Goal: Task Accomplishment & Management: Use online tool/utility

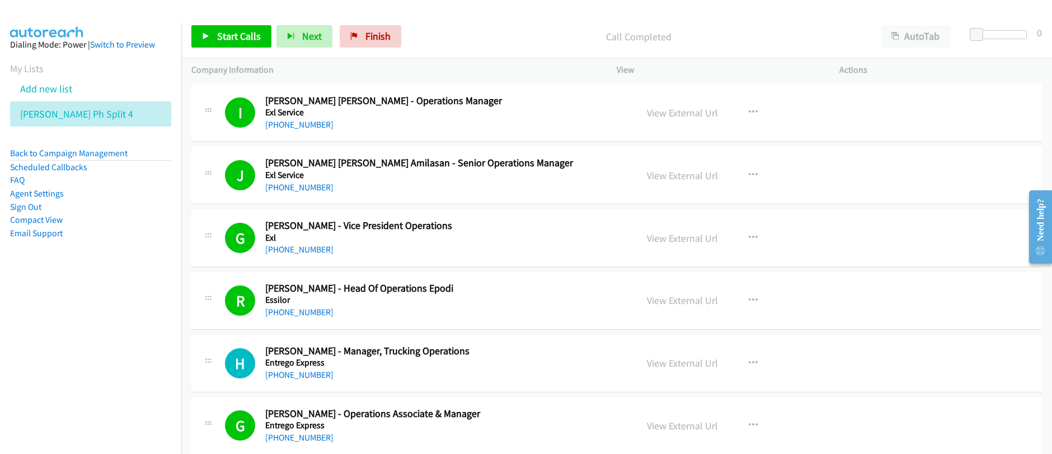
scroll to position [10612, 0]
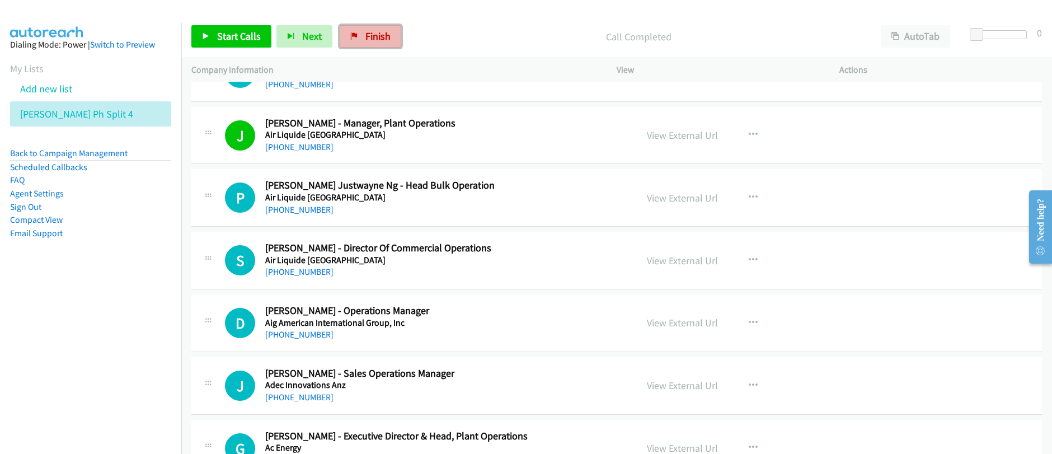
click at [373, 43] on link "Finish" at bounding box center [371, 36] width 62 height 22
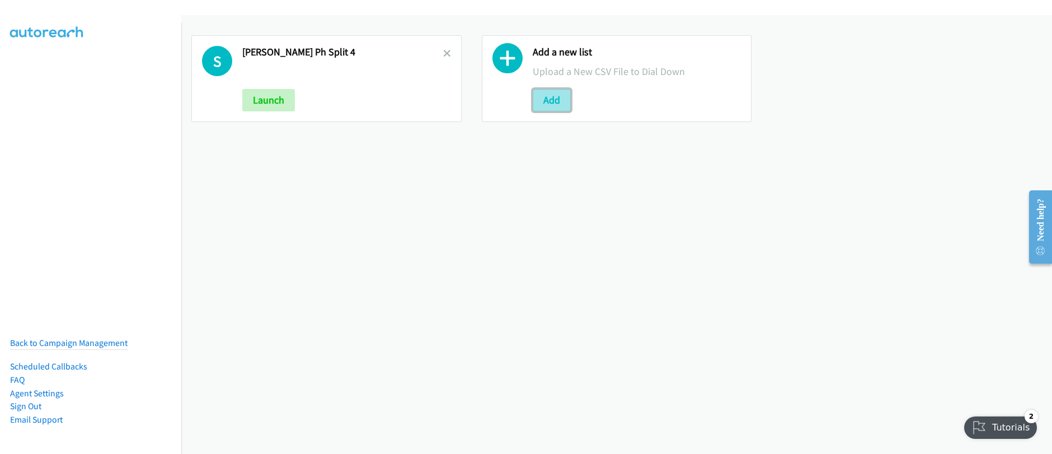
click at [554, 101] on button "Add" at bounding box center [552, 100] width 38 height 22
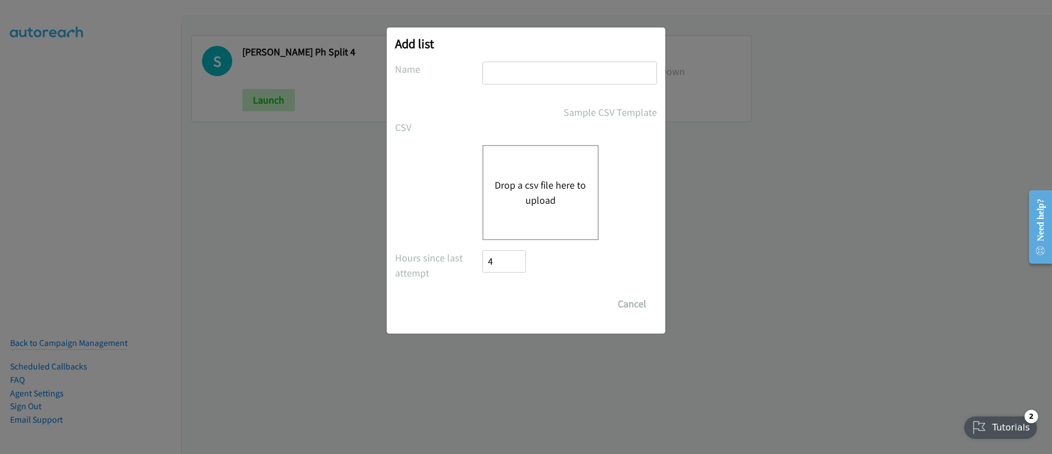
click at [552, 76] on input "text" at bounding box center [569, 73] width 175 height 23
type input "Schneider India - Split_11"
click at [559, 177] on button "Drop a csv file here to upload" at bounding box center [541, 192] width 92 height 30
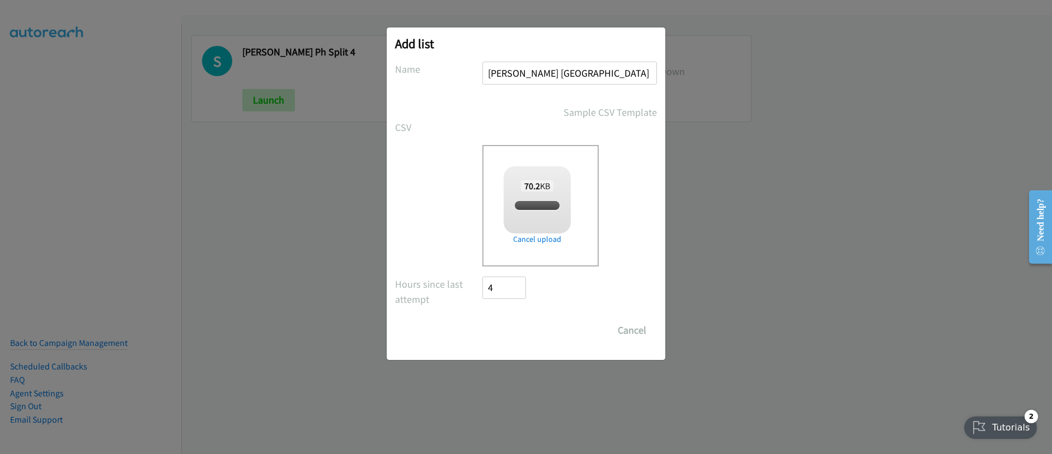
checkbox input "true"
click at [511, 329] on input "Save List" at bounding box center [511, 330] width 59 height 22
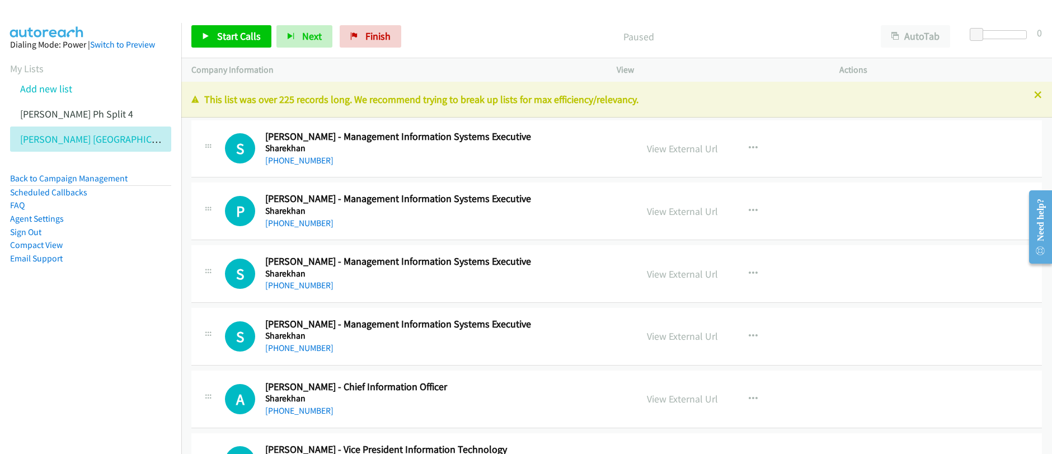
click at [815, 44] on div "Paused" at bounding box center [638, 36] width 464 height 22
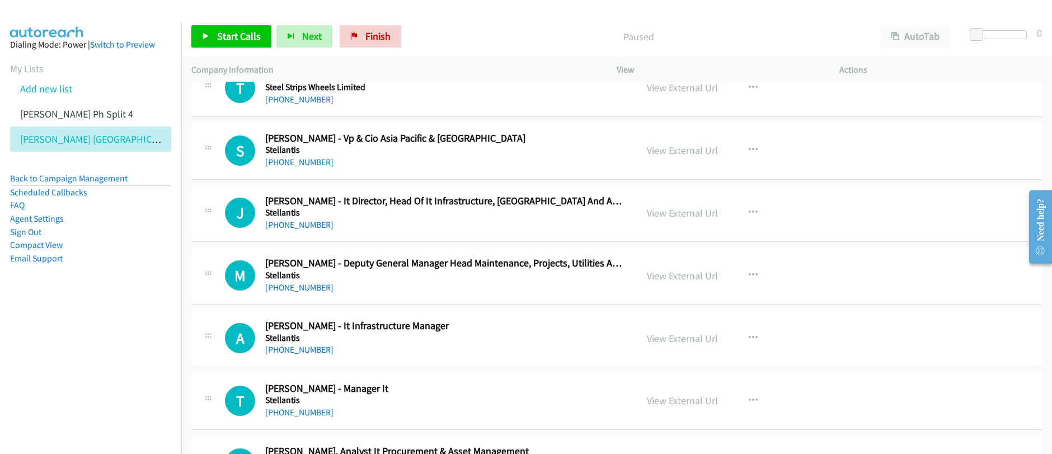
scroll to position [9569, 0]
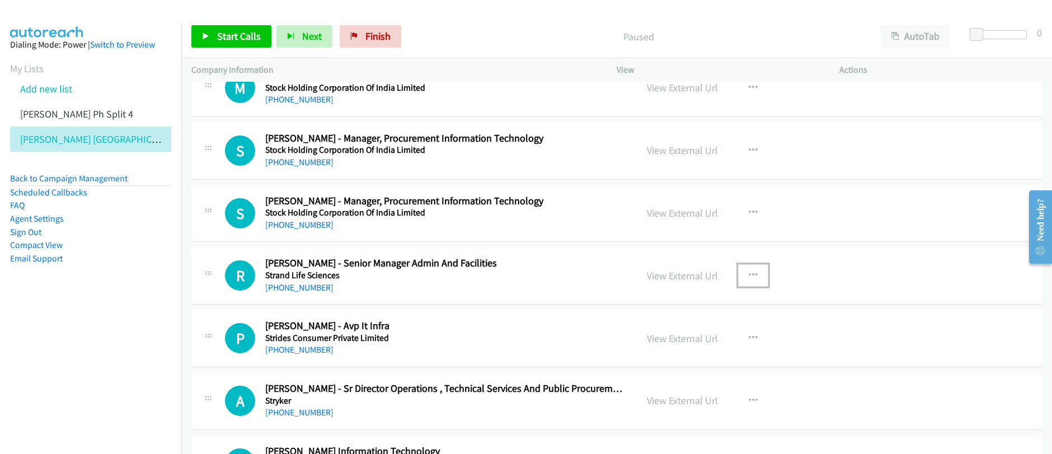
click at [752, 275] on icon "button" at bounding box center [753, 275] width 9 height 9
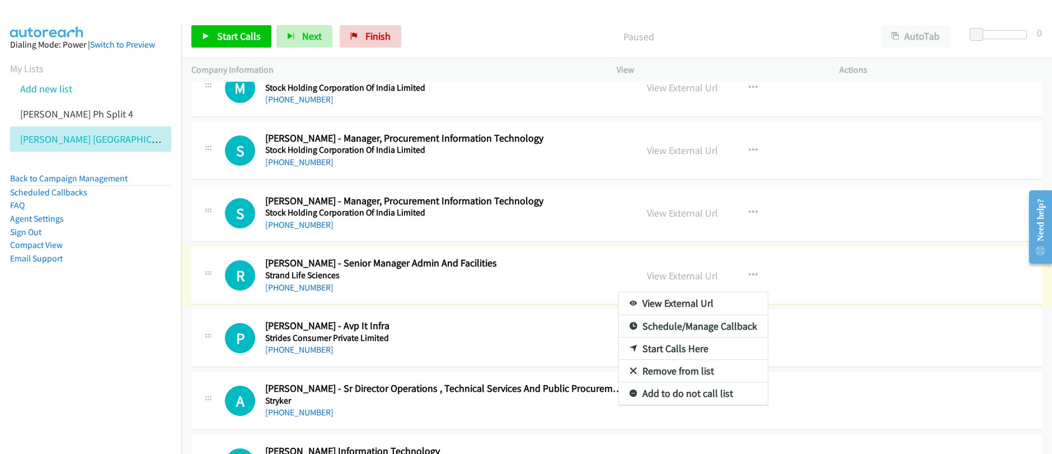
click at [749, 275] on div at bounding box center [526, 227] width 1052 height 454
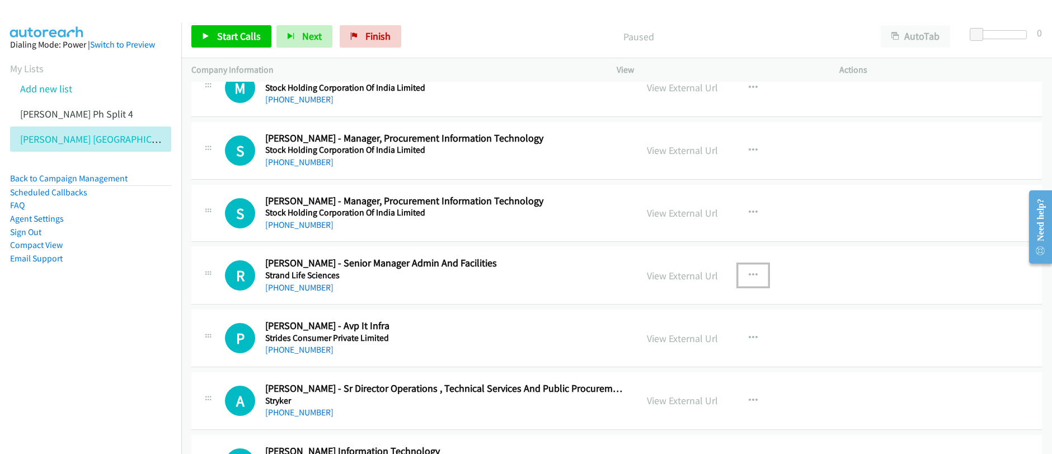
click at [749, 275] on icon "button" at bounding box center [753, 275] width 9 height 9
click at [678, 350] on link "Start Calls Here" at bounding box center [693, 348] width 149 height 22
click at [217, 40] on span "Start Calls" at bounding box center [239, 36] width 44 height 13
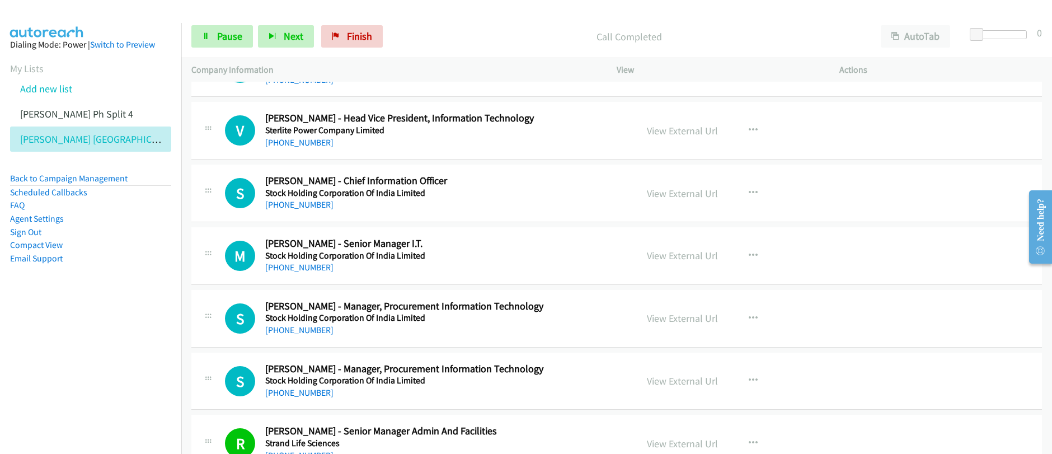
scroll to position [9401, 0]
click at [227, 35] on span "Pause" at bounding box center [229, 36] width 25 height 13
click at [227, 36] on span "Start Calls" at bounding box center [239, 36] width 44 height 13
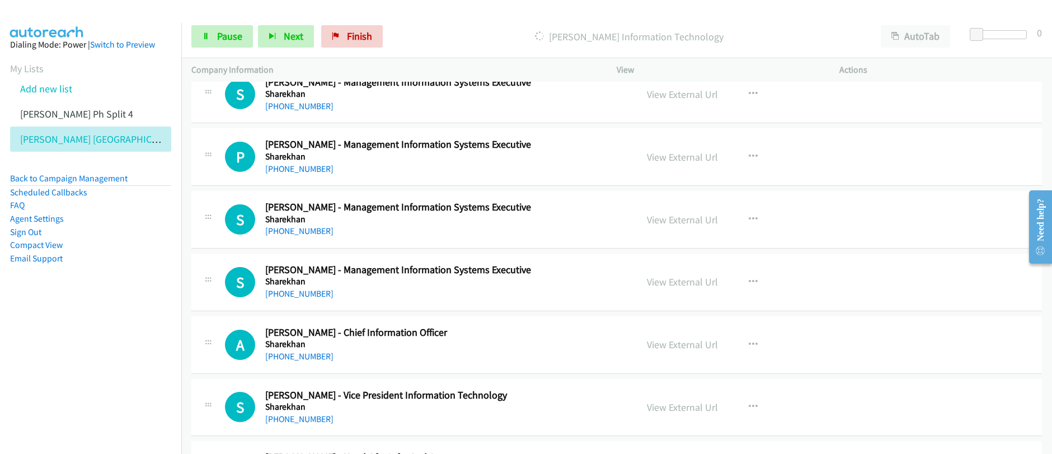
scroll to position [0, 0]
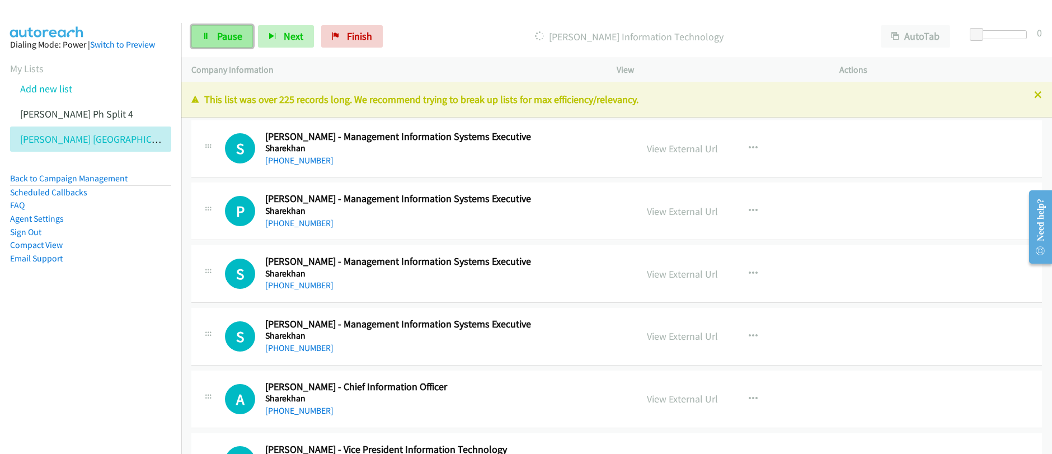
click at [220, 41] on span "Pause" at bounding box center [229, 36] width 25 height 13
click at [220, 41] on span "Start Calls" at bounding box center [239, 36] width 44 height 13
click at [205, 35] on icon at bounding box center [206, 37] width 8 height 8
click at [205, 35] on div "Start Calls Pause Next Finish" at bounding box center [289, 36] width 196 height 22
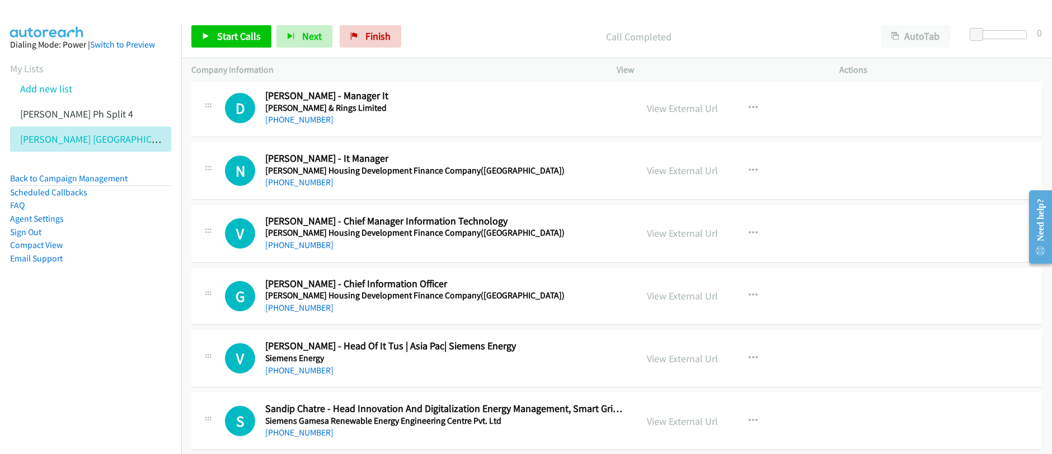
scroll to position [1842, 0]
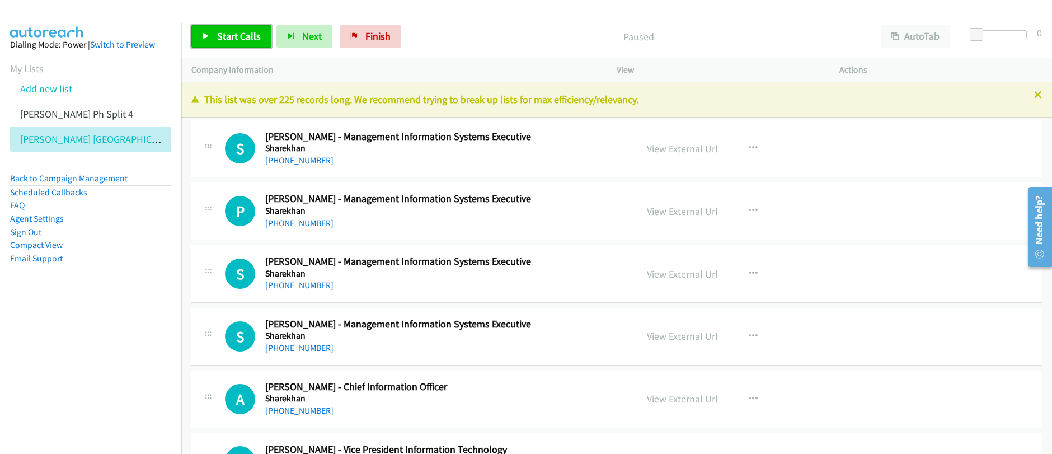
click at [238, 36] on span "Start Calls" at bounding box center [239, 36] width 44 height 13
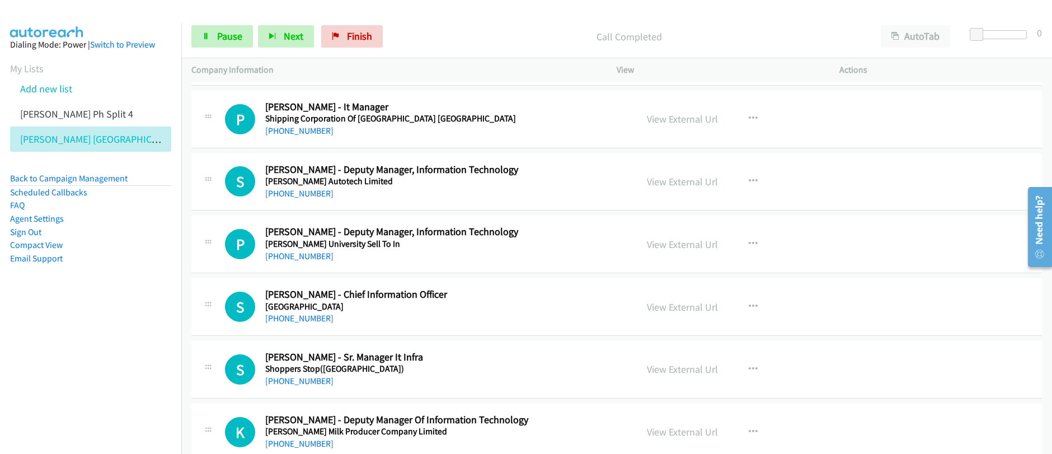
scroll to position [987, 0]
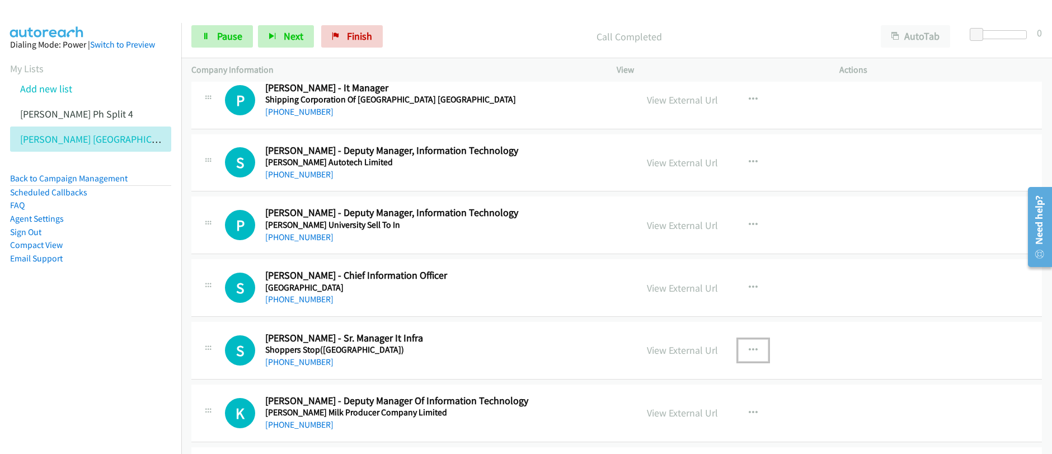
click at [751, 350] on icon "button" at bounding box center [753, 350] width 9 height 9
click at [0, 0] on div at bounding box center [0, 0] width 0 height 0
click at [750, 351] on icon "button" at bounding box center [753, 350] width 9 height 9
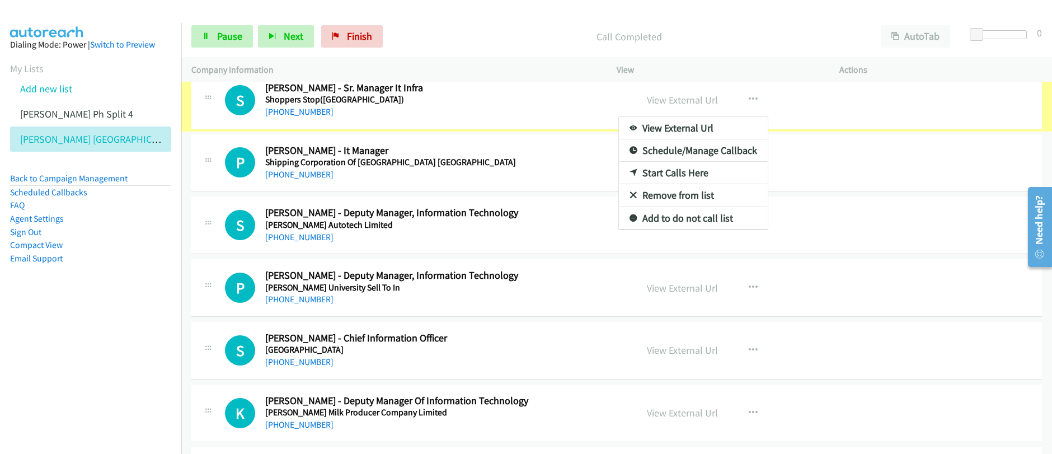
scroll to position [973, 0]
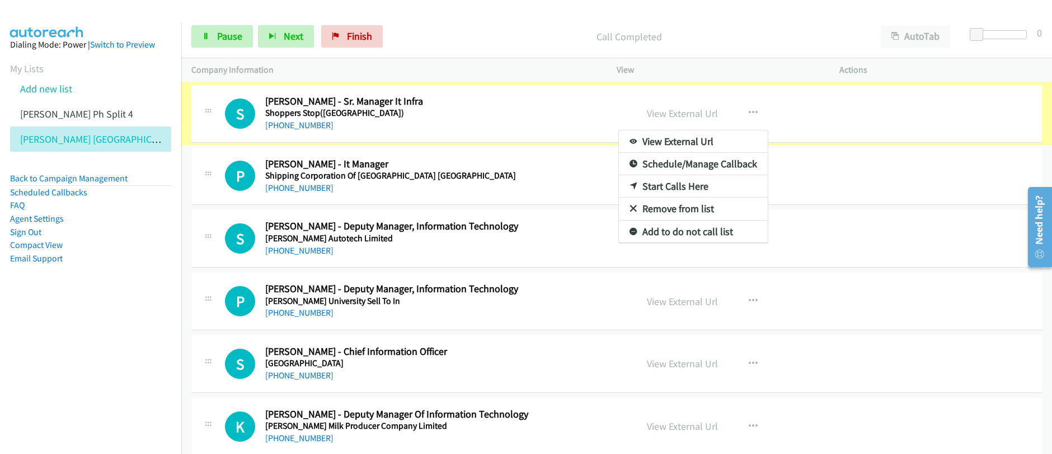
click at [230, 36] on div at bounding box center [526, 227] width 1052 height 454
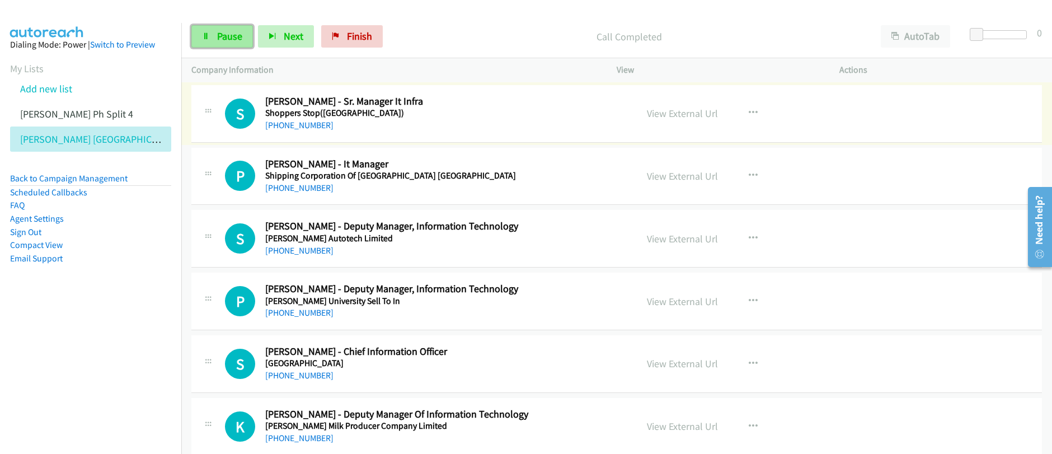
click at [230, 37] on span "Pause" at bounding box center [229, 36] width 25 height 13
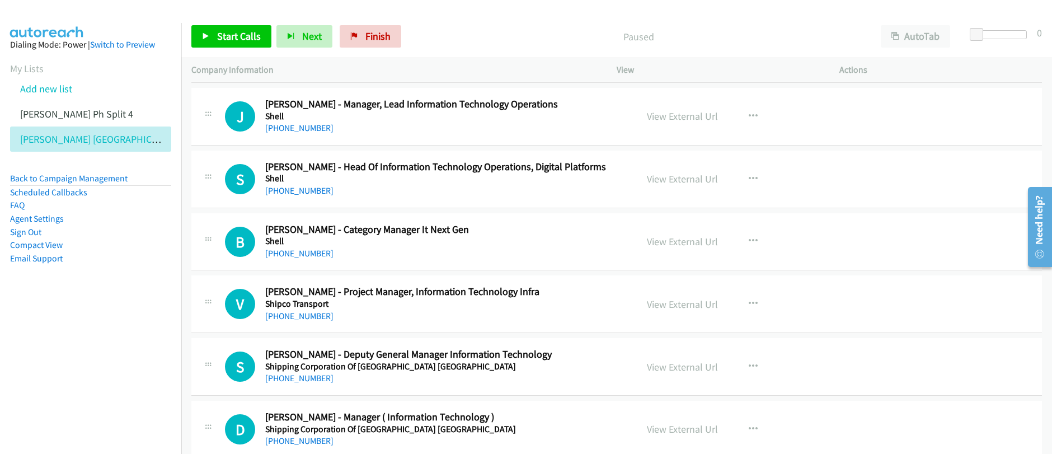
scroll to position [544, 0]
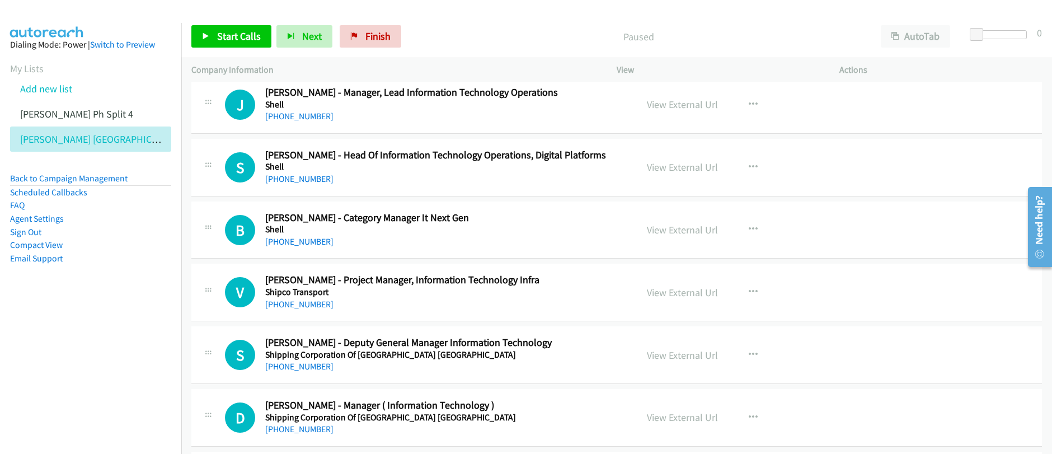
click at [775, 46] on div "Paused" at bounding box center [638, 36] width 464 height 22
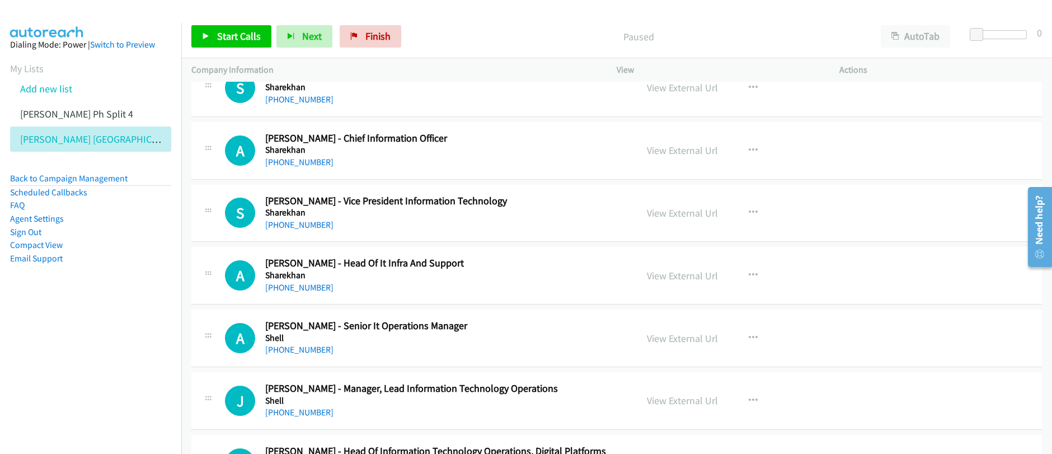
scroll to position [561, 0]
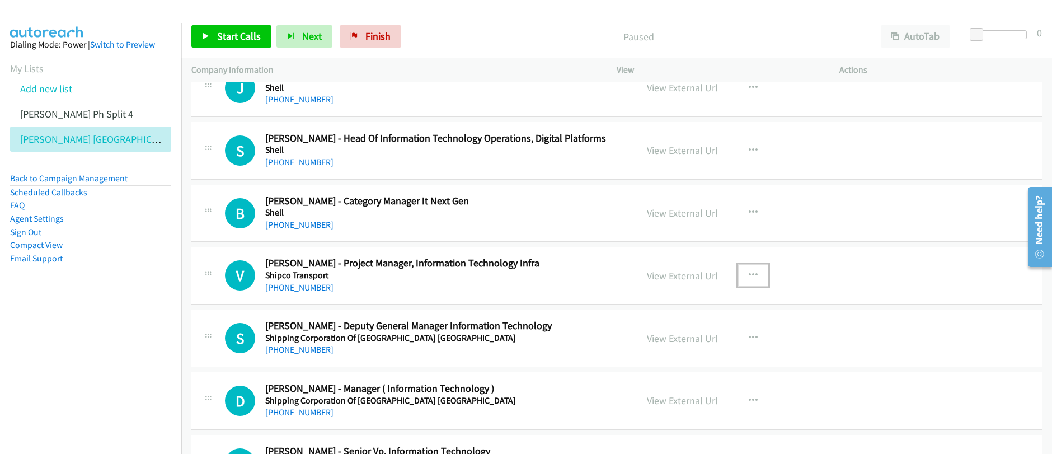
click at [749, 276] on icon "button" at bounding box center [753, 275] width 9 height 9
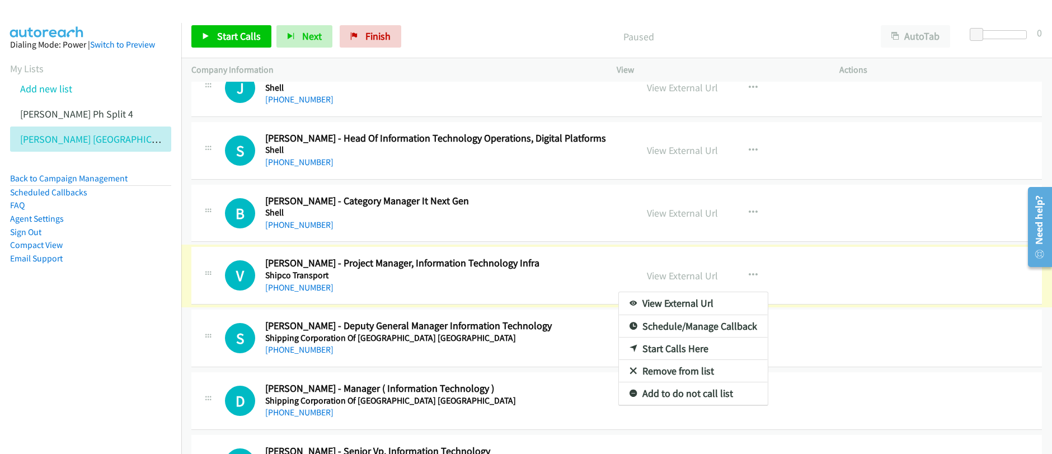
click at [663, 348] on link "Start Calls Here" at bounding box center [693, 348] width 149 height 22
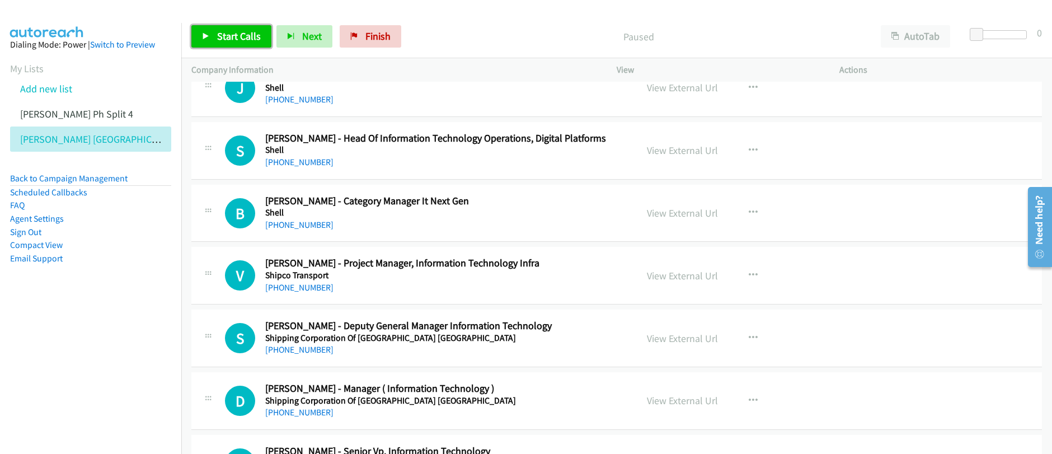
click at [249, 41] on span "Start Calls" at bounding box center [239, 36] width 44 height 13
click at [222, 38] on span "Pause" at bounding box center [229, 36] width 25 height 13
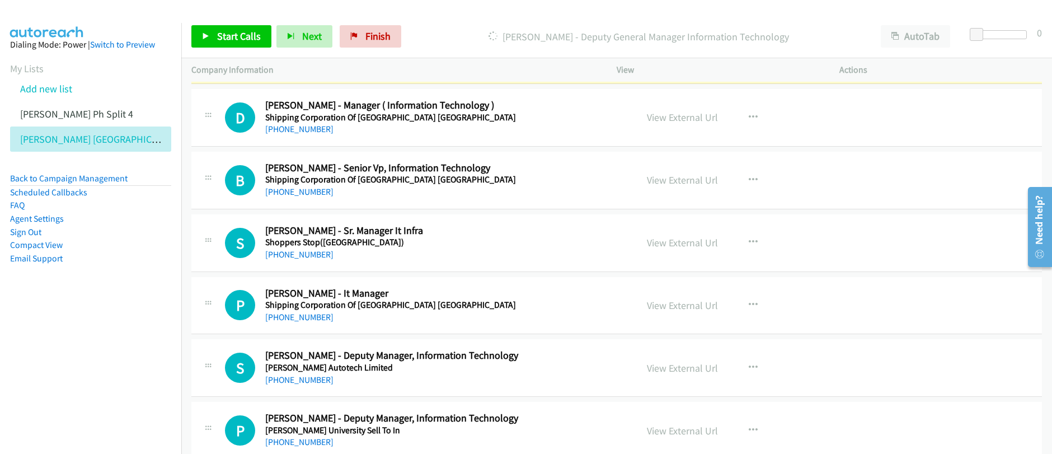
scroll to position [861, 0]
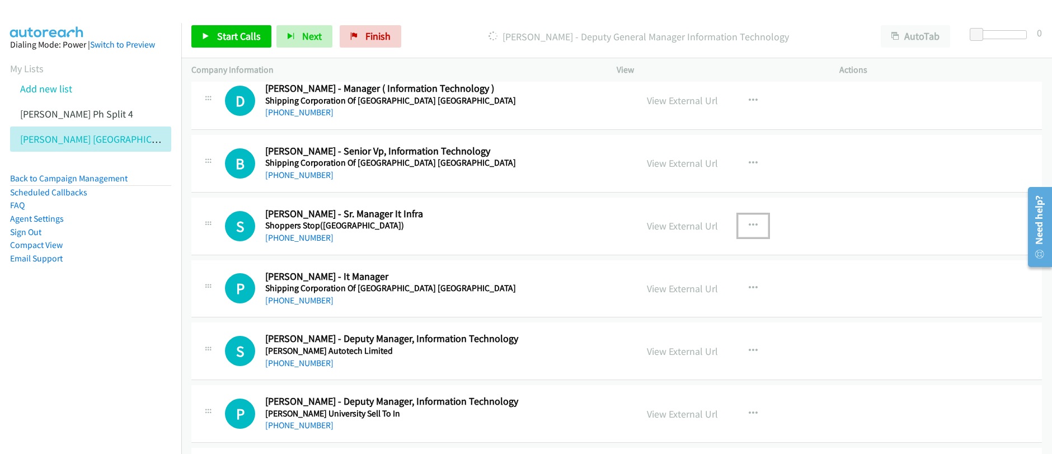
click at [752, 224] on button "button" at bounding box center [753, 225] width 30 height 22
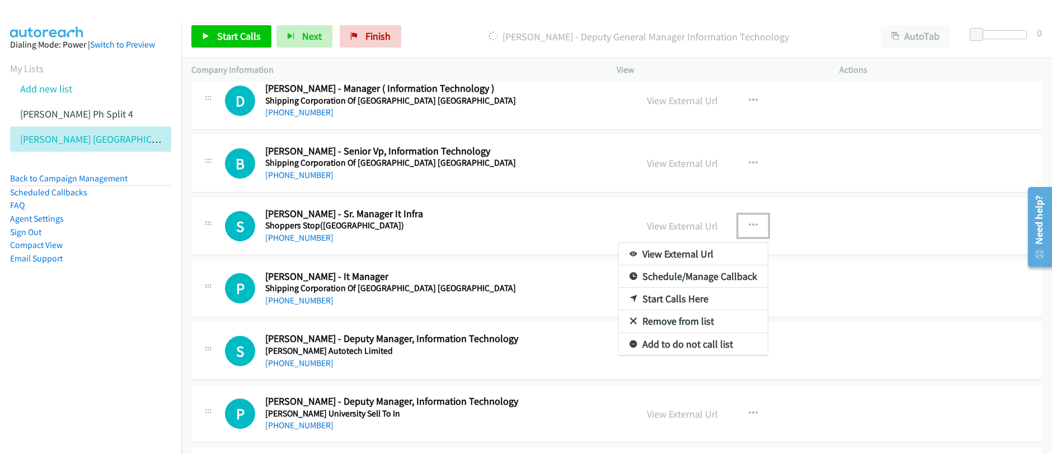
click at [667, 303] on link "Start Calls Here" at bounding box center [693, 299] width 149 height 22
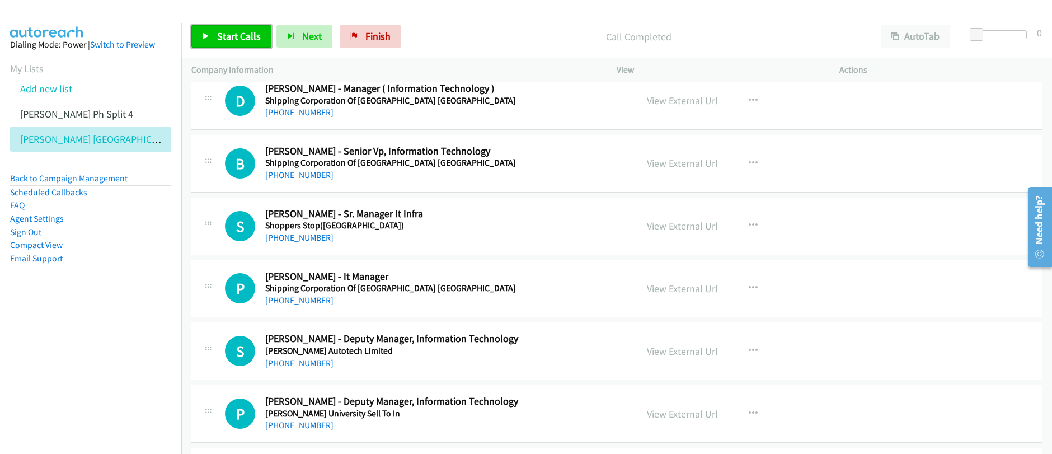
click at [239, 38] on span "Start Calls" at bounding box center [239, 36] width 44 height 13
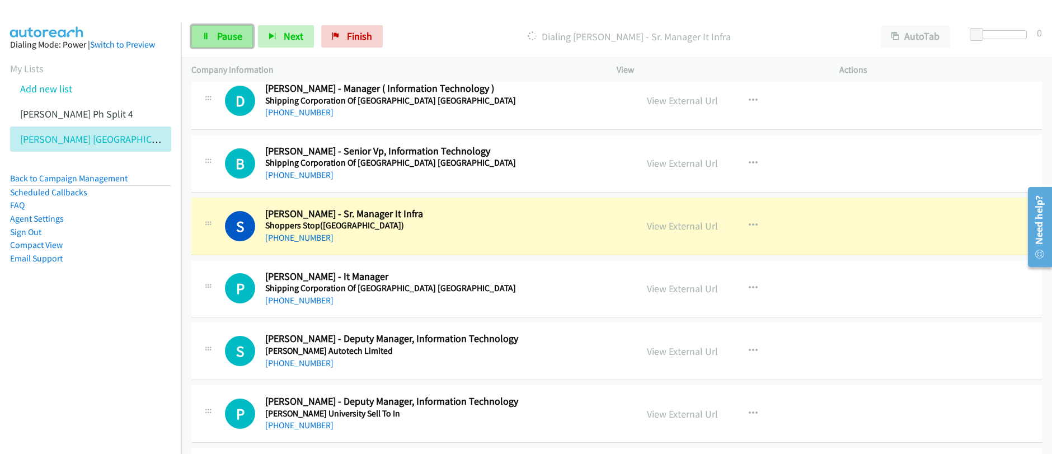
click at [210, 35] on link "Pause" at bounding box center [222, 36] width 62 height 22
click at [211, 34] on link "Pause" at bounding box center [222, 36] width 62 height 22
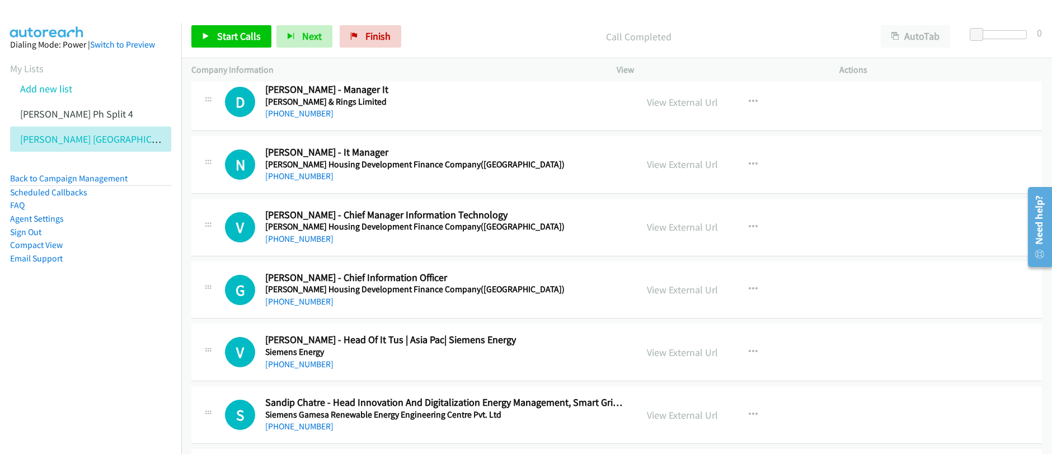
scroll to position [1489, 0]
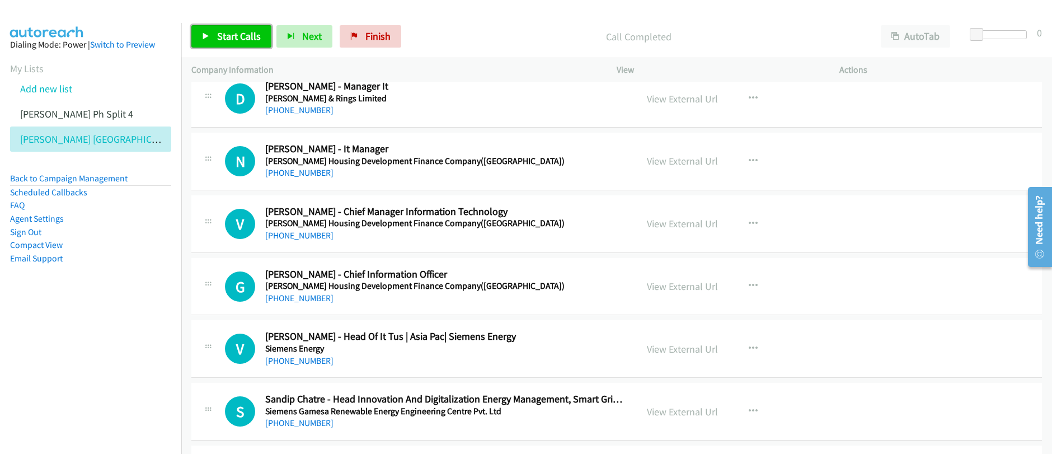
click at [233, 35] on span "Start Calls" at bounding box center [239, 36] width 44 height 13
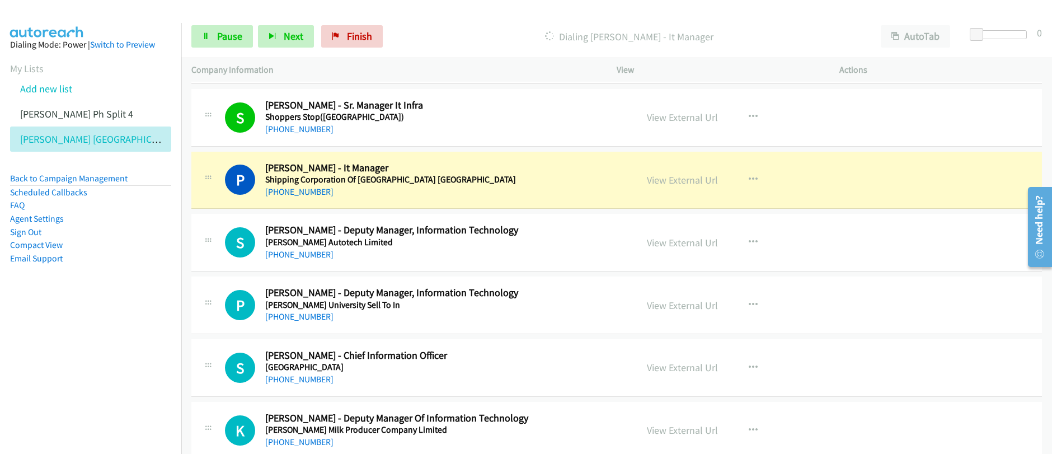
scroll to position [954, 0]
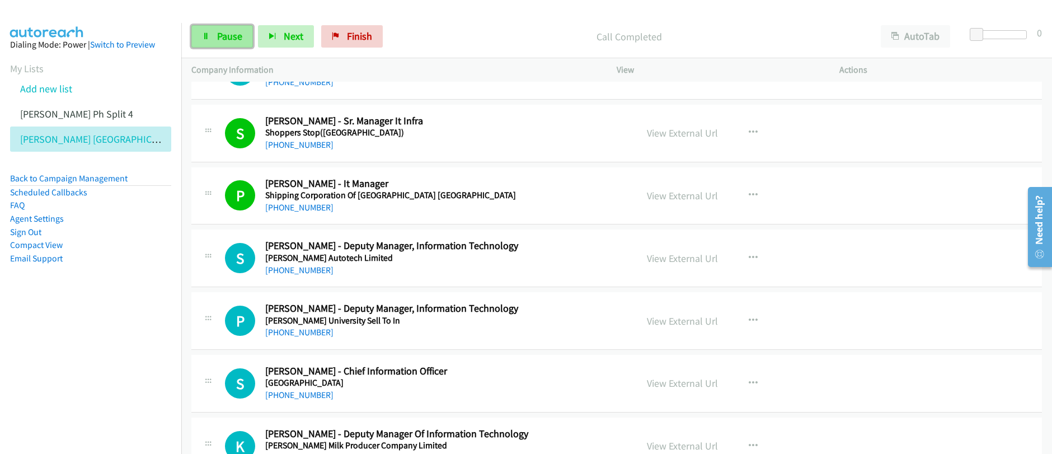
click at [237, 44] on link "Pause" at bounding box center [222, 36] width 62 height 22
click at [237, 45] on link "Start Calls" at bounding box center [231, 36] width 80 height 22
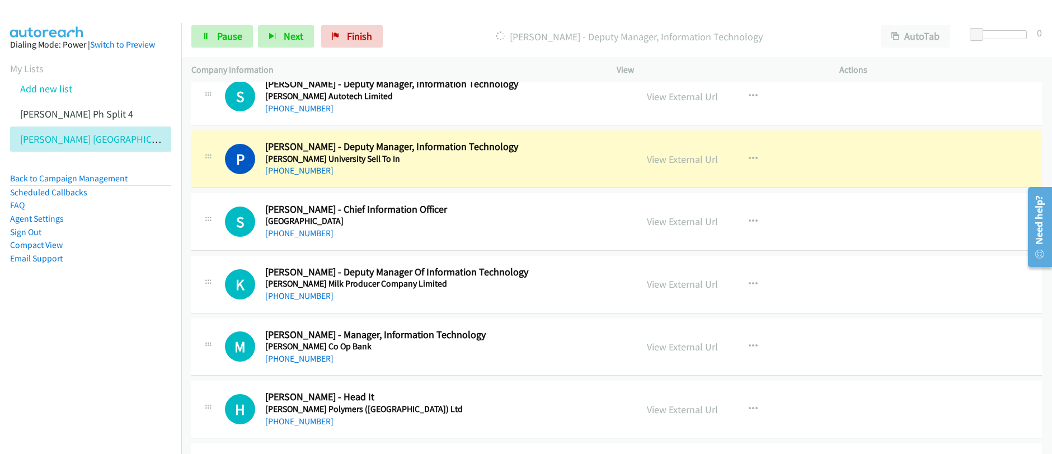
scroll to position [1118, 0]
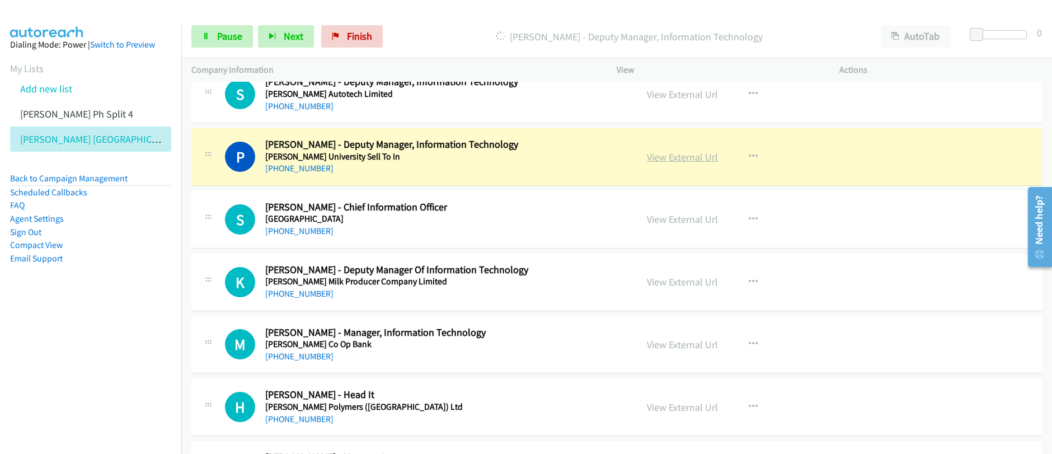
click at [668, 159] on link "View External Url" at bounding box center [682, 156] width 71 height 13
click at [0, 0] on div "Start Calls Pause Next Finish Dialing Piyush Bhardwaj - Deputy Manager, Informa…" at bounding box center [526, 0] width 1052 height 0
click at [214, 42] on link "Pause" at bounding box center [222, 36] width 62 height 22
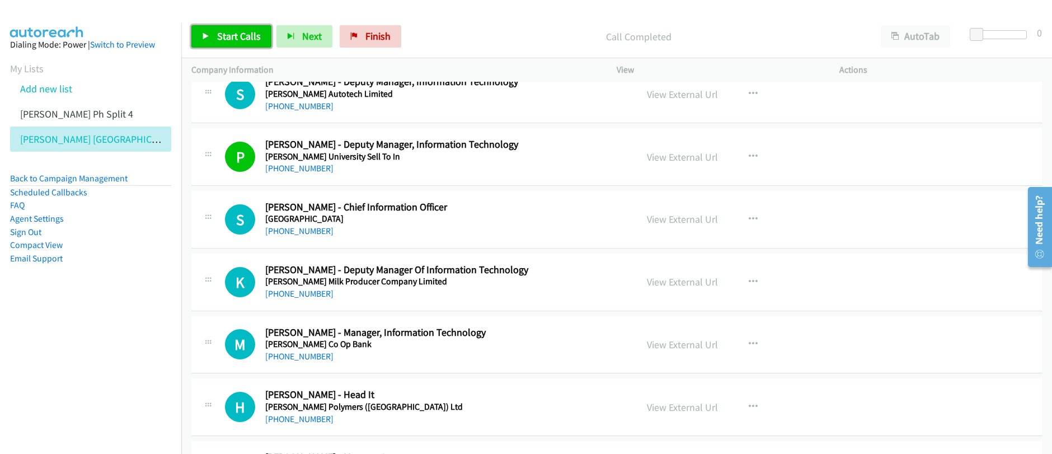
click at [244, 36] on span "Start Calls" at bounding box center [239, 36] width 44 height 13
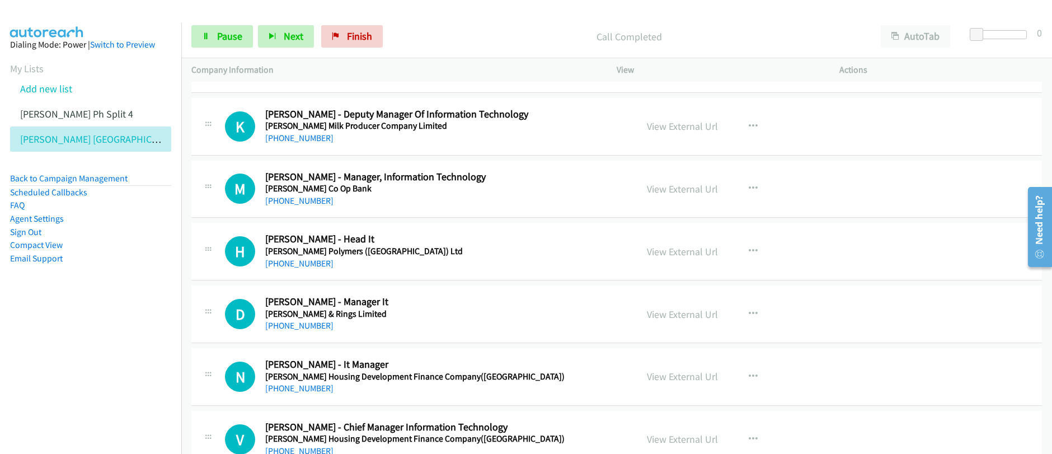
scroll to position [1217, 0]
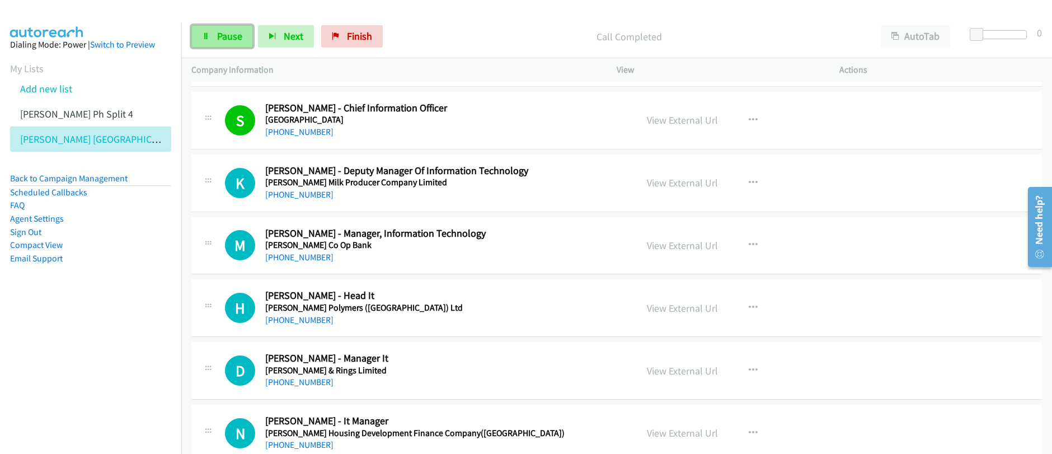
click at [204, 42] on link "Pause" at bounding box center [222, 36] width 62 height 22
click at [204, 42] on link "Start Calls" at bounding box center [231, 36] width 80 height 22
click at [224, 34] on span "Pause" at bounding box center [229, 36] width 25 height 13
click at [224, 33] on span "Start Calls" at bounding box center [239, 36] width 44 height 13
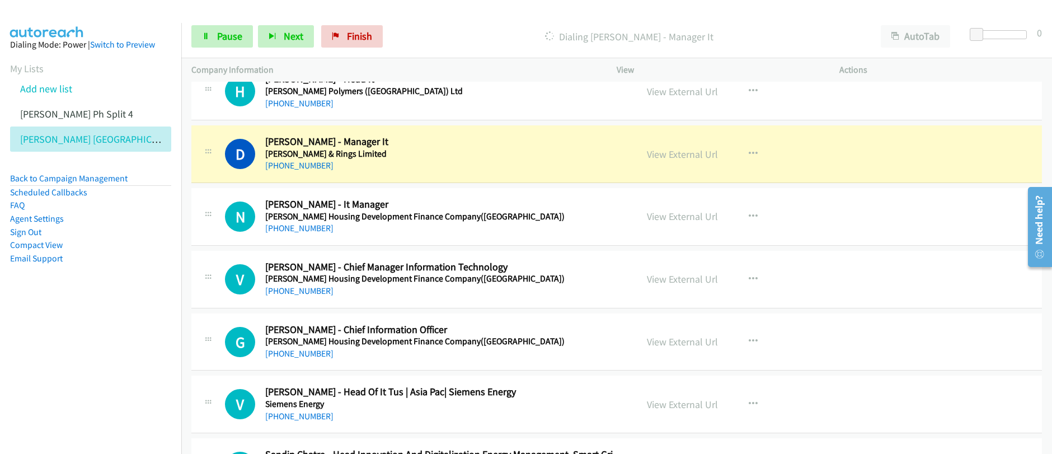
scroll to position [1436, 0]
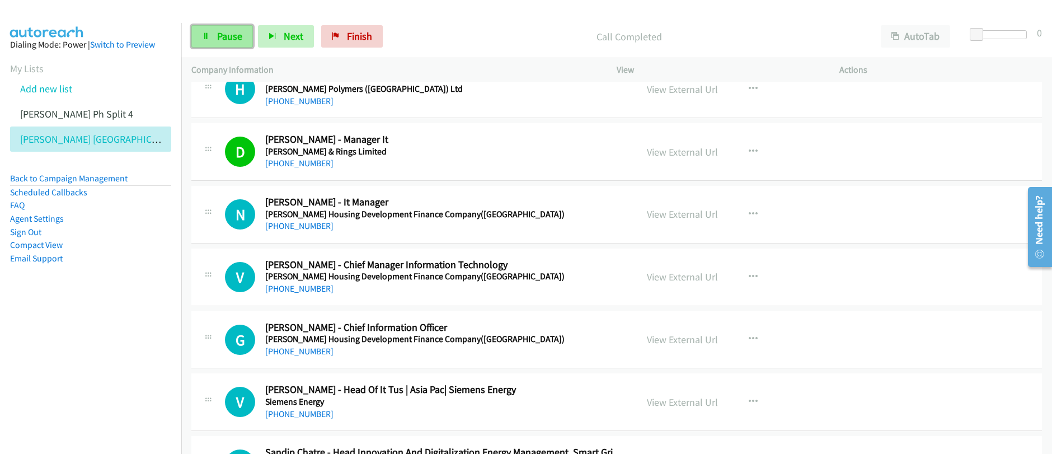
click at [223, 37] on span "Pause" at bounding box center [229, 36] width 25 height 13
click at [227, 43] on link "Start Calls" at bounding box center [231, 36] width 80 height 22
click at [207, 39] on icon at bounding box center [206, 37] width 8 height 8
click at [224, 43] on link "Start Calls" at bounding box center [231, 36] width 80 height 22
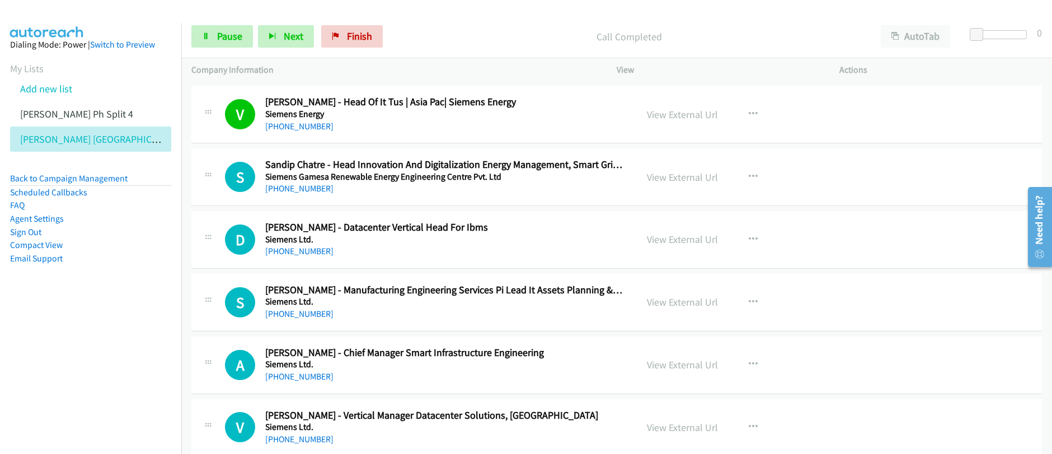
scroll to position [1721, 0]
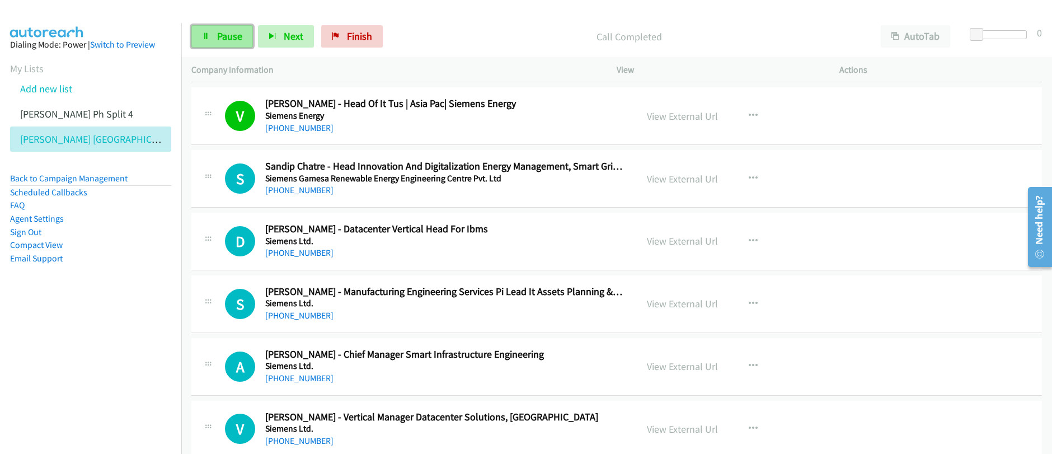
click at [234, 41] on span "Pause" at bounding box center [229, 36] width 25 height 13
click at [234, 41] on span "Start Calls" at bounding box center [239, 36] width 44 height 13
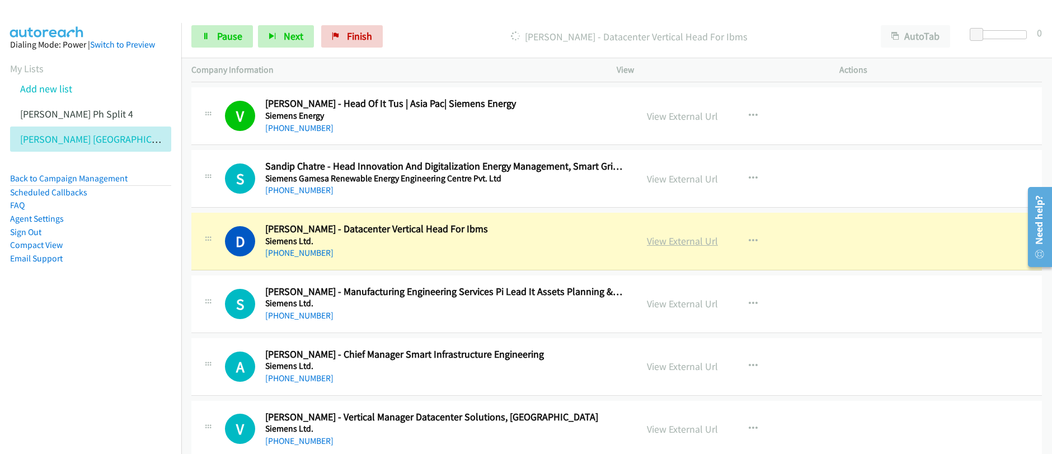
click at [677, 246] on link "View External Url" at bounding box center [682, 240] width 71 height 13
click at [677, 244] on link "View External Url" at bounding box center [682, 240] width 71 height 13
click at [0, 0] on div "Start Calls Pause Next Finish Dialing Devendra Tandel - Datacenter Vertical Hea…" at bounding box center [526, 0] width 1052 height 0
click at [237, 40] on span "Pause" at bounding box center [229, 36] width 25 height 13
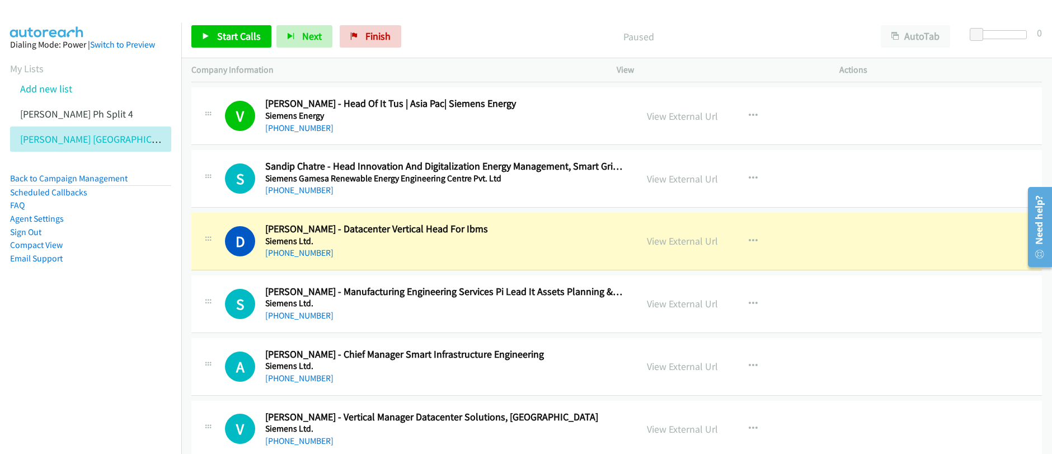
click at [530, 44] on div "Paused" at bounding box center [638, 36] width 464 height 22
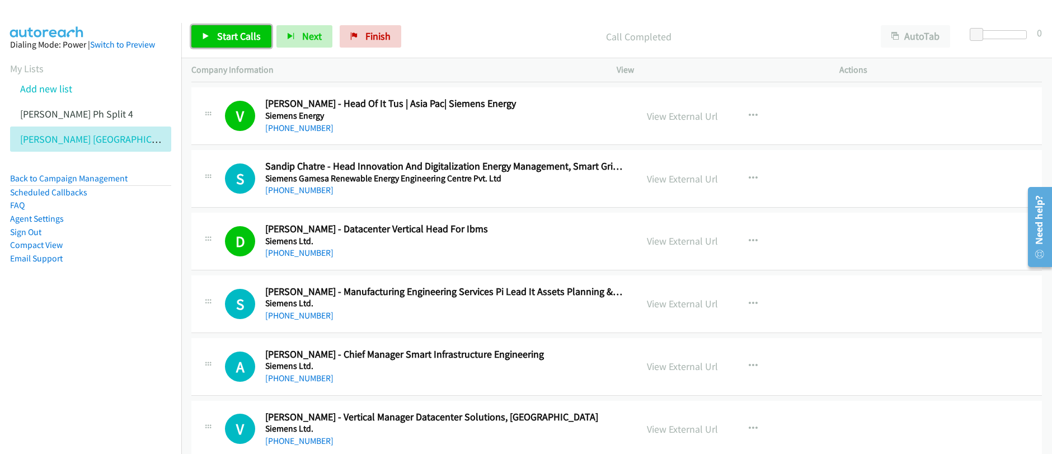
click at [242, 37] on span "Start Calls" at bounding box center [239, 36] width 44 height 13
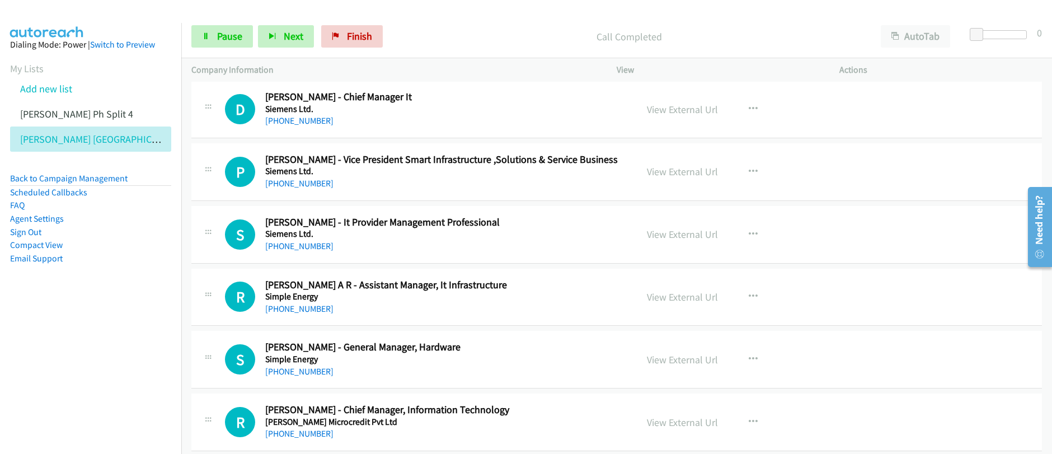
scroll to position [2182, 0]
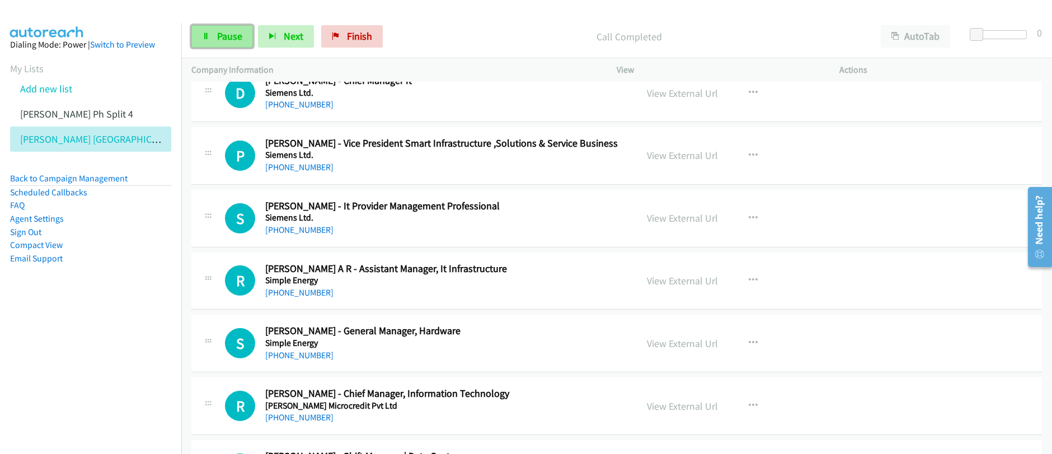
click at [229, 40] on span "Pause" at bounding box center [229, 36] width 25 height 13
click at [743, 280] on button "button" at bounding box center [753, 280] width 30 height 22
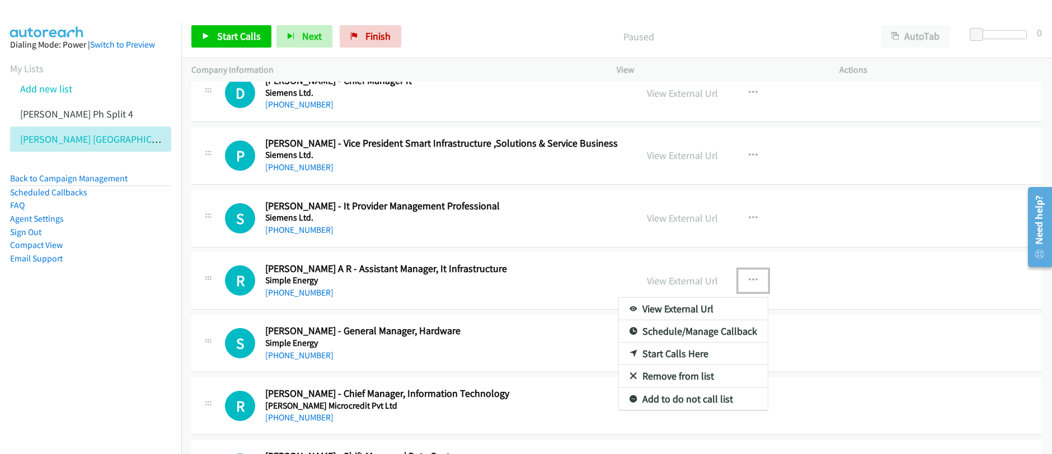
click at [662, 354] on link "Start Calls Here" at bounding box center [693, 353] width 149 height 22
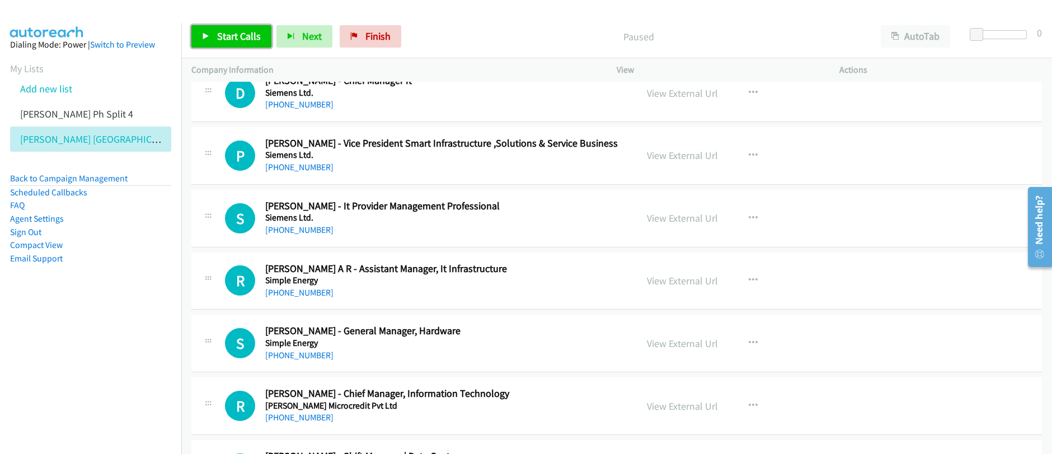
click at [227, 34] on span "Start Calls" at bounding box center [239, 36] width 44 height 13
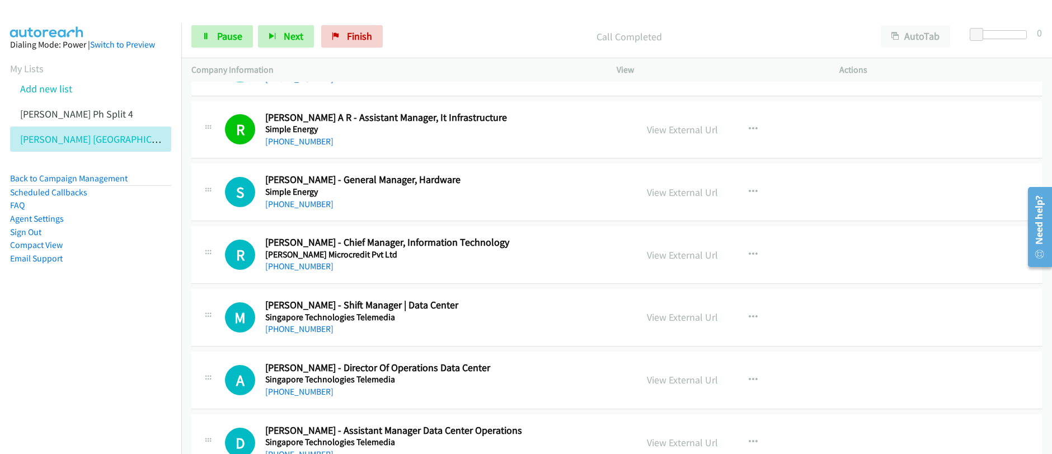
scroll to position [2350, 0]
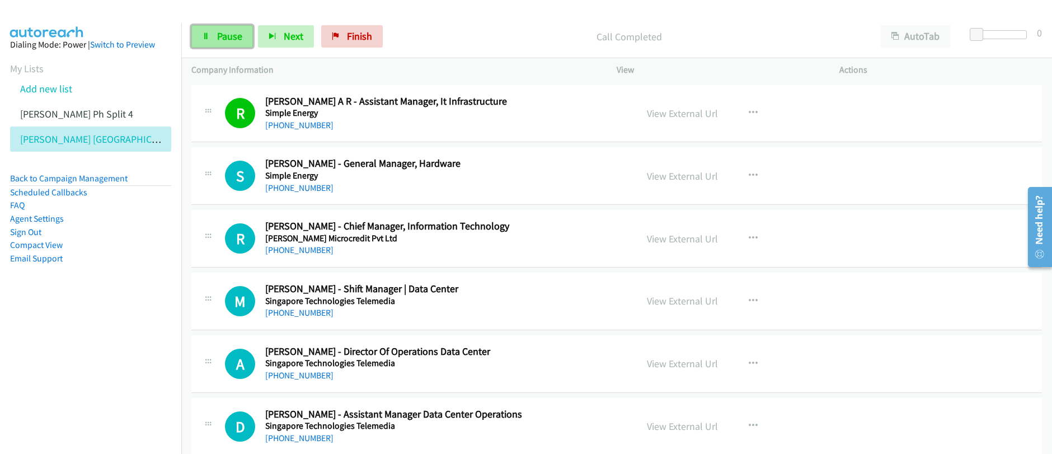
click at [209, 42] on link "Pause" at bounding box center [222, 36] width 62 height 22
click at [750, 177] on icon "button" at bounding box center [753, 175] width 9 height 9
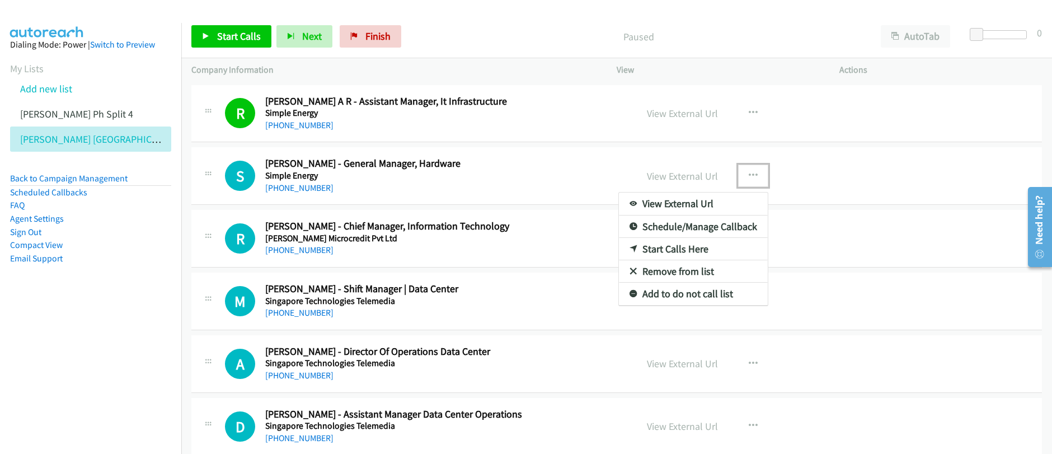
click at [686, 251] on link "Start Calls Here" at bounding box center [693, 249] width 149 height 22
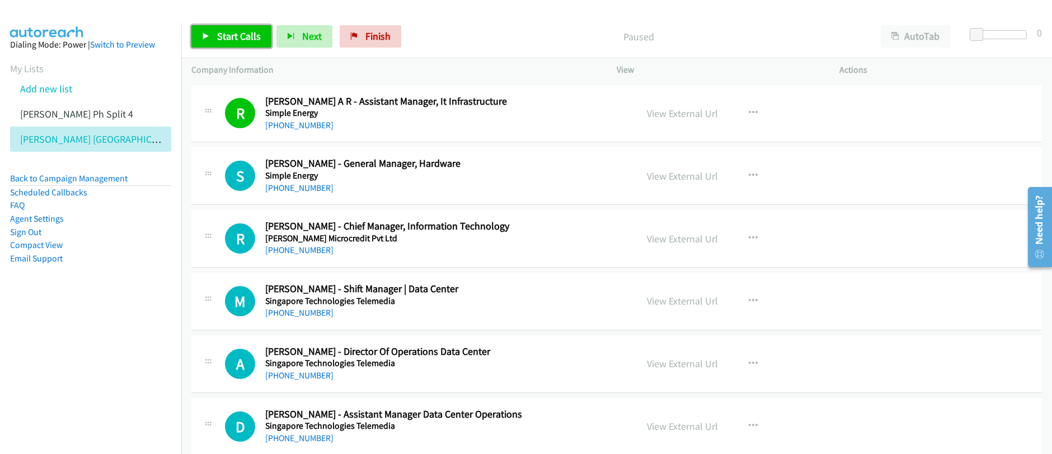
click at [213, 41] on link "Start Calls" at bounding box center [231, 36] width 80 height 22
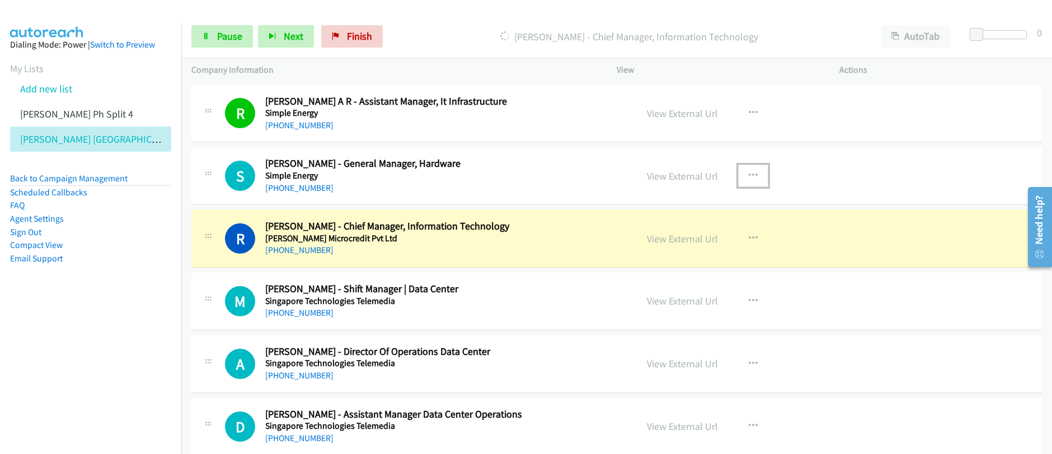
click at [751, 177] on icon "button" at bounding box center [753, 175] width 9 height 9
click at [0, 0] on div at bounding box center [0, 0] width 0 height 0
click at [752, 176] on icon "button" at bounding box center [753, 175] width 9 height 9
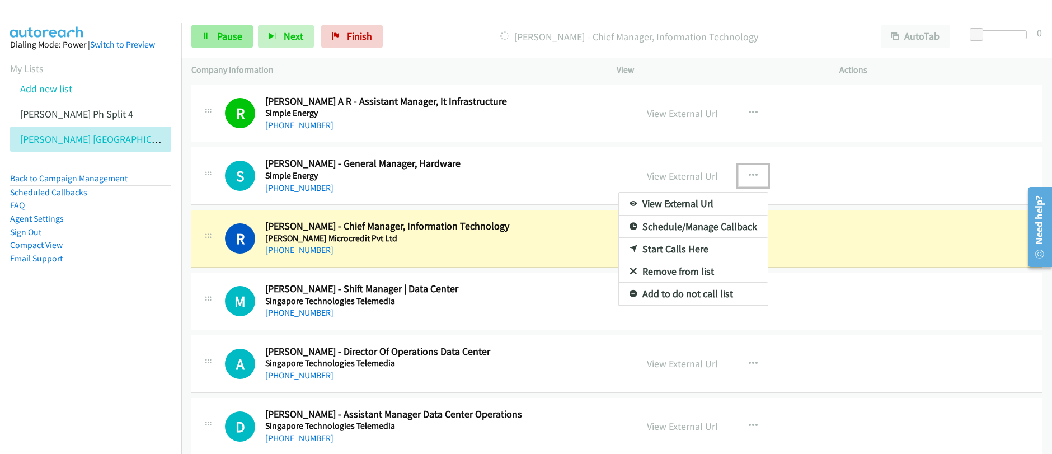
click at [234, 44] on div at bounding box center [526, 227] width 1052 height 454
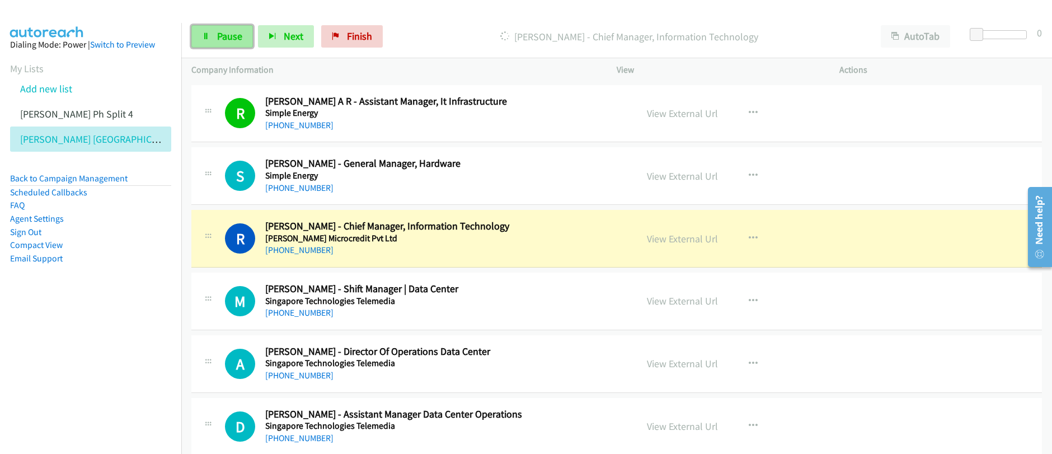
click at [229, 37] on span "Pause" at bounding box center [229, 36] width 25 height 13
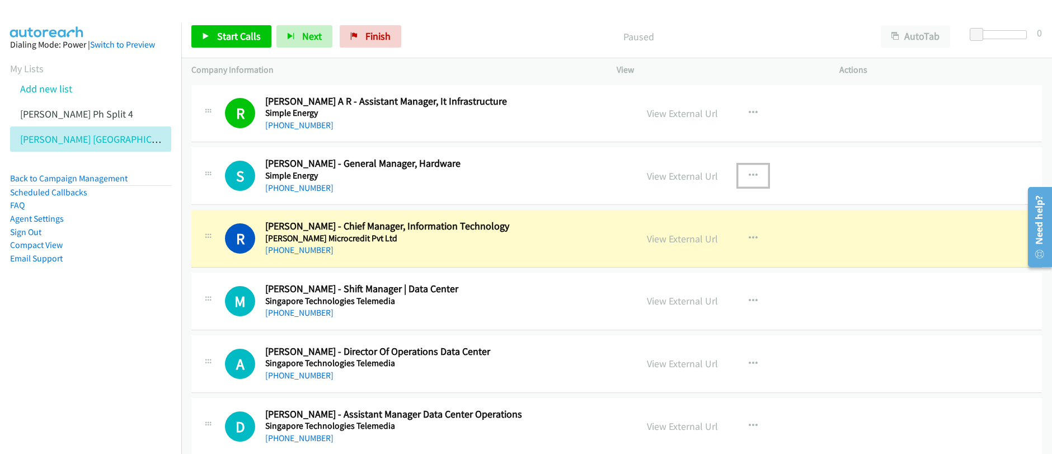
click at [751, 177] on icon "button" at bounding box center [753, 175] width 9 height 9
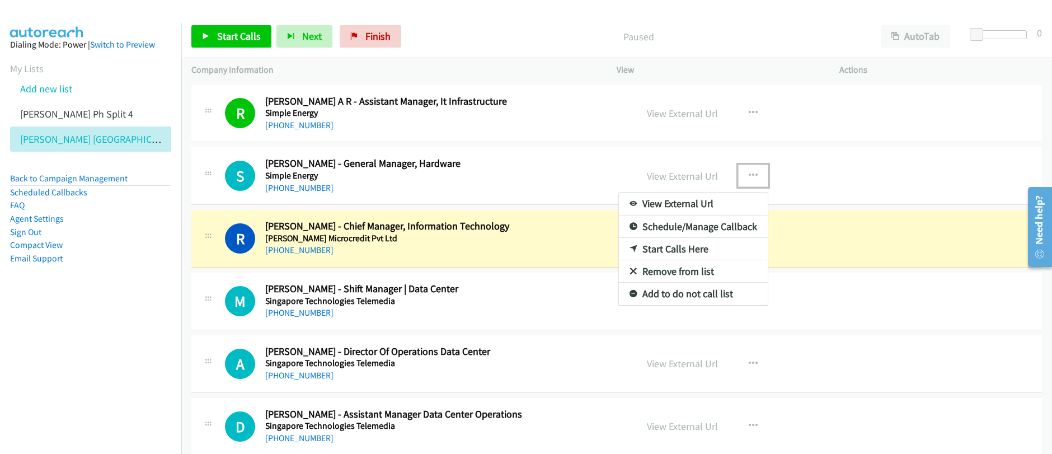
click at [674, 250] on link "Start Calls Here" at bounding box center [693, 249] width 149 height 22
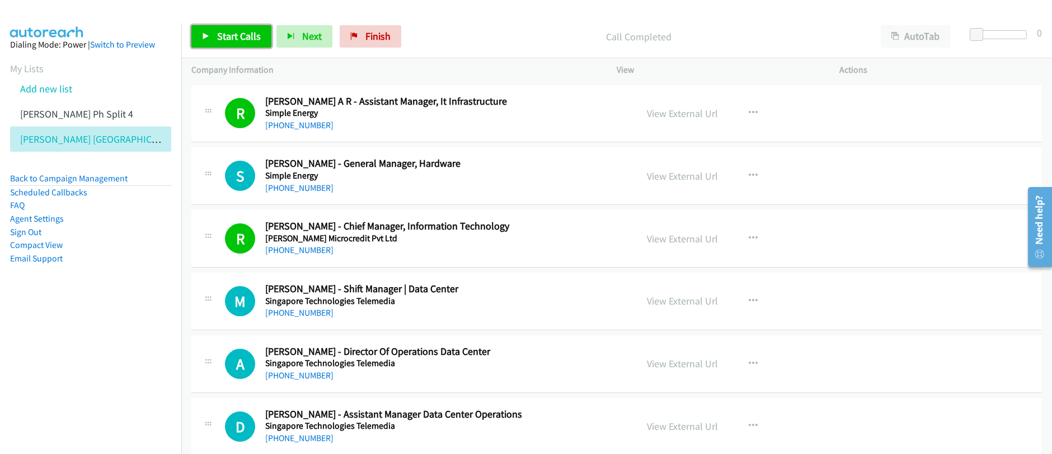
click at [233, 40] on span "Start Calls" at bounding box center [239, 36] width 44 height 13
click at [242, 38] on link "Pause" at bounding box center [222, 36] width 62 height 22
click at [749, 175] on icon "button" at bounding box center [753, 175] width 9 height 9
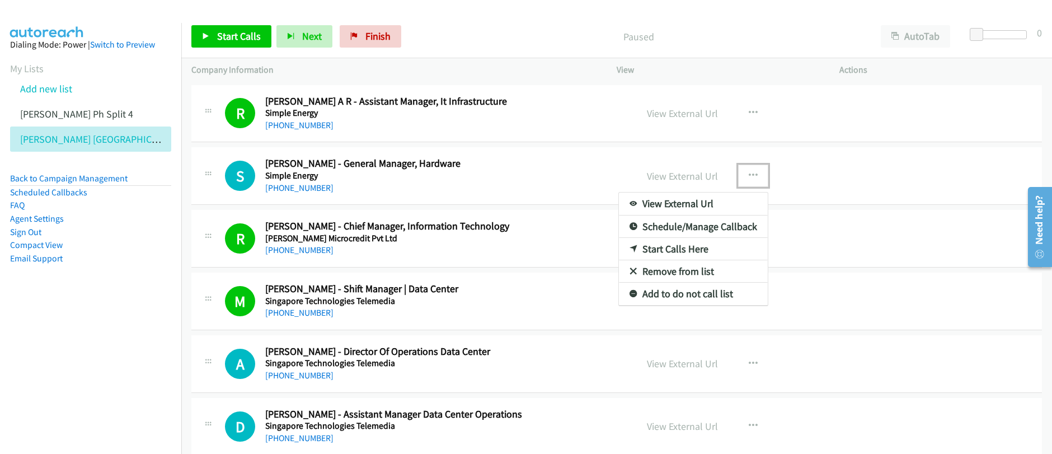
click at [656, 248] on link "Start Calls Here" at bounding box center [693, 249] width 149 height 22
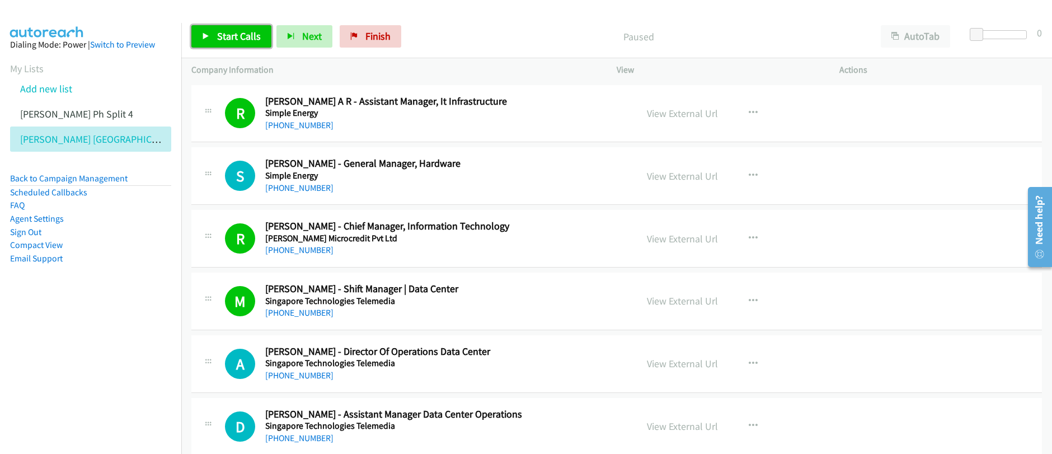
click at [213, 43] on link "Start Calls" at bounding box center [231, 36] width 80 height 22
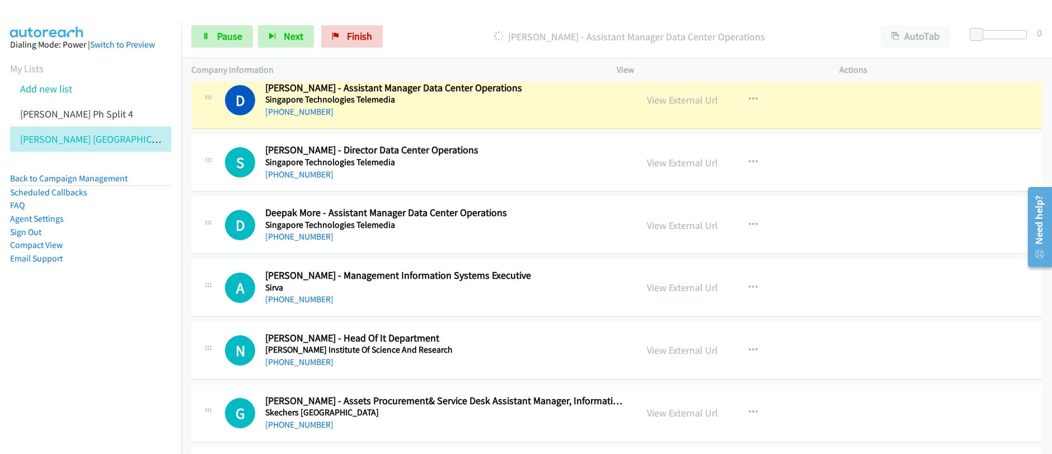
scroll to position [2674, 0]
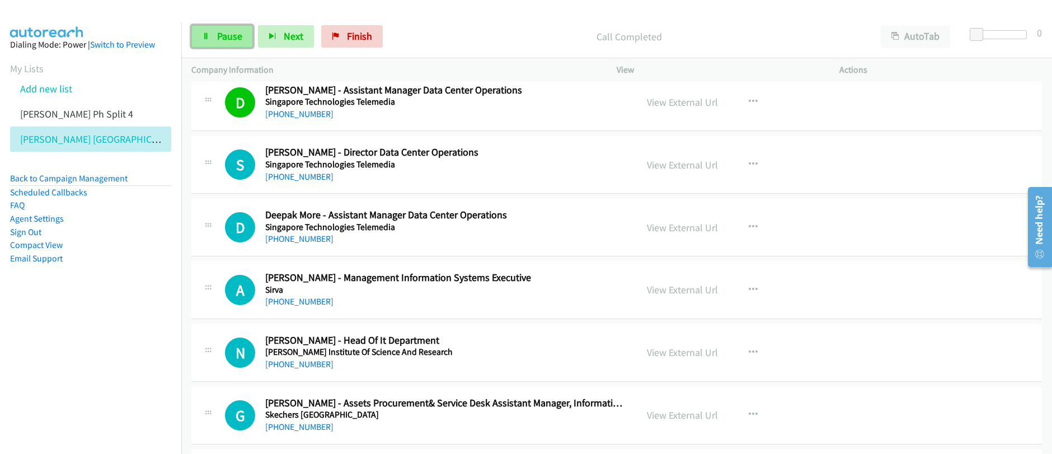
click at [228, 39] on span "Pause" at bounding box center [229, 36] width 25 height 13
click at [229, 41] on span "Start Calls" at bounding box center [239, 36] width 44 height 13
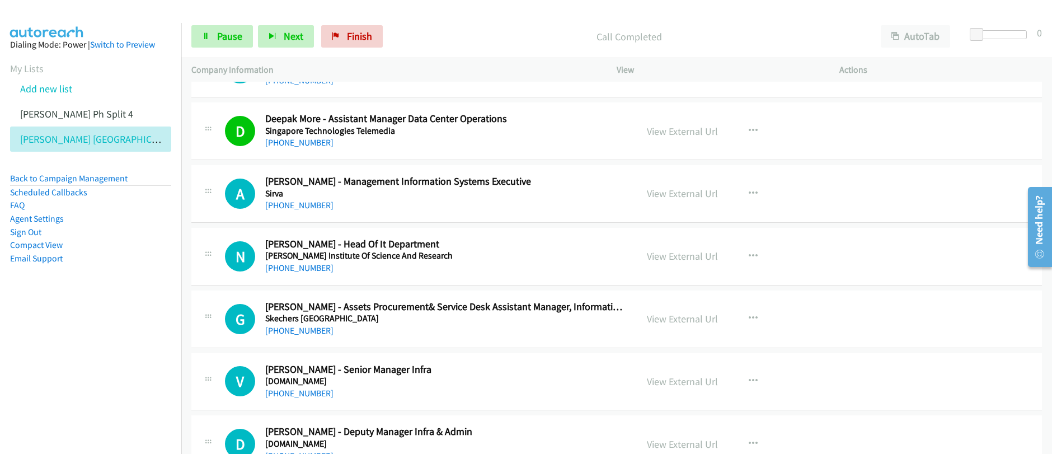
scroll to position [2779, 0]
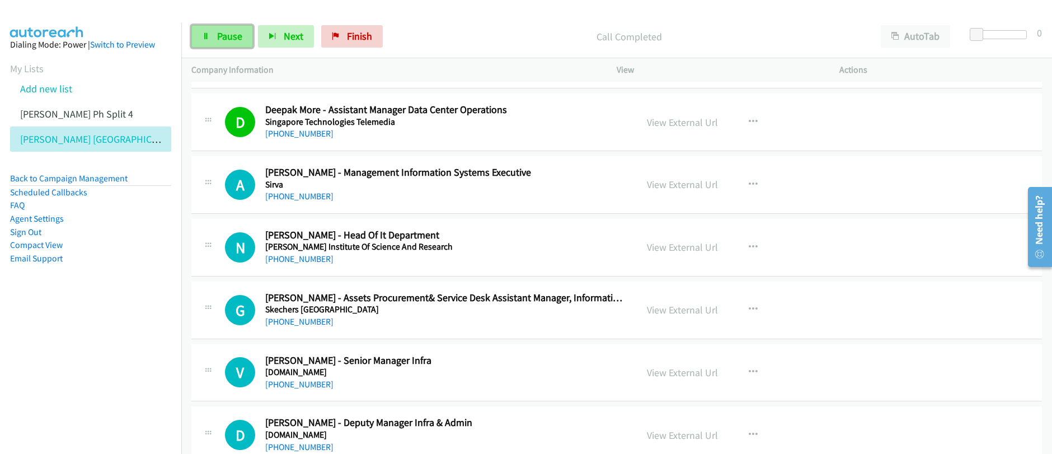
click at [236, 43] on link "Pause" at bounding box center [222, 36] width 62 height 22
click at [236, 43] on link "Start Calls" at bounding box center [231, 36] width 80 height 22
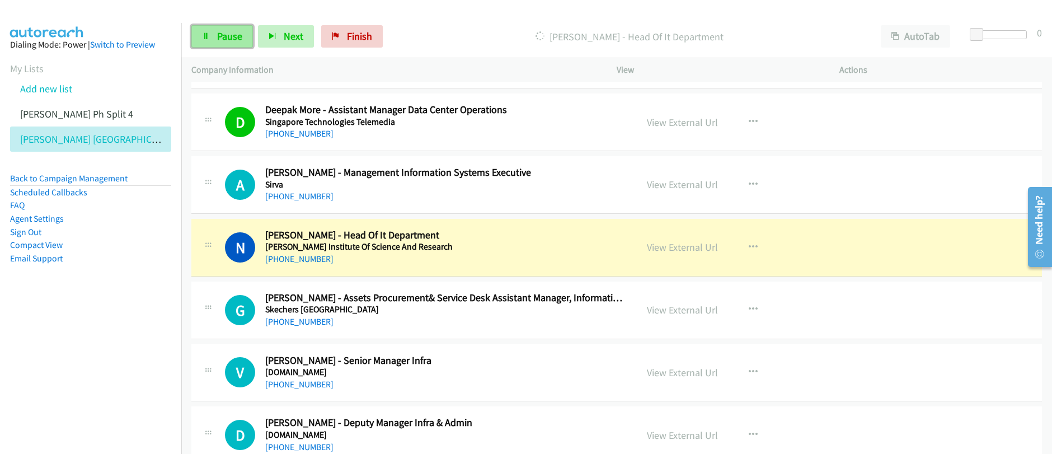
click at [219, 39] on span "Pause" at bounding box center [229, 36] width 25 height 13
click at [685, 254] on div "View External Url" at bounding box center [682, 246] width 71 height 15
click at [684, 251] on link "View External Url" at bounding box center [682, 247] width 71 height 13
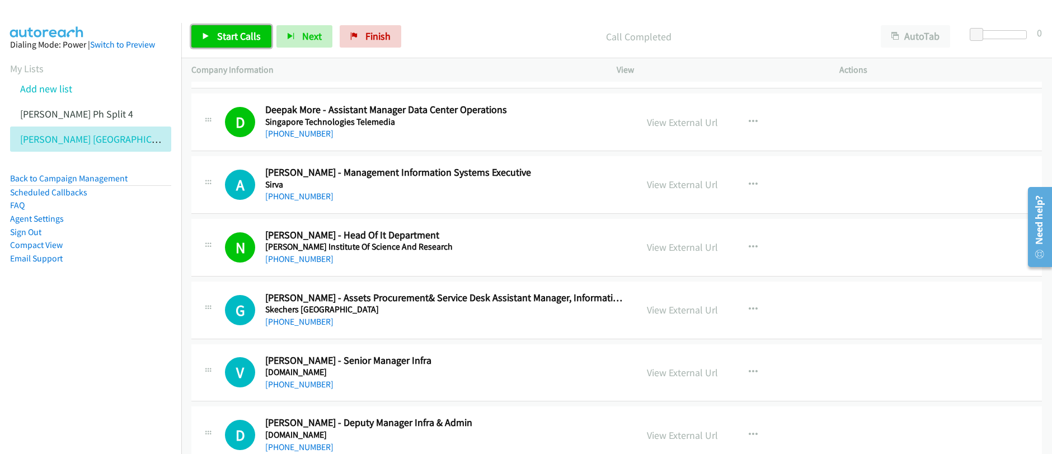
click at [248, 45] on link "Start Calls" at bounding box center [231, 36] width 80 height 22
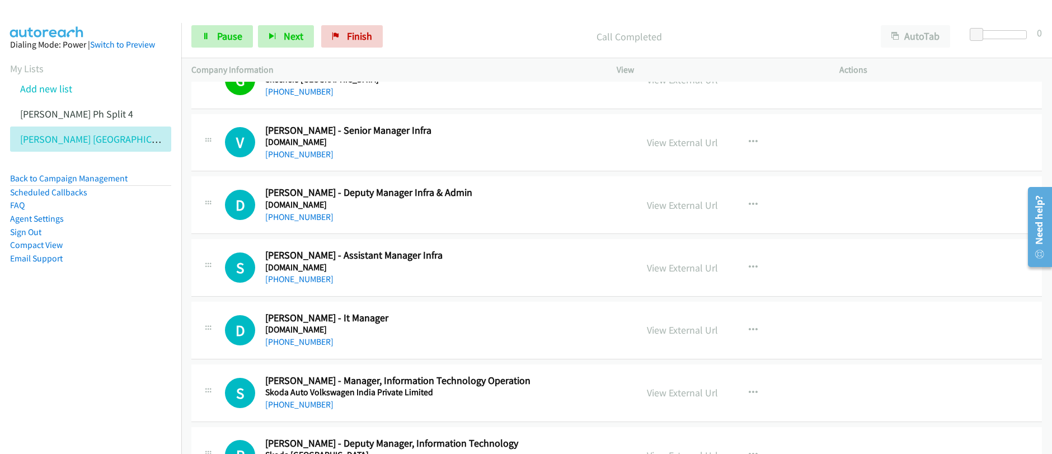
scroll to position [3005, 0]
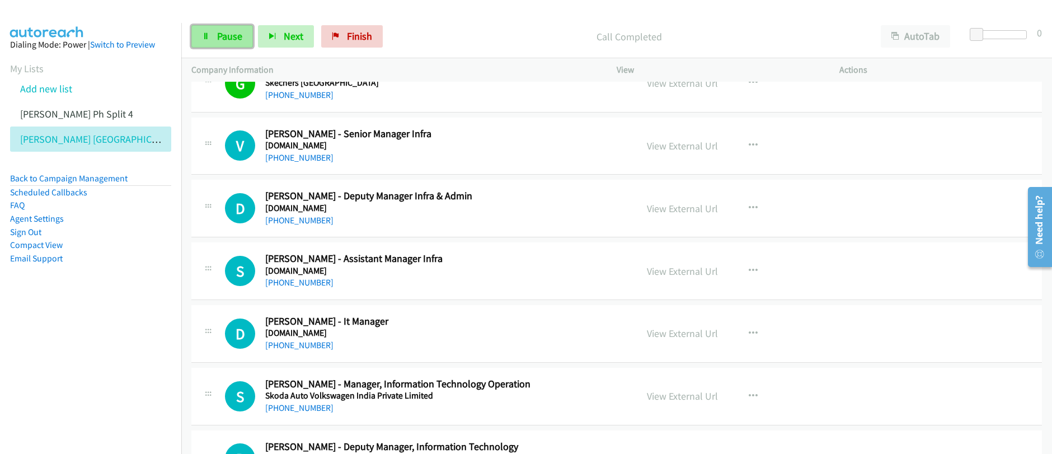
click at [213, 41] on link "Pause" at bounding box center [222, 36] width 62 height 22
click at [209, 41] on link "Start Calls" at bounding box center [231, 36] width 80 height 22
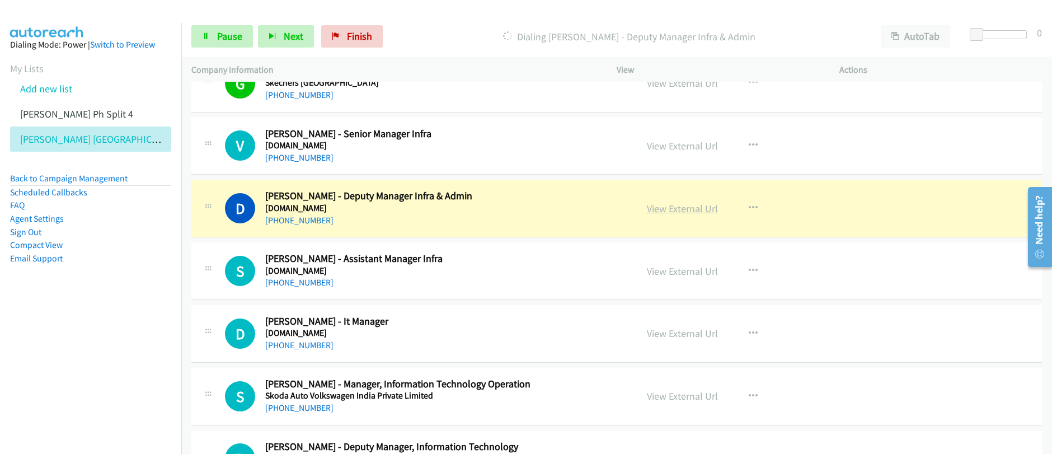
click at [677, 212] on link "View External Url" at bounding box center [682, 208] width 71 height 13
click at [212, 43] on link "Pause" at bounding box center [222, 36] width 62 height 22
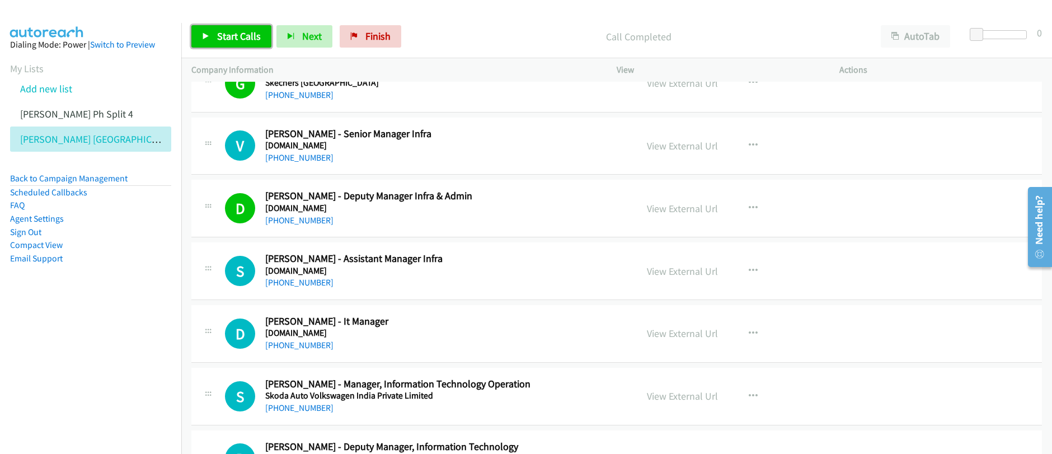
click at [228, 39] on span "Start Calls" at bounding box center [239, 36] width 44 height 13
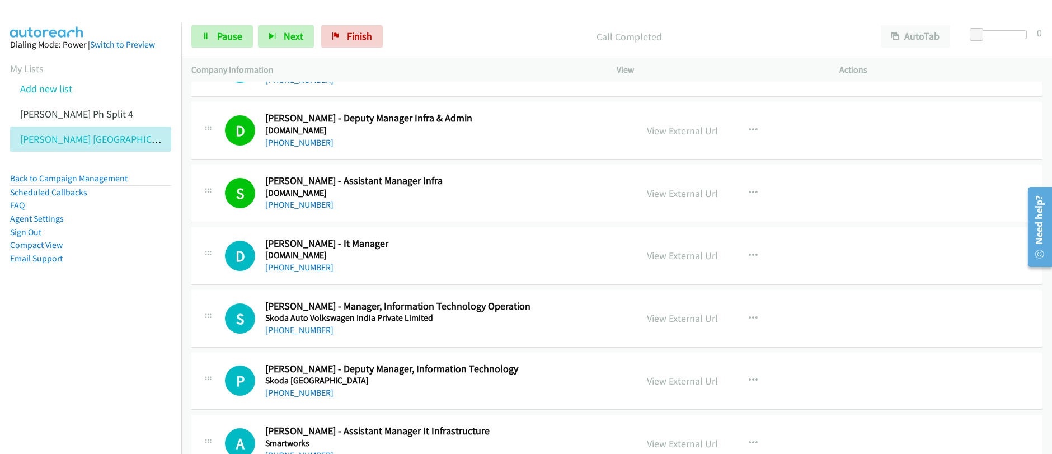
scroll to position [3098, 0]
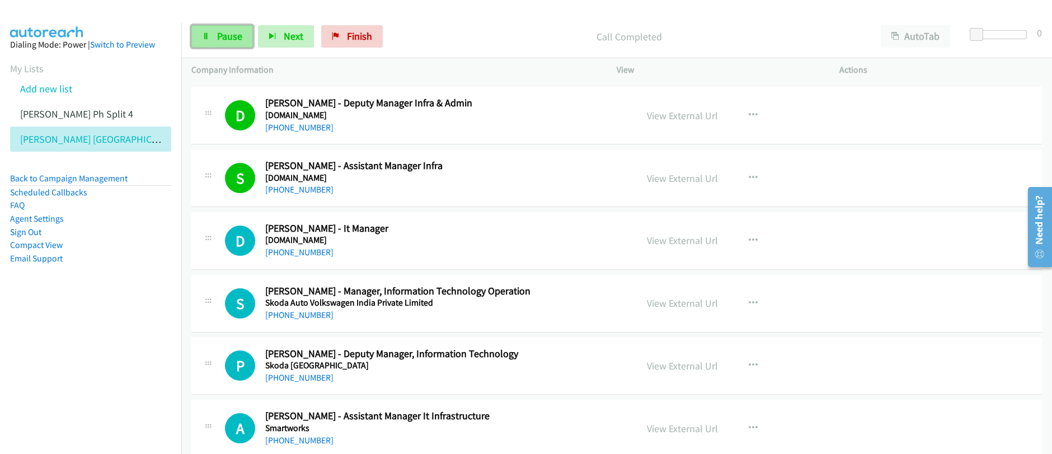
click at [215, 40] on link "Pause" at bounding box center [222, 36] width 62 height 22
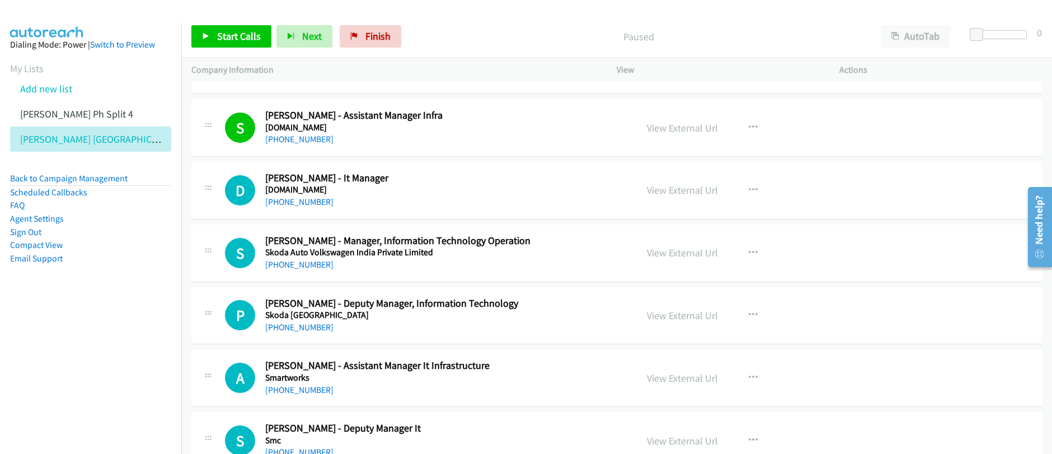
scroll to position [3151, 0]
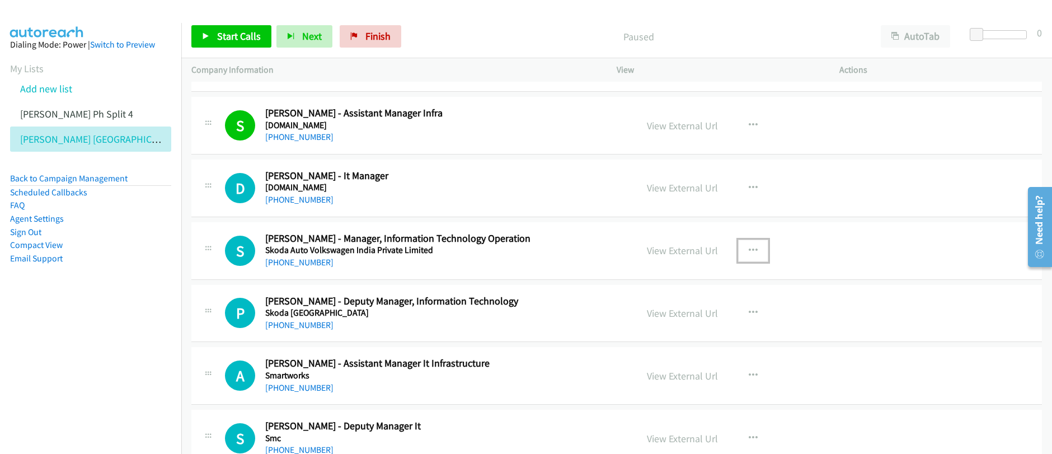
click at [749, 252] on icon "button" at bounding box center [753, 250] width 9 height 9
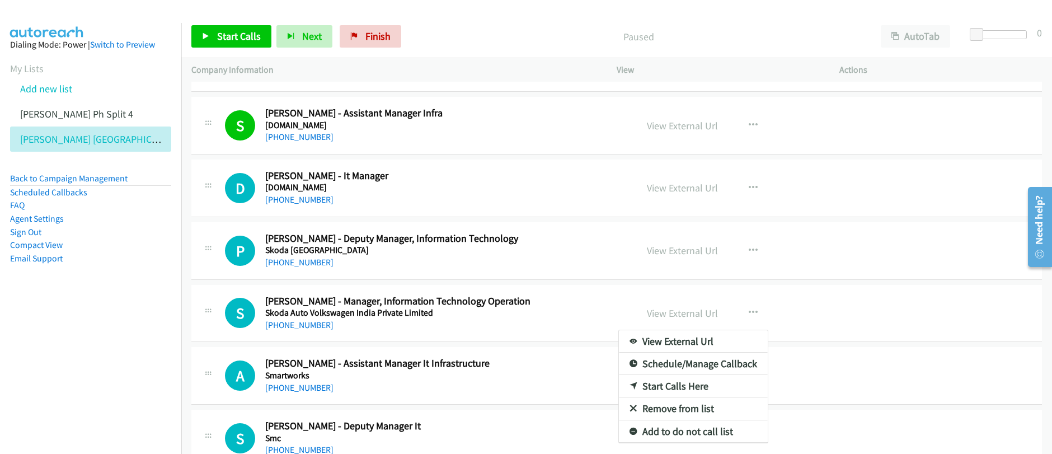
drag, startPoint x: 750, startPoint y: 248, endPoint x: 745, endPoint y: 252, distance: 6.4
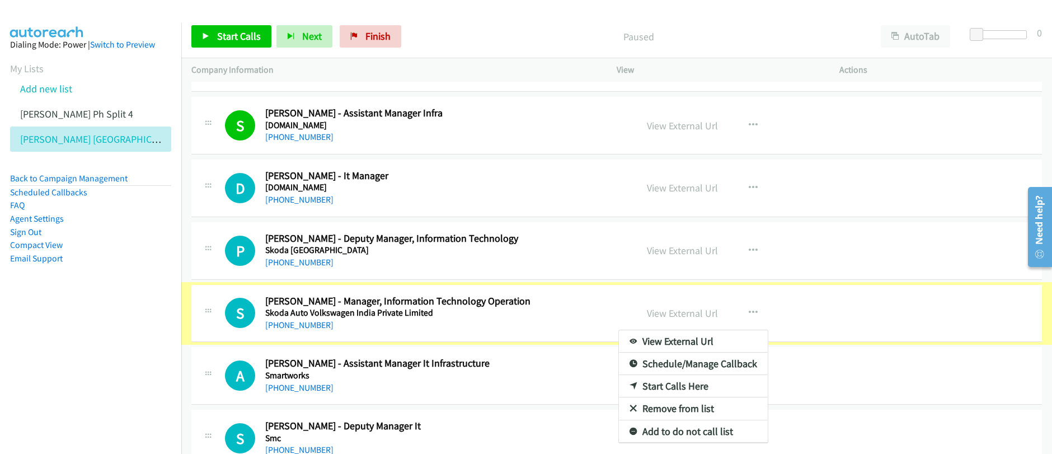
click at [745, 252] on div at bounding box center [526, 227] width 1052 height 454
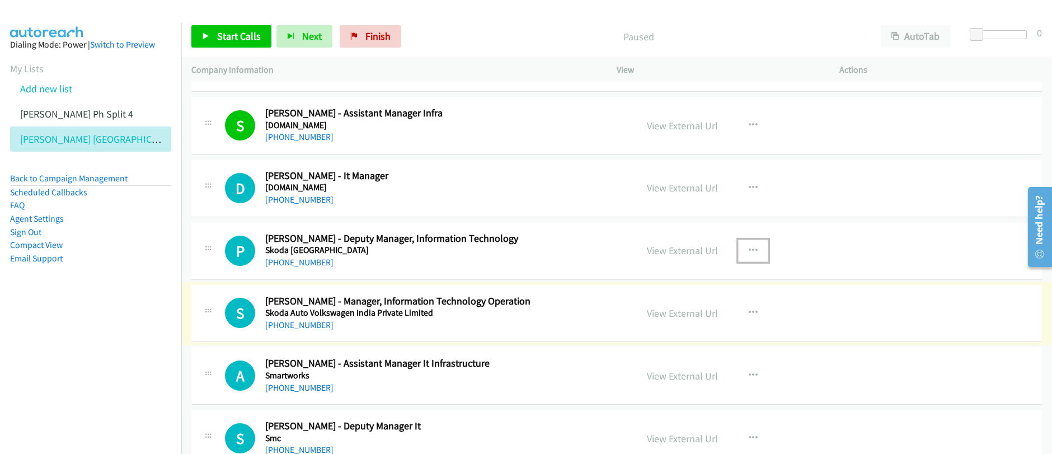
click at [749, 250] on icon "button" at bounding box center [753, 250] width 9 height 9
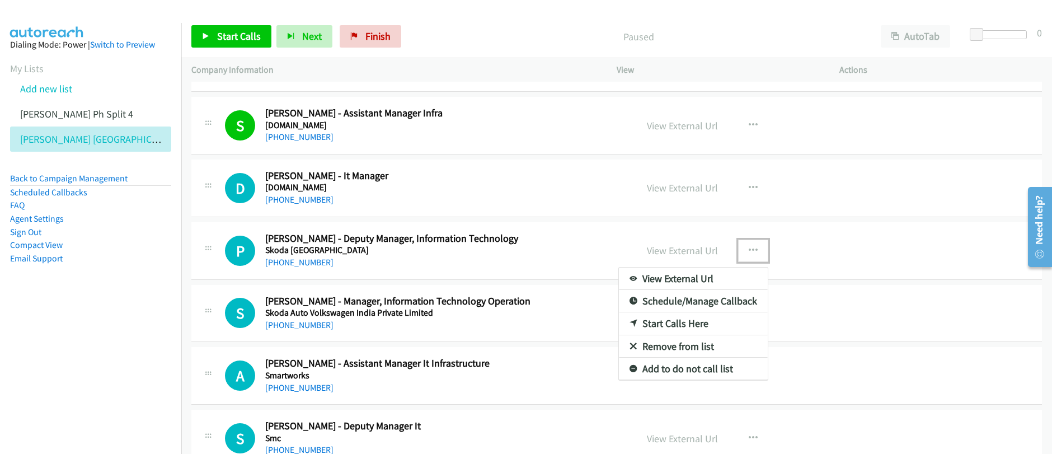
click at [660, 326] on link "Start Calls Here" at bounding box center [693, 323] width 149 height 22
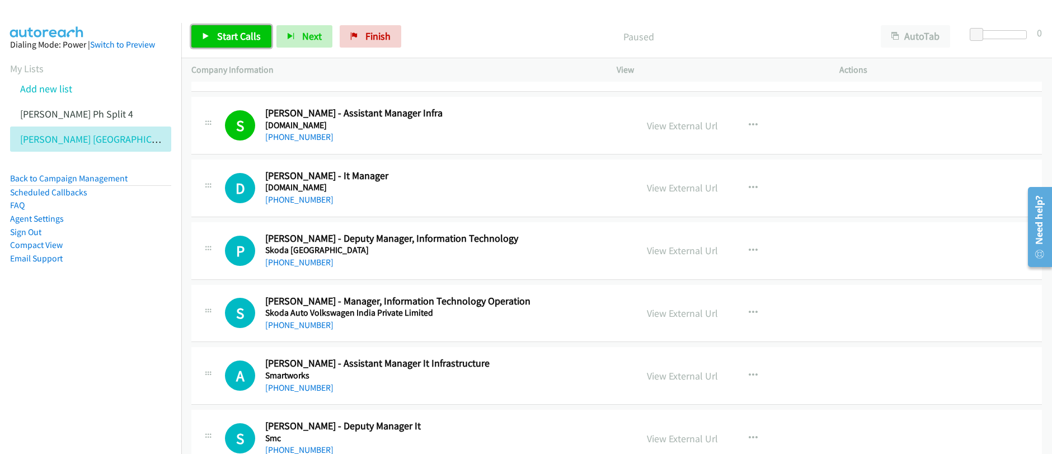
click at [213, 43] on link "Start Calls" at bounding box center [231, 36] width 80 height 22
click at [213, 43] on link "Pause" at bounding box center [222, 36] width 62 height 22
click at [213, 43] on link "Start Calls" at bounding box center [231, 36] width 80 height 22
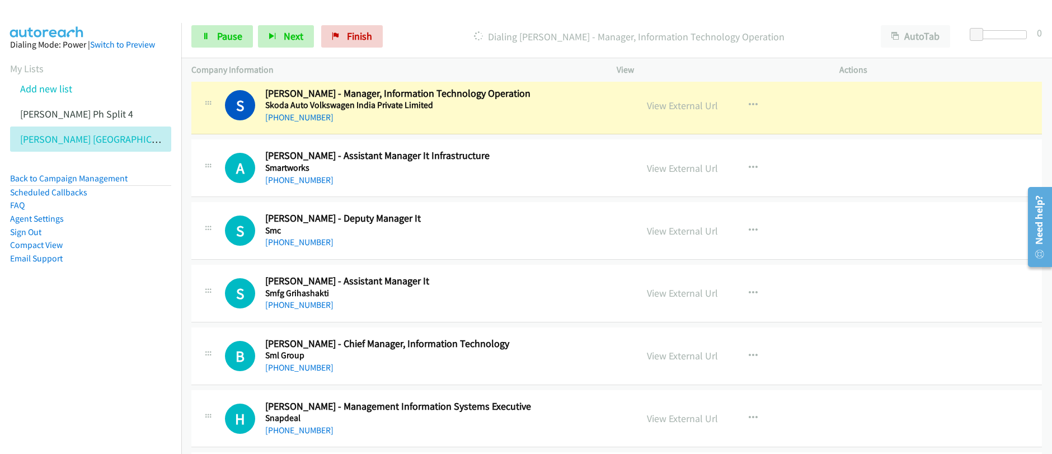
scroll to position [3361, 0]
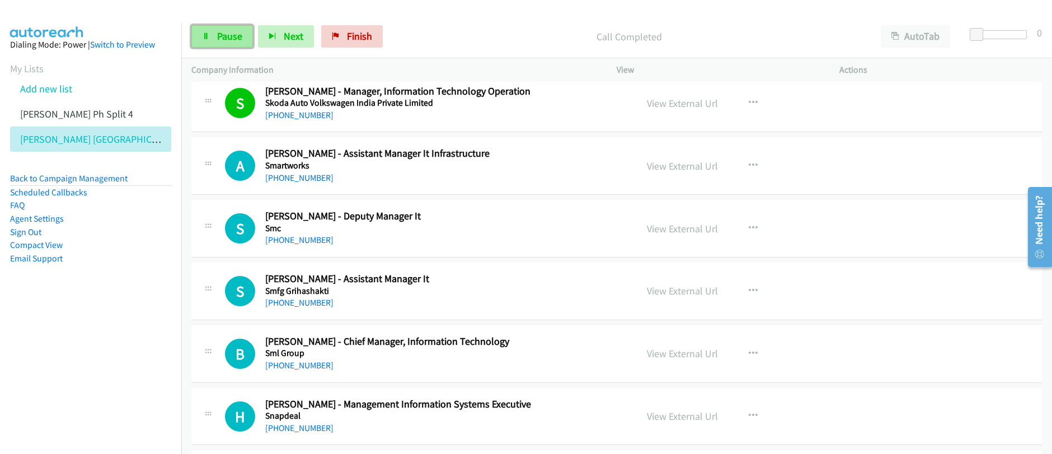
click at [225, 37] on span "Pause" at bounding box center [229, 36] width 25 height 13
click at [225, 37] on span "Start Calls" at bounding box center [239, 36] width 44 height 13
click at [230, 40] on span "Pause" at bounding box center [229, 36] width 25 height 13
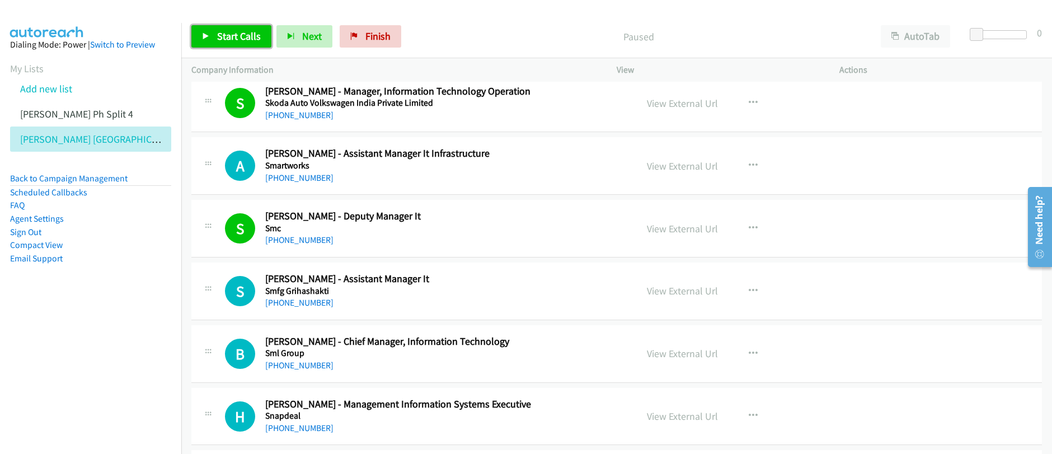
click at [230, 40] on span "Start Calls" at bounding box center [239, 36] width 44 height 13
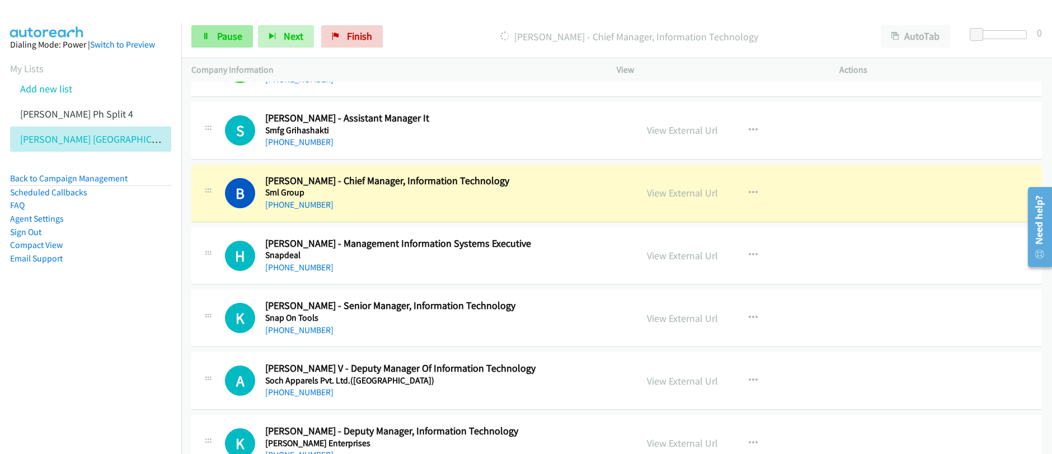
scroll to position [3524, 0]
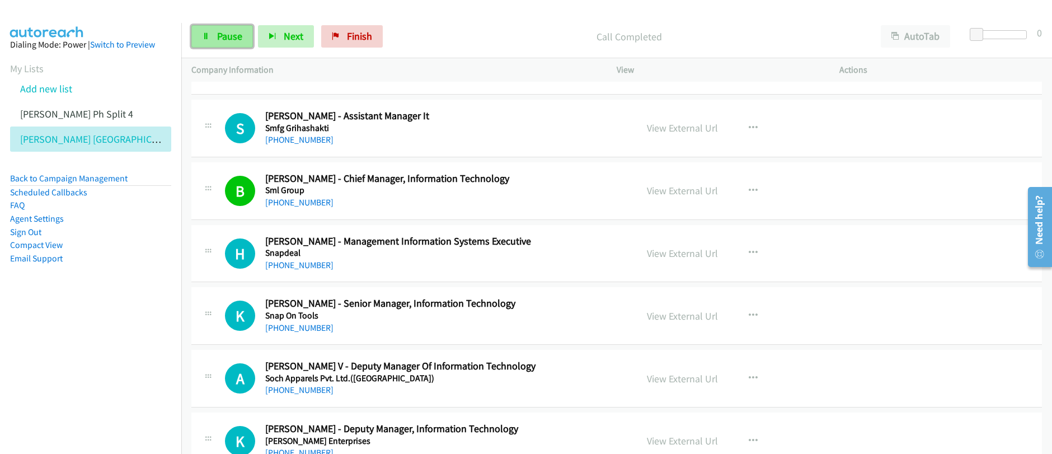
click at [204, 39] on icon at bounding box center [206, 37] width 8 height 8
click at [204, 40] on link "Start Calls" at bounding box center [231, 36] width 80 height 22
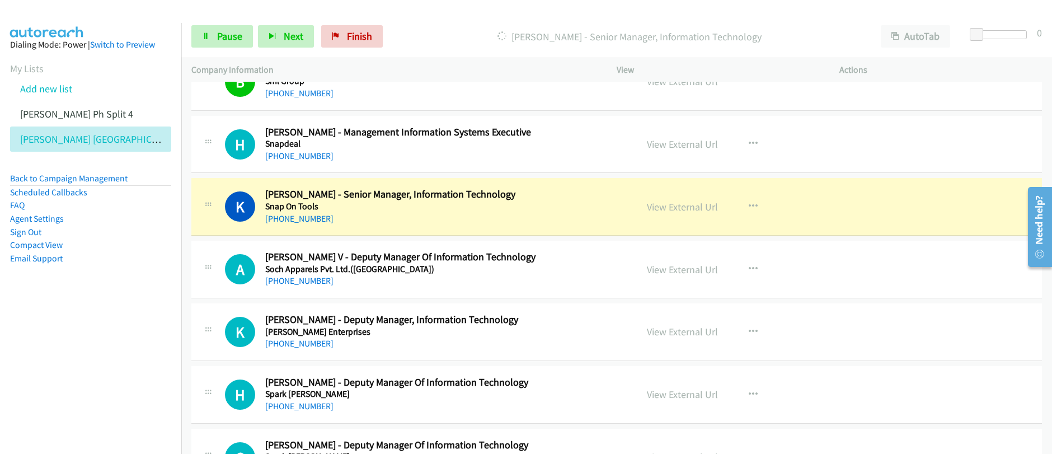
scroll to position [3635, 0]
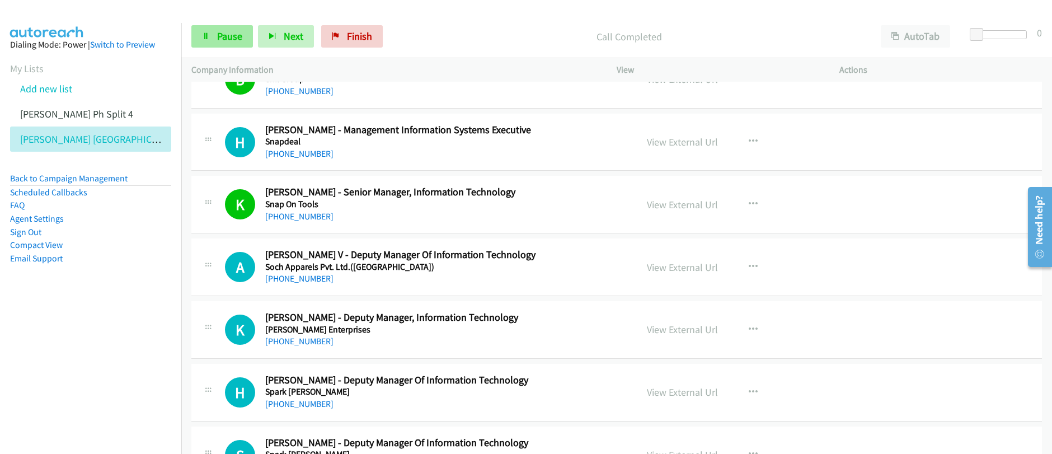
click at [218, 42] on span "Pause" at bounding box center [229, 36] width 25 height 13
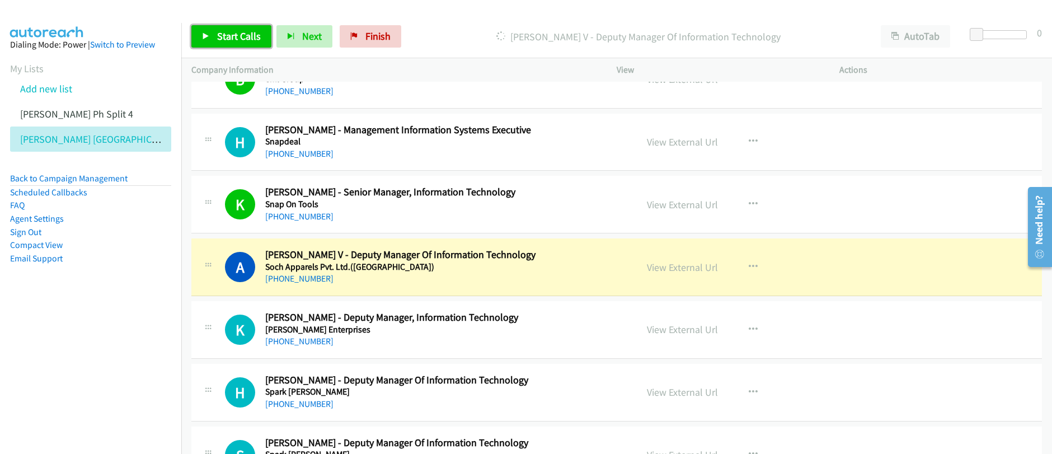
click at [223, 37] on span "Start Calls" at bounding box center [239, 36] width 44 height 13
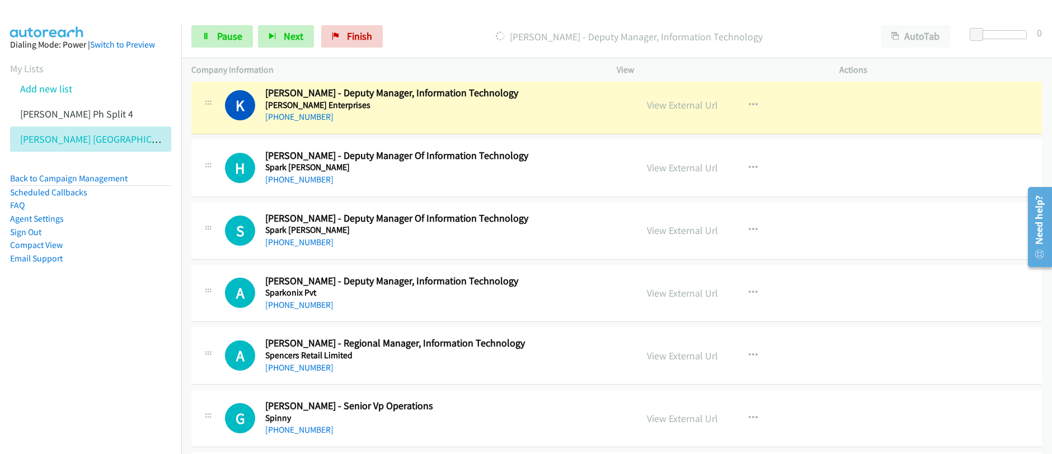
scroll to position [3857, 0]
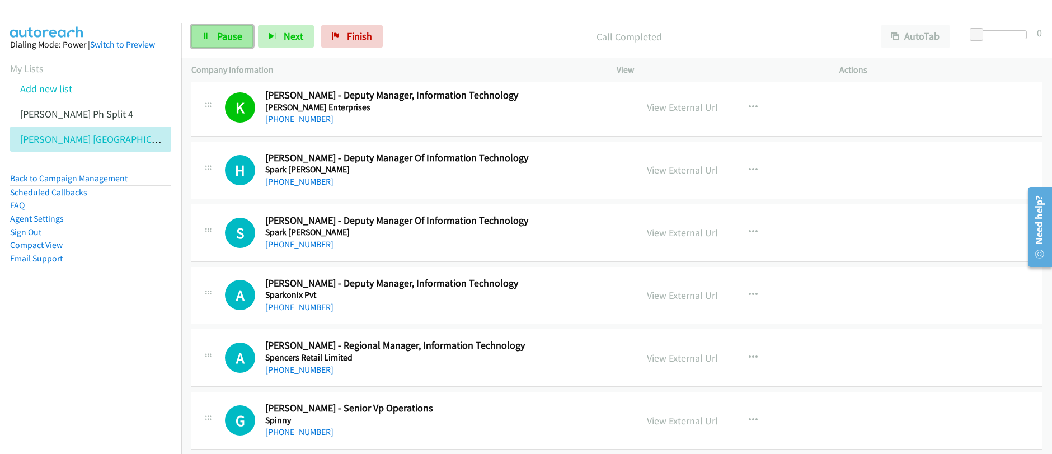
click at [229, 39] on span "Pause" at bounding box center [229, 36] width 25 height 13
click at [229, 40] on span "Start Calls" at bounding box center [239, 36] width 44 height 13
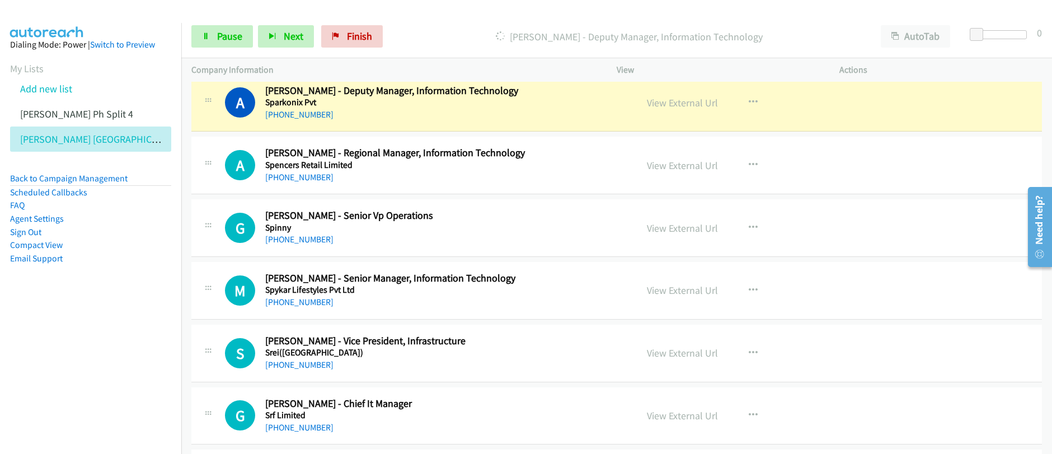
scroll to position [4042, 0]
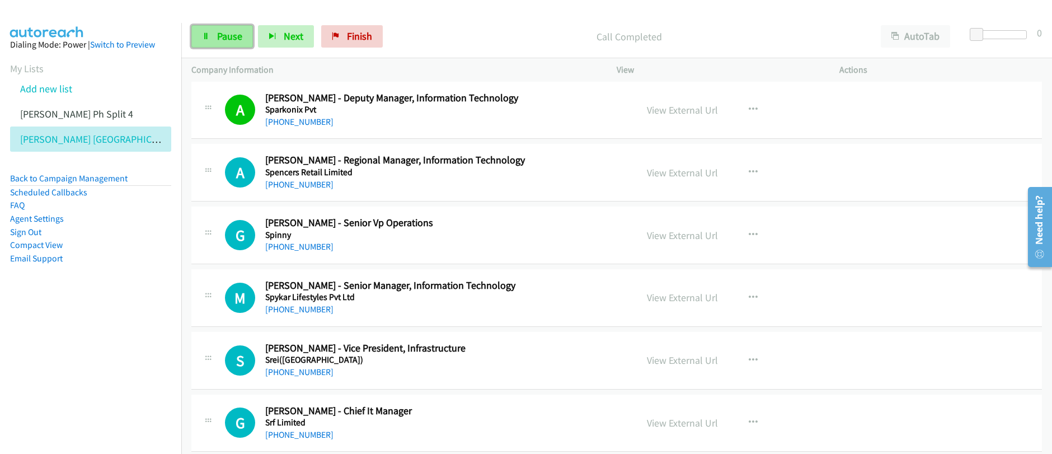
click at [219, 39] on span "Pause" at bounding box center [229, 36] width 25 height 13
click at [219, 39] on span "Start Calls" at bounding box center [239, 36] width 44 height 13
click at [217, 37] on span "Pause" at bounding box center [229, 36] width 25 height 13
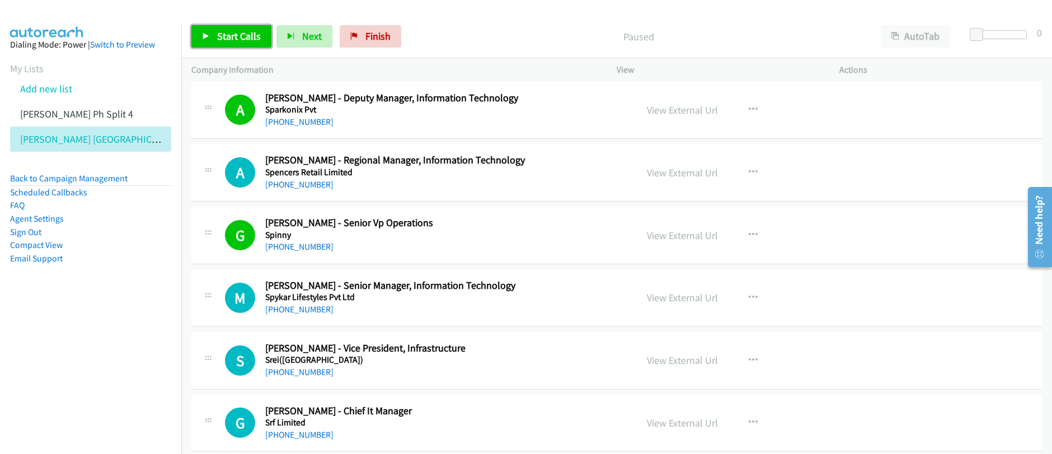
click at [217, 37] on span "Start Calls" at bounding box center [239, 36] width 44 height 13
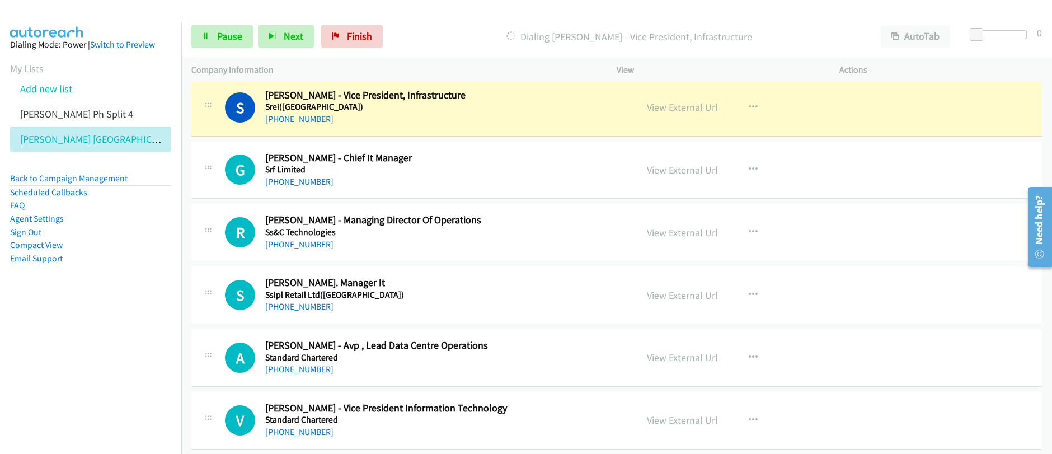
scroll to position [4291, 0]
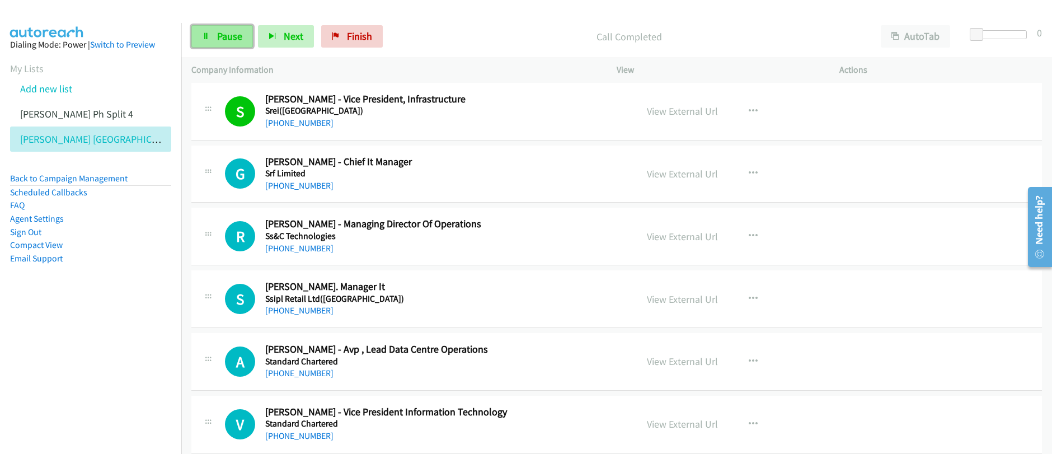
click at [214, 41] on link "Pause" at bounding box center [222, 36] width 62 height 22
click at [214, 41] on link "Start Calls" at bounding box center [231, 36] width 80 height 22
click at [223, 40] on span "Pause" at bounding box center [229, 36] width 25 height 13
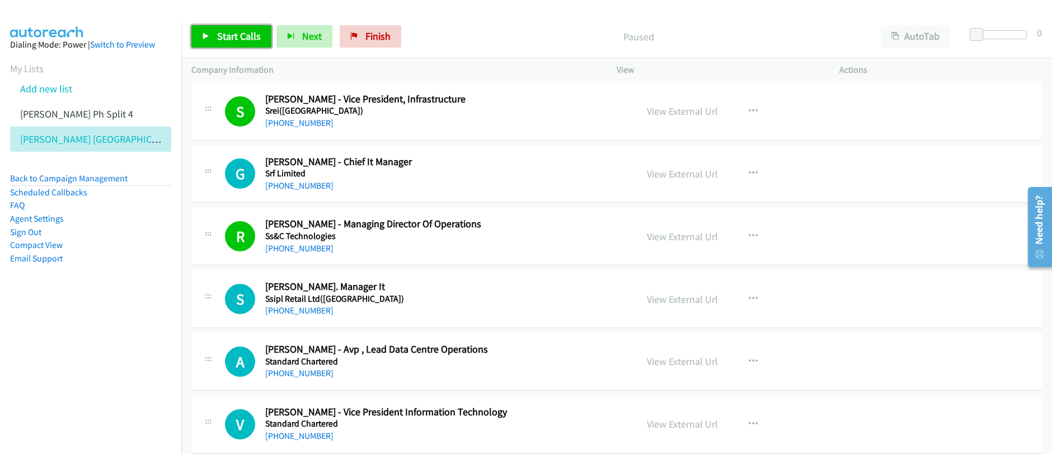
click at [239, 42] on span "Start Calls" at bounding box center [239, 36] width 44 height 13
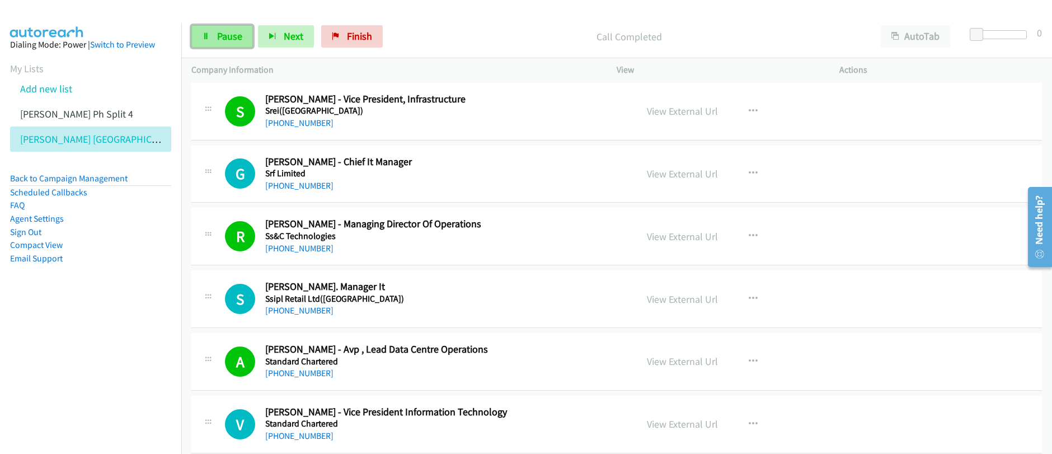
click at [217, 39] on span "Pause" at bounding box center [229, 36] width 25 height 13
click at [217, 39] on span "Start Calls" at bounding box center [239, 36] width 44 height 13
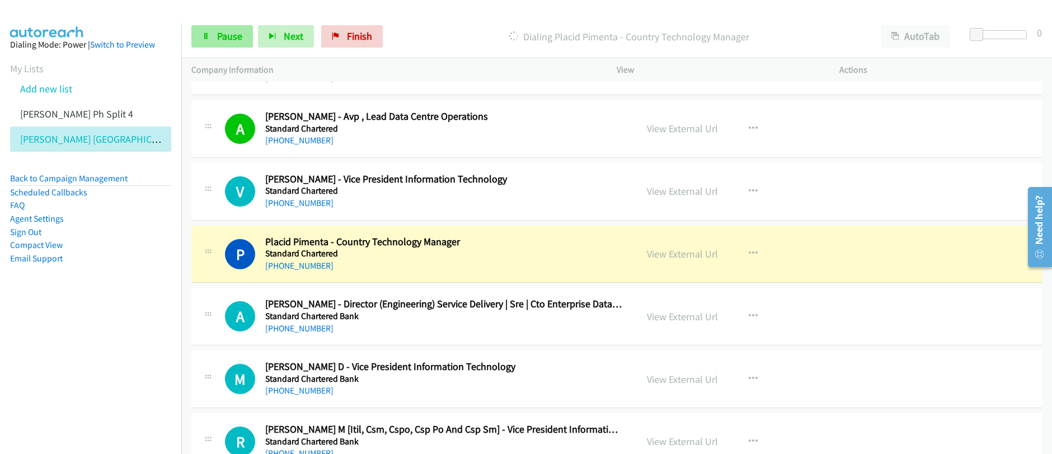
scroll to position [4533, 0]
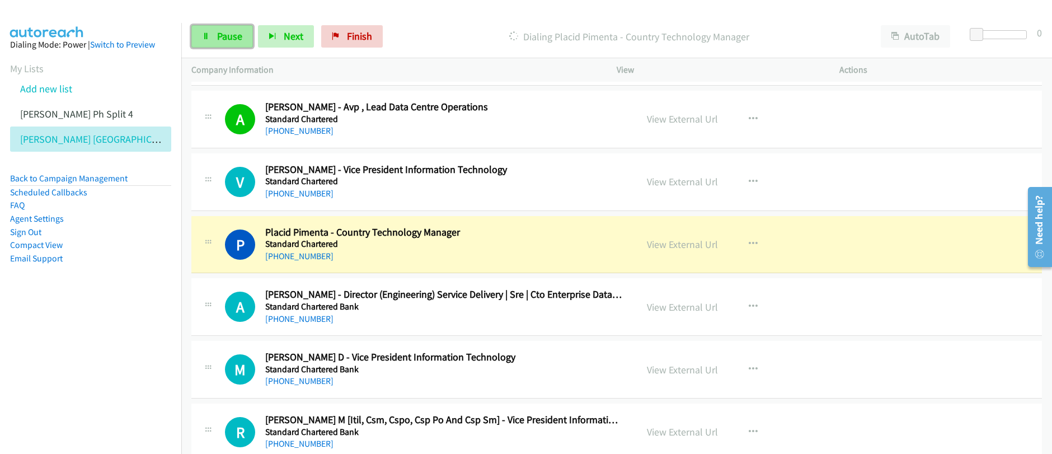
click at [209, 43] on link "Pause" at bounding box center [222, 36] width 62 height 22
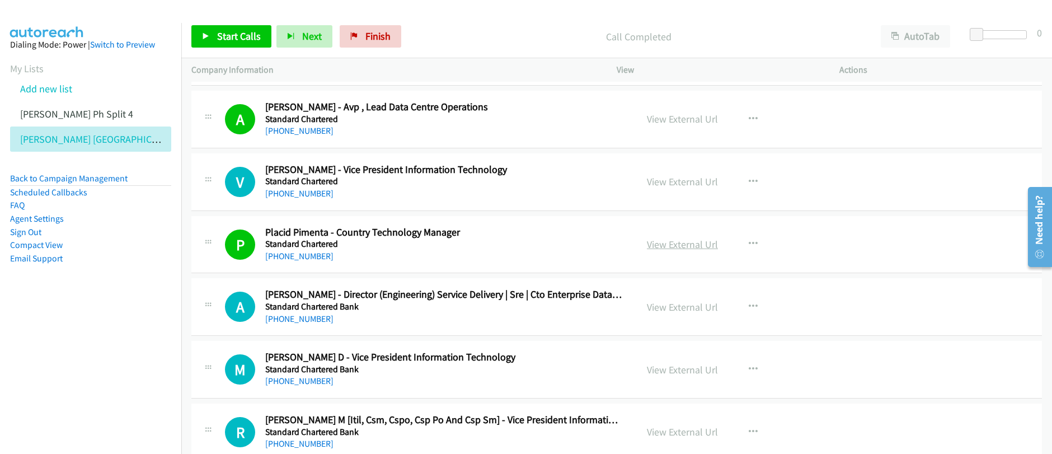
click at [671, 247] on link "View External Url" at bounding box center [682, 244] width 71 height 13
click at [272, 48] on div "Start Calls Pause Next Finish Call Completed AutoTab AutoTab 0" at bounding box center [616, 36] width 871 height 43
click at [253, 37] on span "Start Calls" at bounding box center [239, 36] width 44 height 13
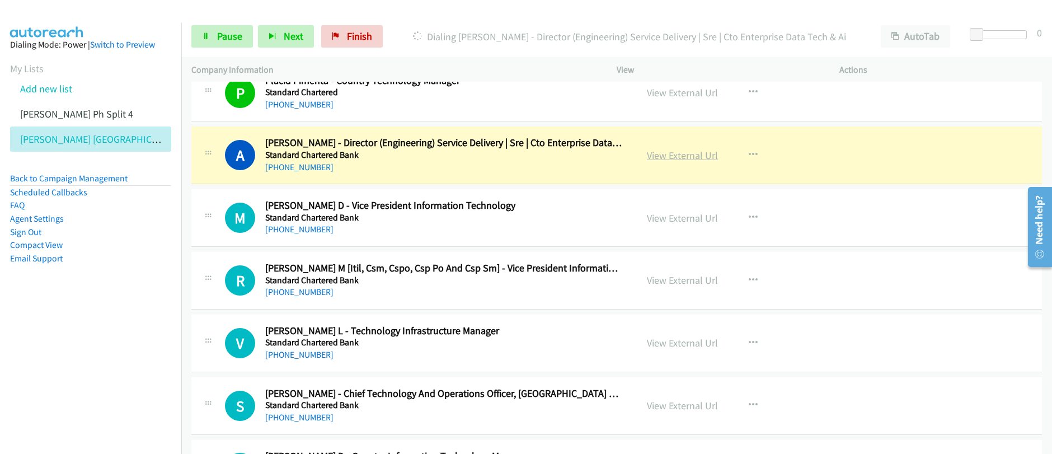
scroll to position [4687, 0]
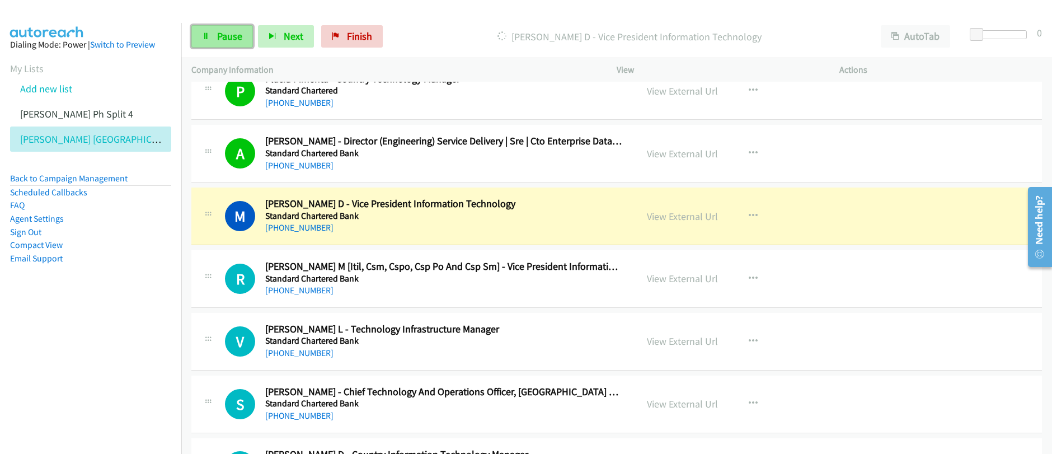
click at [220, 41] on span "Pause" at bounding box center [229, 36] width 25 height 13
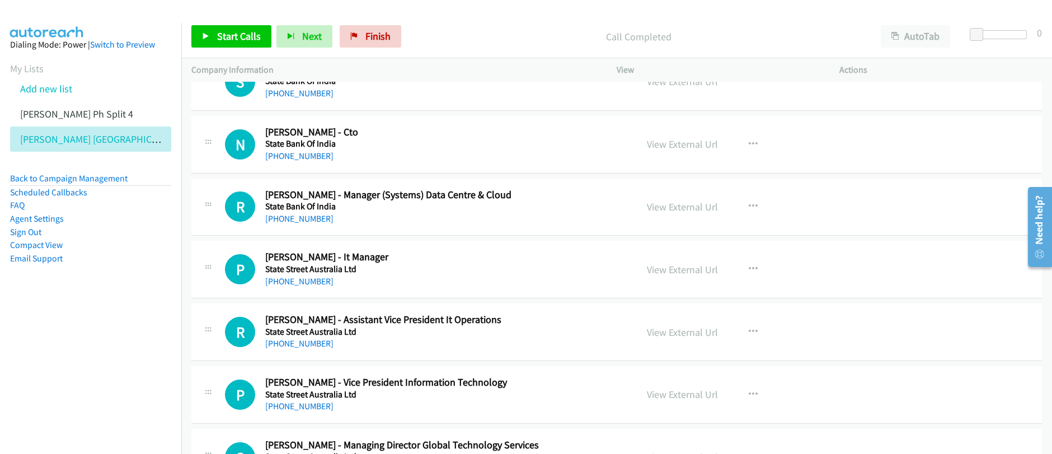
scroll to position [7262, 0]
click at [750, 267] on icon "button" at bounding box center [753, 268] width 9 height 9
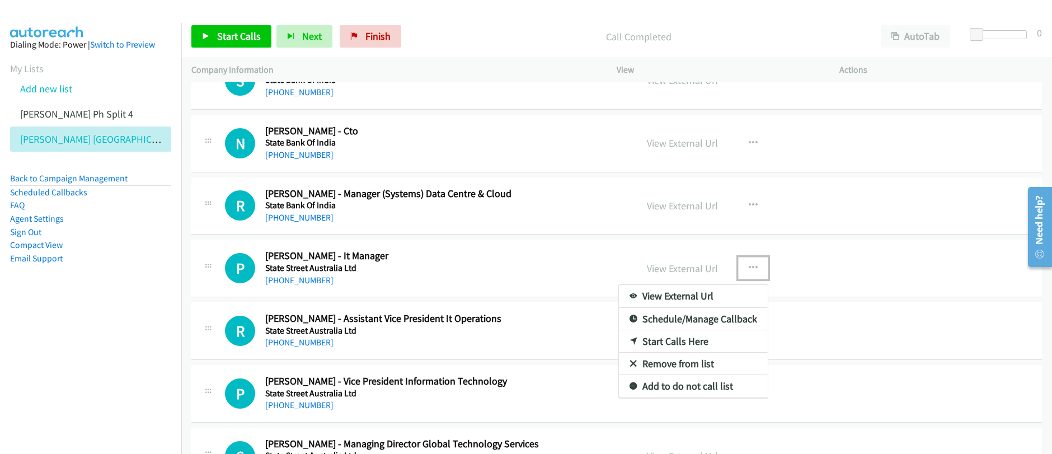
click at [665, 342] on link "Start Calls Here" at bounding box center [693, 341] width 149 height 22
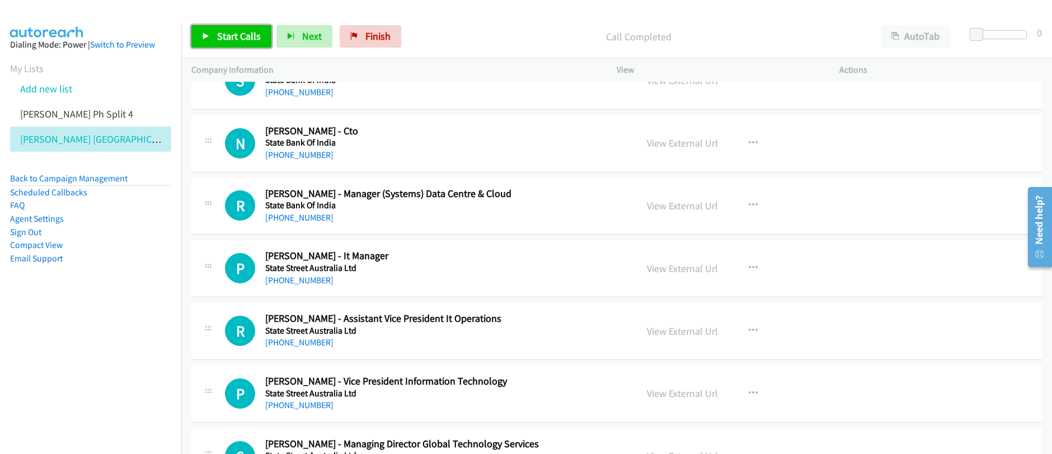
click at [225, 35] on span "Start Calls" at bounding box center [239, 36] width 44 height 13
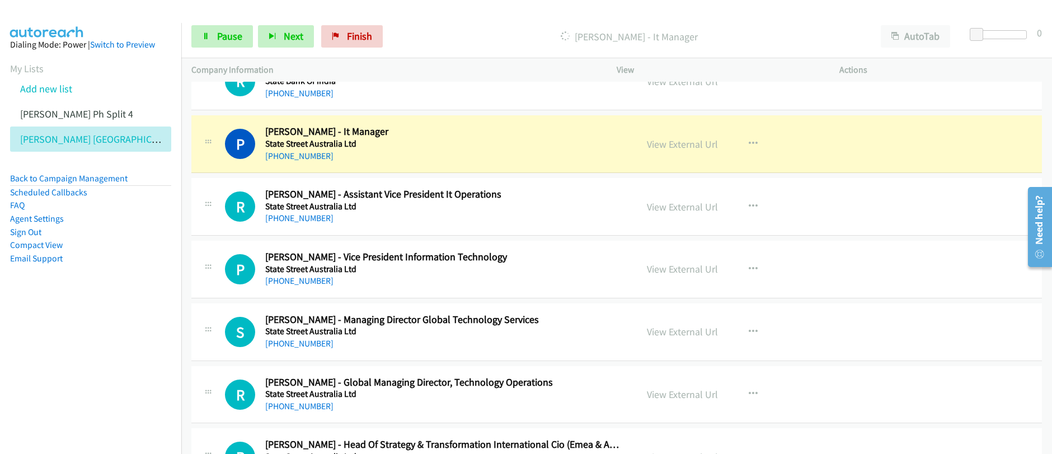
scroll to position [7396, 0]
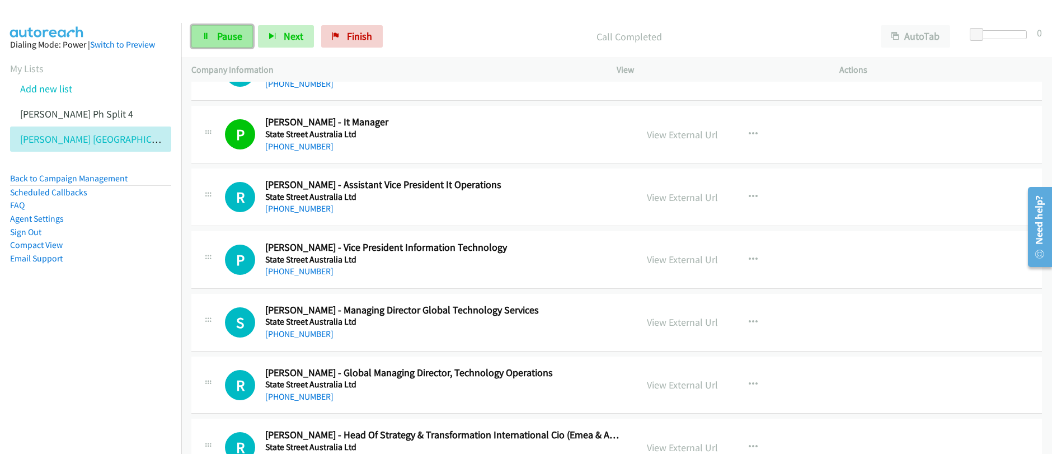
click at [217, 37] on span "Pause" at bounding box center [229, 36] width 25 height 13
click at [214, 38] on link "Start Calls" at bounding box center [231, 36] width 80 height 22
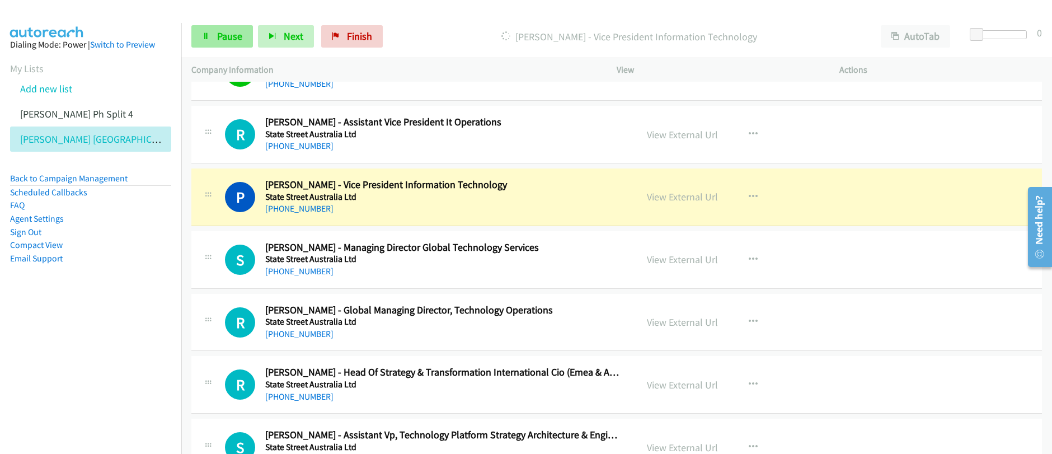
scroll to position [7461, 0]
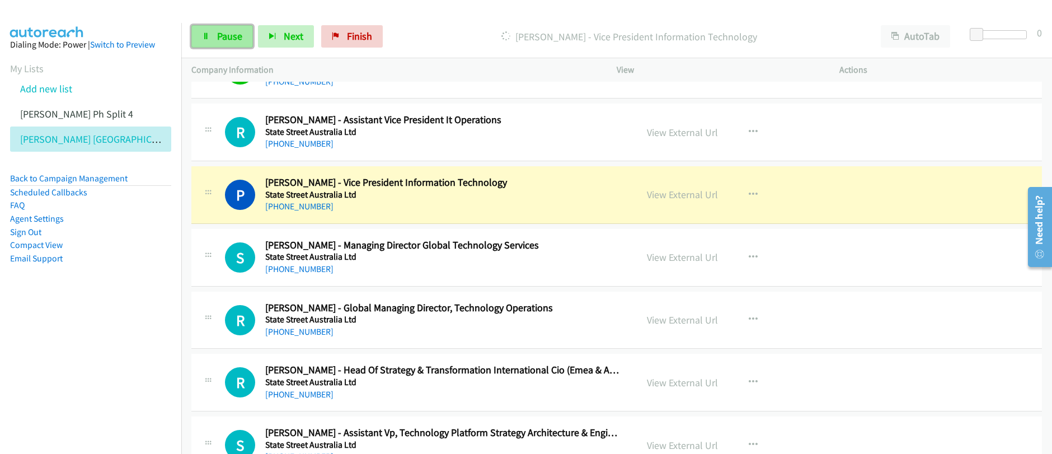
click at [233, 37] on span "Pause" at bounding box center [229, 36] width 25 height 13
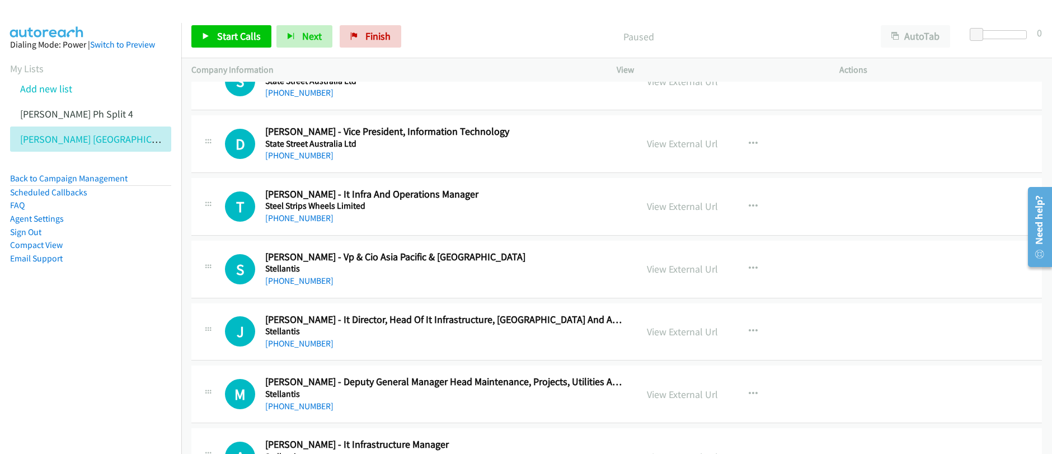
scroll to position [7780, 0]
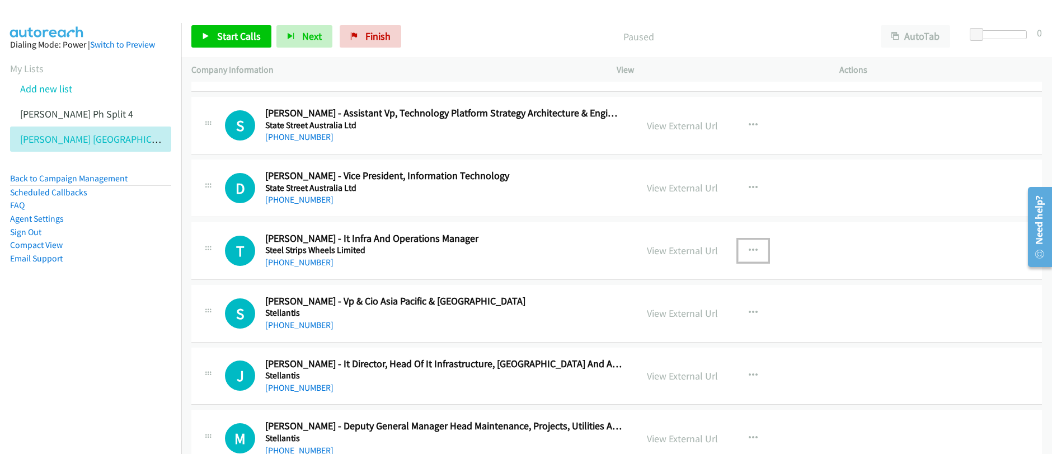
click at [749, 251] on icon "button" at bounding box center [753, 250] width 9 height 9
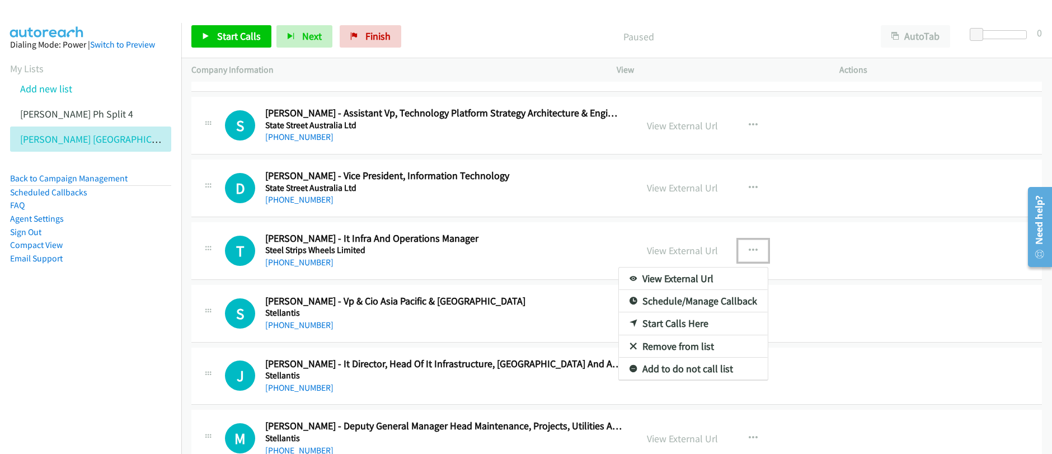
click at [663, 322] on link "Start Calls Here" at bounding box center [693, 323] width 149 height 22
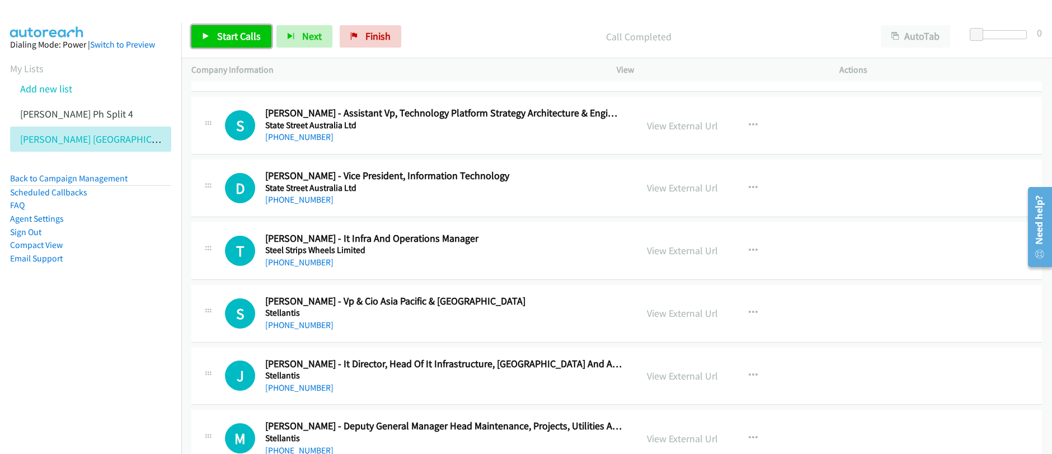
click at [225, 39] on span "Start Calls" at bounding box center [239, 36] width 44 height 13
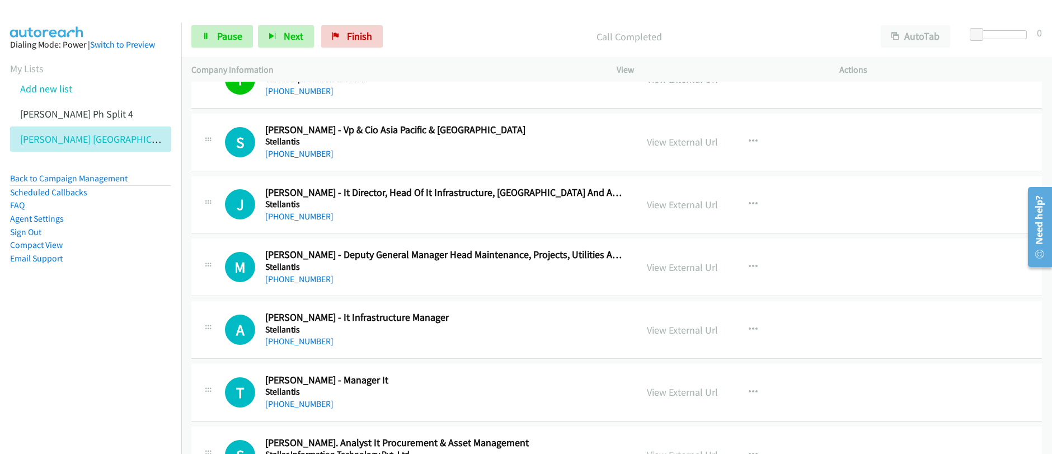
scroll to position [7949, 0]
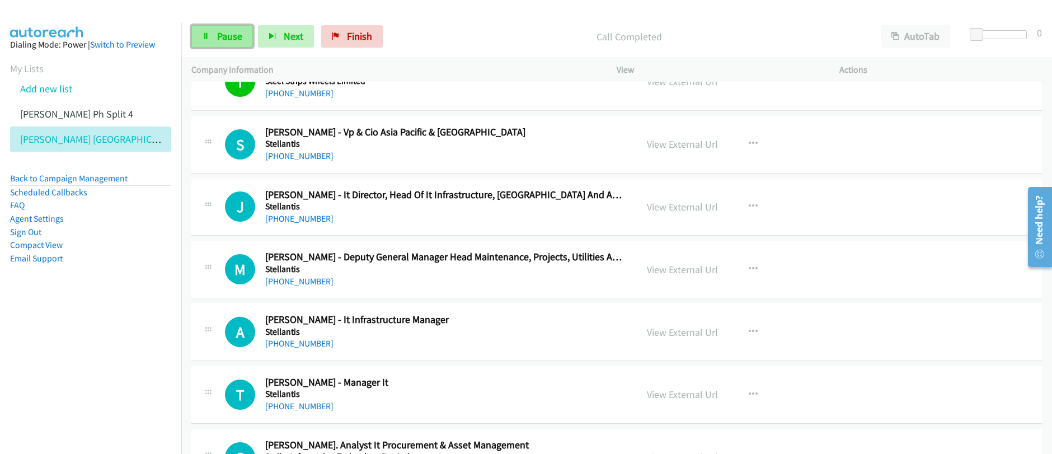
click at [226, 35] on span "Pause" at bounding box center [229, 36] width 25 height 13
click at [226, 36] on span "Start Calls" at bounding box center [239, 36] width 44 height 13
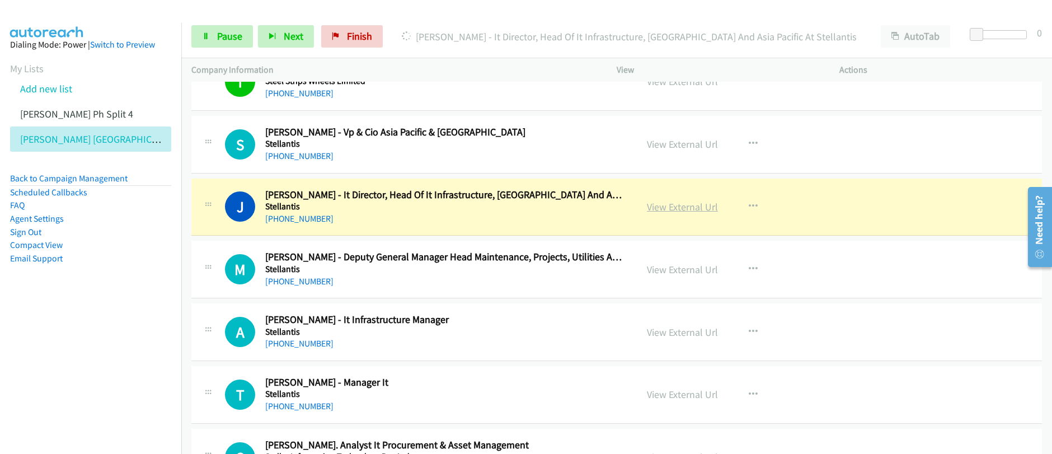
click at [680, 211] on link "View External Url" at bounding box center [682, 206] width 71 height 13
click at [220, 39] on span "Pause" at bounding box center [229, 36] width 25 height 13
click at [219, 37] on span "Pause" at bounding box center [229, 36] width 25 height 13
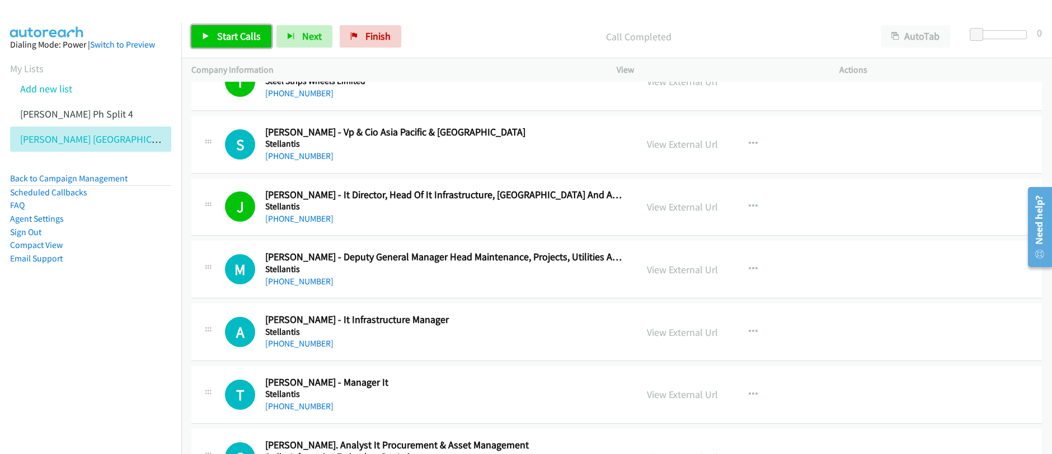
click at [222, 41] on span "Start Calls" at bounding box center [239, 36] width 44 height 13
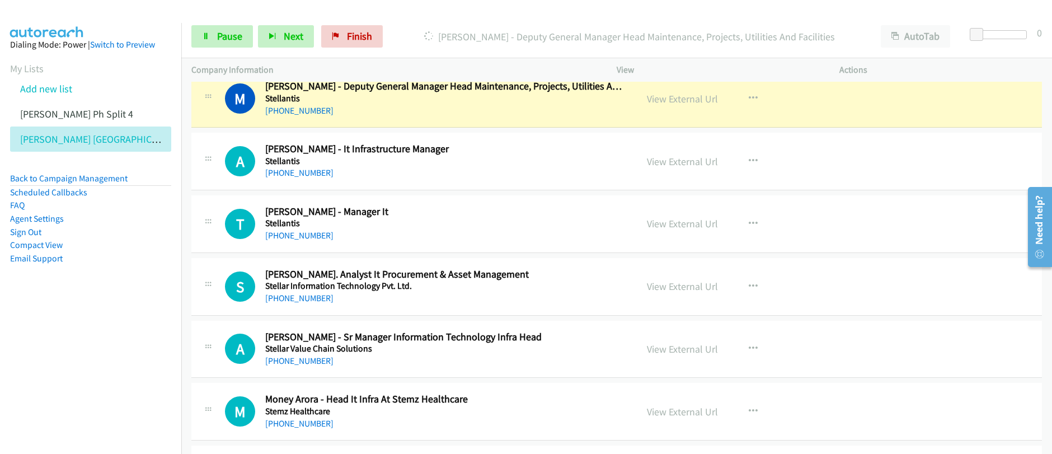
scroll to position [8089, 0]
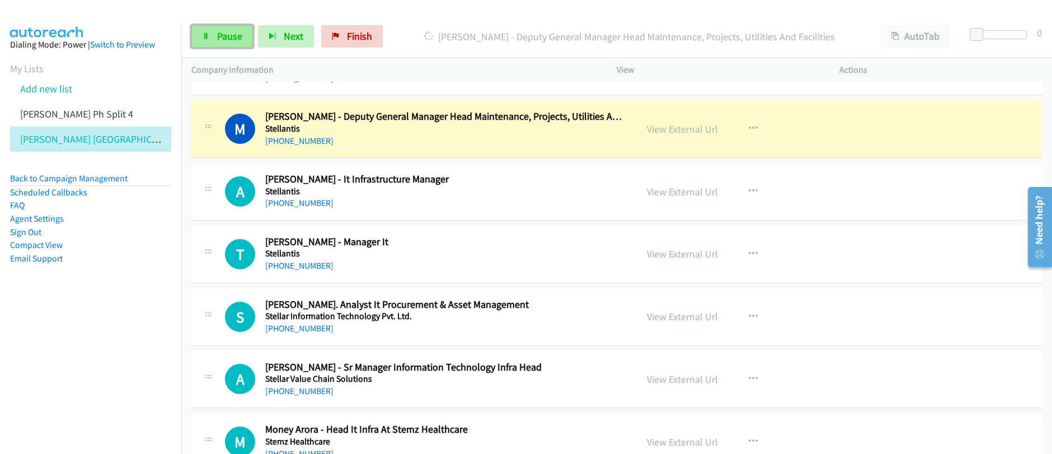
click at [240, 39] on span "Pause" at bounding box center [229, 36] width 25 height 13
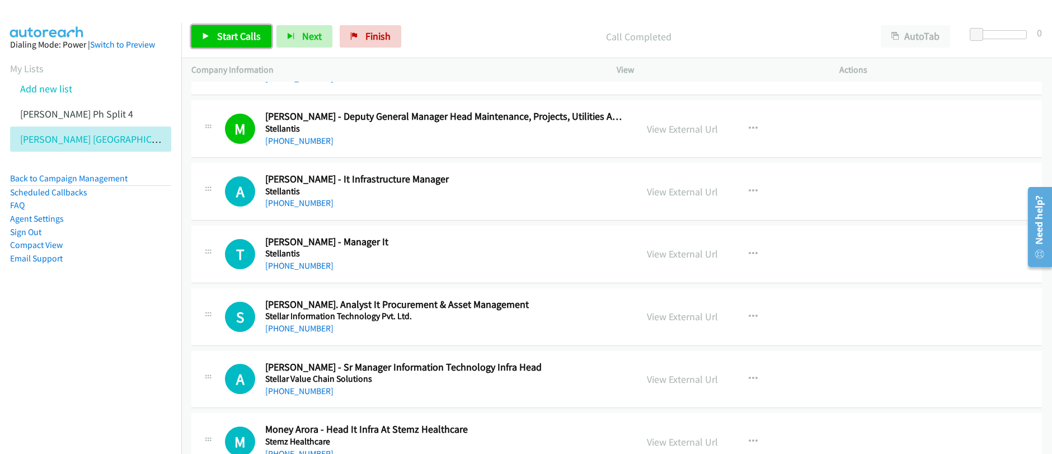
click at [235, 43] on link "Start Calls" at bounding box center [231, 36] width 80 height 22
click at [223, 38] on span "Pause" at bounding box center [229, 36] width 25 height 13
click at [223, 39] on span "Start Calls" at bounding box center [239, 36] width 44 height 13
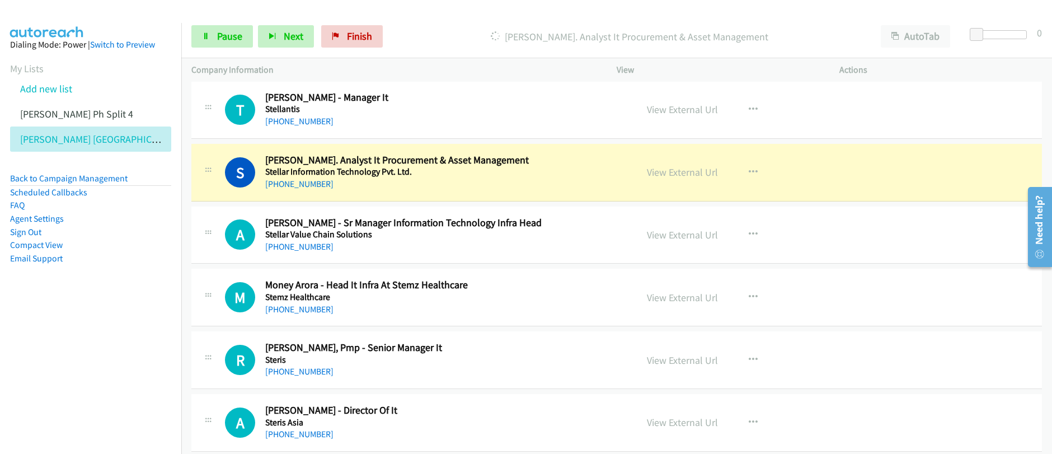
scroll to position [8287, 0]
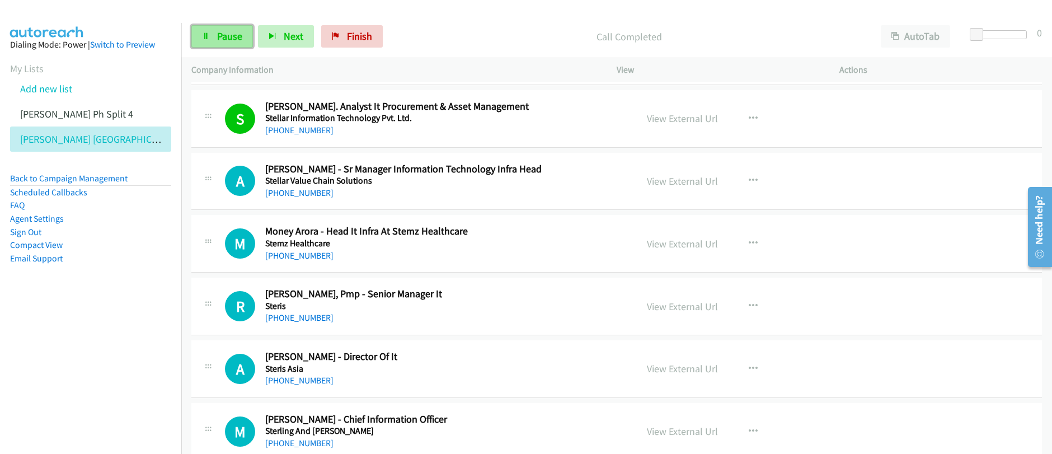
click at [238, 37] on span "Pause" at bounding box center [229, 36] width 25 height 13
click at [238, 37] on span "Start Calls" at bounding box center [239, 36] width 44 height 13
click at [219, 33] on span "Pause" at bounding box center [229, 36] width 25 height 13
click at [219, 34] on span "Pause" at bounding box center [229, 36] width 25 height 13
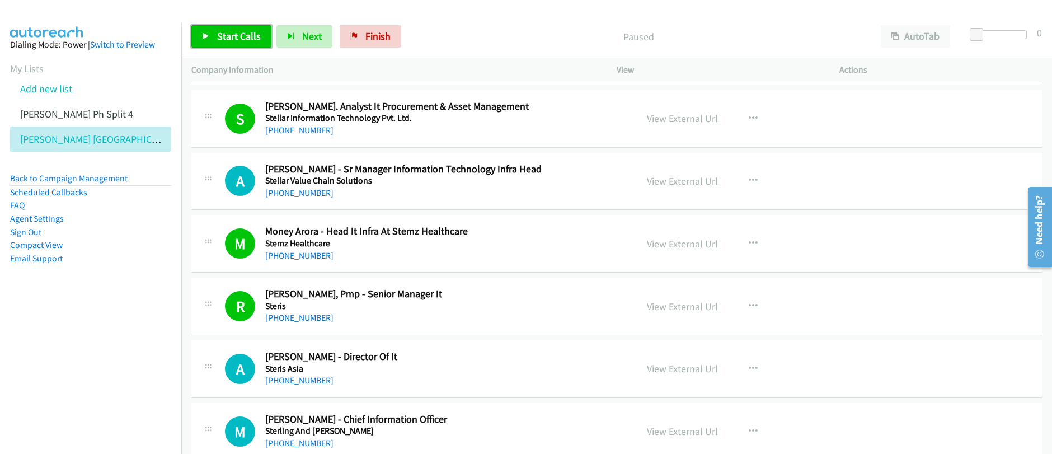
click at [219, 33] on span "Start Calls" at bounding box center [239, 36] width 44 height 13
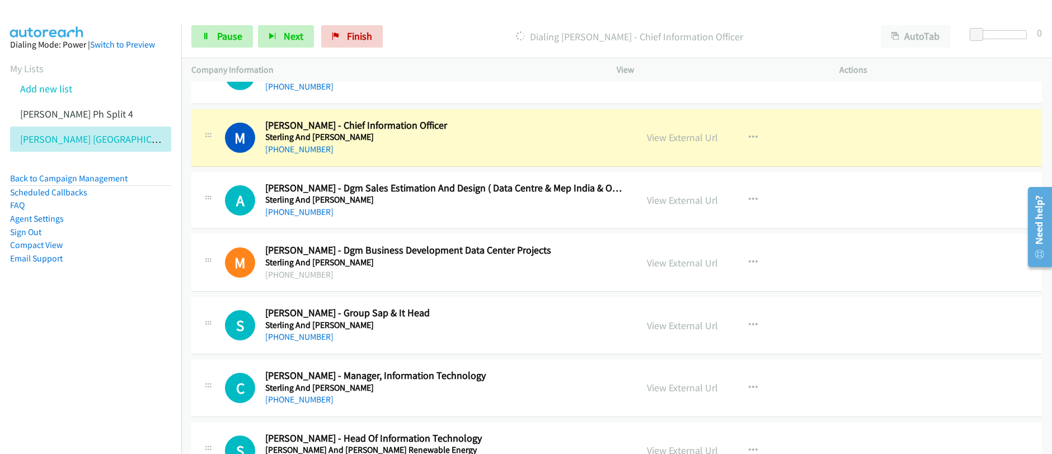
scroll to position [8589, 0]
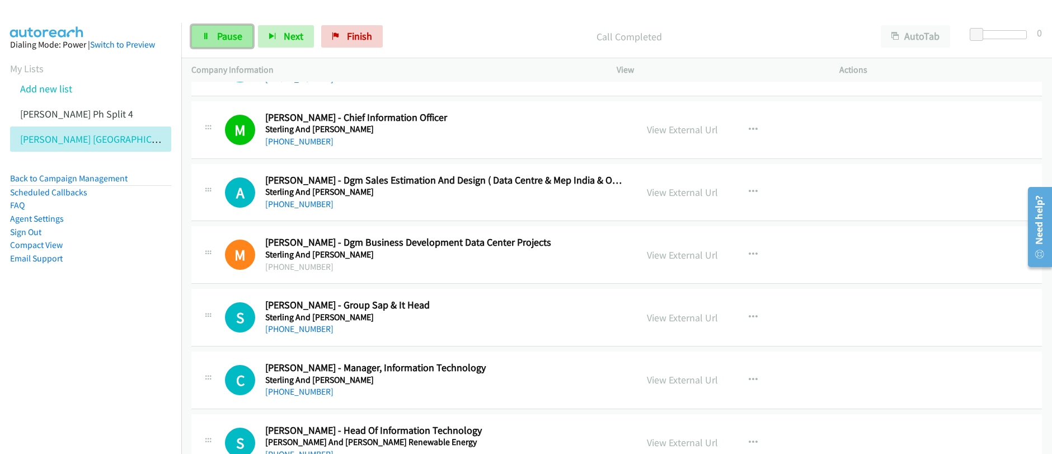
click at [221, 40] on span "Pause" at bounding box center [229, 36] width 25 height 13
click at [221, 40] on span "Start Calls" at bounding box center [239, 36] width 44 height 13
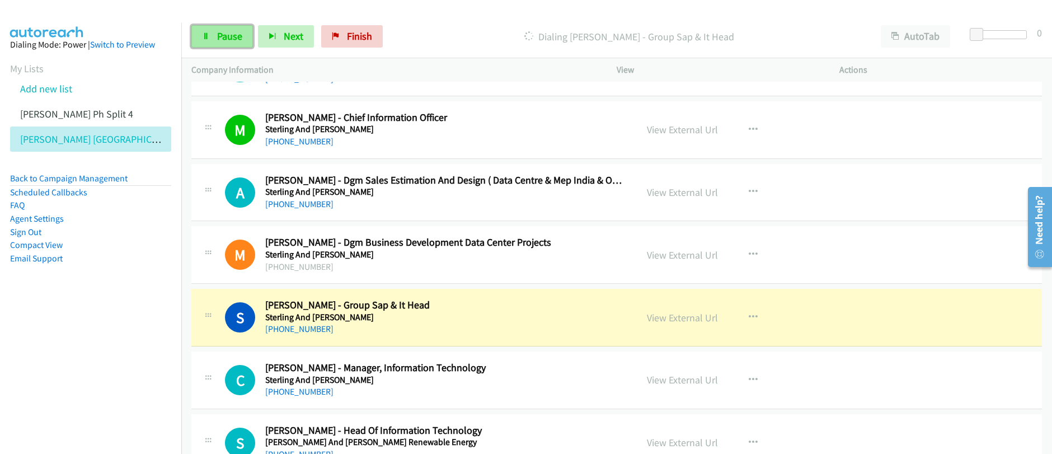
click at [220, 39] on span "Pause" at bounding box center [229, 36] width 25 height 13
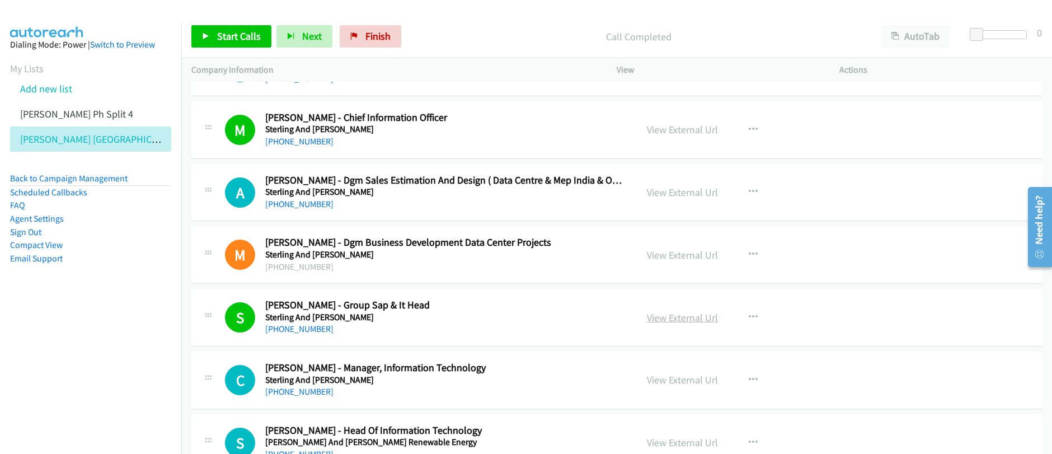
click at [695, 322] on link "View External Url" at bounding box center [682, 317] width 71 height 13
click at [0, 0] on div "Start Calls Pause Next Finish Call Completed AutoTab AutoTab 0 Company Informat…" at bounding box center [526, 0] width 1052 height 0
click at [245, 41] on span "Start Calls" at bounding box center [239, 36] width 44 height 13
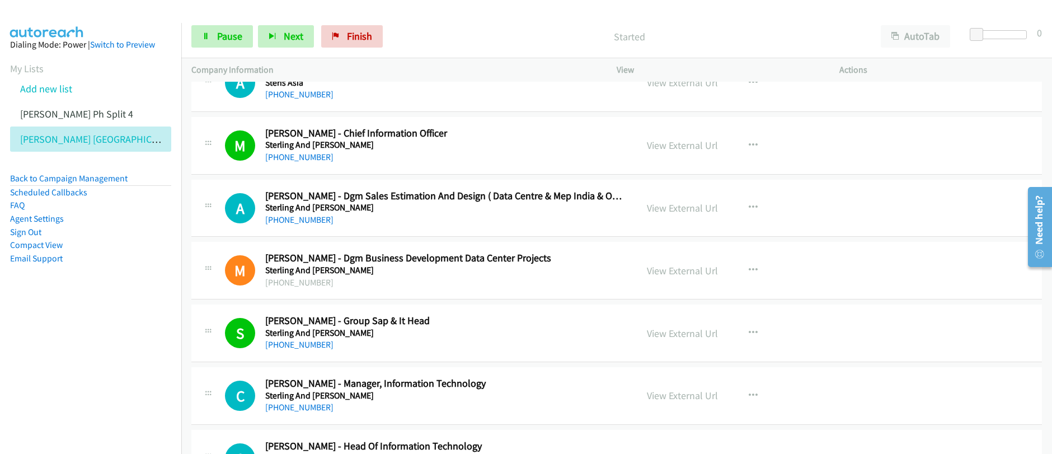
scroll to position [8767, 0]
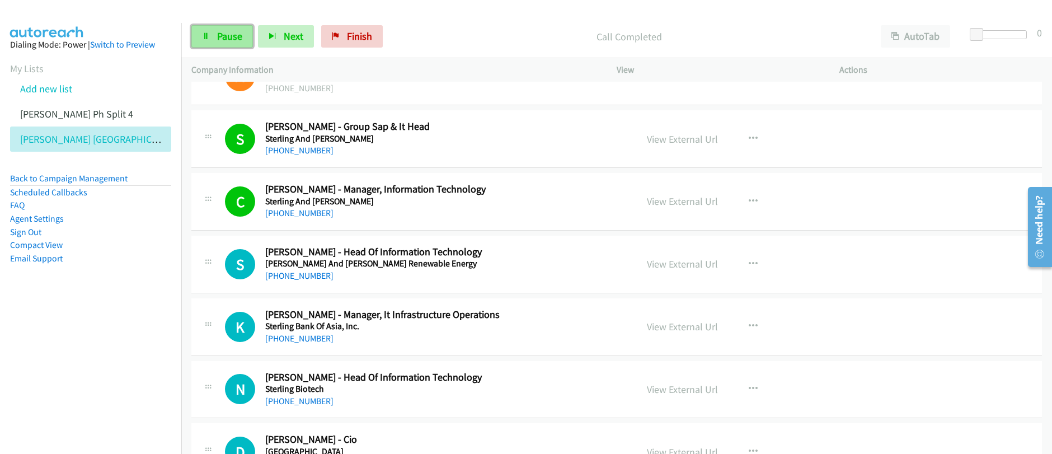
click at [223, 39] on span "Pause" at bounding box center [229, 36] width 25 height 13
click at [223, 39] on span "Start Calls" at bounding box center [239, 36] width 44 height 13
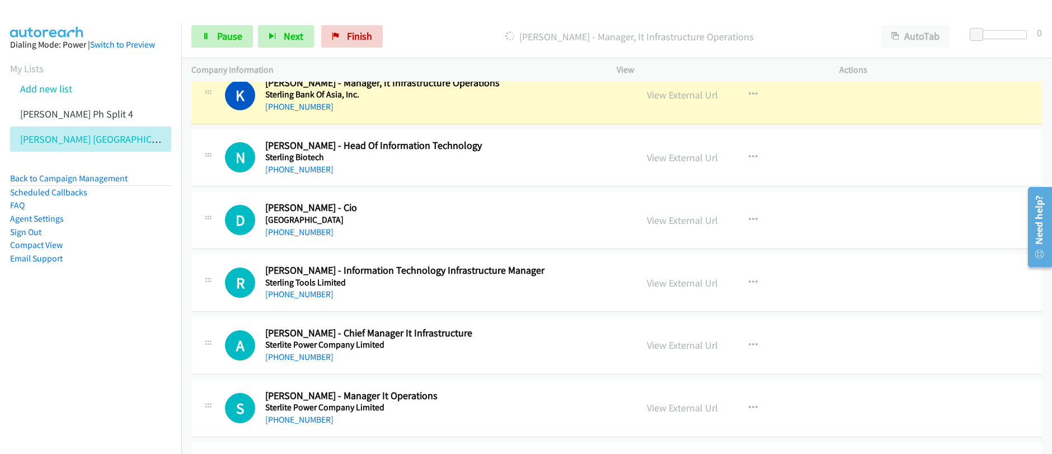
scroll to position [8986, 0]
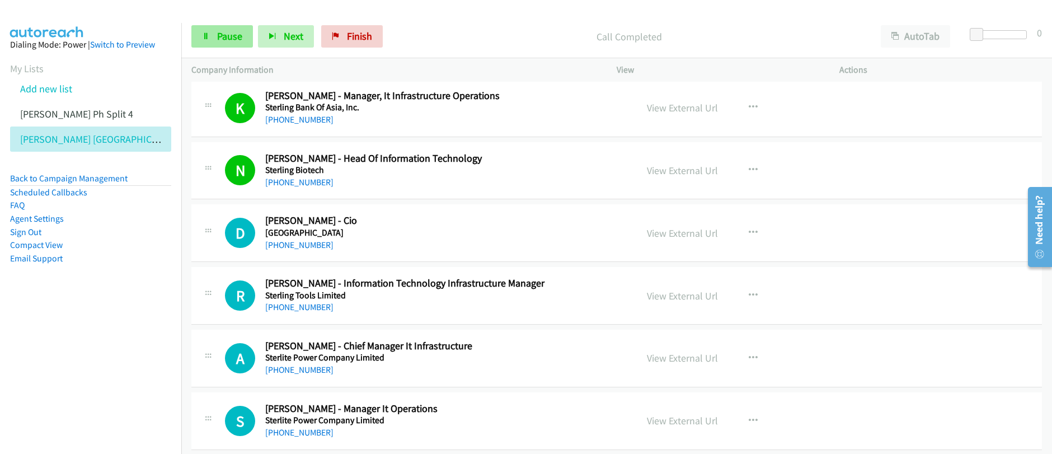
click at [235, 40] on span "Pause" at bounding box center [229, 36] width 25 height 13
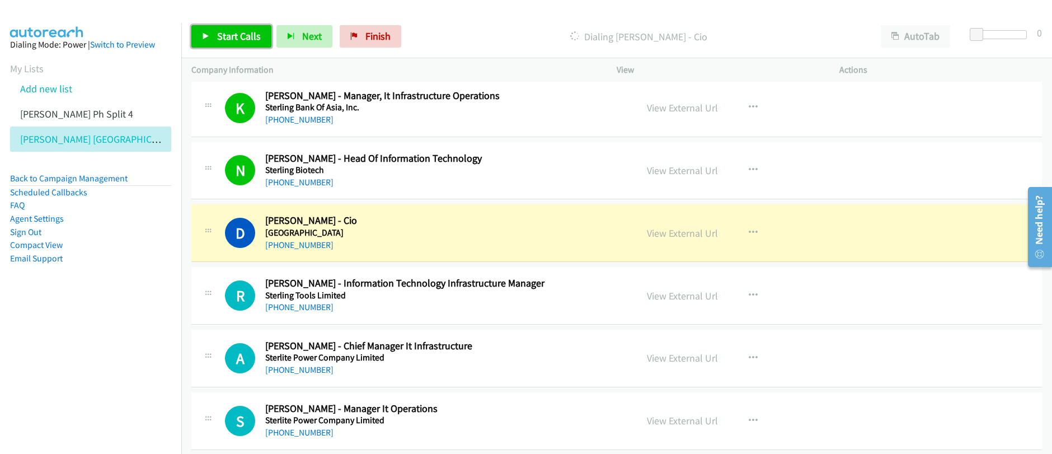
click at [235, 41] on span "Start Calls" at bounding box center [239, 36] width 44 height 13
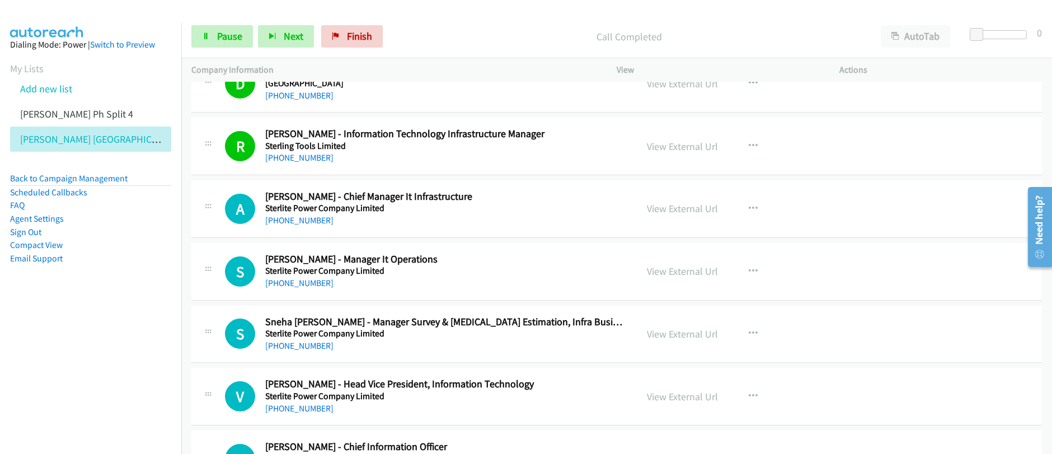
scroll to position [9126, 0]
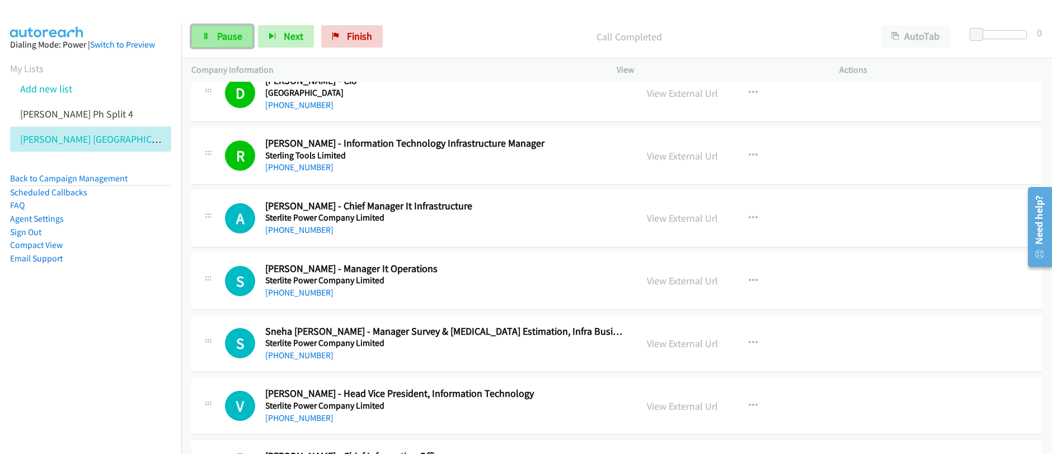
click at [229, 39] on span "Pause" at bounding box center [229, 36] width 25 height 13
click at [229, 39] on span "Start Calls" at bounding box center [239, 36] width 44 height 13
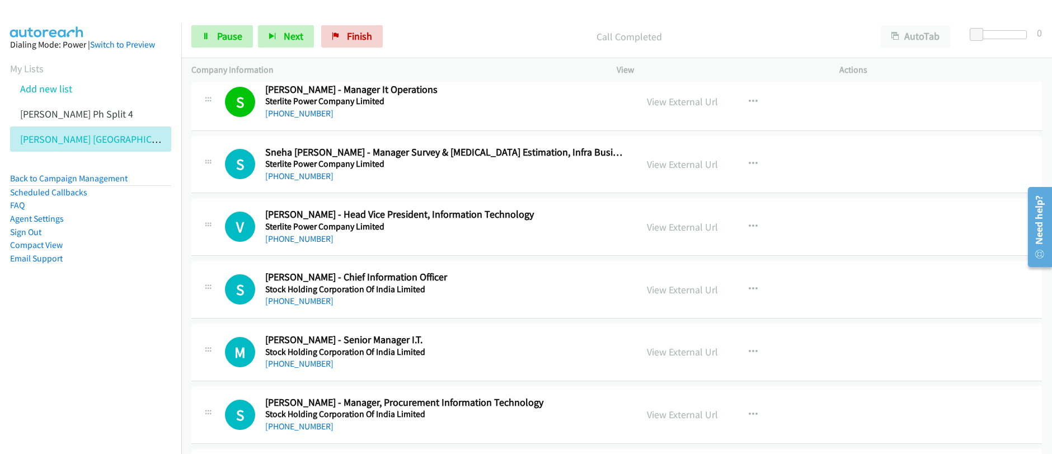
scroll to position [9340, 0]
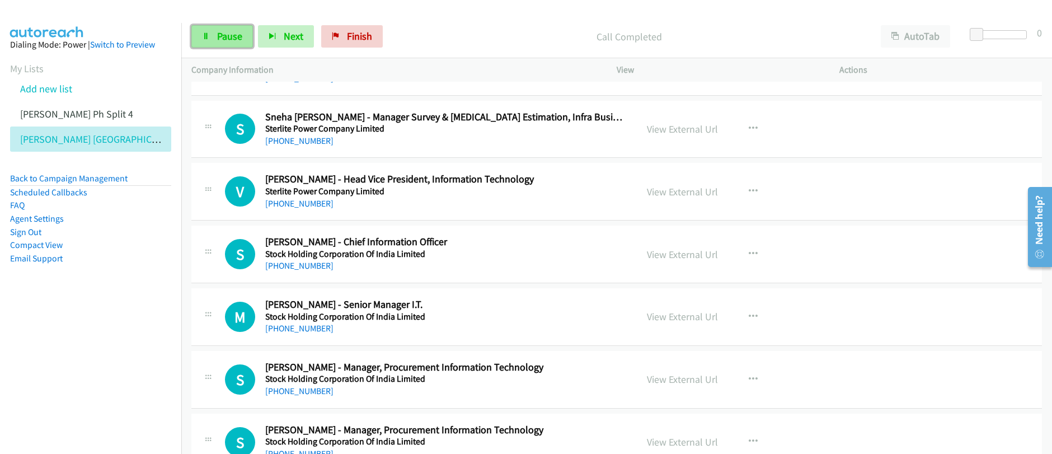
click at [221, 41] on span "Pause" at bounding box center [229, 36] width 25 height 13
click at [221, 41] on span "Start Calls" at bounding box center [239, 36] width 44 height 13
click at [220, 41] on span "Pause" at bounding box center [229, 36] width 25 height 13
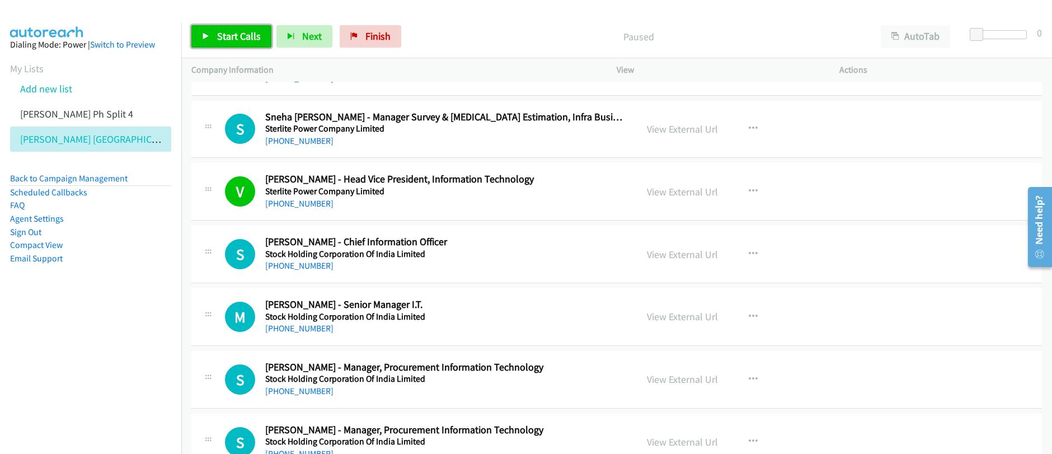
click at [220, 41] on span "Start Calls" at bounding box center [239, 36] width 44 height 13
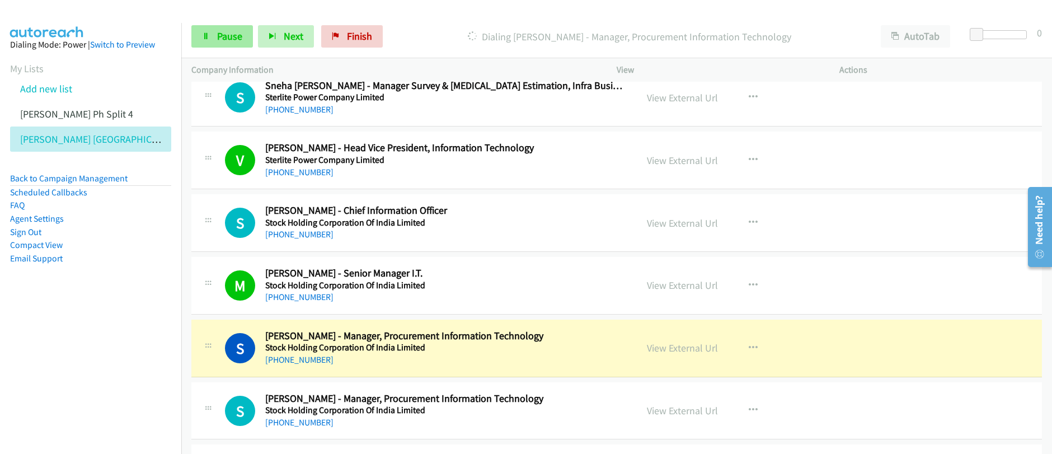
scroll to position [9603, 0]
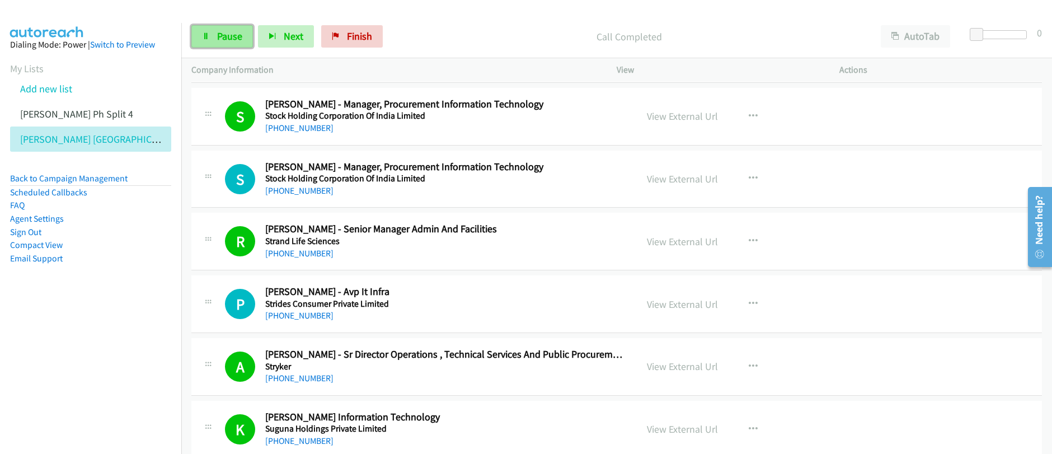
click at [225, 37] on span "Pause" at bounding box center [229, 36] width 25 height 13
click at [225, 38] on span "Start Calls" at bounding box center [239, 36] width 44 height 13
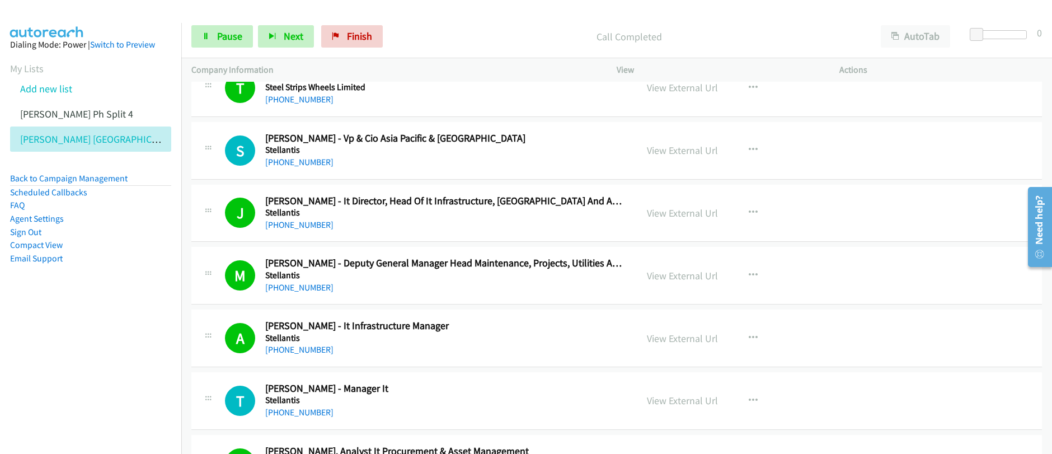
scroll to position [9569, 0]
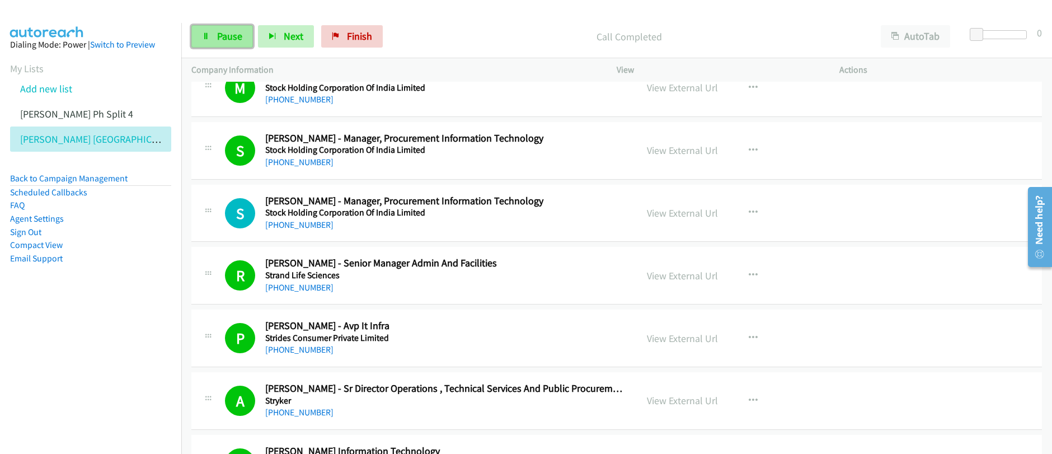
click at [221, 35] on span "Pause" at bounding box center [229, 36] width 25 height 13
click at [221, 35] on span "Start Calls" at bounding box center [239, 36] width 44 height 13
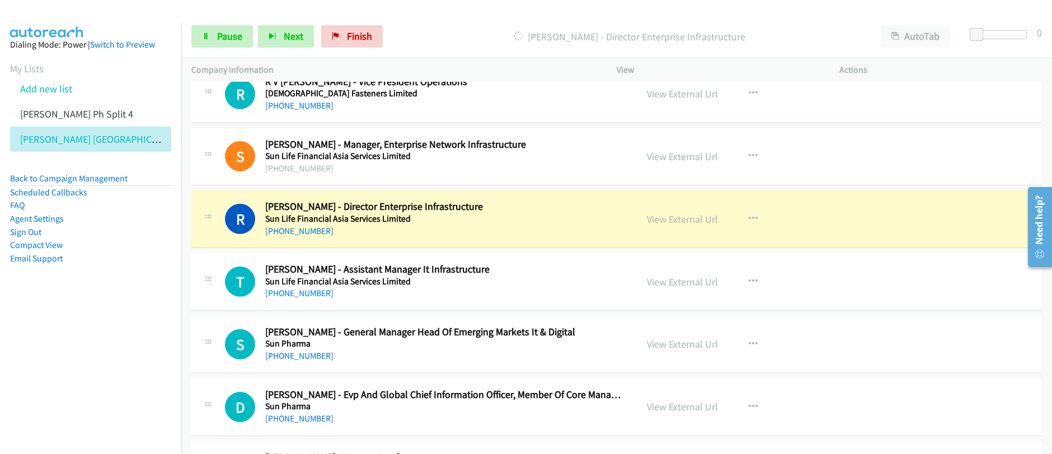
scroll to position [10056, 0]
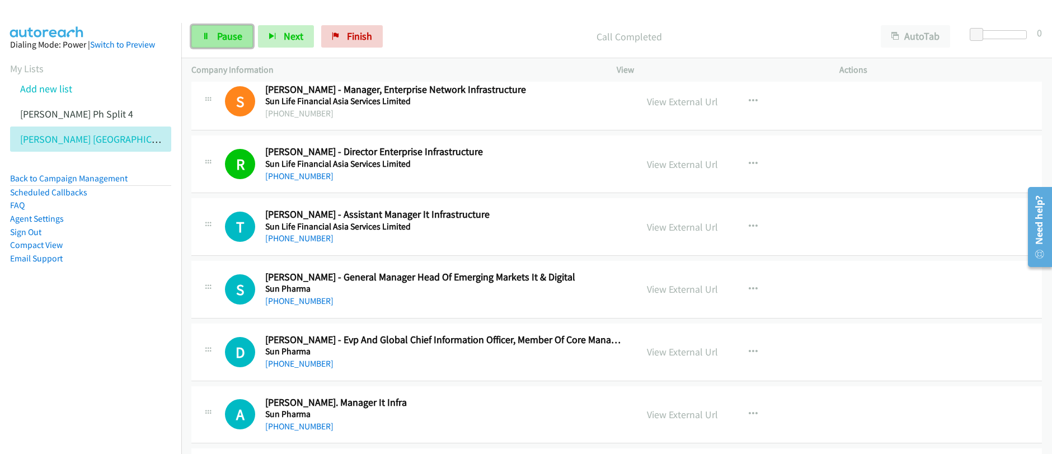
click at [233, 39] on span "Pause" at bounding box center [229, 36] width 25 height 13
click at [233, 40] on span "Start Calls" at bounding box center [239, 36] width 44 height 13
click at [218, 38] on span "Pause" at bounding box center [229, 36] width 25 height 13
click at [218, 39] on span "Start Calls" at bounding box center [239, 36] width 44 height 13
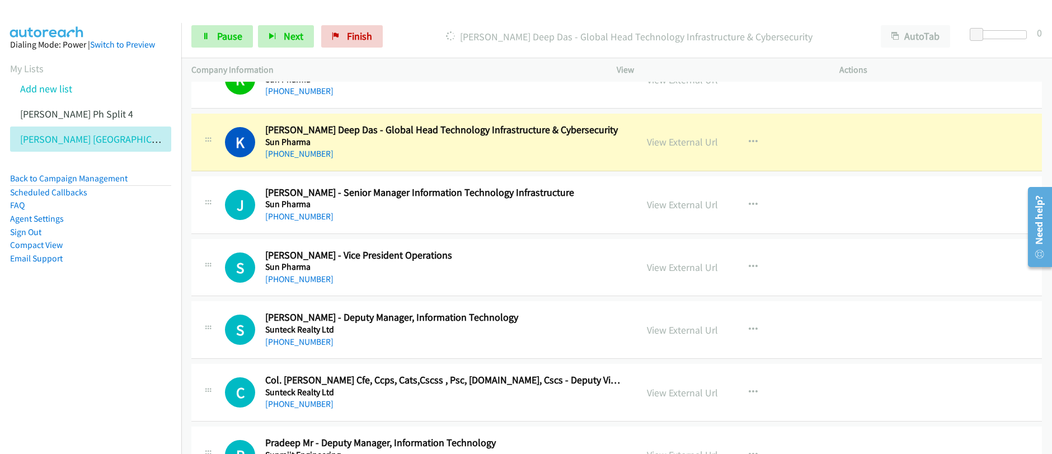
scroll to position [10529, 0]
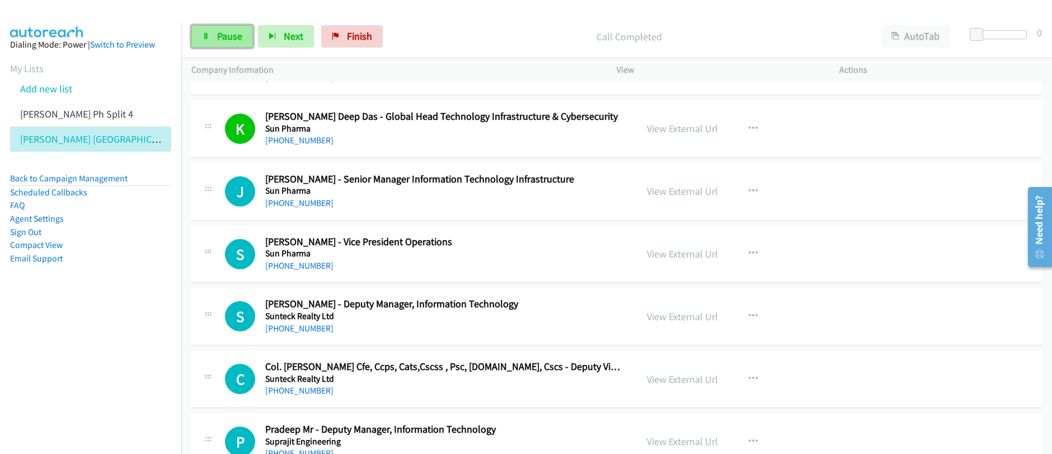
click at [223, 35] on span "Pause" at bounding box center [229, 36] width 25 height 13
click at [223, 35] on span "Start Calls" at bounding box center [239, 36] width 44 height 13
click at [208, 40] on icon at bounding box center [206, 37] width 8 height 8
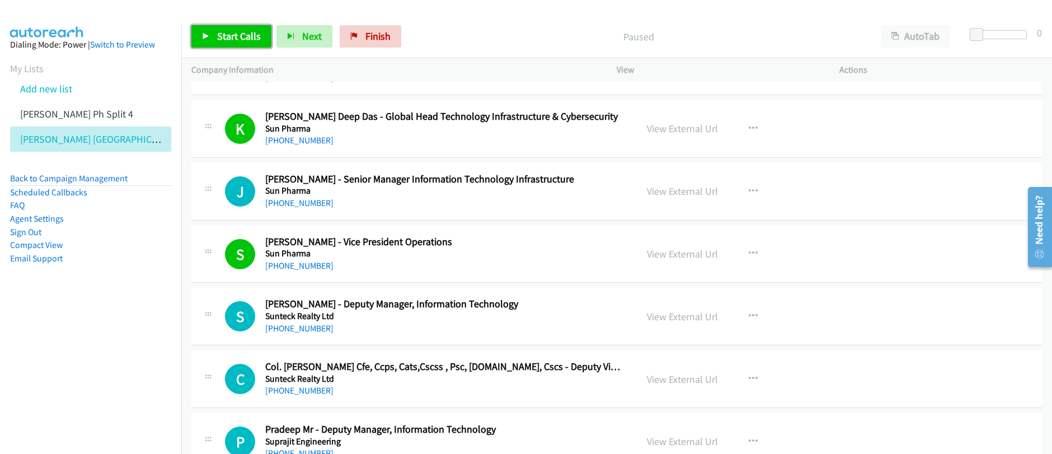
click at [207, 40] on icon at bounding box center [206, 37] width 8 height 8
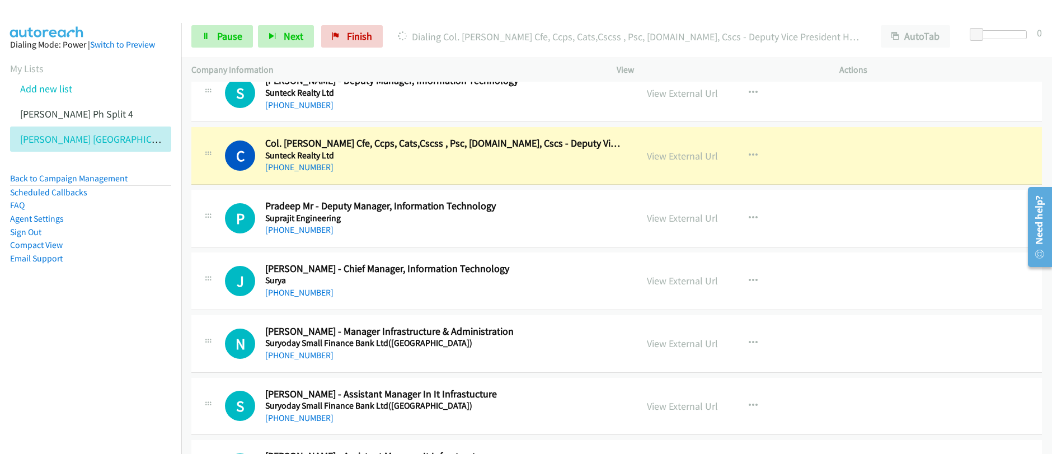
scroll to position [10750, 0]
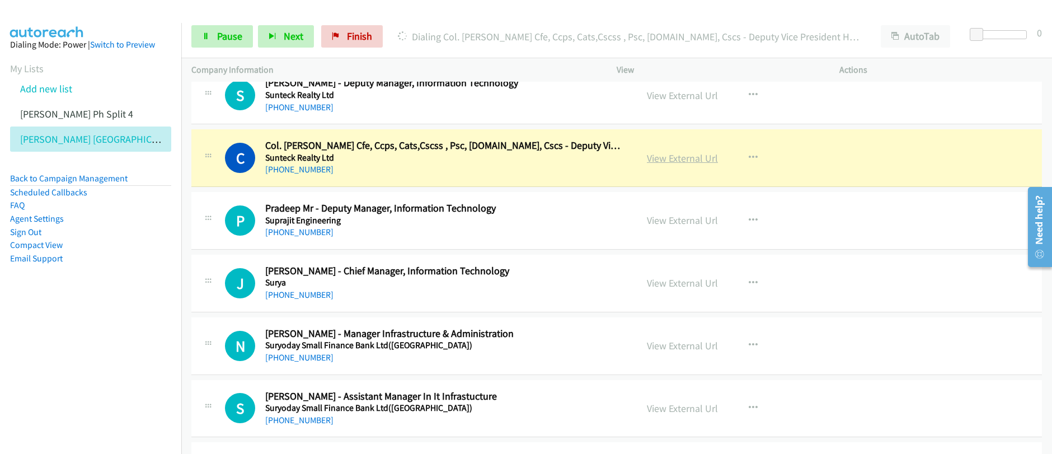
click at [674, 162] on link "View External Url" at bounding box center [682, 158] width 71 height 13
click at [0, 0] on div "Start Calls Pause Next Finish Dialing Col. Gaurav Chaturvedi Cfe, Ccps, Cats,Cs…" at bounding box center [526, 0] width 1052 height 0
click at [218, 37] on span "Pause" at bounding box center [229, 36] width 25 height 13
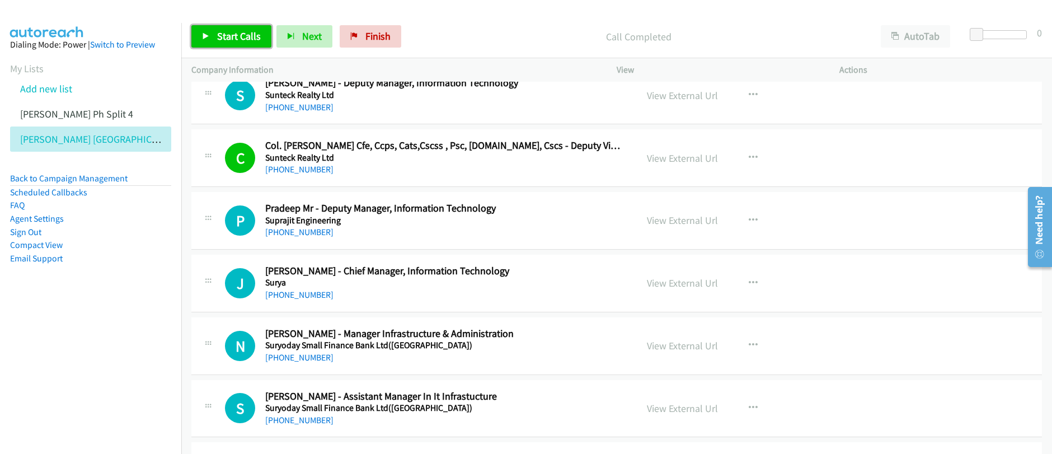
click at [234, 33] on span "Start Calls" at bounding box center [239, 36] width 44 height 13
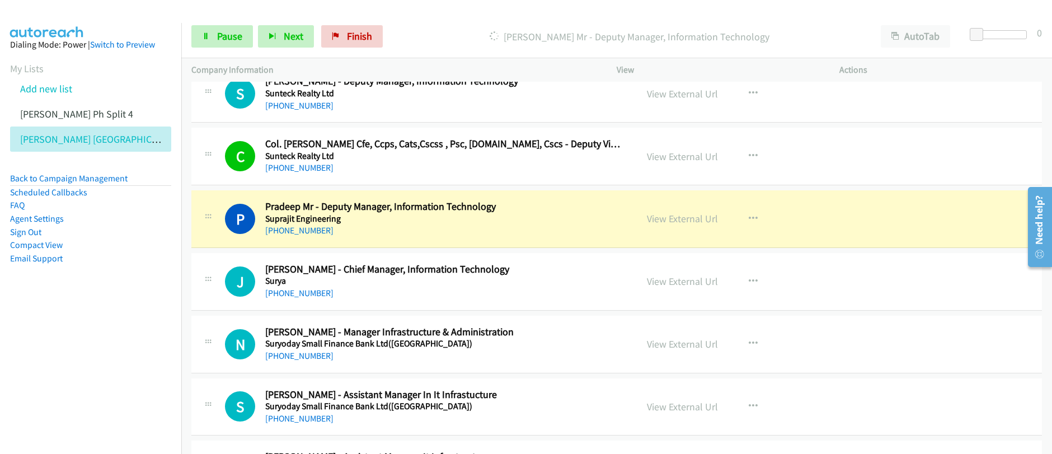
scroll to position [10754, 0]
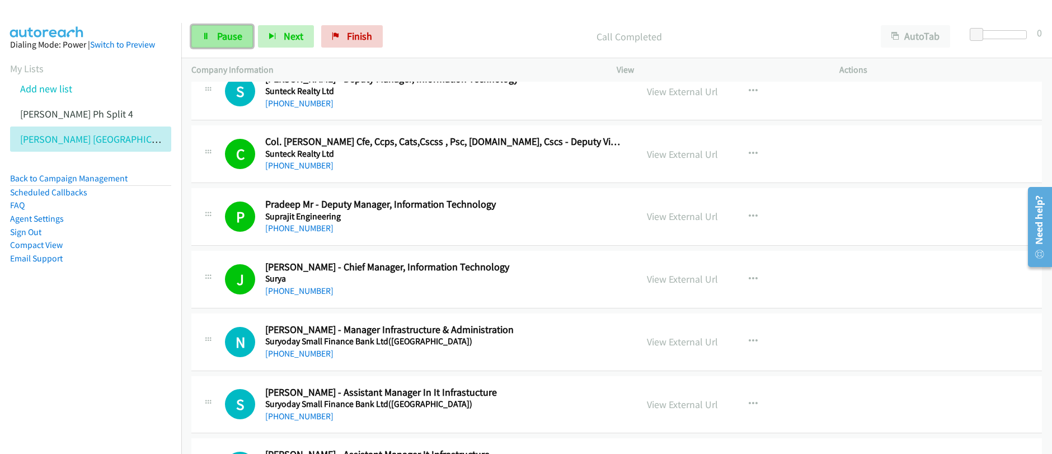
click at [219, 37] on span "Pause" at bounding box center [229, 36] width 25 height 13
click at [219, 36] on span "Start Calls" at bounding box center [239, 36] width 44 height 13
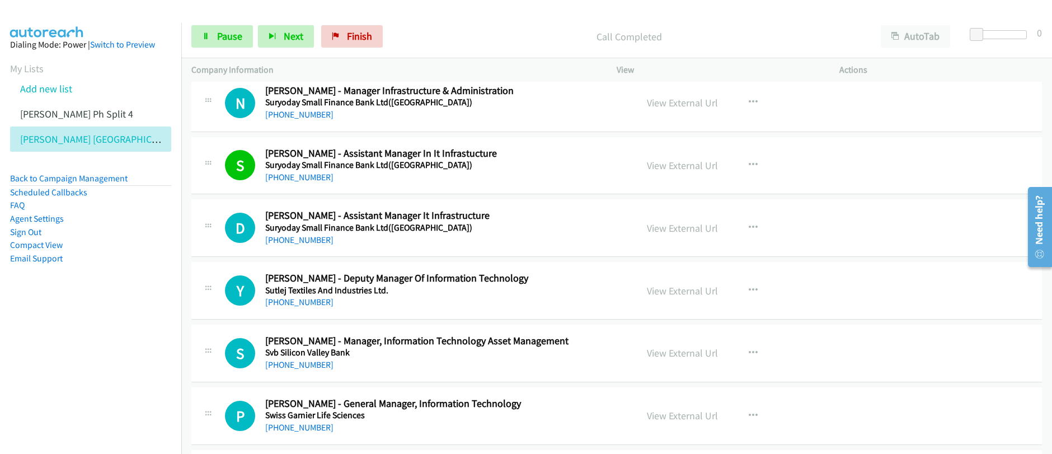
scroll to position [11034, 0]
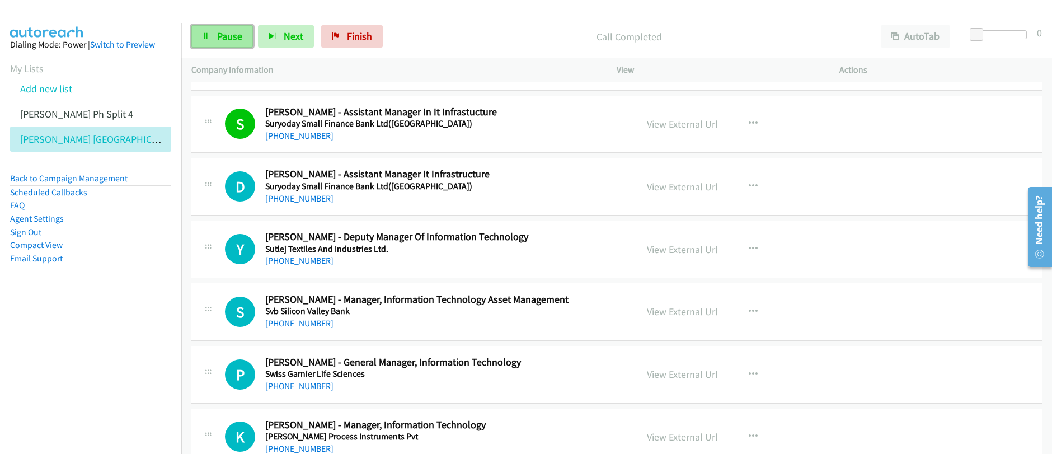
click at [213, 43] on link "Pause" at bounding box center [222, 36] width 62 height 22
click at [213, 44] on link "Start Calls" at bounding box center [231, 36] width 80 height 22
click at [225, 37] on span "Pause" at bounding box center [229, 36] width 25 height 13
click at [229, 39] on span "Start Calls" at bounding box center [239, 36] width 44 height 13
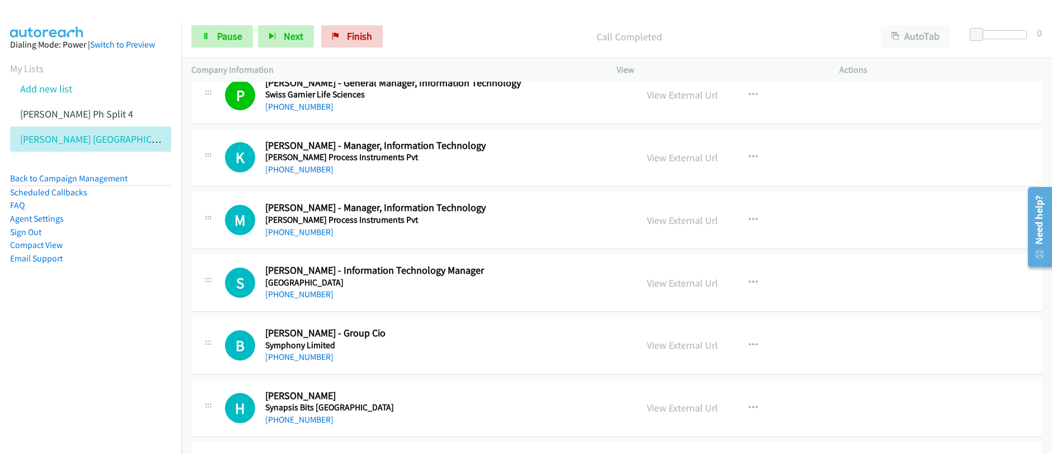
scroll to position [11410, 0]
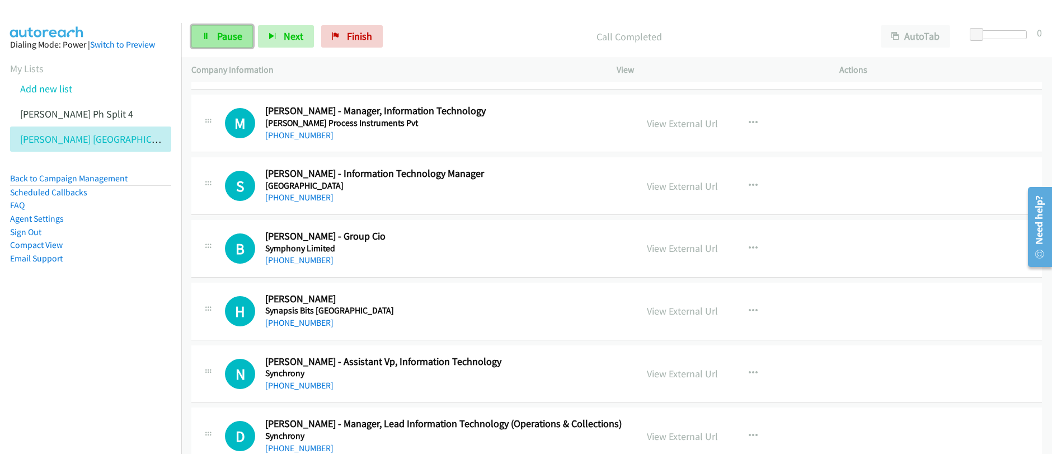
click at [234, 43] on link "Pause" at bounding box center [222, 36] width 62 height 22
click at [227, 38] on span "Start Calls" at bounding box center [239, 36] width 44 height 13
click at [218, 37] on span "Pause" at bounding box center [229, 36] width 25 height 13
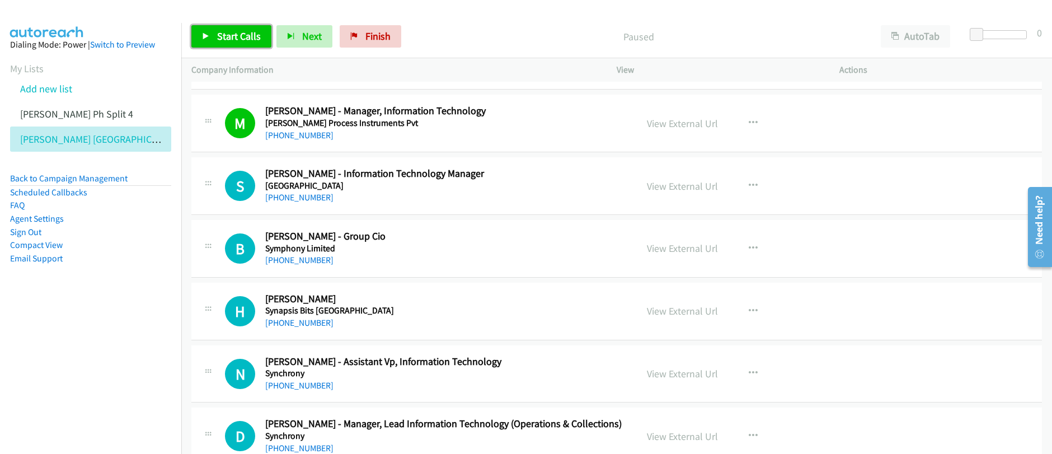
click at [228, 42] on span "Start Calls" at bounding box center [239, 36] width 44 height 13
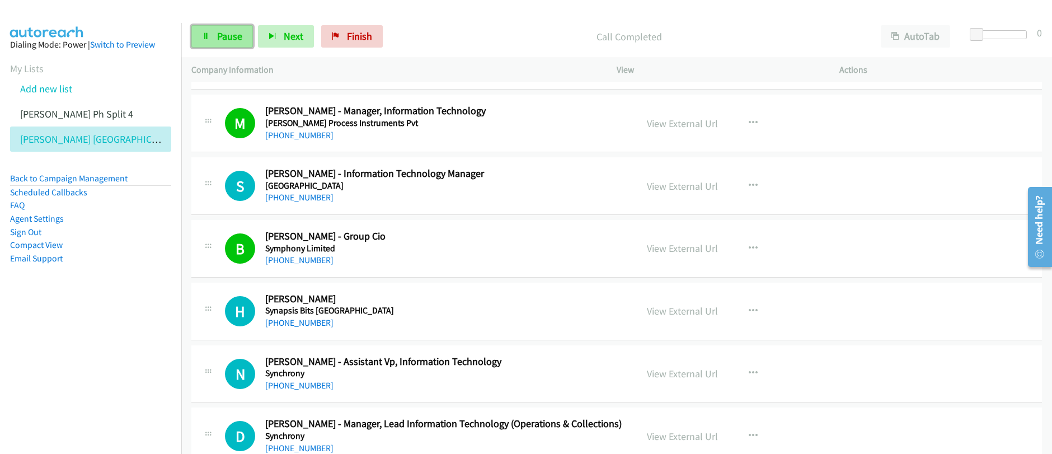
click at [223, 41] on span "Pause" at bounding box center [229, 36] width 25 height 13
click at [223, 41] on span "Start Calls" at bounding box center [239, 36] width 44 height 13
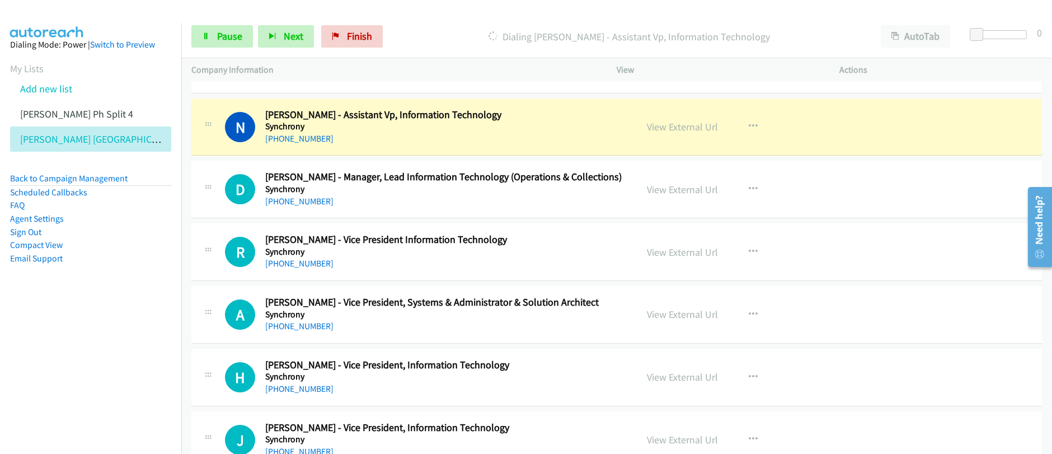
scroll to position [11658, 0]
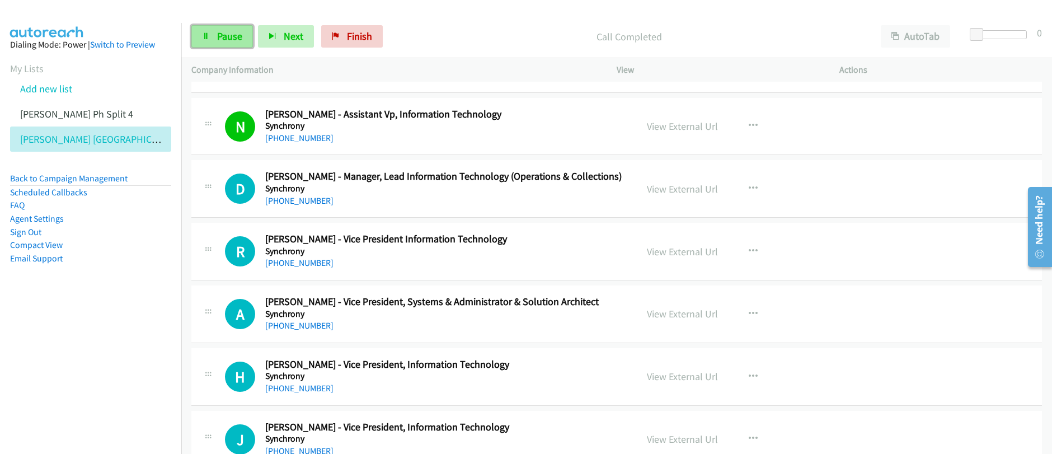
click at [218, 42] on span "Pause" at bounding box center [229, 36] width 25 height 13
click at [218, 42] on span "Start Calls" at bounding box center [239, 36] width 44 height 13
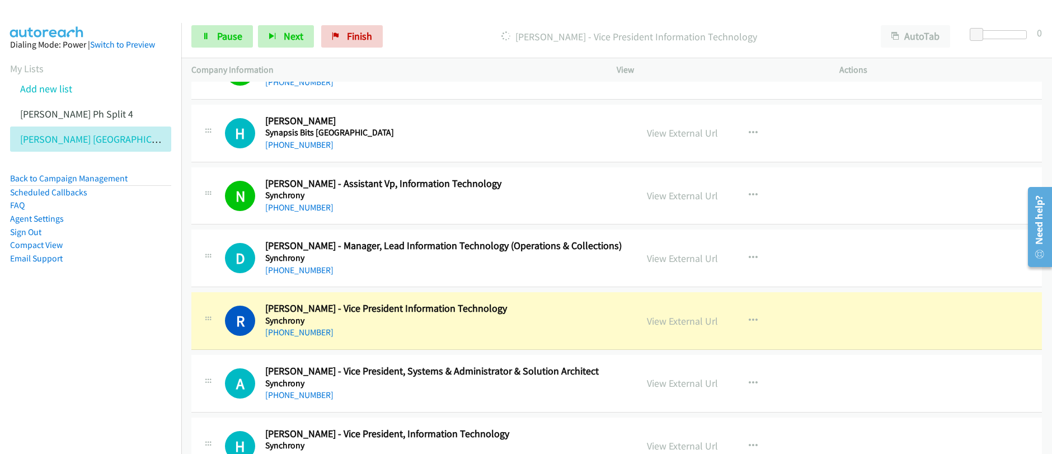
scroll to position [11553, 0]
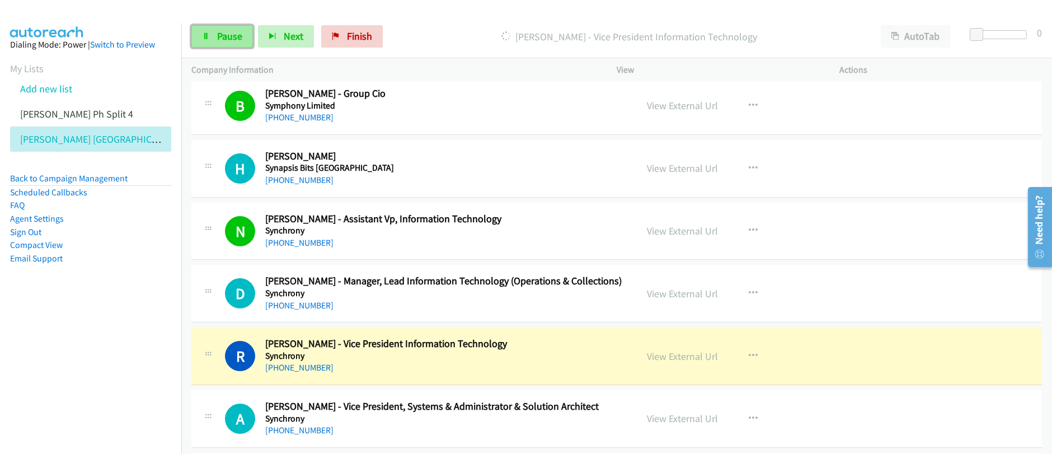
click at [219, 39] on span "Pause" at bounding box center [229, 36] width 25 height 13
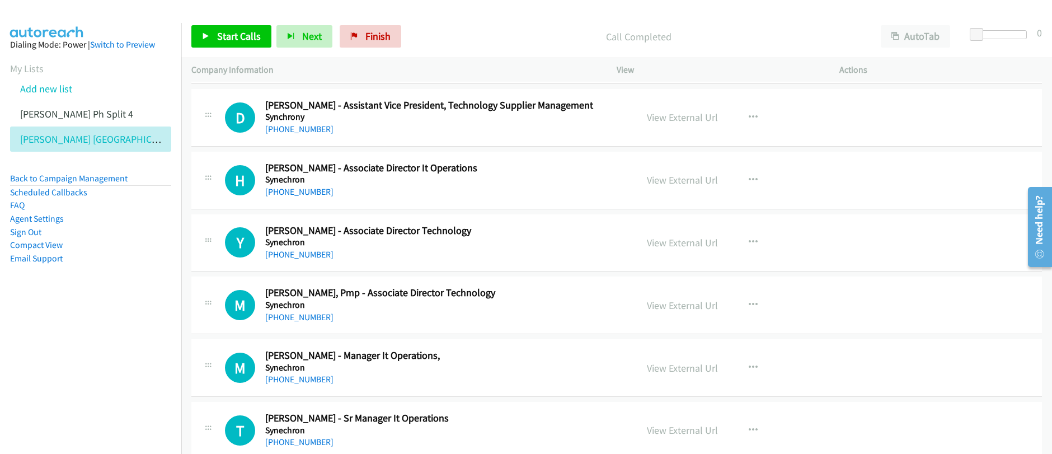
scroll to position [12327, 0]
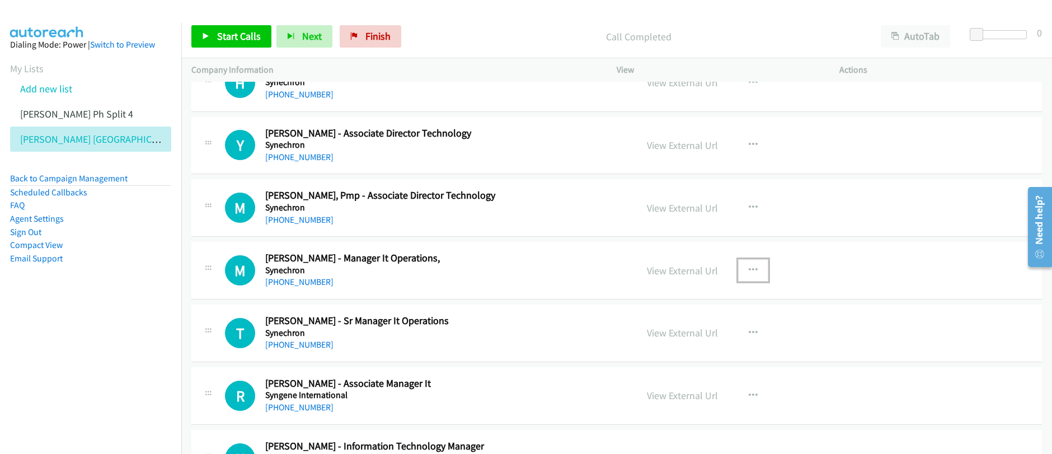
click at [752, 271] on icon "button" at bounding box center [753, 270] width 9 height 9
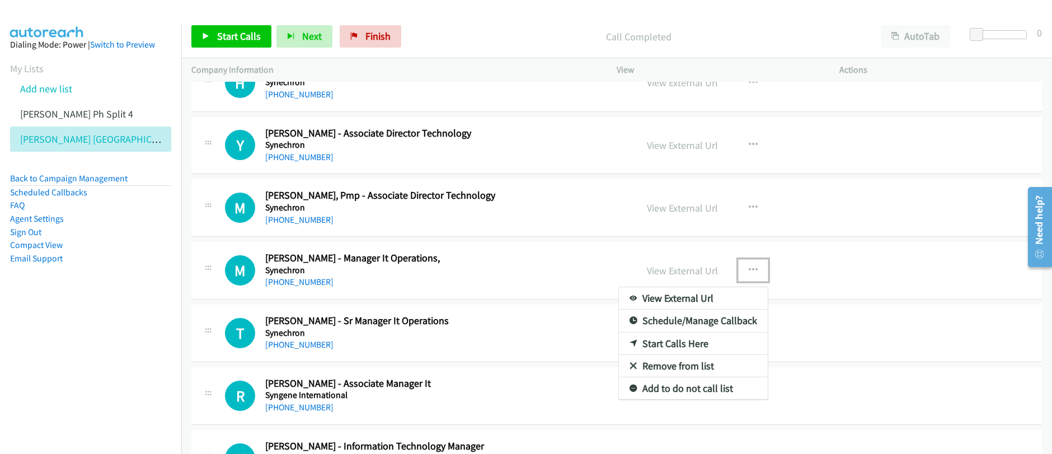
click at [679, 347] on link "Start Calls Here" at bounding box center [693, 343] width 149 height 22
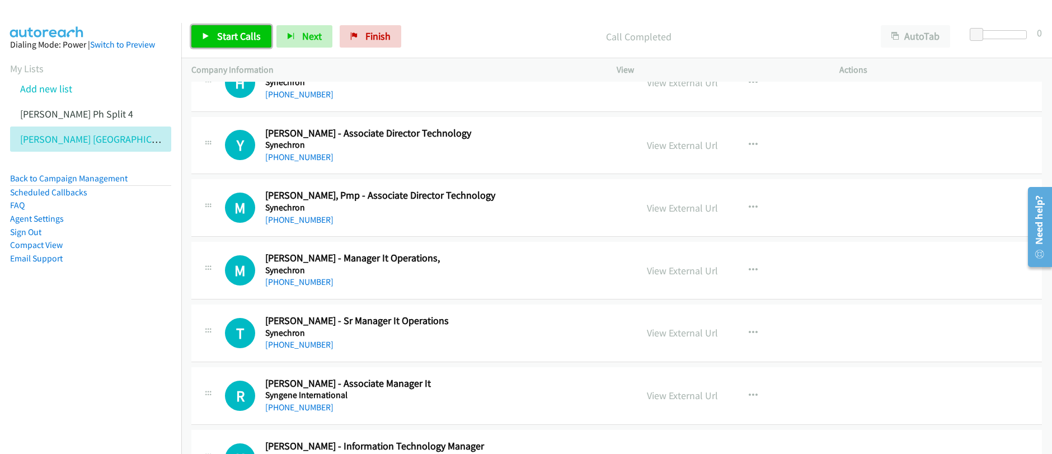
click at [235, 43] on link "Start Calls" at bounding box center [231, 36] width 80 height 22
click at [232, 41] on span "Pause" at bounding box center [229, 36] width 25 height 13
click at [231, 41] on span "Start Calls" at bounding box center [239, 36] width 44 height 13
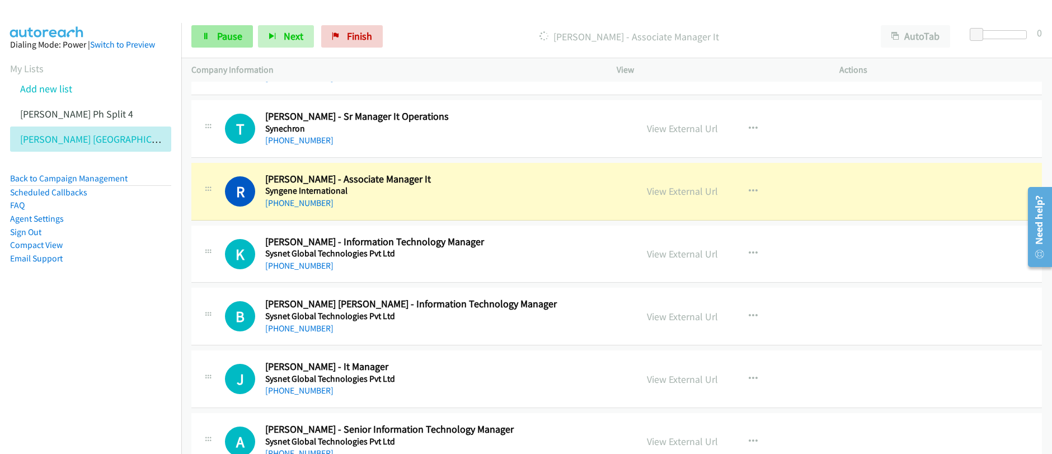
scroll to position [12600, 0]
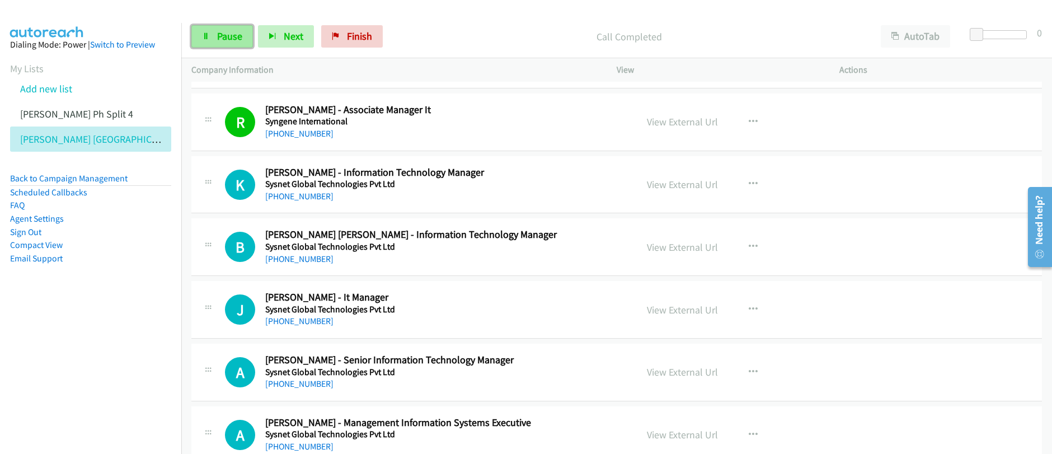
click at [221, 39] on span "Pause" at bounding box center [229, 36] width 25 height 13
click at [220, 37] on span "Start Calls" at bounding box center [239, 36] width 44 height 13
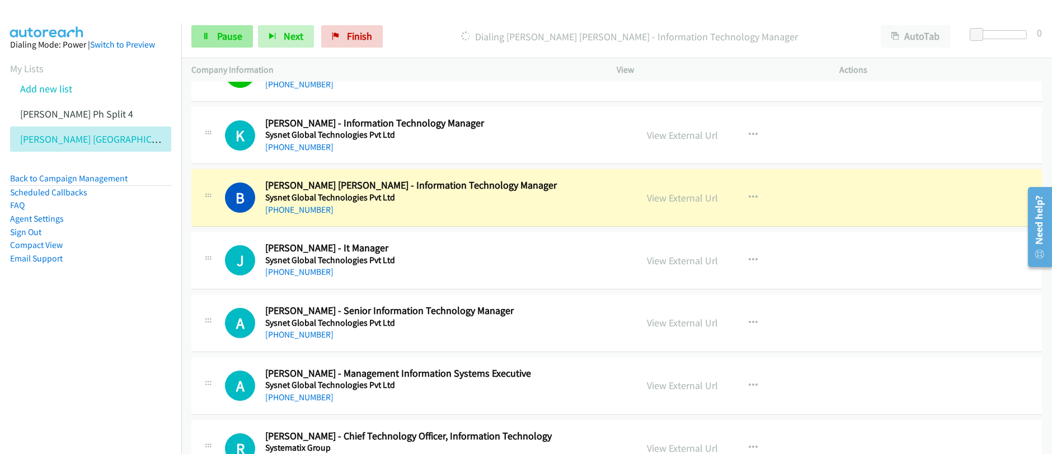
scroll to position [12694, 0]
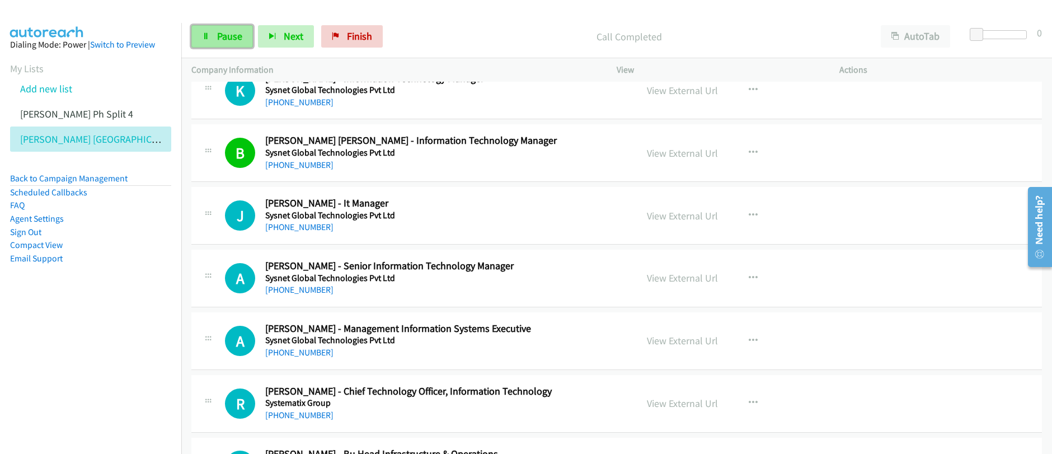
click at [225, 40] on span "Pause" at bounding box center [229, 36] width 25 height 13
click at [225, 40] on span "Start Calls" at bounding box center [239, 36] width 44 height 13
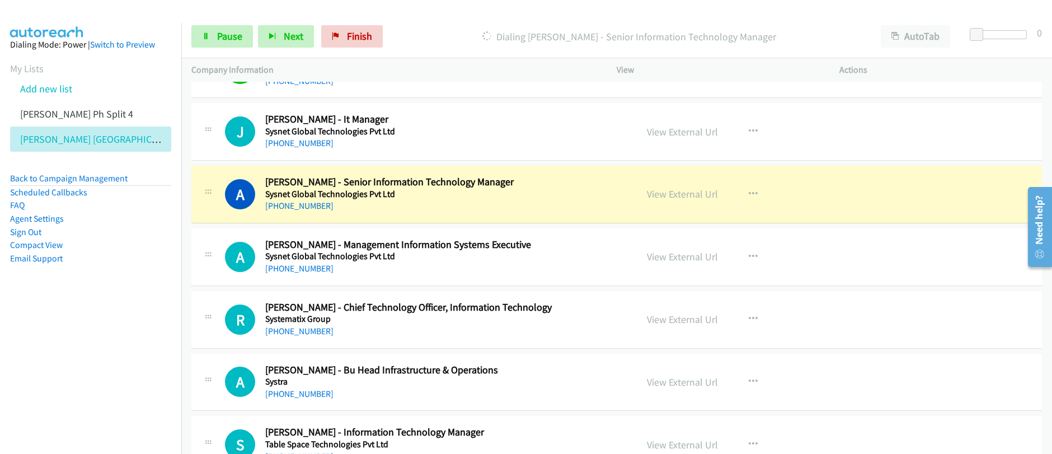
scroll to position [12785, 0]
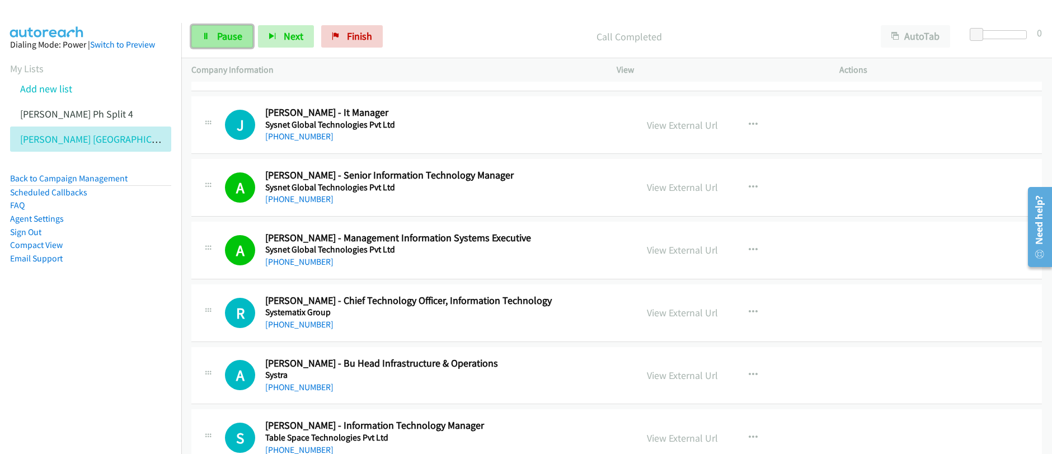
click at [222, 39] on span "Pause" at bounding box center [229, 36] width 25 height 13
click at [222, 39] on span "Start Calls" at bounding box center [239, 36] width 44 height 13
click at [218, 39] on span "Pause" at bounding box center [229, 36] width 25 height 13
click at [218, 39] on span "Start Calls" at bounding box center [239, 36] width 44 height 13
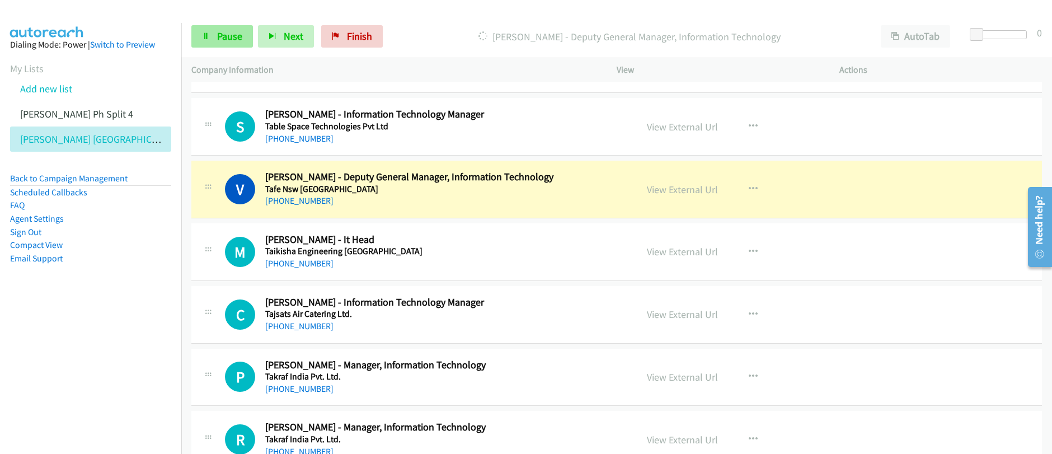
scroll to position [13108, 0]
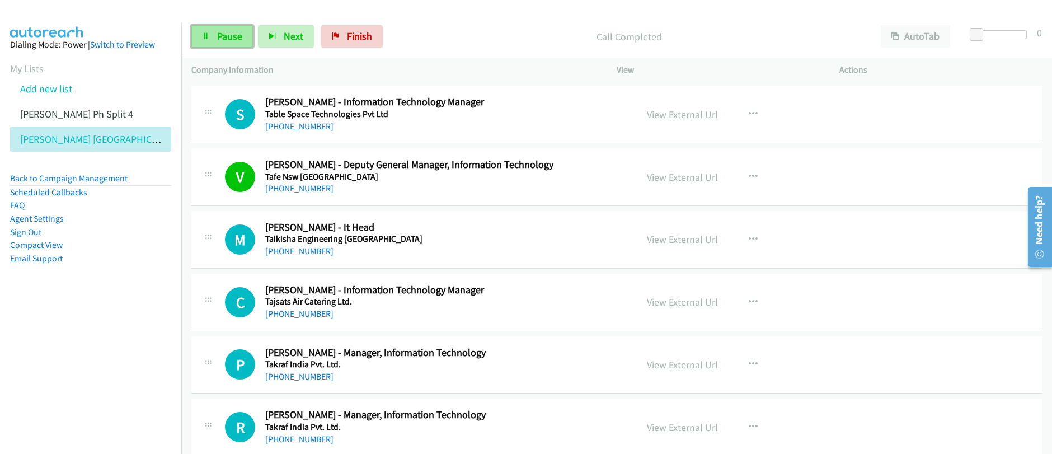
click at [233, 40] on span "Pause" at bounding box center [229, 36] width 25 height 13
click at [233, 40] on span "Start Calls" at bounding box center [239, 36] width 44 height 13
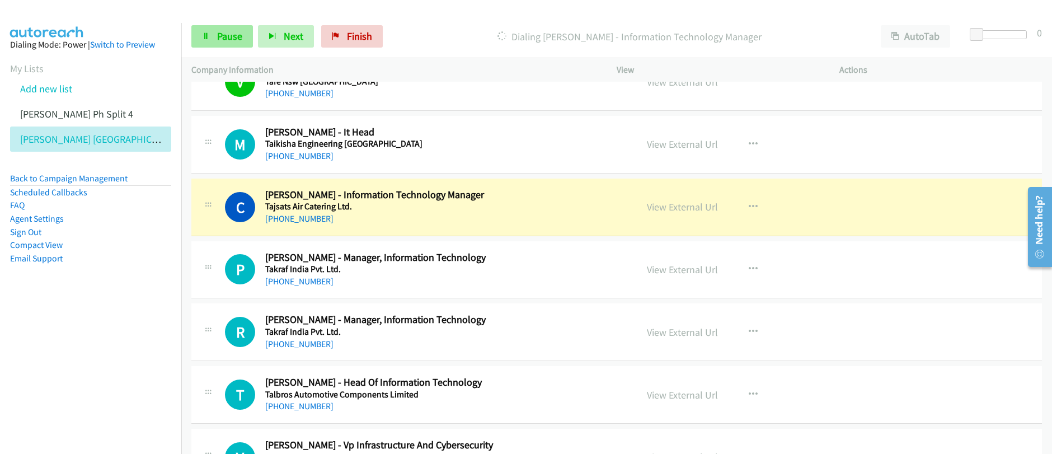
scroll to position [13216, 0]
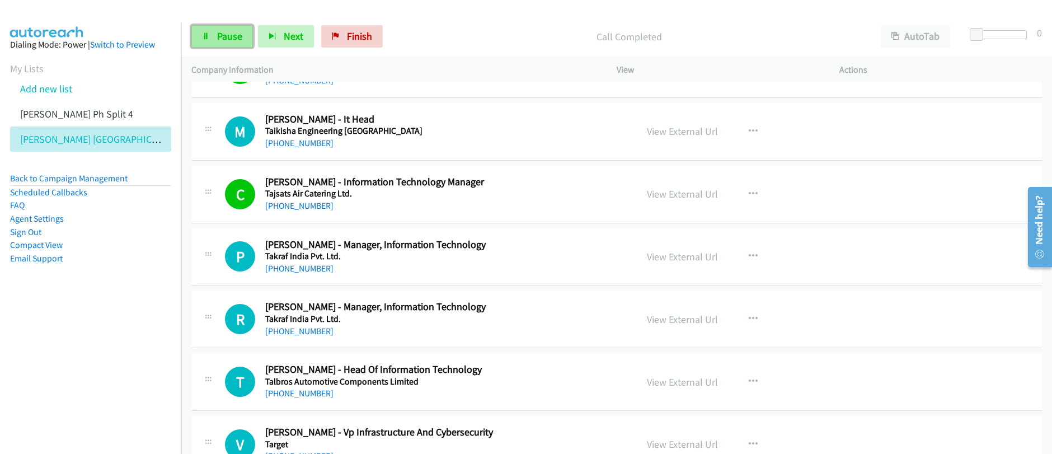
click at [208, 46] on link "Pause" at bounding box center [222, 36] width 62 height 22
click at [208, 46] on link "Start Calls" at bounding box center [231, 36] width 80 height 22
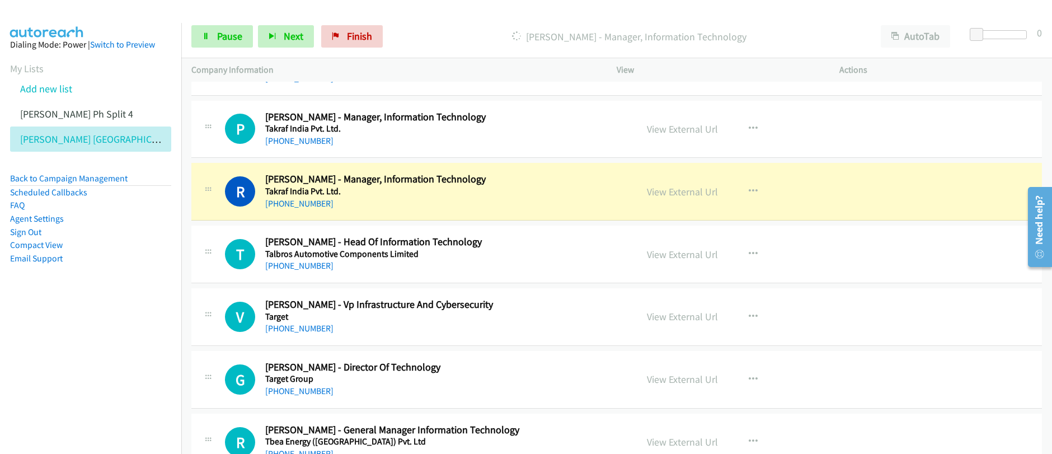
scroll to position [13356, 0]
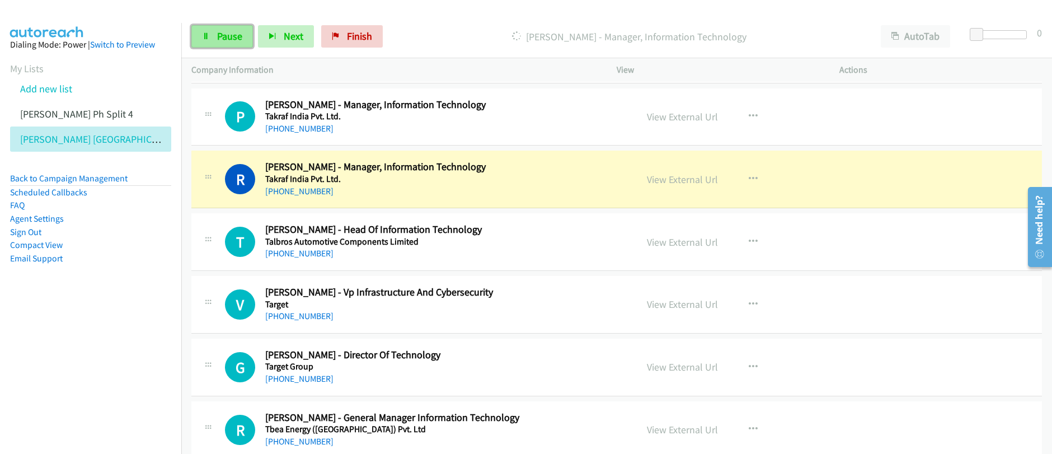
click at [213, 36] on link "Pause" at bounding box center [222, 36] width 62 height 22
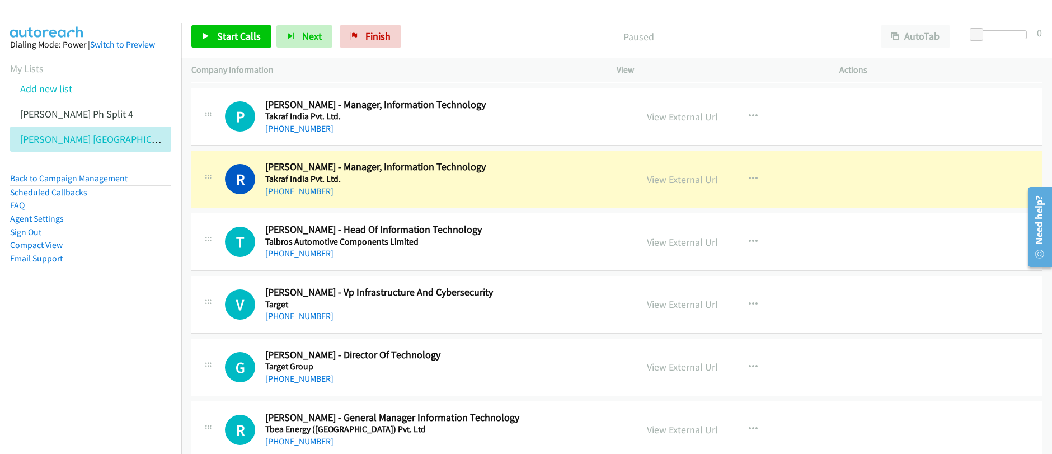
click at [694, 181] on link "View External Url" at bounding box center [682, 179] width 71 height 13
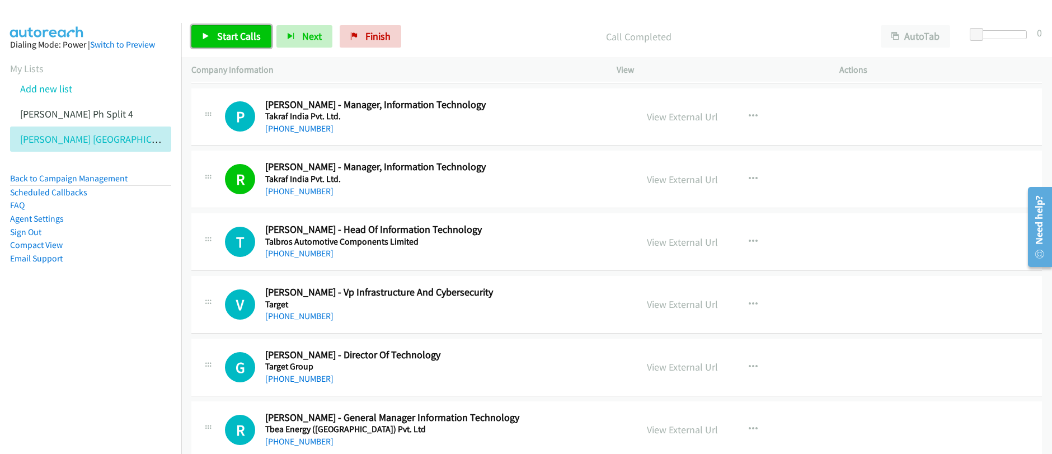
click at [227, 41] on span "Start Calls" at bounding box center [239, 36] width 44 height 13
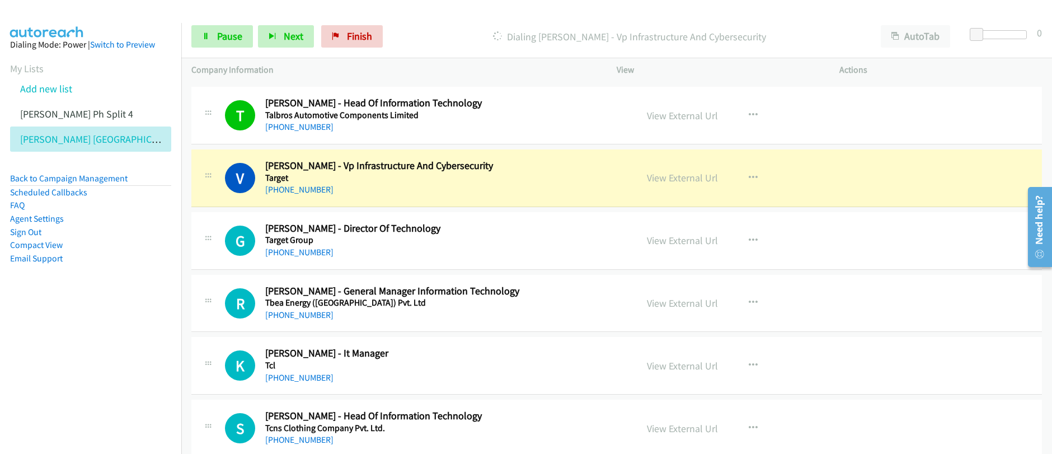
scroll to position [13499, 0]
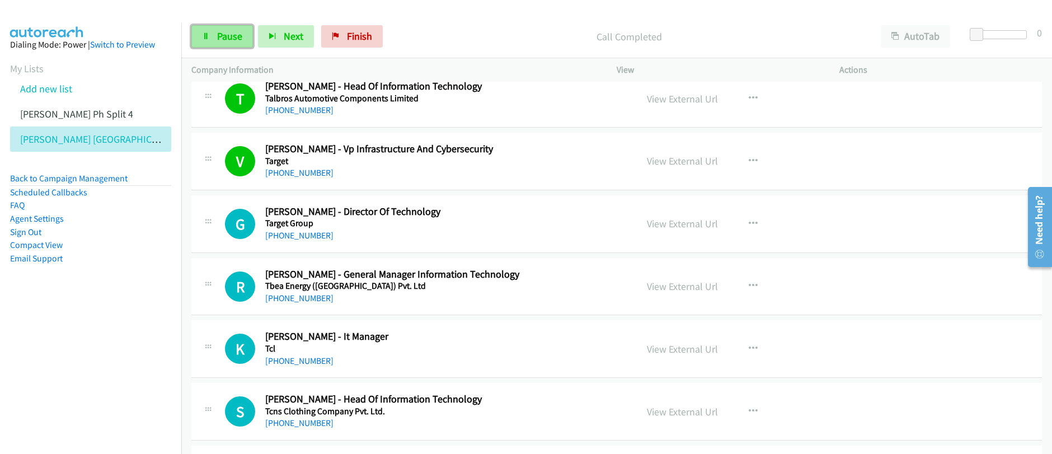
click at [230, 38] on span "Pause" at bounding box center [229, 36] width 25 height 13
click at [231, 39] on span "Start Calls" at bounding box center [239, 36] width 44 height 13
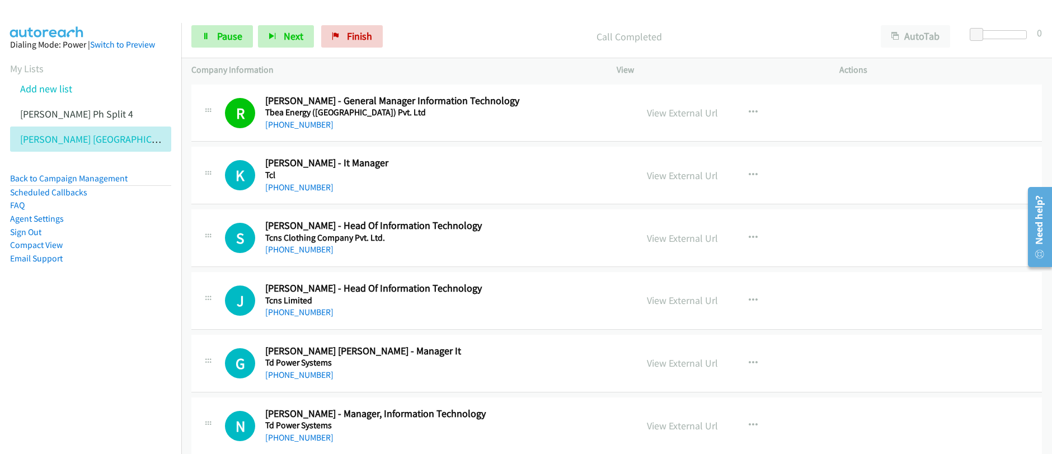
scroll to position [13673, 0]
click at [209, 41] on link "Pause" at bounding box center [222, 36] width 62 height 22
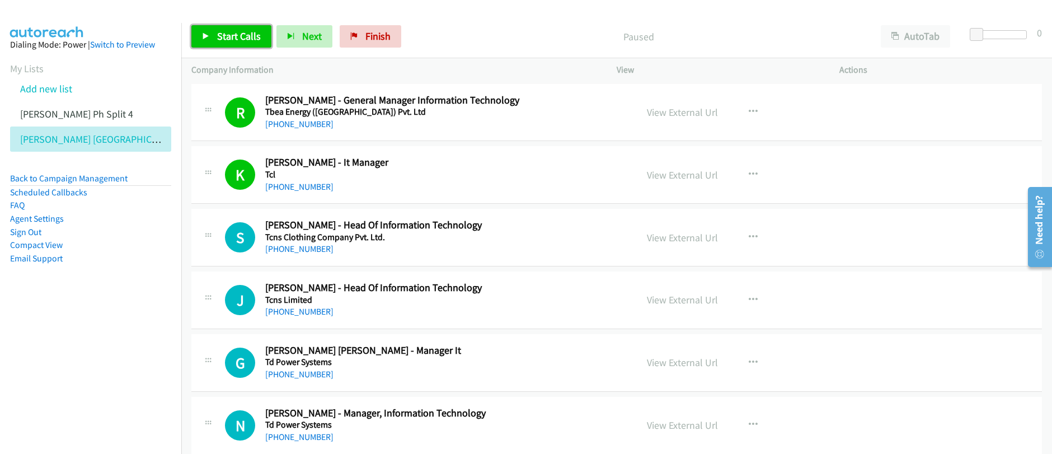
click at [209, 41] on link "Start Calls" at bounding box center [231, 36] width 80 height 22
click at [225, 39] on span "Pause" at bounding box center [229, 36] width 25 height 13
click at [225, 39] on span "Start Calls" at bounding box center [239, 36] width 44 height 13
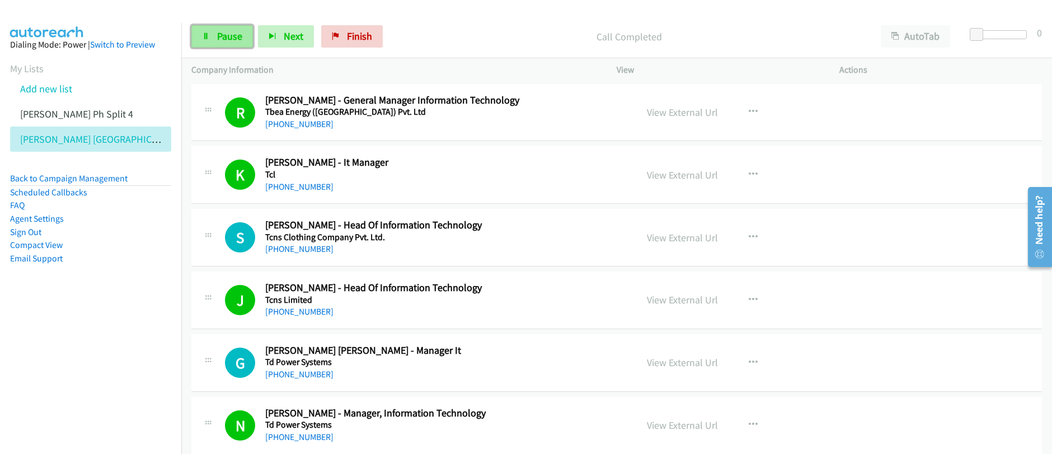
click at [209, 42] on link "Pause" at bounding box center [222, 36] width 62 height 22
click at [209, 42] on link "Start Calls" at bounding box center [231, 36] width 80 height 22
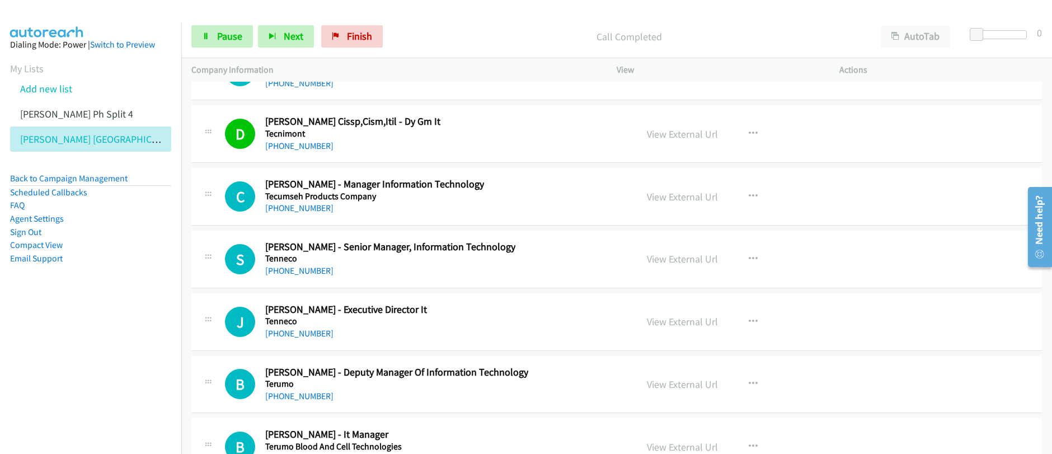
scroll to position [14096, 0]
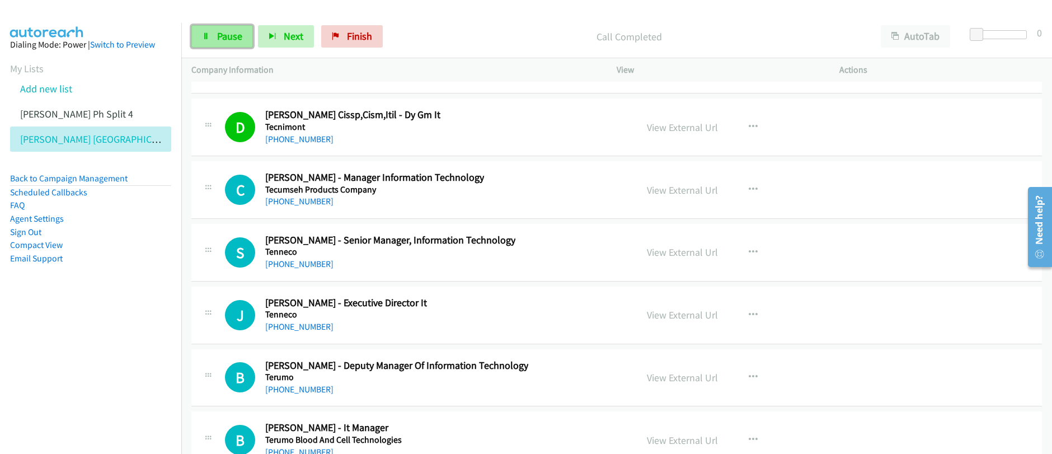
click at [214, 42] on link "Pause" at bounding box center [222, 36] width 62 height 22
click at [215, 43] on link "Start Calls" at bounding box center [231, 36] width 80 height 22
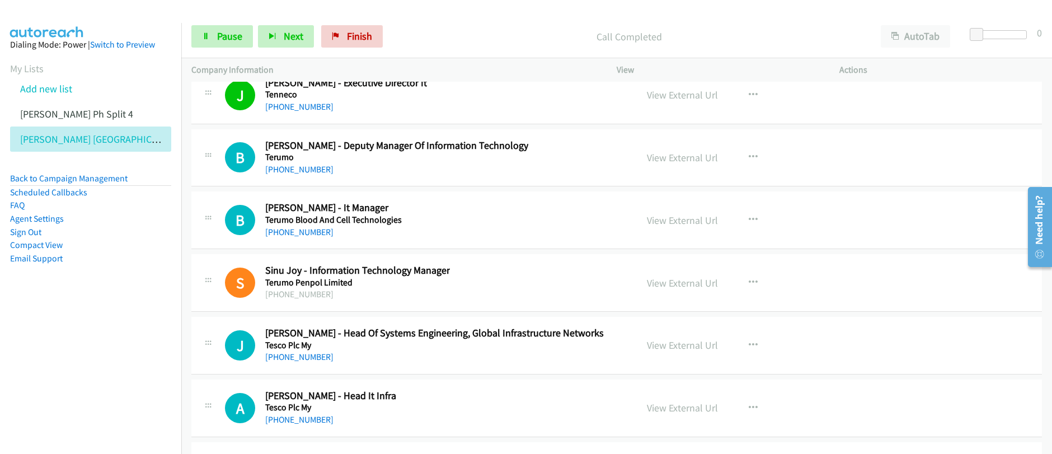
scroll to position [14373, 0]
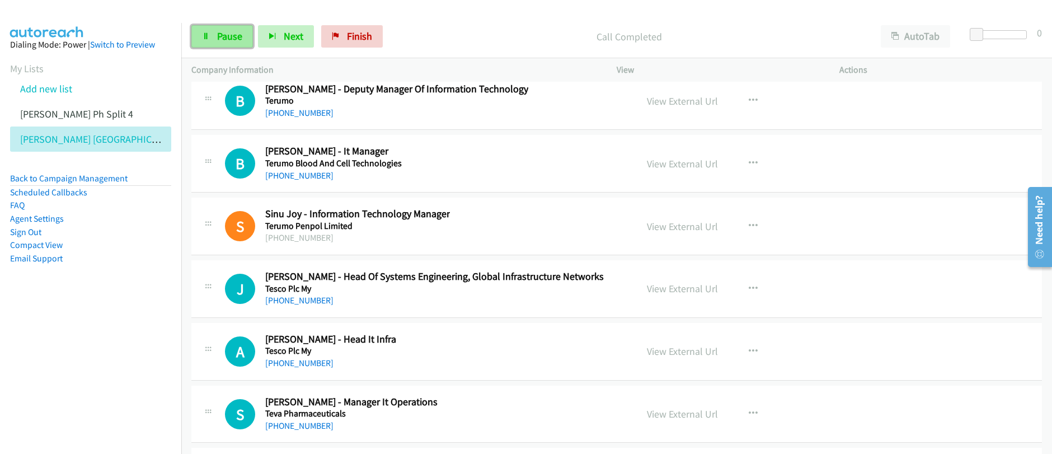
click at [223, 36] on span "Pause" at bounding box center [229, 36] width 25 height 13
click at [223, 36] on span "Start Calls" at bounding box center [239, 36] width 44 height 13
click at [217, 39] on span "Pause" at bounding box center [229, 36] width 25 height 13
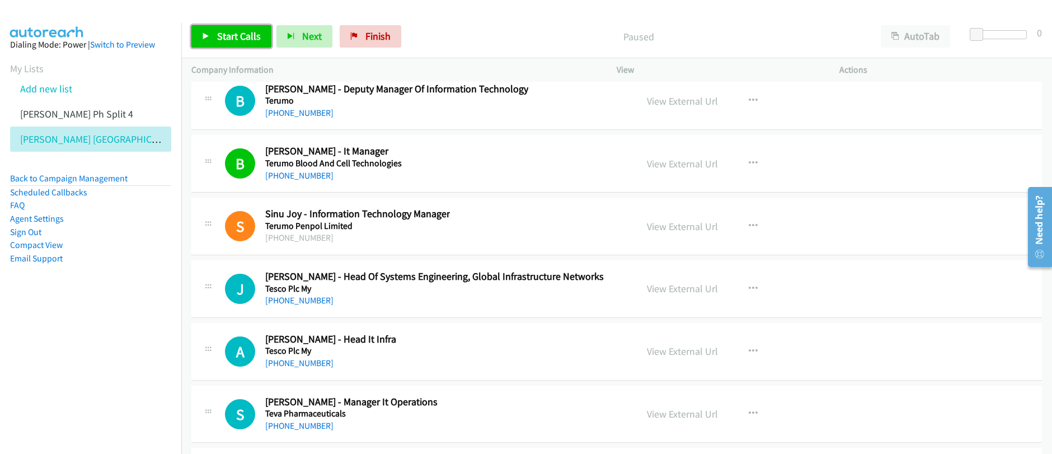
click at [228, 39] on span "Start Calls" at bounding box center [239, 36] width 44 height 13
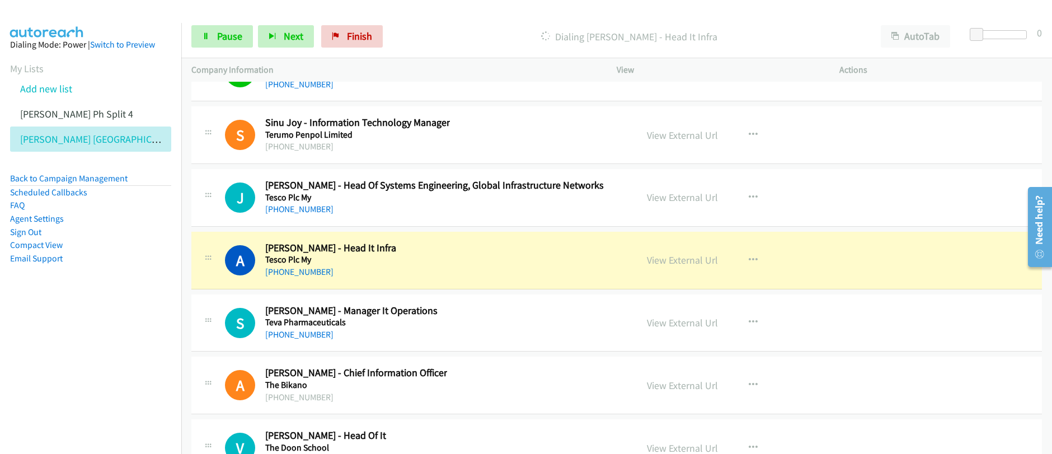
scroll to position [14601, 0]
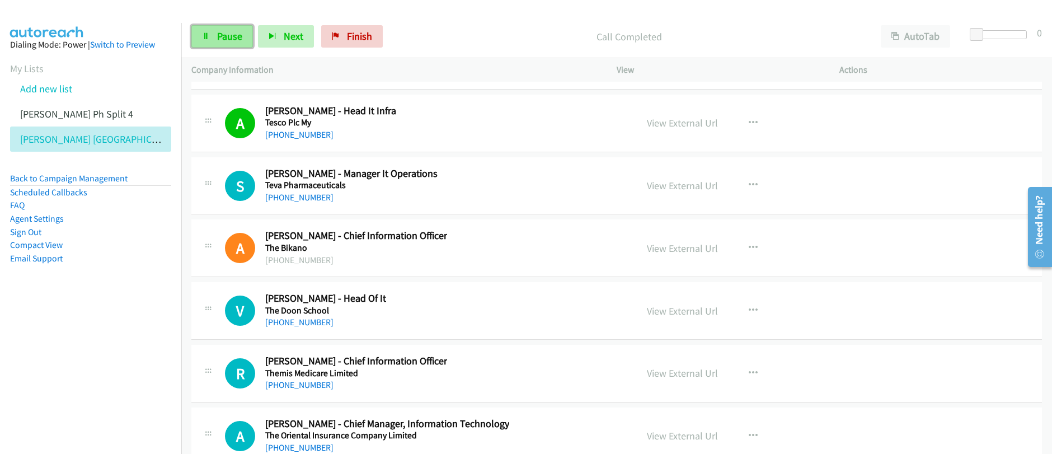
click at [208, 41] on link "Pause" at bounding box center [222, 36] width 62 height 22
click at [215, 37] on link "Start Calls" at bounding box center [231, 36] width 80 height 22
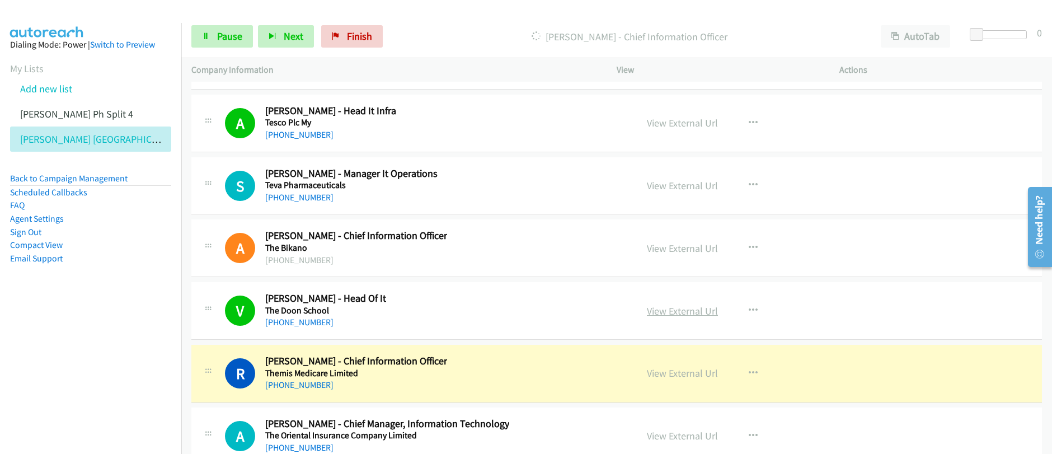
click at [669, 312] on link "View External Url" at bounding box center [682, 310] width 71 height 13
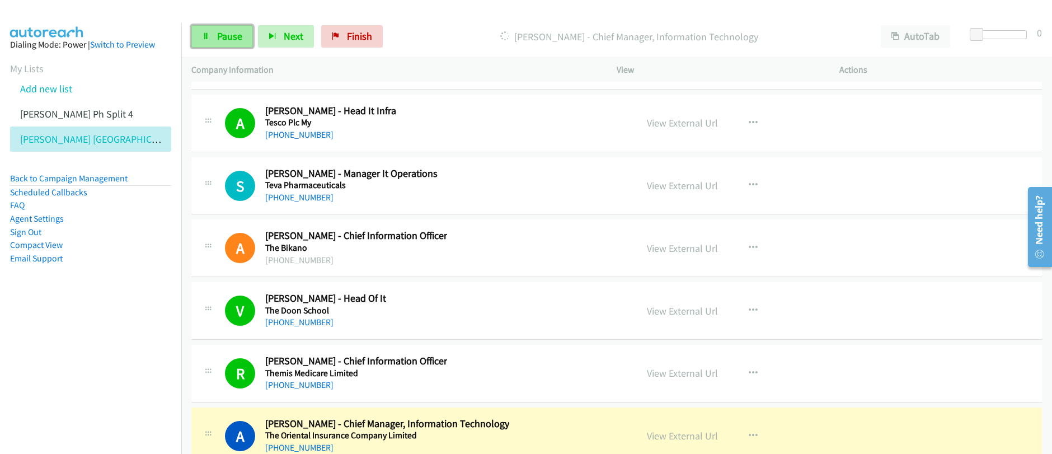
click at [220, 43] on link "Pause" at bounding box center [222, 36] width 62 height 22
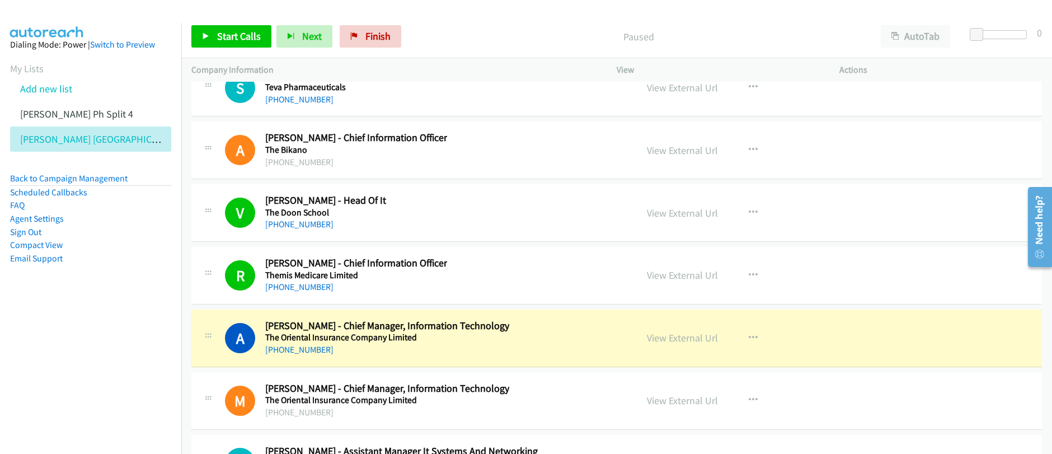
scroll to position [14707, 0]
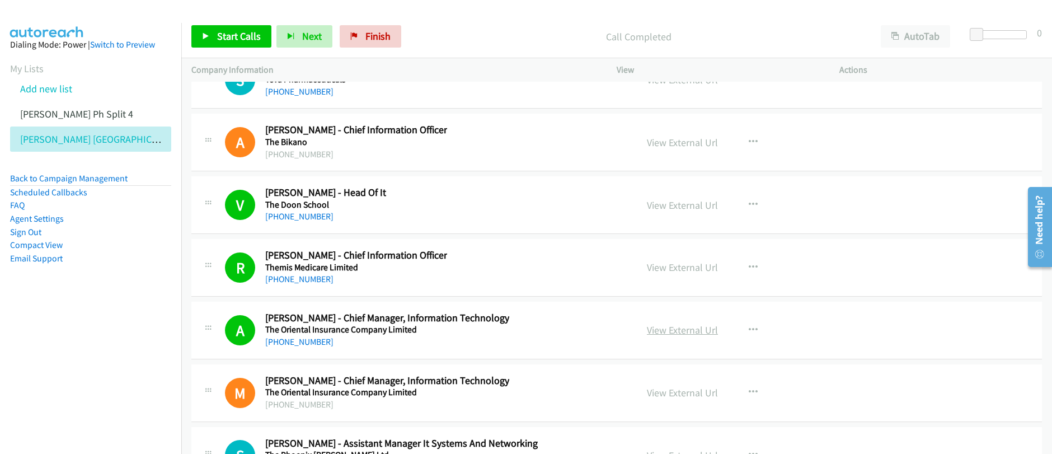
click at [685, 331] on link "View External Url" at bounding box center [682, 329] width 71 height 13
click at [230, 36] on span "Start Calls" at bounding box center [239, 36] width 44 height 13
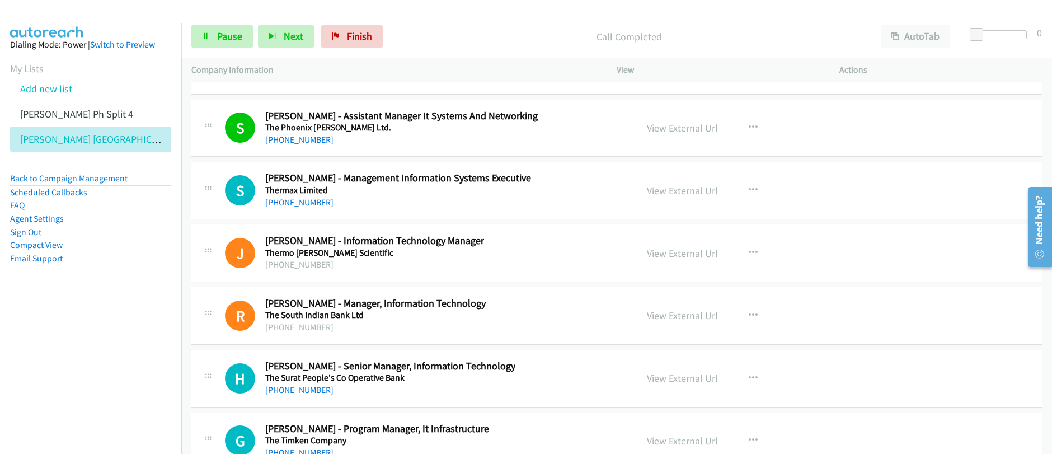
scroll to position [15040, 0]
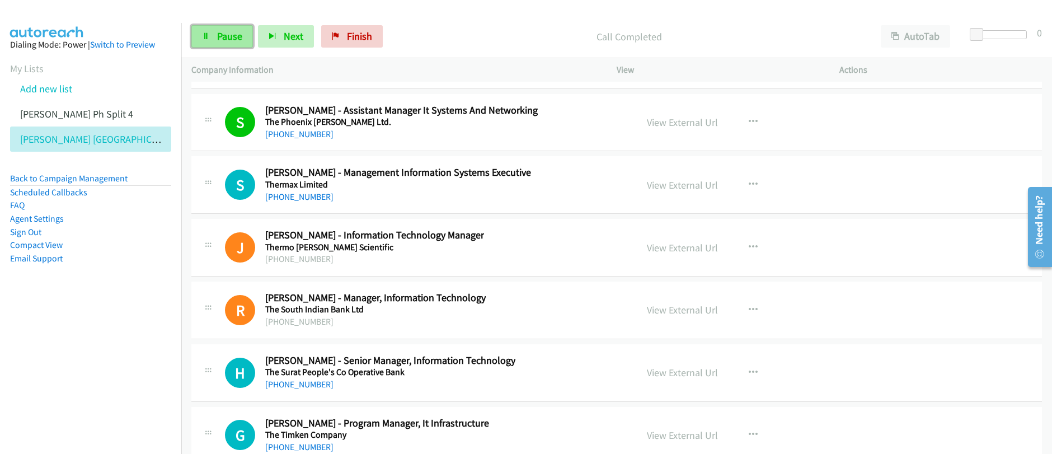
click at [227, 45] on link "Pause" at bounding box center [222, 36] width 62 height 22
click at [232, 37] on span "Start Calls" at bounding box center [239, 36] width 44 height 13
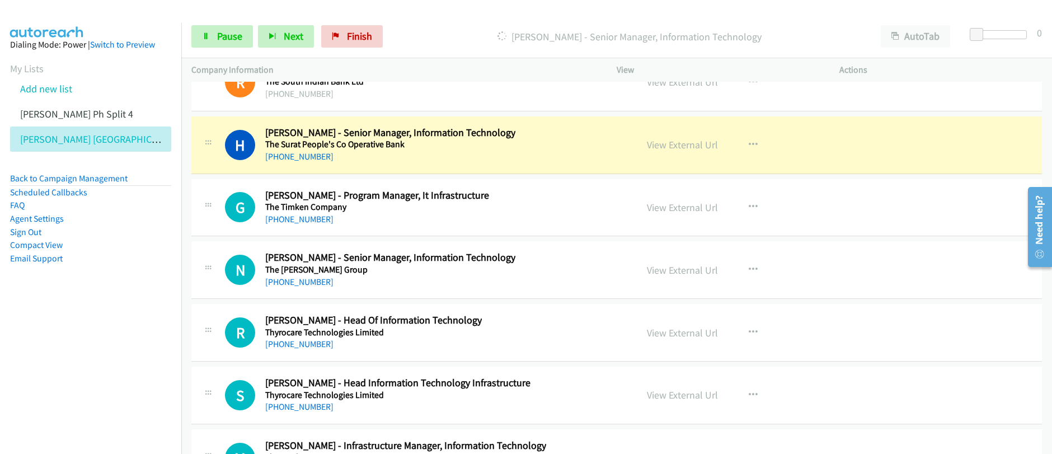
scroll to position [15268, 0]
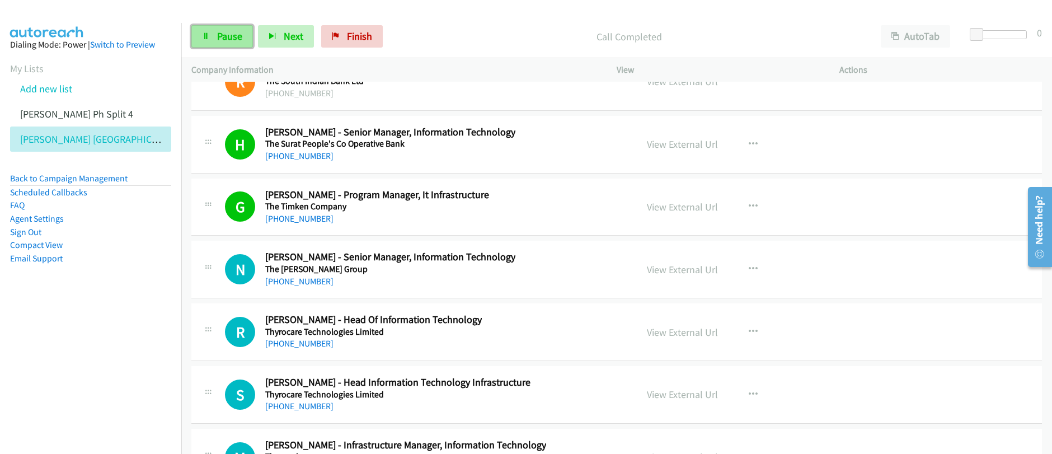
click at [223, 33] on span "Pause" at bounding box center [229, 36] width 25 height 13
click at [223, 34] on span "Start Calls" at bounding box center [239, 36] width 44 height 13
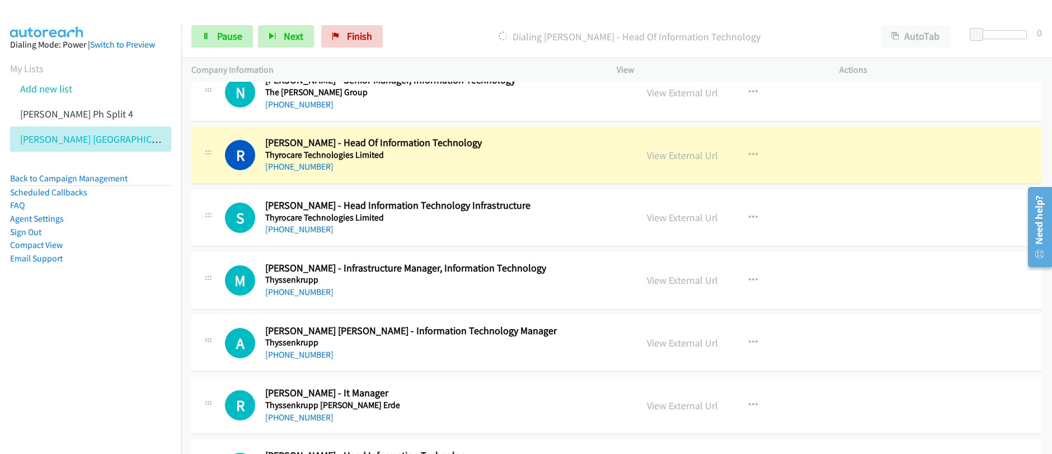
scroll to position [15447, 0]
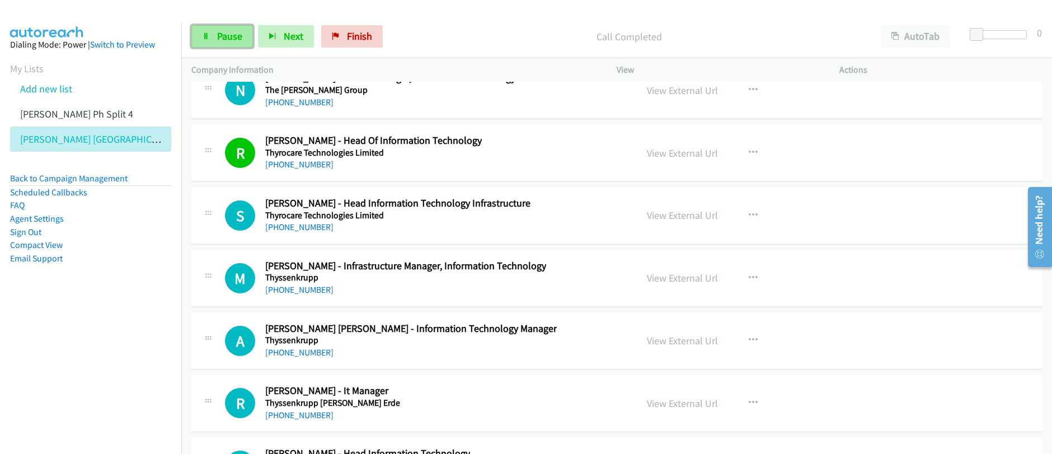
click at [230, 38] on span "Pause" at bounding box center [229, 36] width 25 height 13
click at [229, 39] on span "Start Calls" at bounding box center [239, 36] width 44 height 13
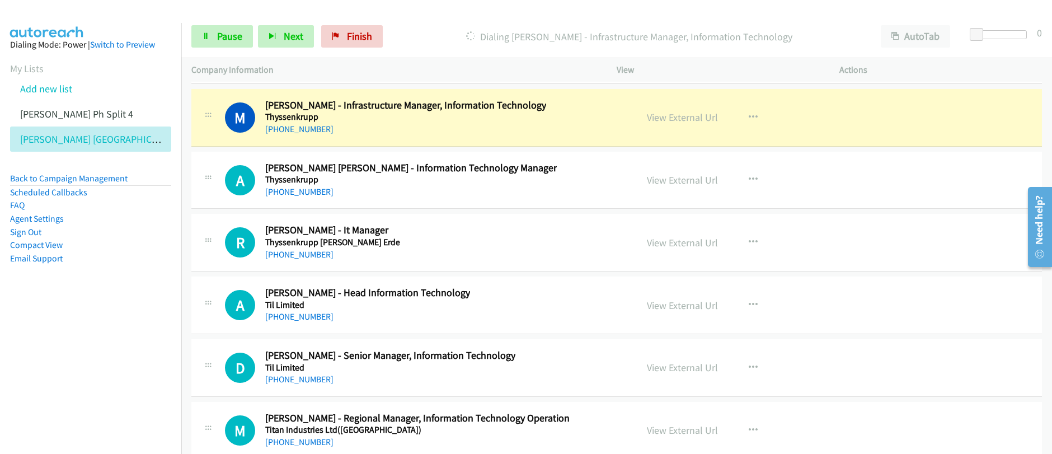
scroll to position [15623, 0]
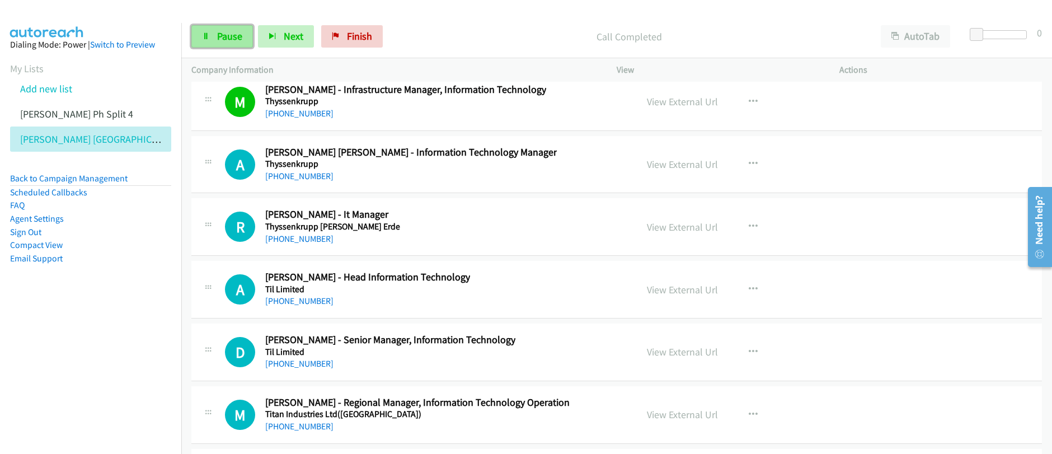
click at [223, 38] on span "Pause" at bounding box center [229, 36] width 25 height 13
click at [223, 38] on span "Start Calls" at bounding box center [239, 36] width 44 height 13
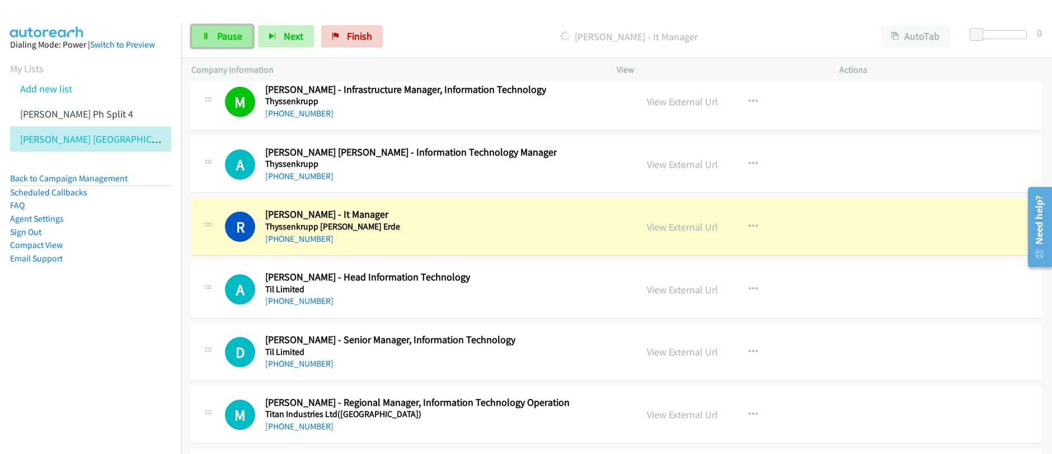
click at [210, 40] on link "Pause" at bounding box center [222, 36] width 62 height 22
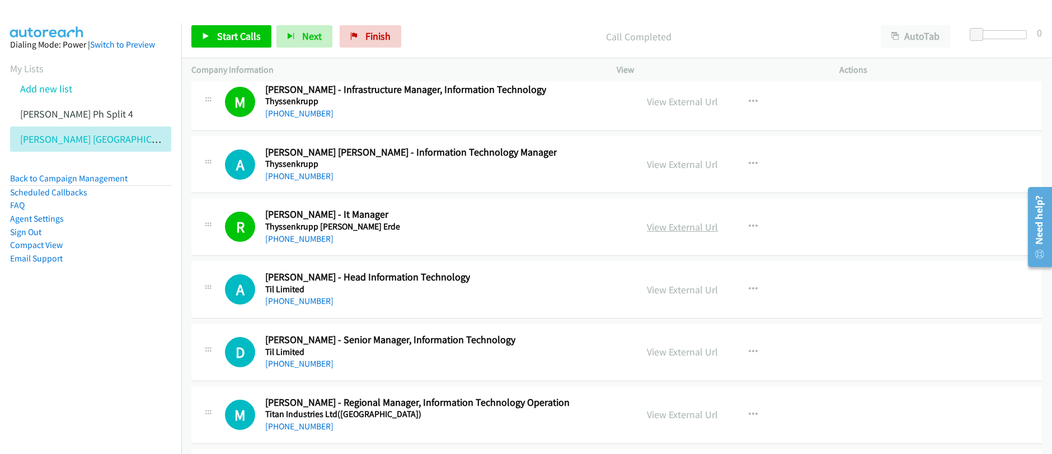
click at [680, 232] on link "View External Url" at bounding box center [682, 226] width 71 height 13
click at [224, 41] on span "Start Calls" at bounding box center [239, 36] width 44 height 13
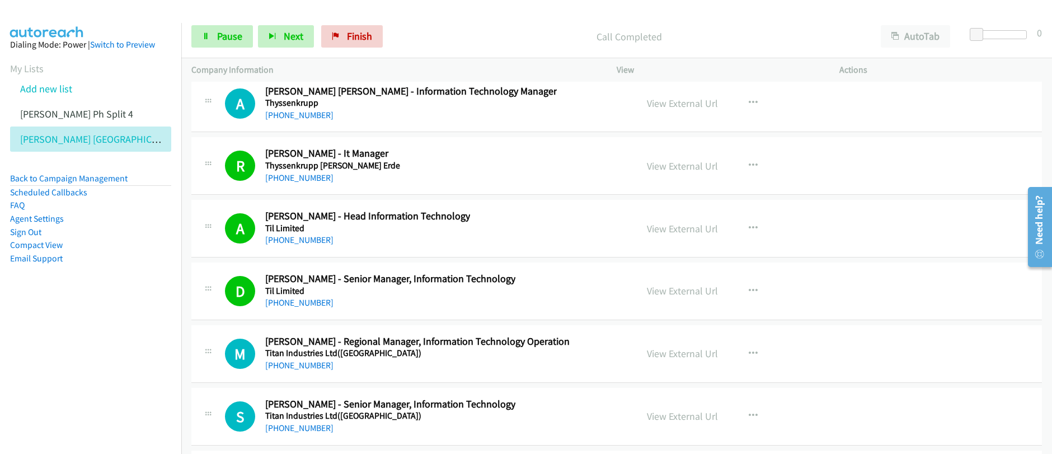
scroll to position [15906, 0]
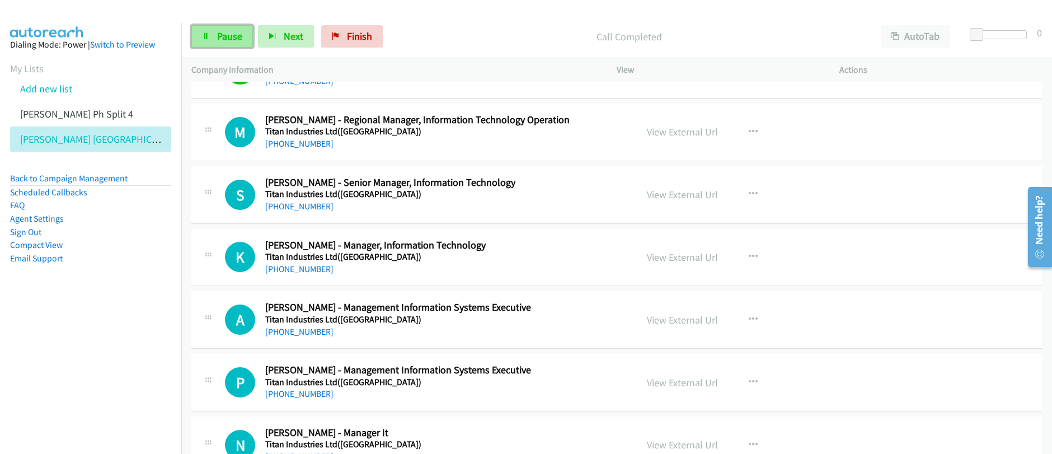
click at [224, 43] on link "Pause" at bounding box center [222, 36] width 62 height 22
click at [224, 42] on span "Start Calls" at bounding box center [239, 36] width 44 height 13
click at [233, 43] on link "Pause" at bounding box center [222, 36] width 62 height 22
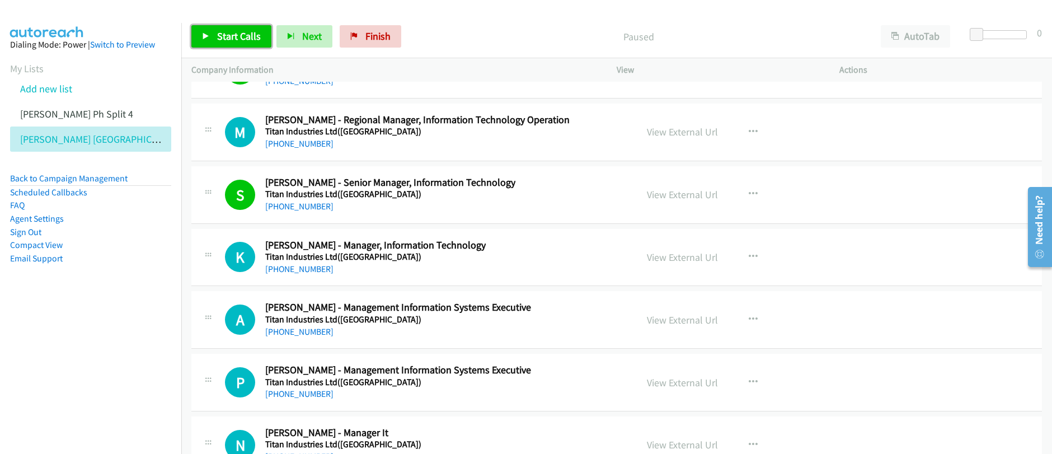
click at [233, 43] on link "Start Calls" at bounding box center [231, 36] width 80 height 22
click at [211, 38] on link "Pause" at bounding box center [222, 36] width 62 height 22
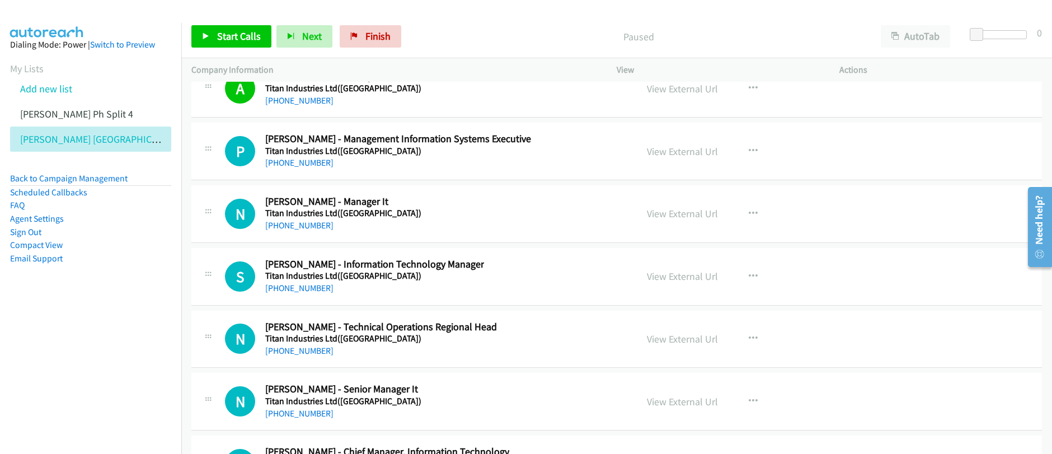
scroll to position [16137, 0]
click at [232, 39] on span "Start Calls" at bounding box center [239, 36] width 44 height 13
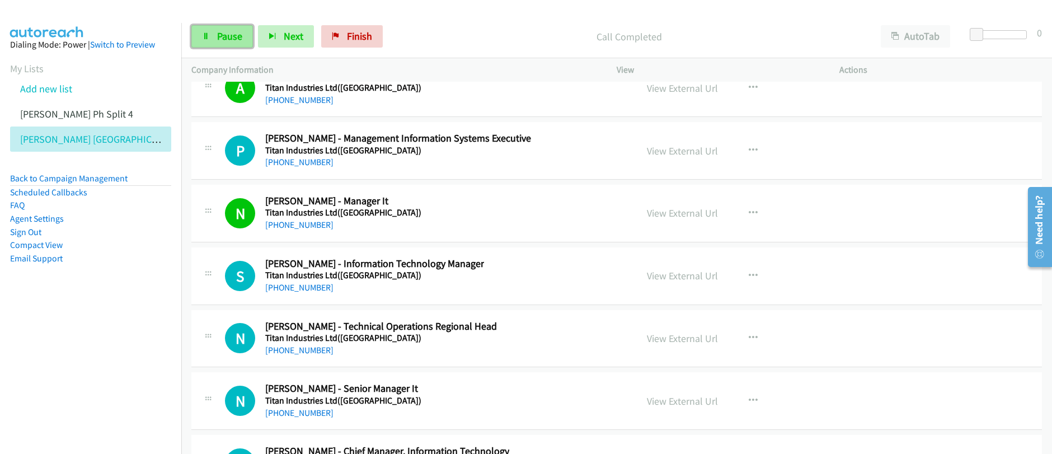
click at [227, 44] on link "Pause" at bounding box center [222, 36] width 62 height 22
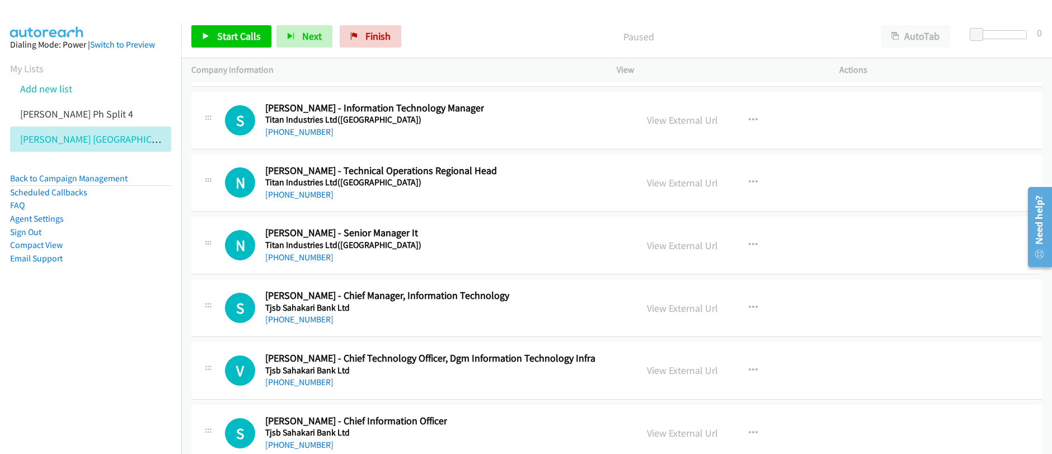
scroll to position [16305, 0]
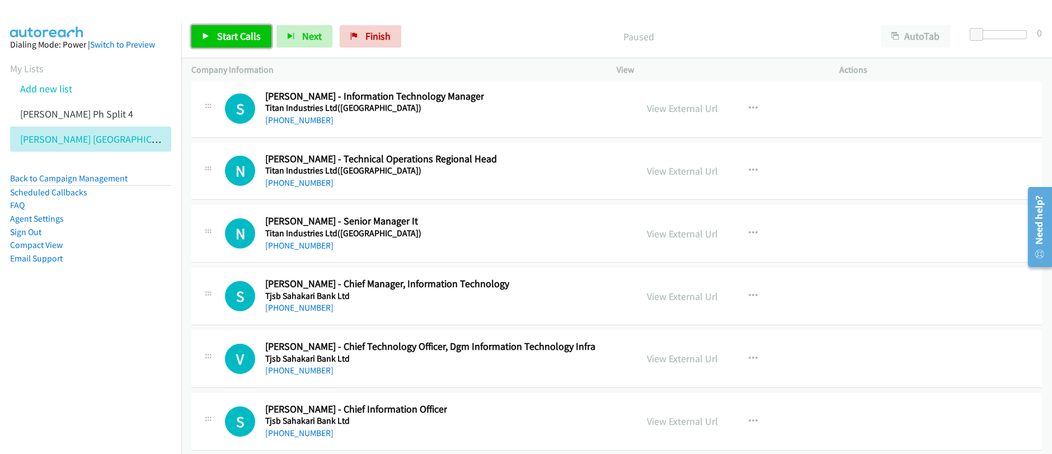
click at [227, 36] on span "Start Calls" at bounding box center [239, 36] width 44 height 13
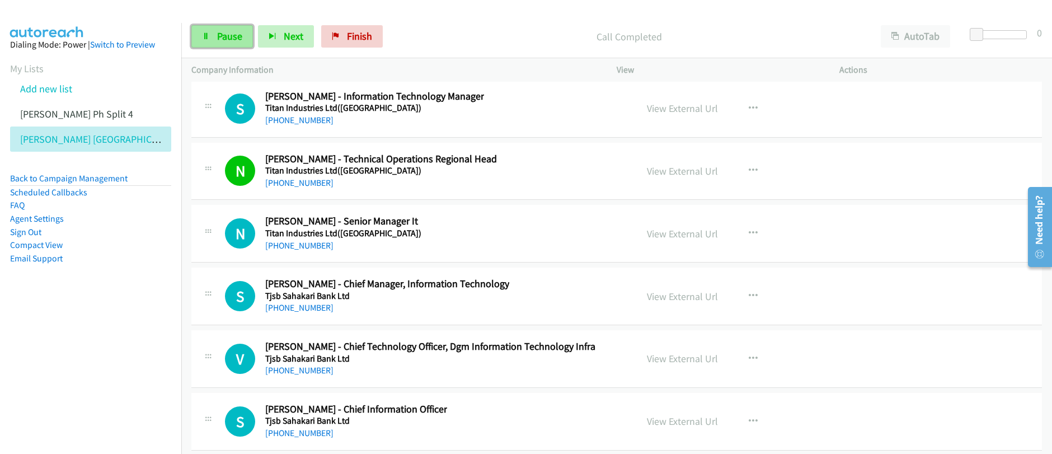
click at [219, 41] on span "Pause" at bounding box center [229, 36] width 25 height 13
click at [219, 41] on span "Start Calls" at bounding box center [239, 36] width 44 height 13
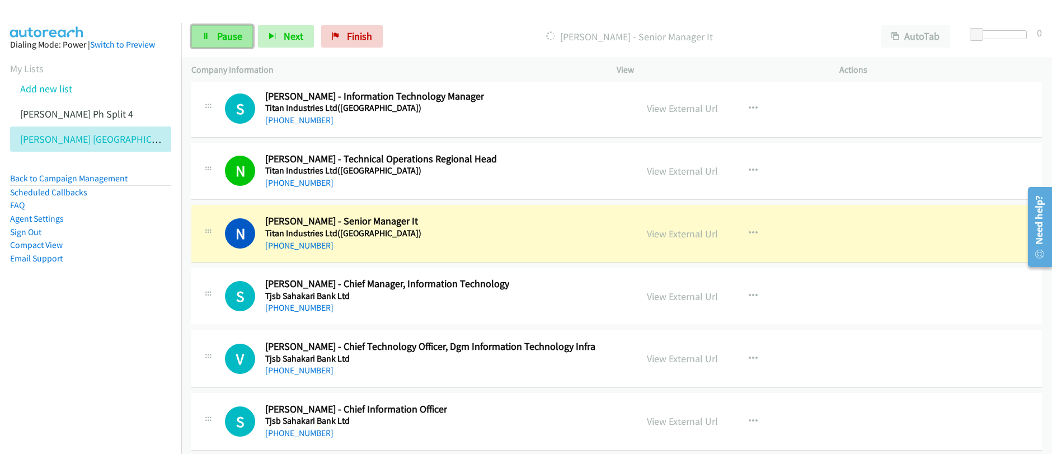
click at [225, 37] on span "Pause" at bounding box center [229, 36] width 25 height 13
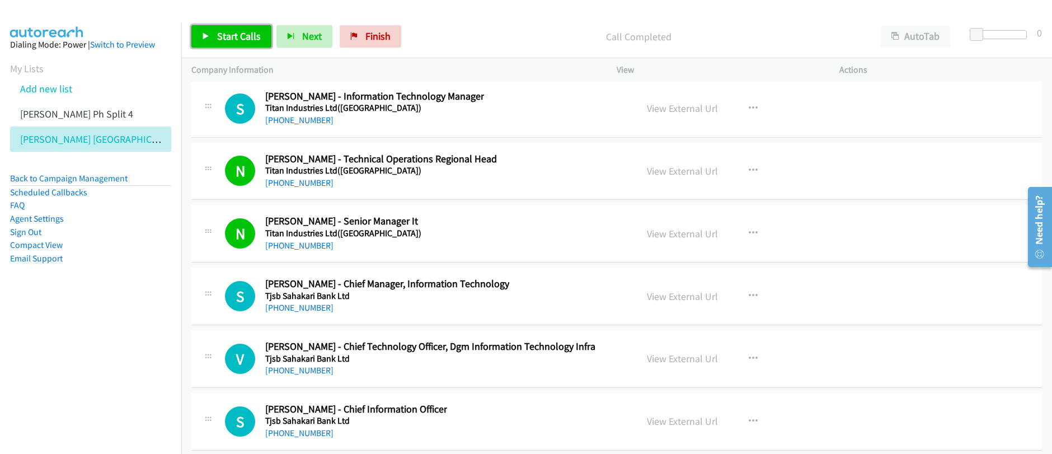
click at [234, 36] on span "Start Calls" at bounding box center [239, 36] width 44 height 13
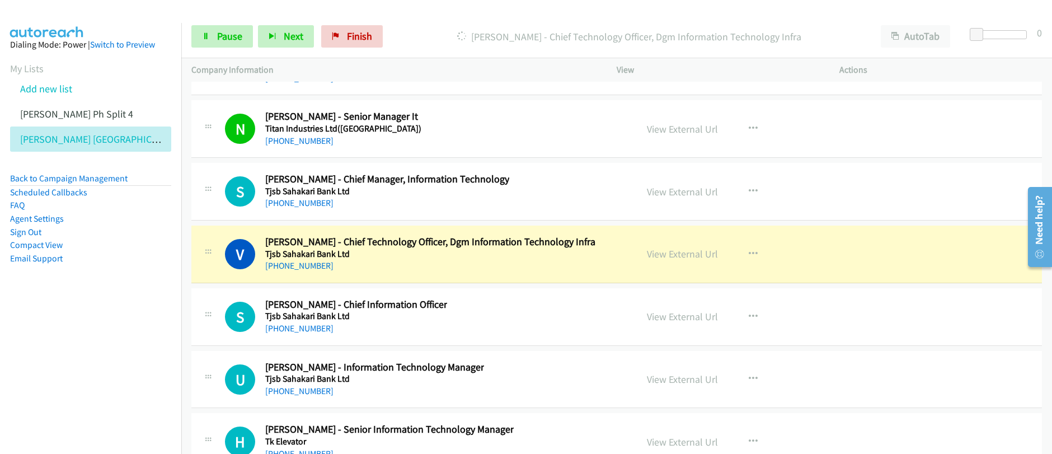
scroll to position [16473, 0]
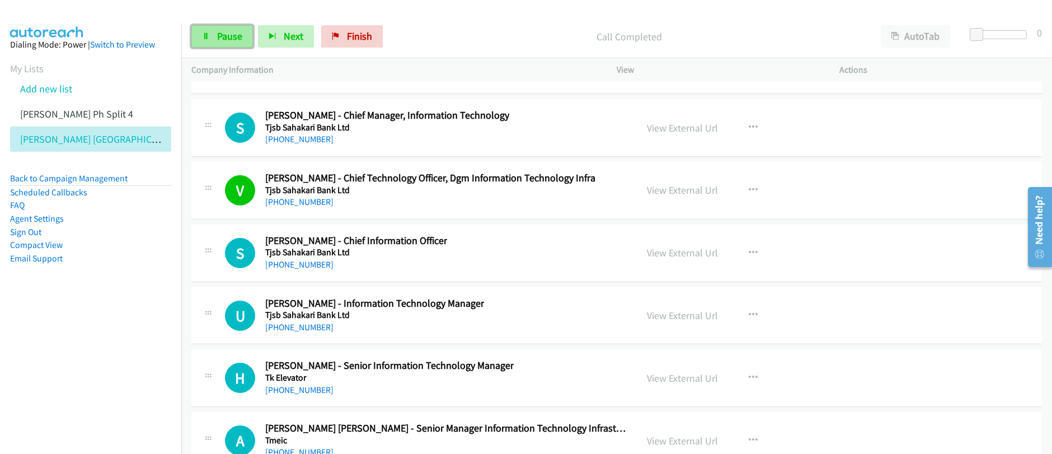
click at [224, 41] on span "Pause" at bounding box center [229, 36] width 25 height 13
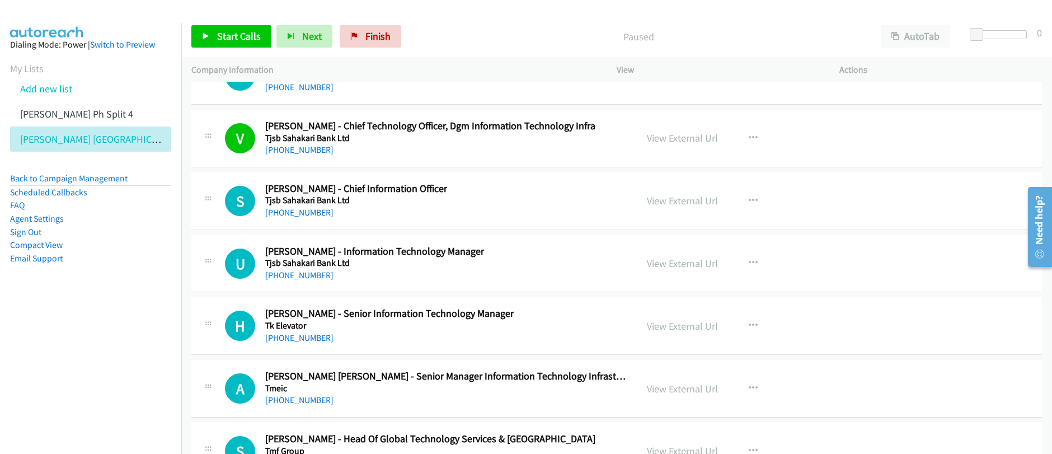
scroll to position [16554, 0]
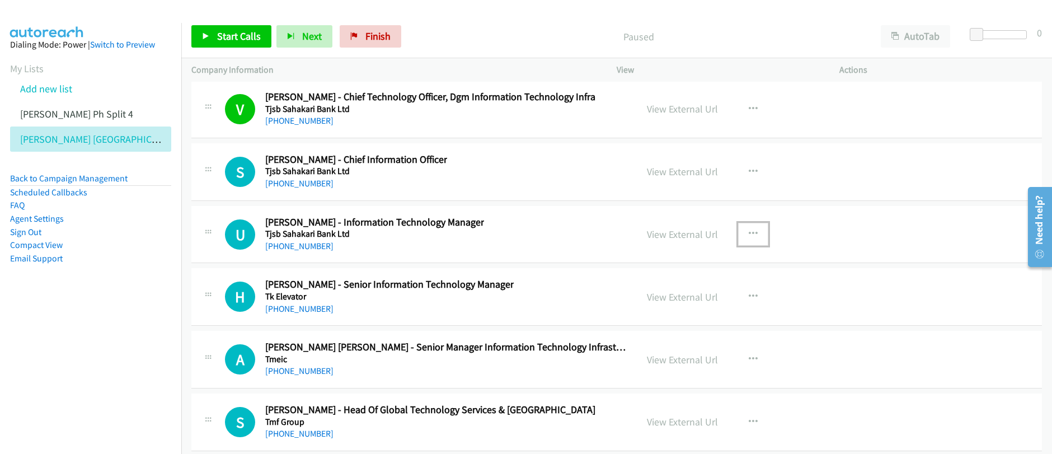
click at [749, 234] on icon "button" at bounding box center [753, 233] width 9 height 9
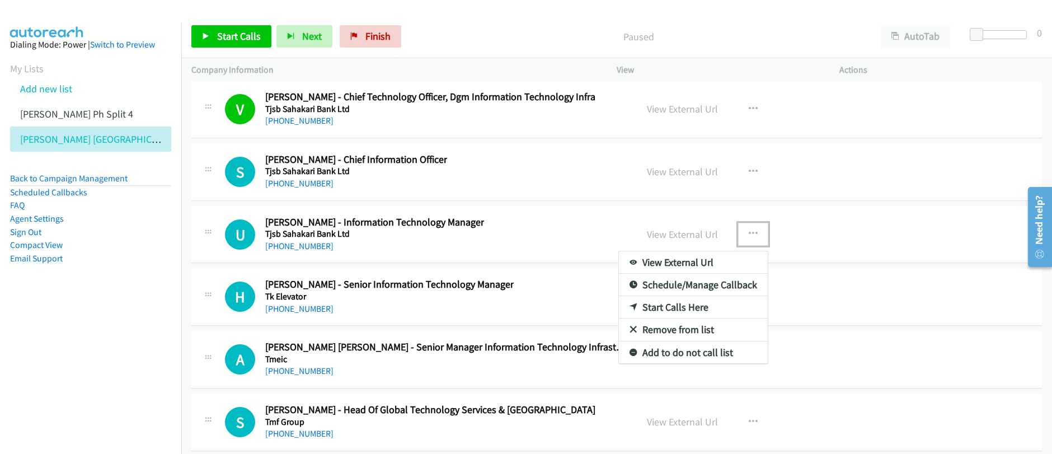
click at [643, 305] on link "Start Calls Here" at bounding box center [693, 307] width 149 height 22
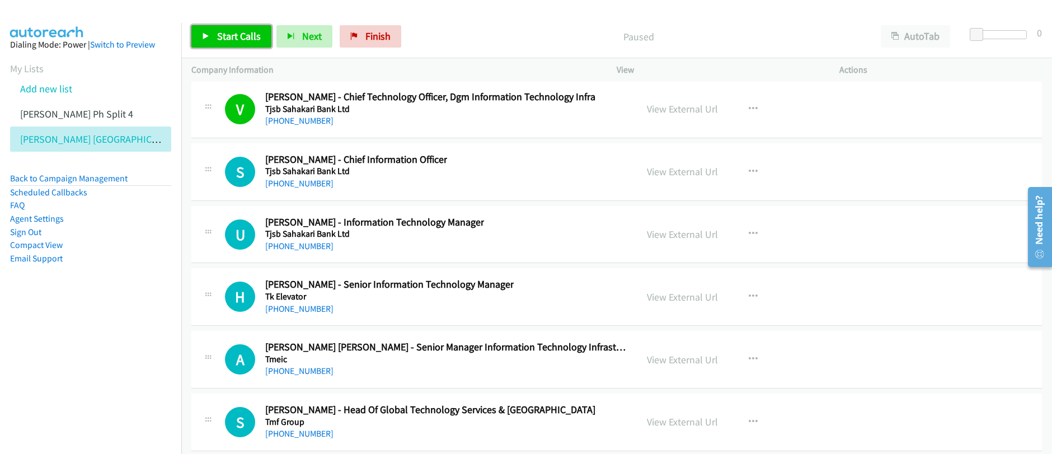
click at [225, 44] on link "Start Calls" at bounding box center [231, 36] width 80 height 22
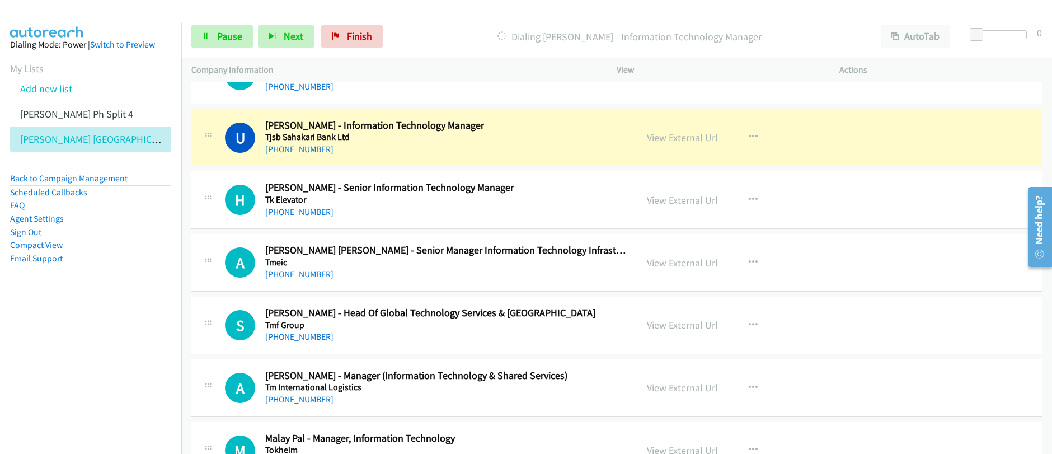
scroll to position [16644, 0]
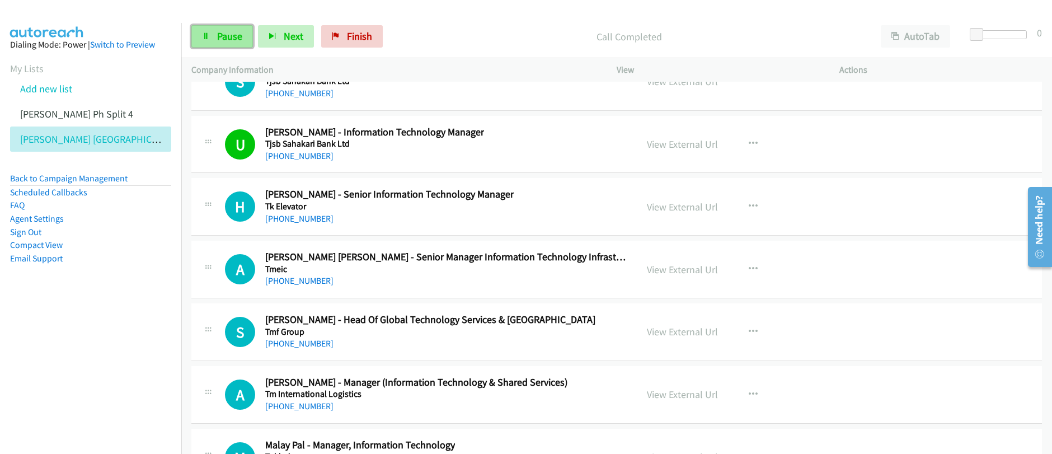
click at [233, 44] on link "Pause" at bounding box center [222, 36] width 62 height 22
click at [233, 44] on link "Start Calls" at bounding box center [231, 36] width 80 height 22
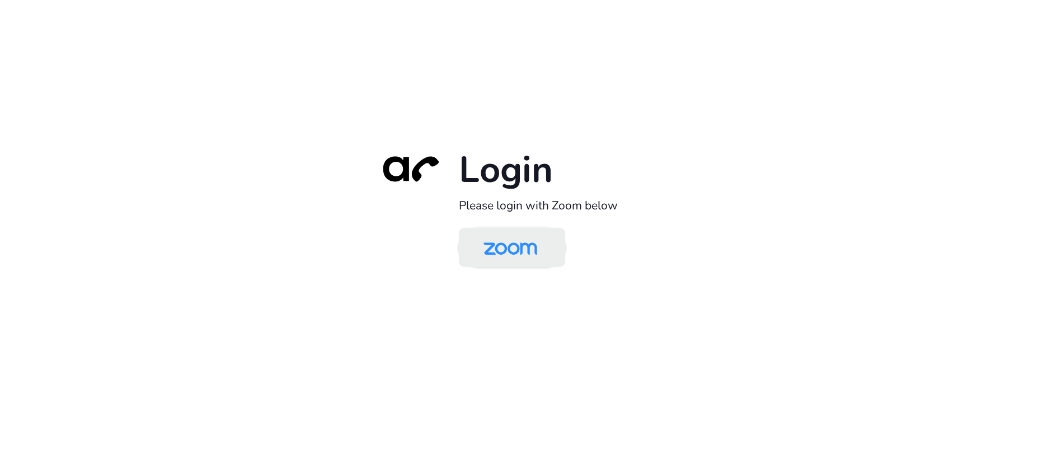
click at [525, 254] on img at bounding box center [510, 248] width 77 height 36
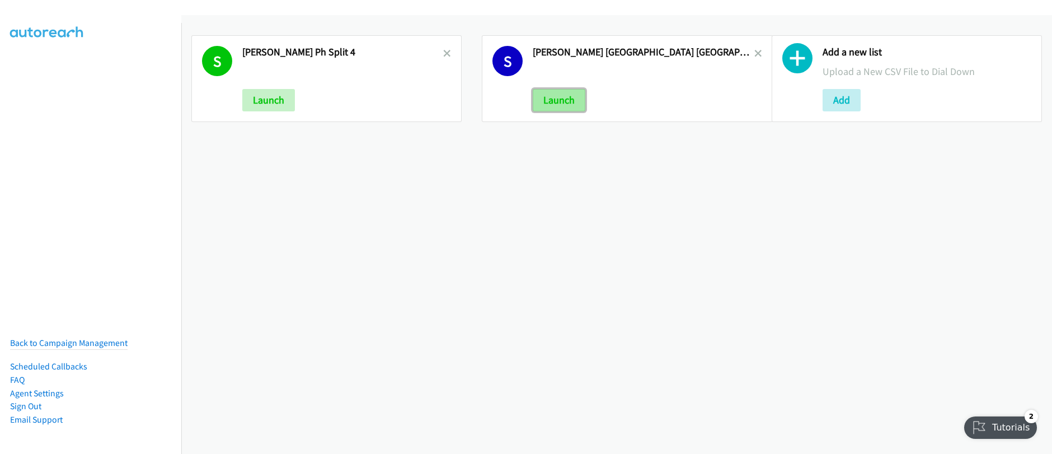
click at [561, 105] on button "Launch" at bounding box center [559, 100] width 53 height 22
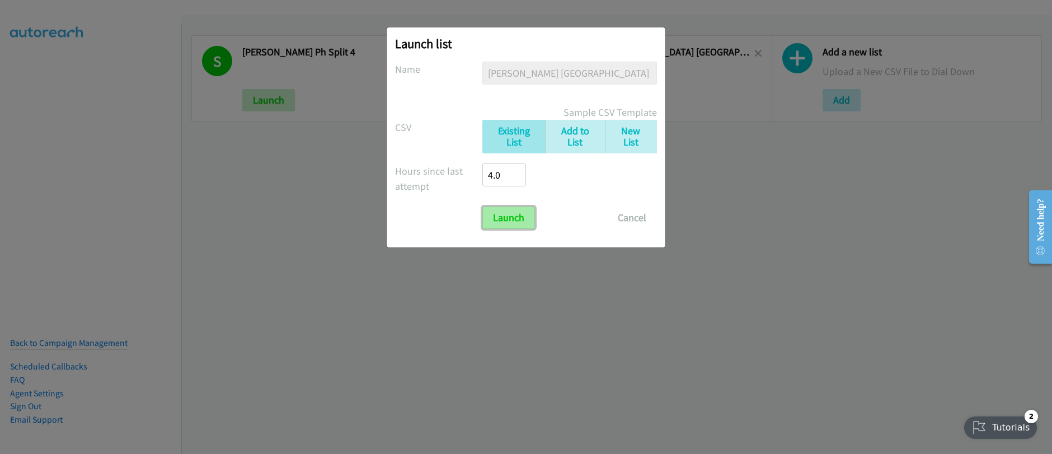
click at [521, 216] on input "Launch" at bounding box center [508, 217] width 53 height 22
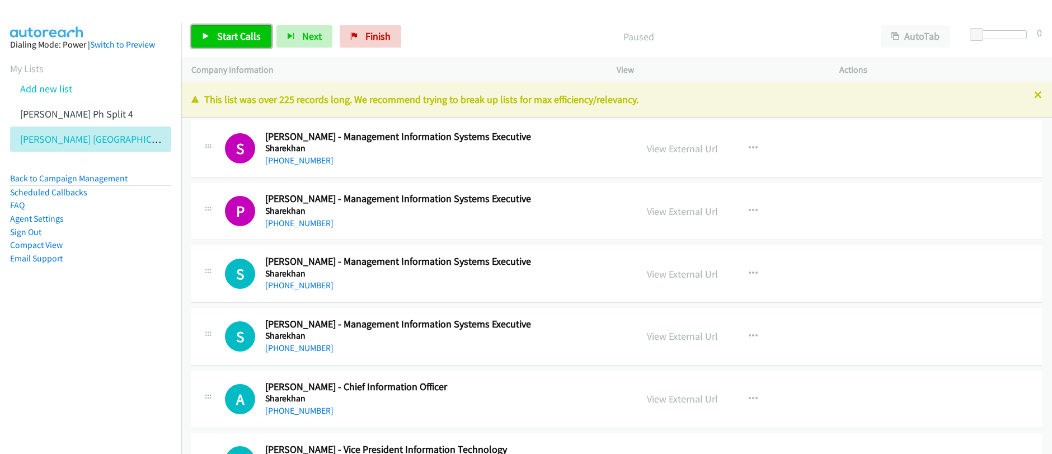
click at [229, 32] on span "Start Calls" at bounding box center [239, 36] width 44 height 13
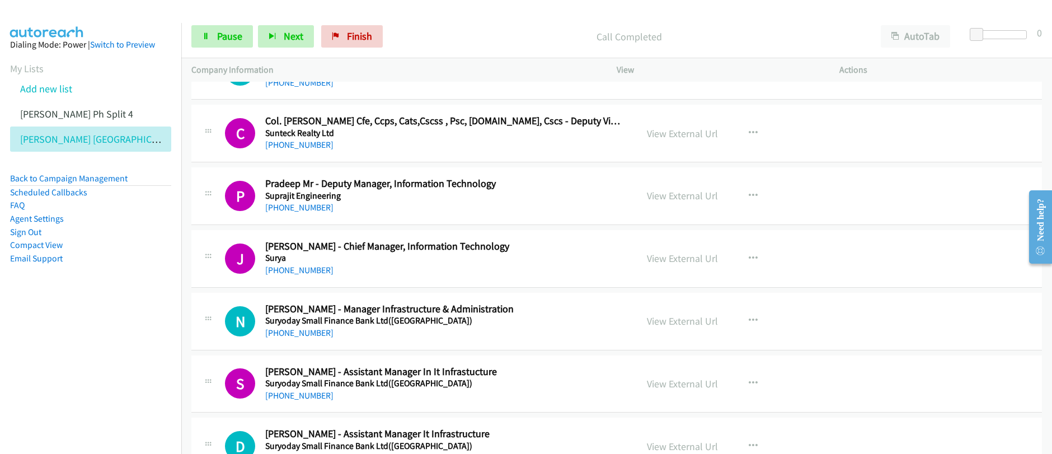
scroll to position [10804, 0]
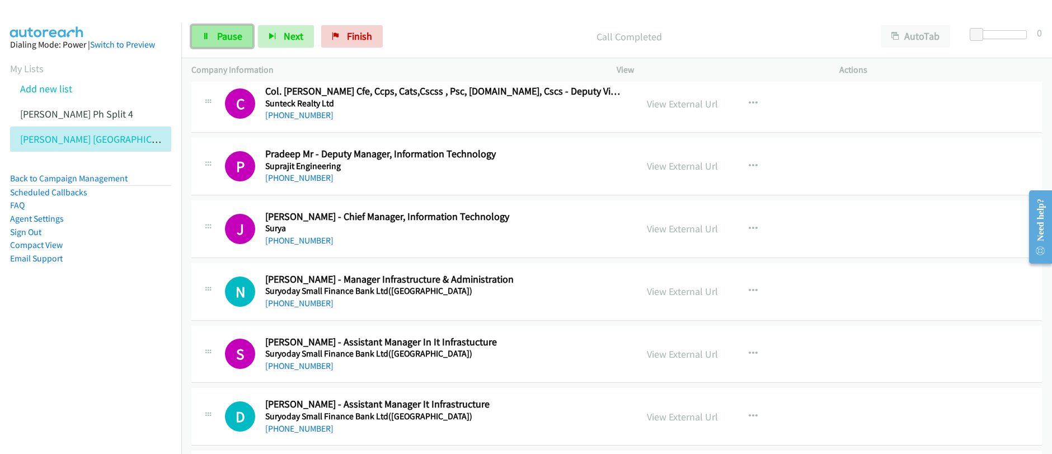
click at [233, 41] on span "Pause" at bounding box center [229, 36] width 25 height 13
click at [233, 43] on link "Start Calls" at bounding box center [231, 36] width 80 height 22
click at [234, 44] on link "Pause" at bounding box center [222, 36] width 62 height 22
click at [750, 293] on icon "button" at bounding box center [753, 290] width 9 height 9
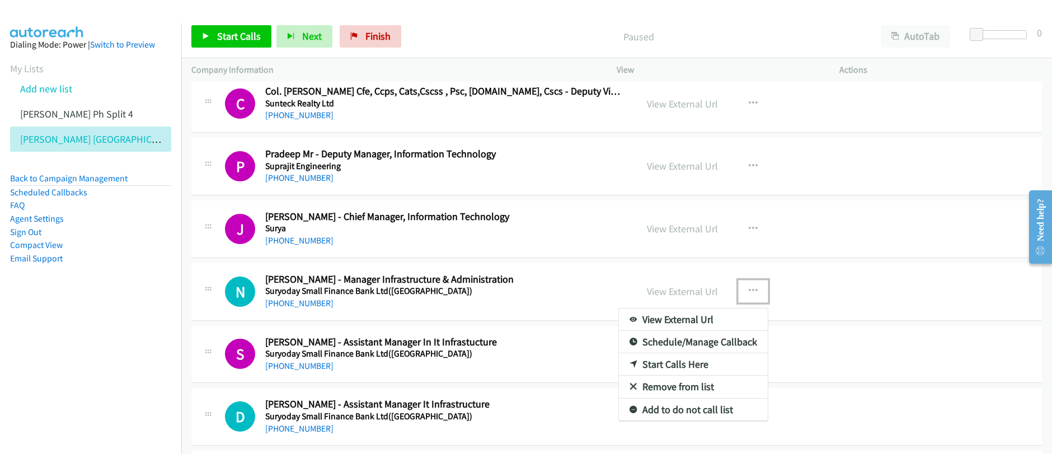
click at [671, 366] on link "Start Calls Here" at bounding box center [693, 364] width 149 height 22
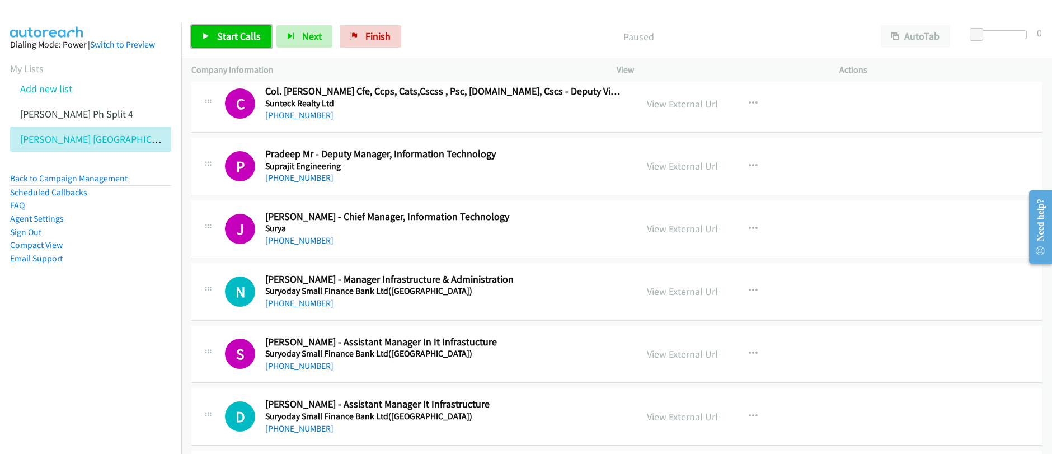
click at [217, 41] on span "Start Calls" at bounding box center [239, 36] width 44 height 13
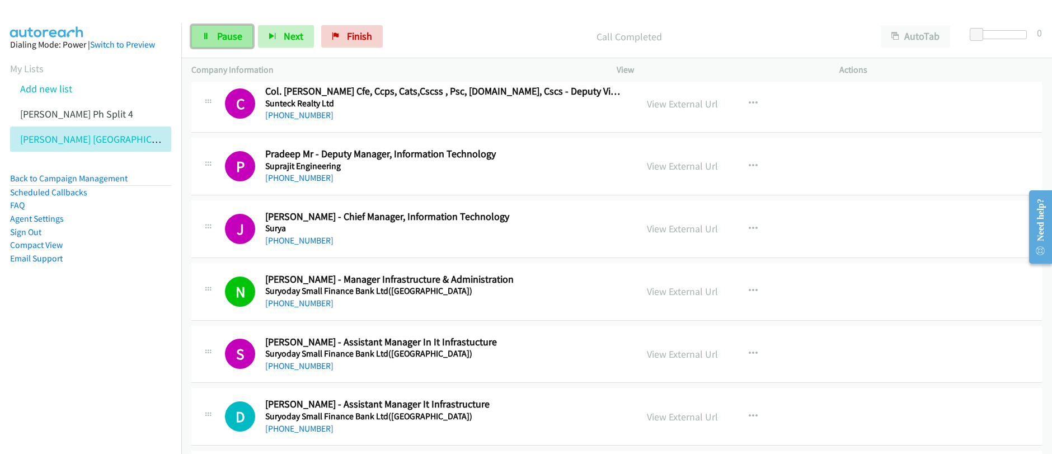
click at [220, 41] on span "Pause" at bounding box center [229, 36] width 25 height 13
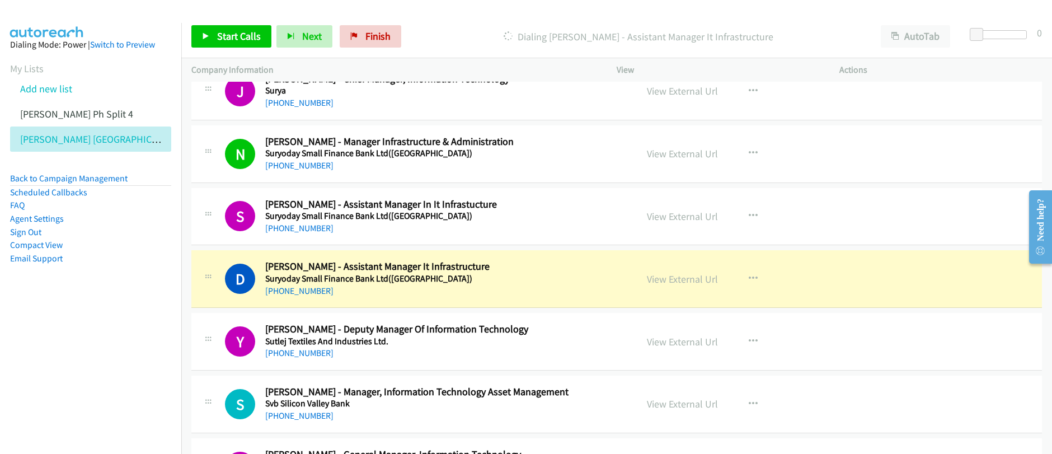
scroll to position [10995, 0]
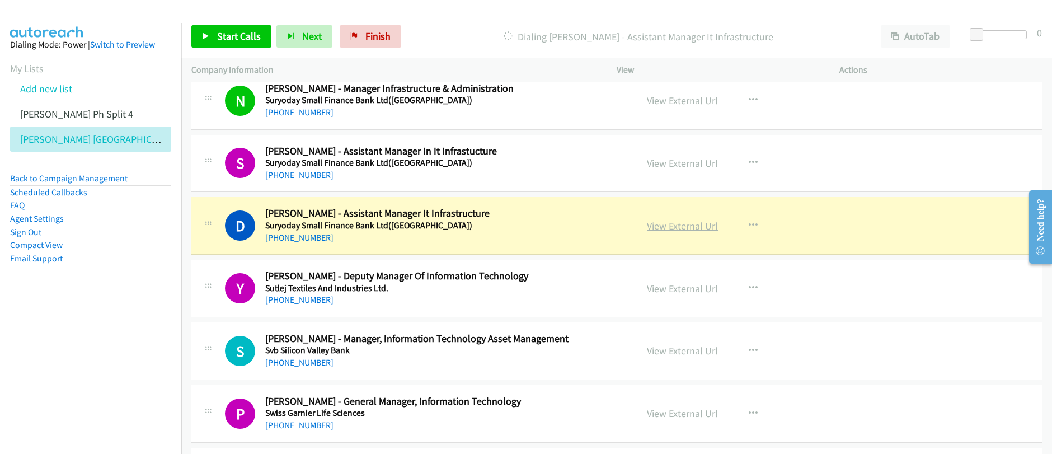
click at [683, 227] on link "View External Url" at bounding box center [682, 225] width 71 height 13
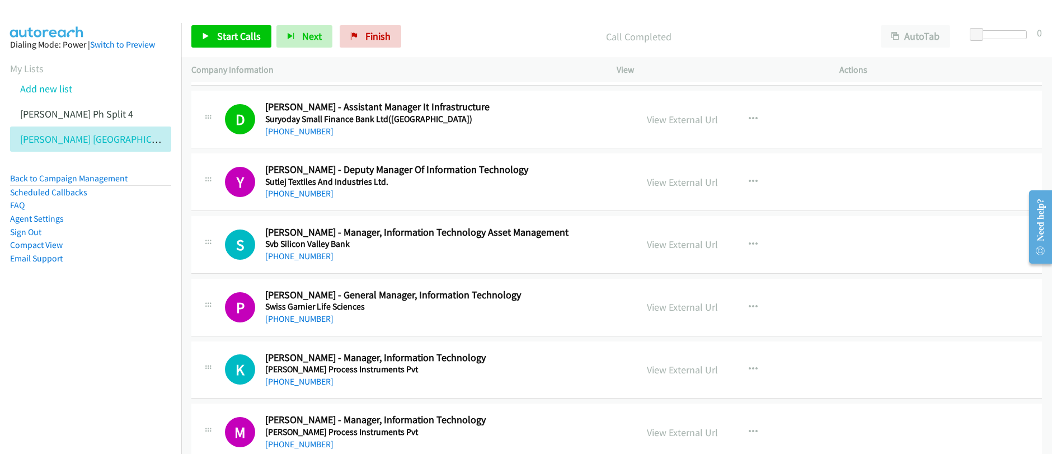
scroll to position [11097, 0]
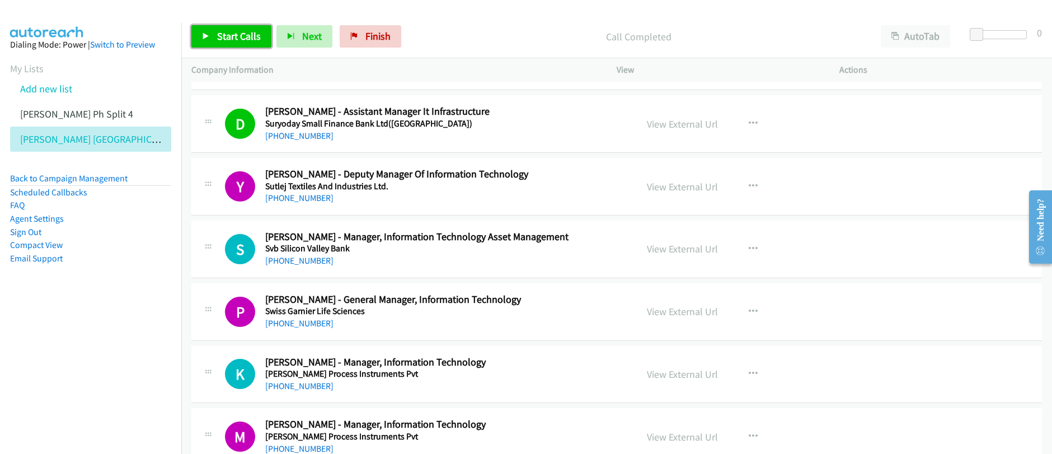
click at [227, 37] on span "Start Calls" at bounding box center [239, 36] width 44 height 13
click at [242, 37] on link "Pause" at bounding box center [222, 36] width 62 height 22
click at [242, 37] on span "Start Calls" at bounding box center [239, 36] width 44 height 13
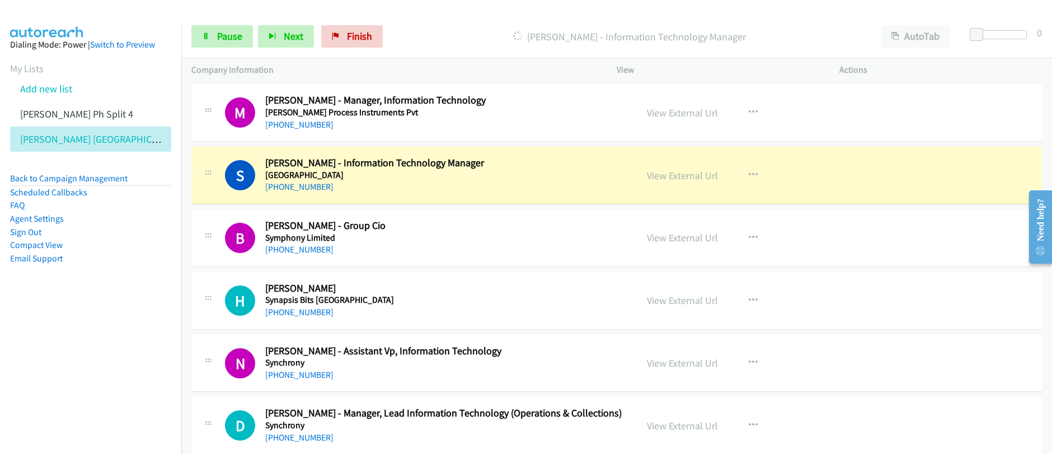
scroll to position [11490, 0]
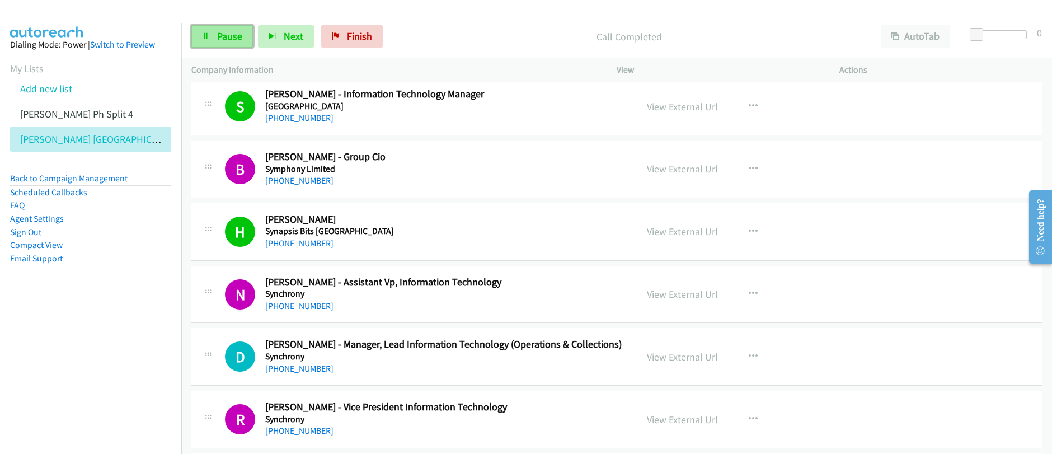
click at [222, 39] on span "Pause" at bounding box center [229, 36] width 25 height 13
click at [221, 39] on span "Pause" at bounding box center [229, 36] width 25 height 13
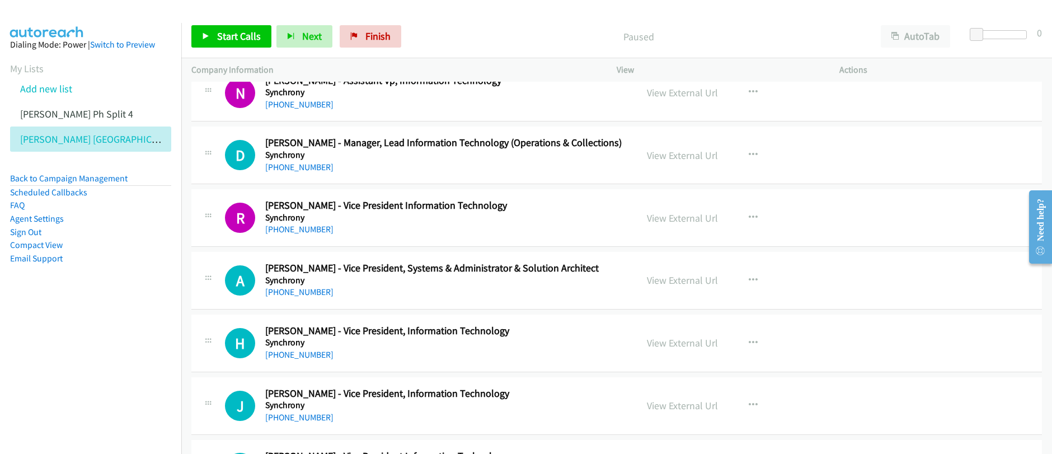
scroll to position [11597, 0]
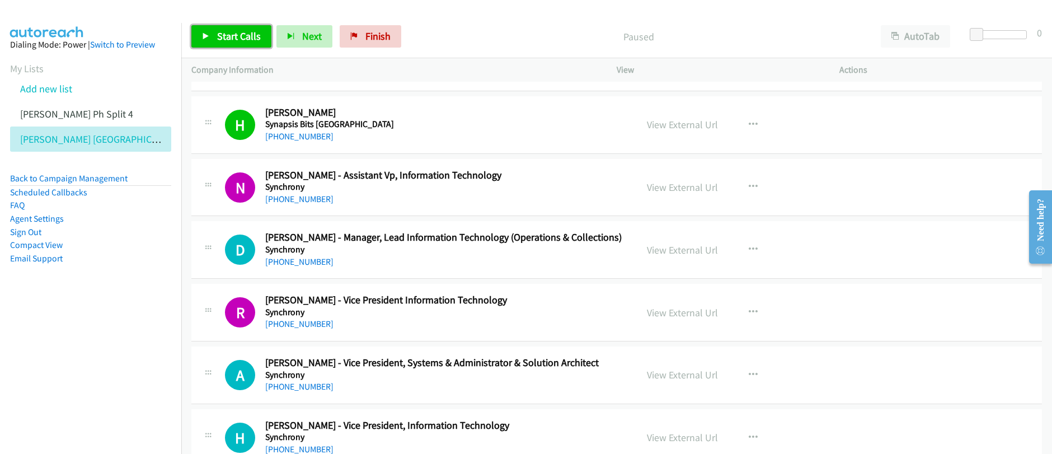
click at [233, 40] on span "Start Calls" at bounding box center [239, 36] width 44 height 13
click at [233, 40] on div "Start Calls Pause Next Finish" at bounding box center [298, 36] width 215 height 22
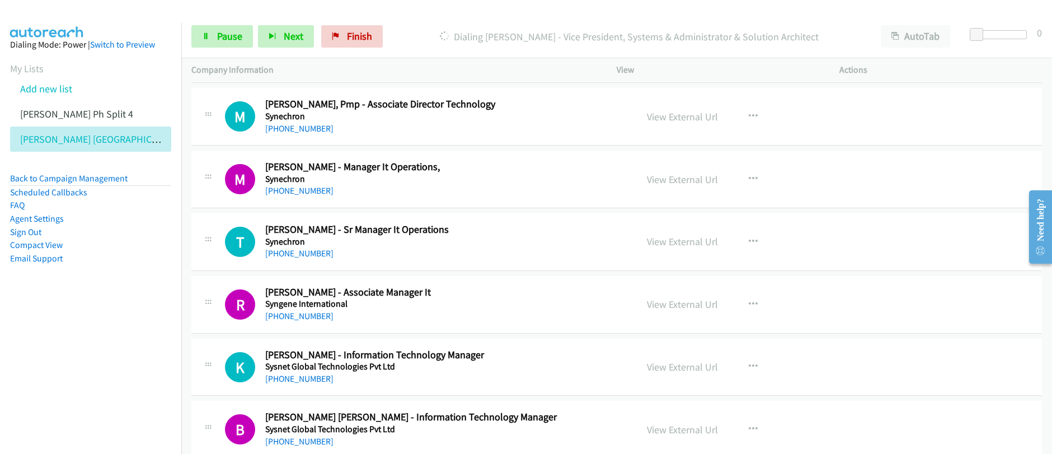
scroll to position [12420, 0]
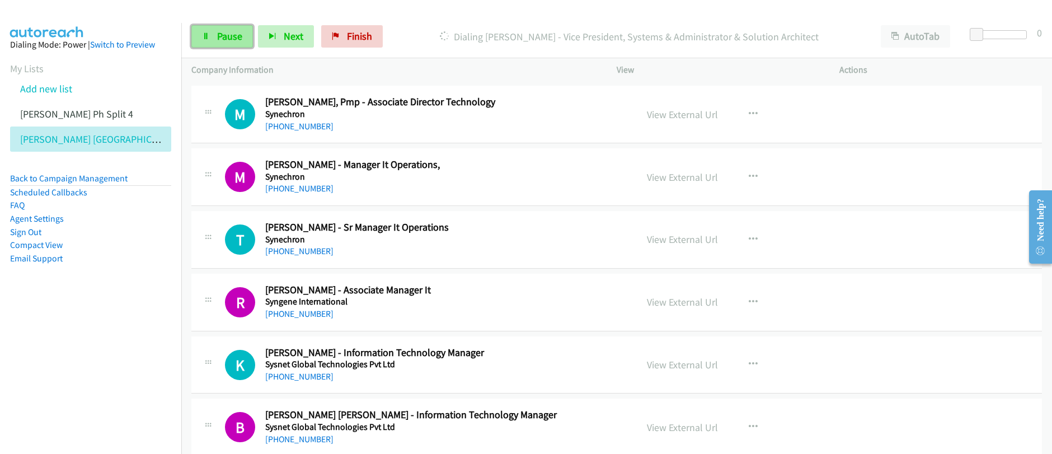
click at [210, 38] on link "Pause" at bounding box center [222, 36] width 62 height 22
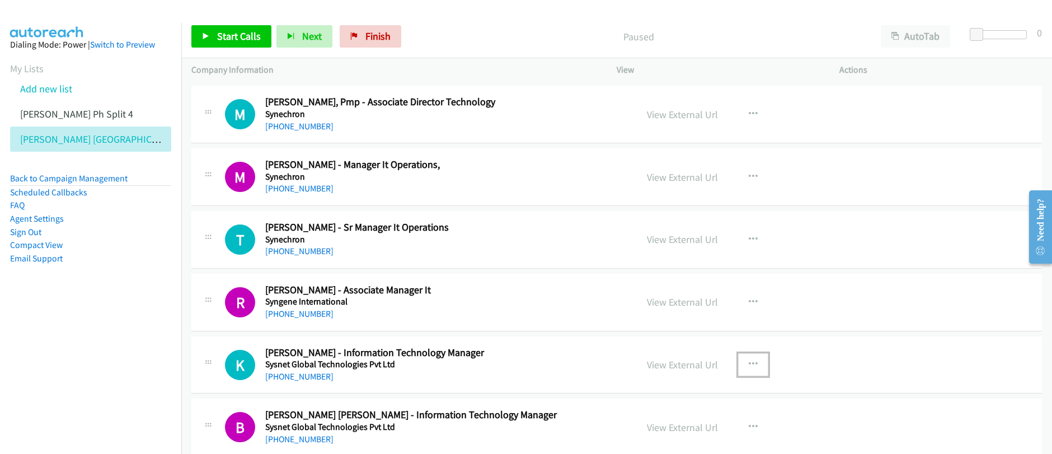
click at [749, 366] on icon "button" at bounding box center [753, 364] width 9 height 9
click at [664, 438] on link "Start Calls Here" at bounding box center [693, 437] width 149 height 22
click at [248, 42] on span "Start Calls" at bounding box center [239, 36] width 44 height 13
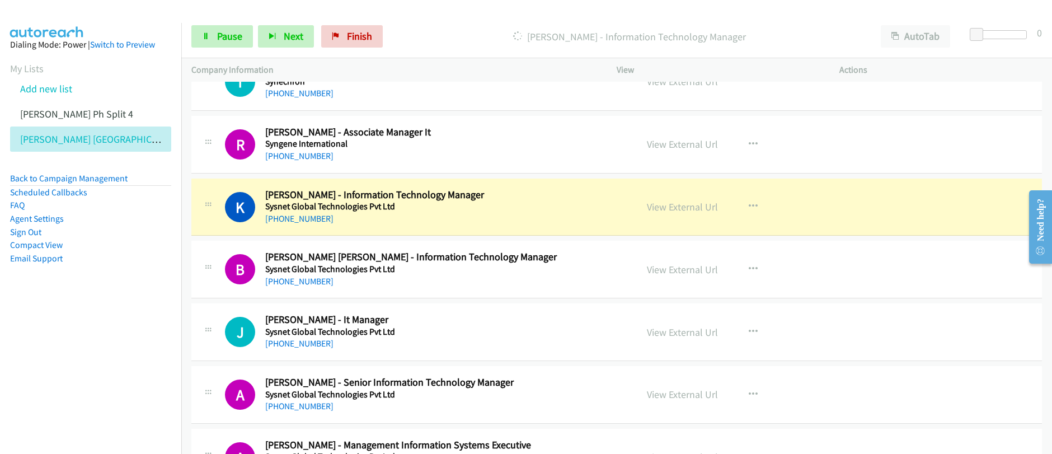
scroll to position [12633, 0]
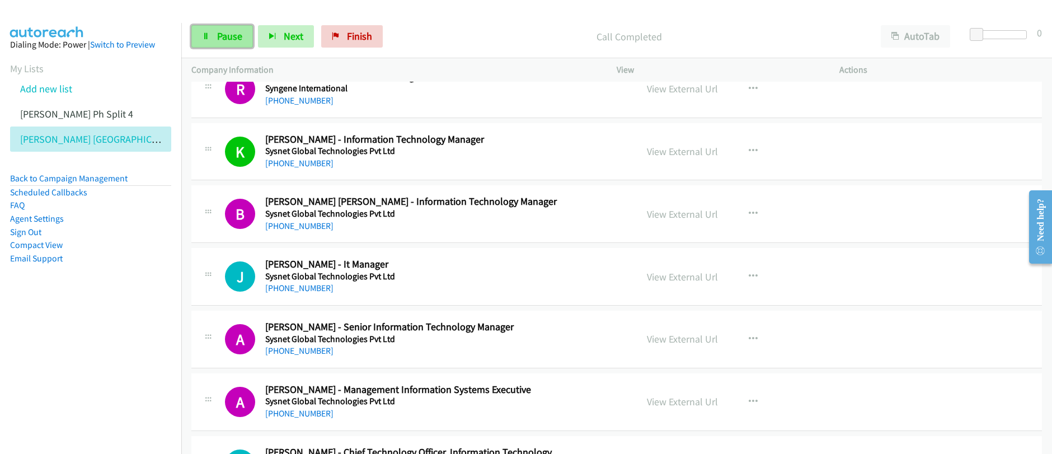
click at [219, 36] on span "Pause" at bounding box center [229, 36] width 25 height 13
click at [742, 272] on button "button" at bounding box center [753, 276] width 30 height 22
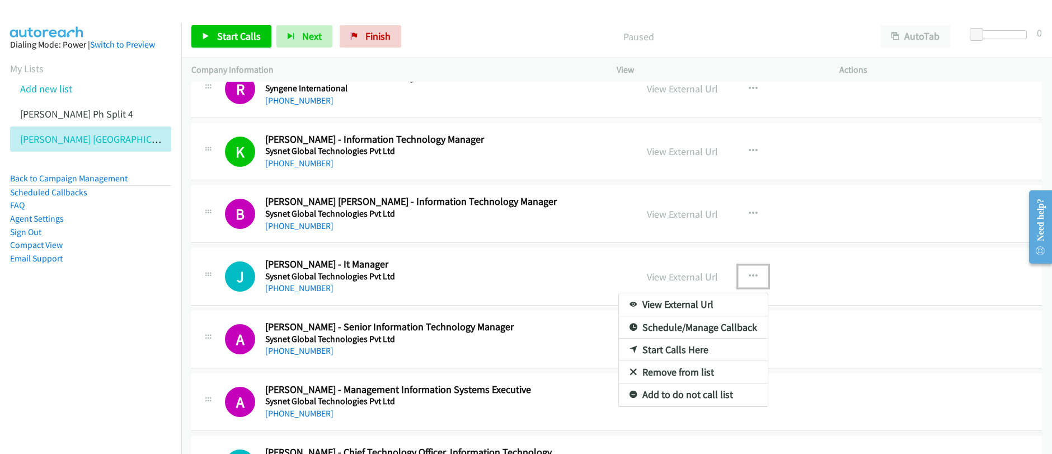
click at [656, 348] on link "Start Calls Here" at bounding box center [693, 349] width 149 height 22
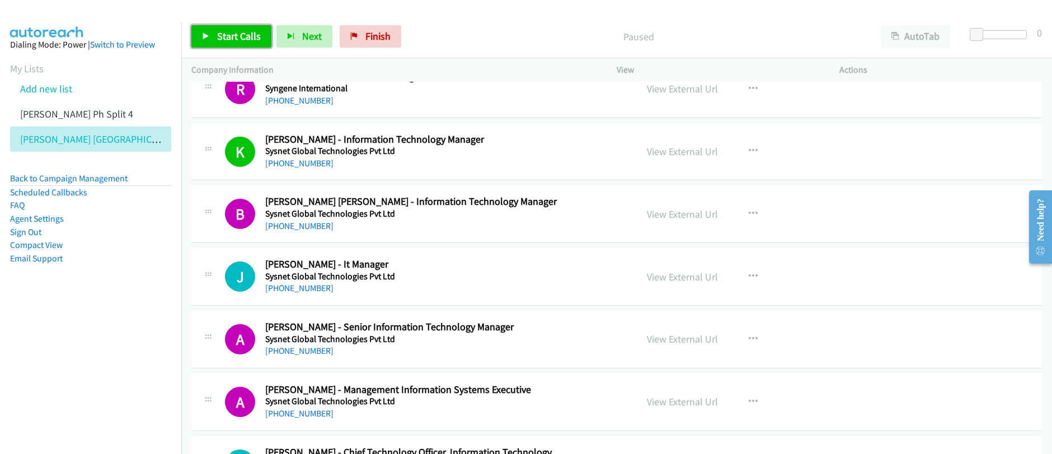
click at [221, 37] on span "Start Calls" at bounding box center [239, 36] width 44 height 13
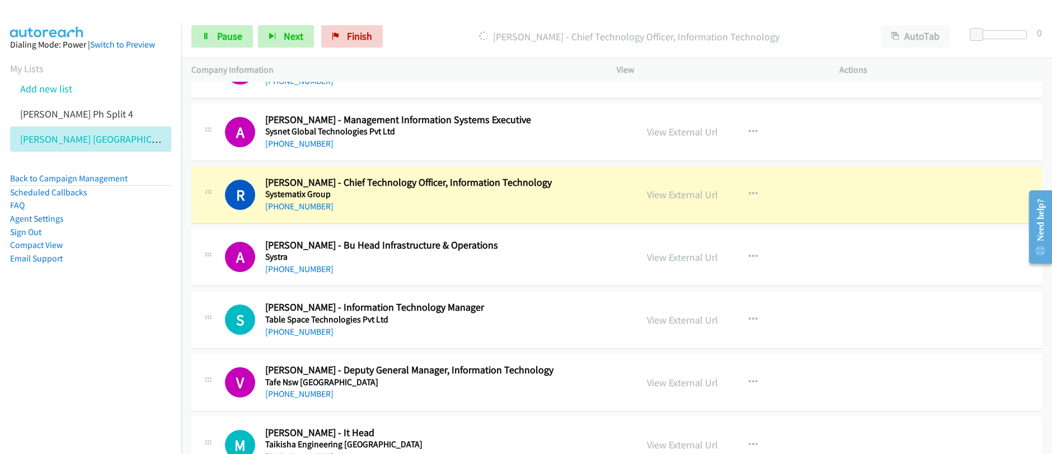
scroll to position [12954, 0]
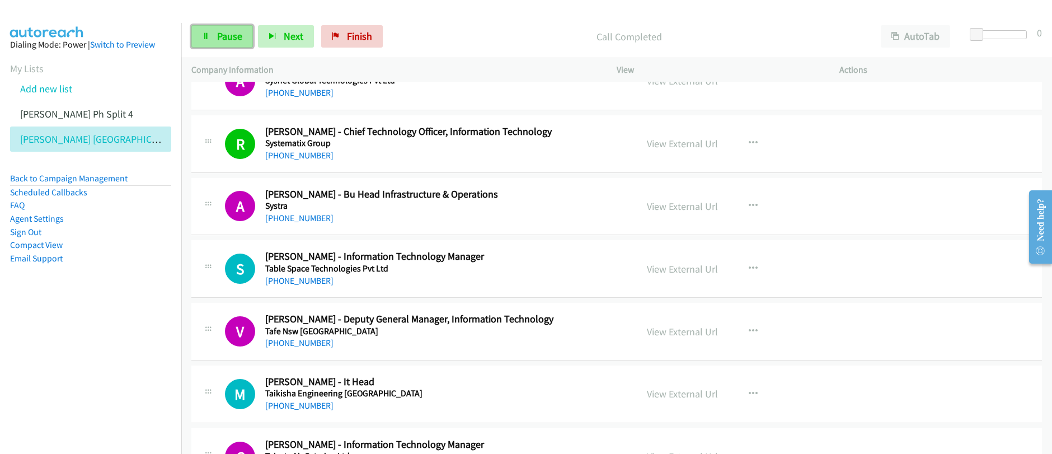
click at [222, 41] on span "Pause" at bounding box center [229, 36] width 25 height 13
click at [222, 41] on span "Start Calls" at bounding box center [239, 36] width 44 height 13
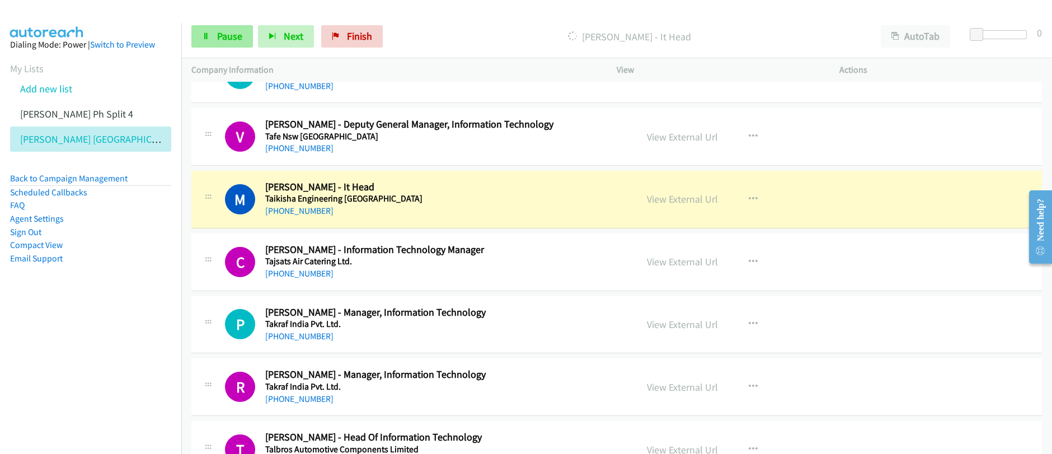
scroll to position [13159, 0]
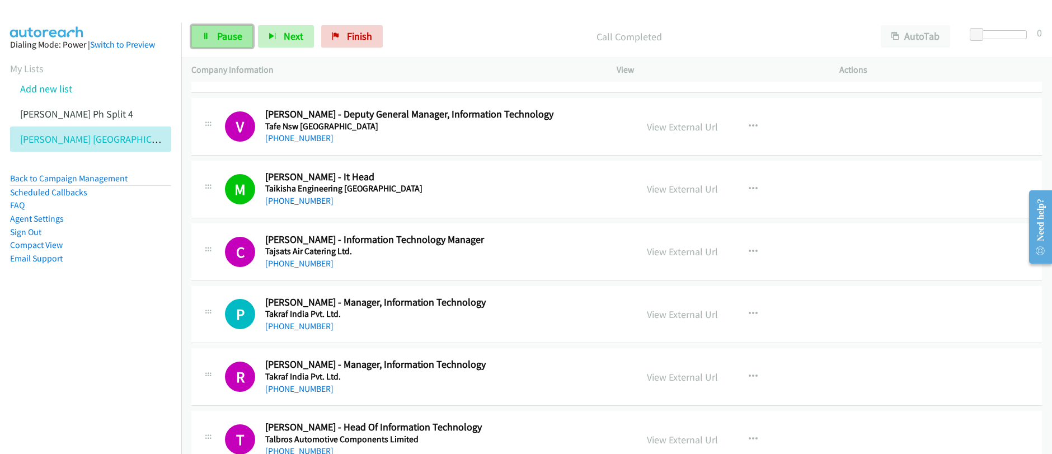
click at [231, 40] on span "Pause" at bounding box center [229, 36] width 25 height 13
click at [231, 40] on span "Start Calls" at bounding box center [239, 36] width 44 height 13
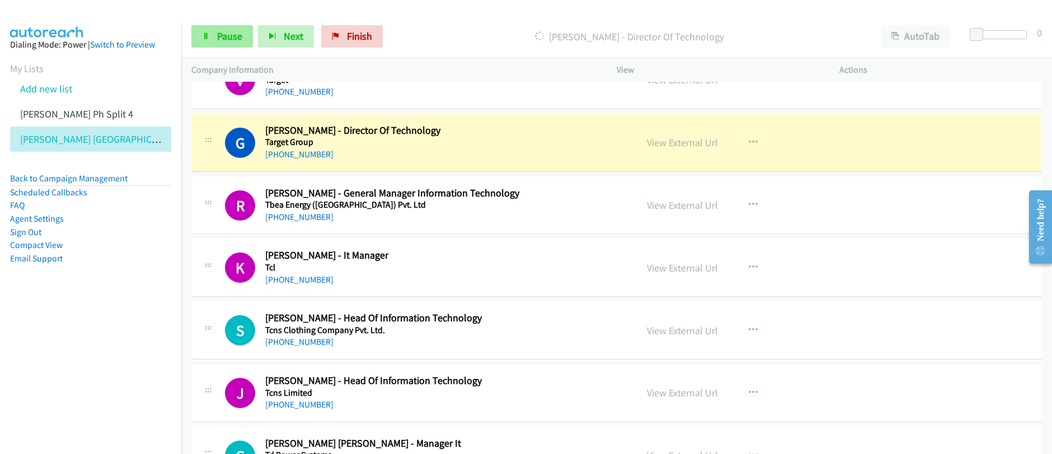
scroll to position [13528, 0]
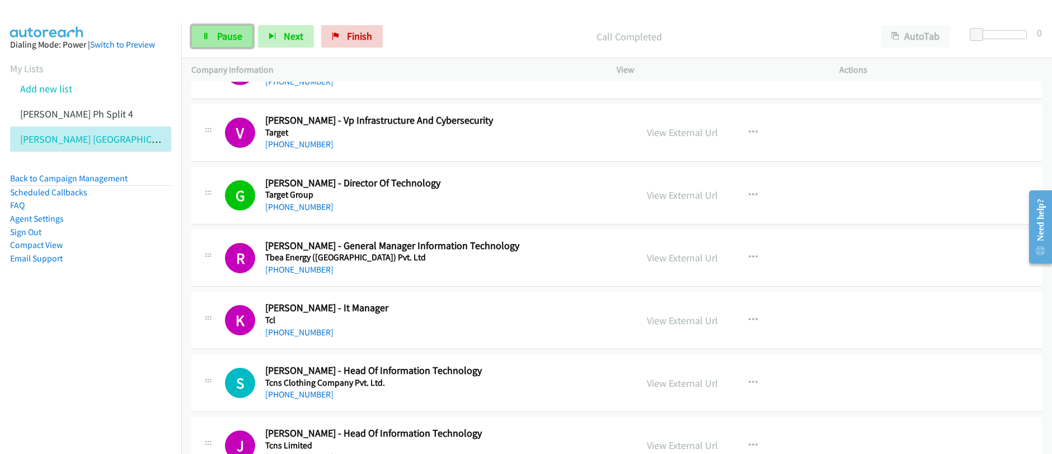
click at [228, 40] on span "Pause" at bounding box center [229, 36] width 25 height 13
click at [228, 40] on span "Start Calls" at bounding box center [239, 36] width 44 height 13
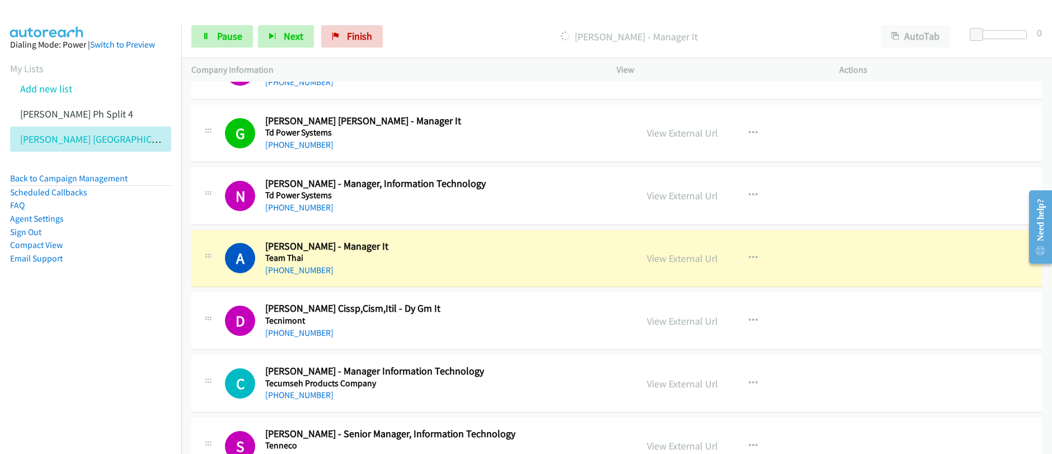
scroll to position [13921, 0]
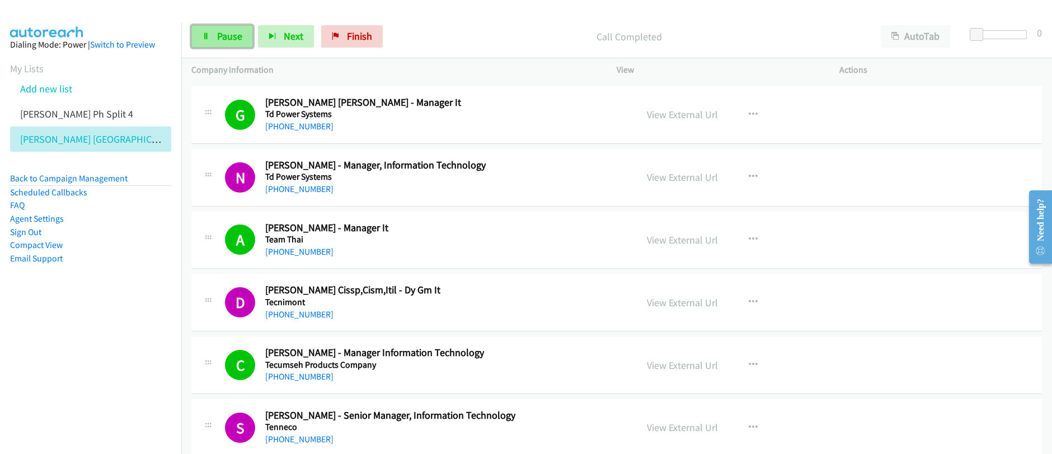
click at [220, 41] on span "Pause" at bounding box center [229, 36] width 25 height 13
click at [220, 41] on span "Start Calls" at bounding box center [239, 36] width 44 height 13
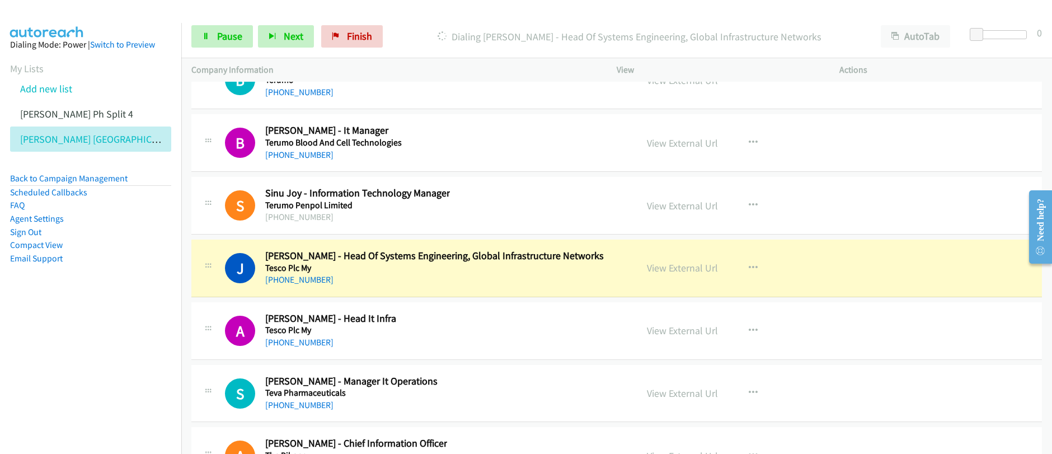
scroll to position [14397, 0]
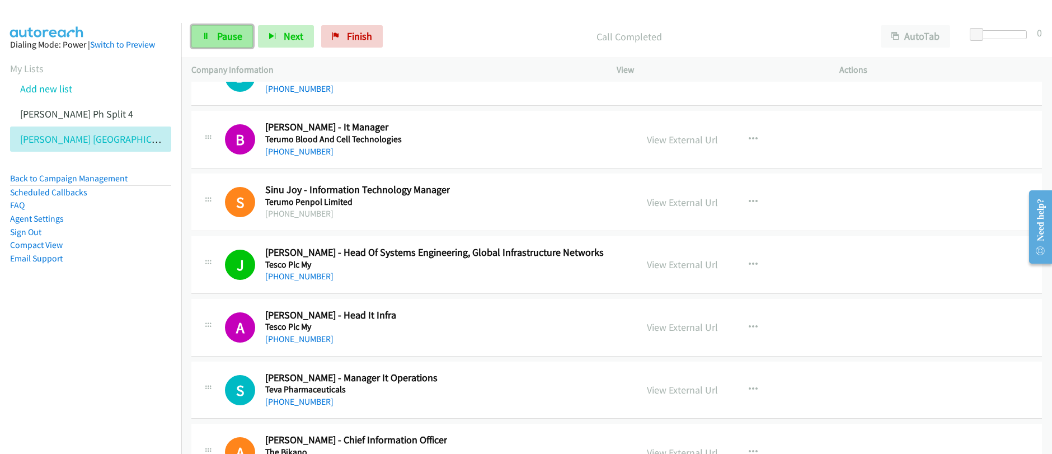
click at [223, 38] on span "Pause" at bounding box center [229, 36] width 25 height 13
click at [221, 36] on span "Start Calls" at bounding box center [239, 36] width 44 height 13
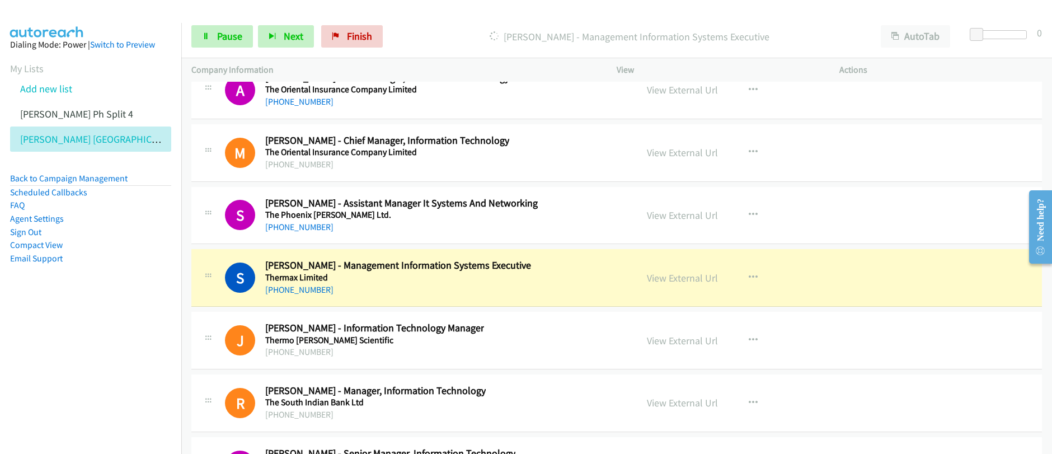
scroll to position [15056, 0]
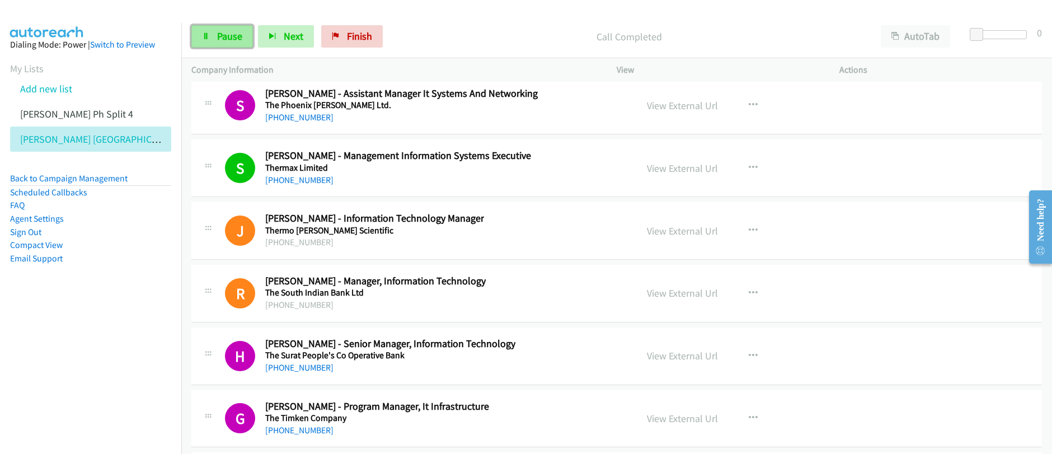
click at [212, 34] on link "Pause" at bounding box center [222, 36] width 62 height 22
click at [685, 168] on link "View External Url" at bounding box center [682, 168] width 71 height 13
click at [225, 39] on span "Start Calls" at bounding box center [239, 36] width 44 height 13
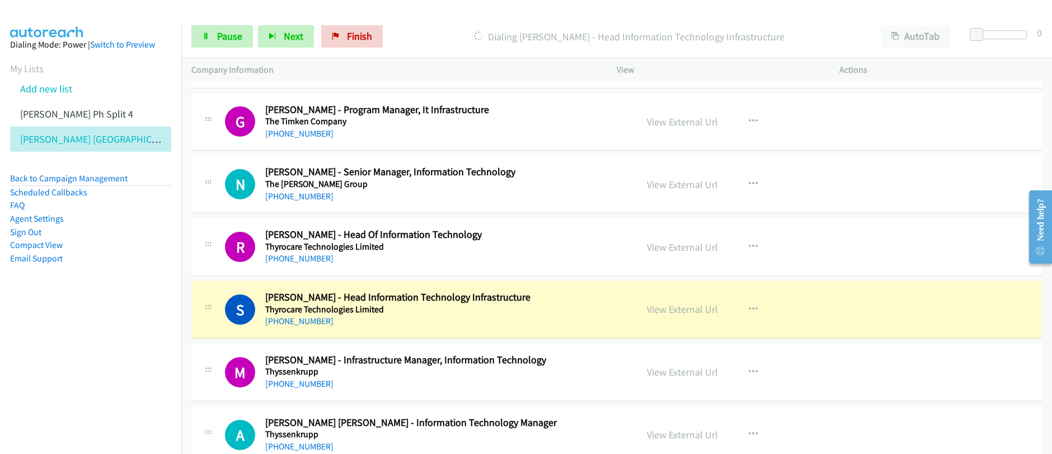
scroll to position [15462, 0]
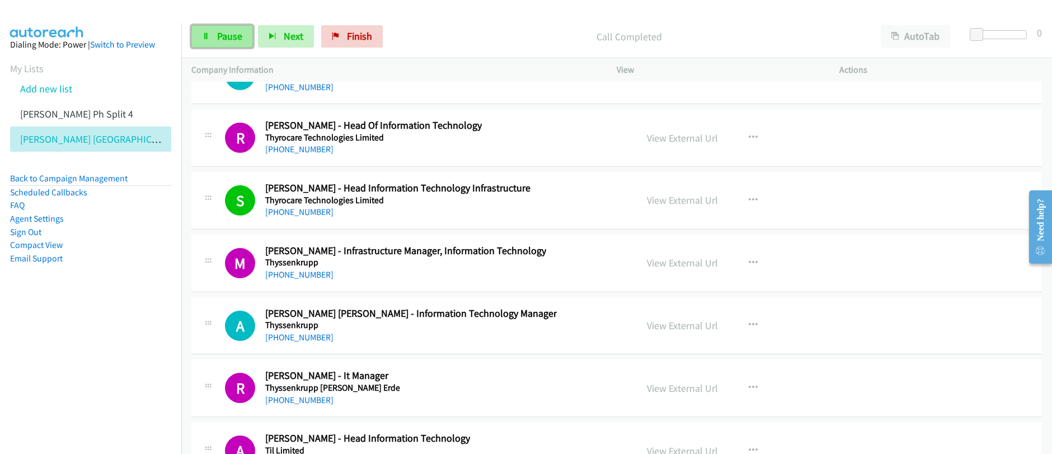
click at [223, 37] on span "Pause" at bounding box center [229, 36] width 25 height 13
click at [223, 37] on span "Start Calls" at bounding box center [239, 36] width 44 height 13
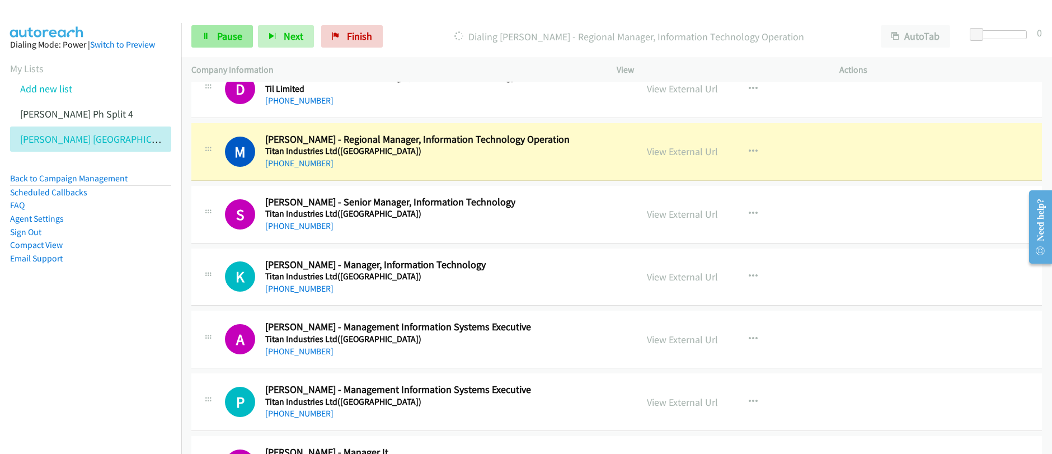
scroll to position [15894, 0]
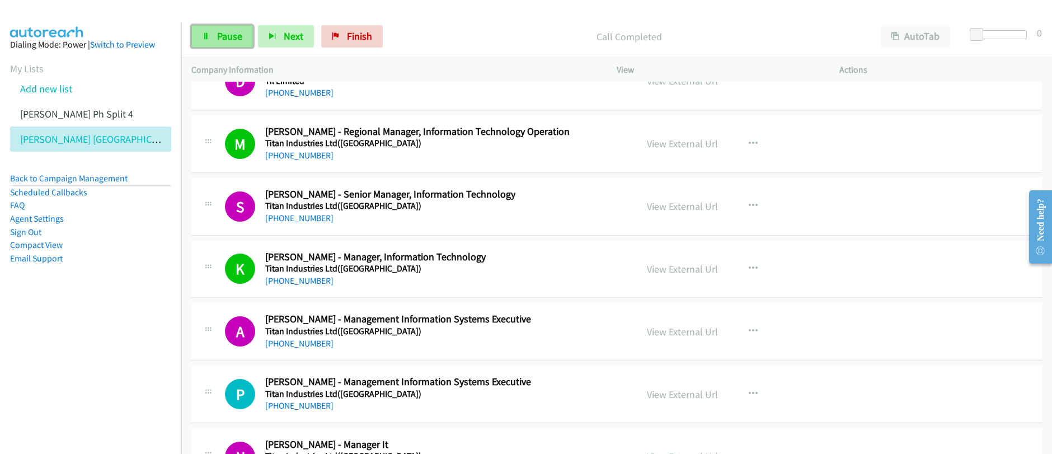
click at [234, 40] on span "Pause" at bounding box center [229, 36] width 25 height 13
click at [239, 34] on span "Start Calls" at bounding box center [239, 36] width 44 height 13
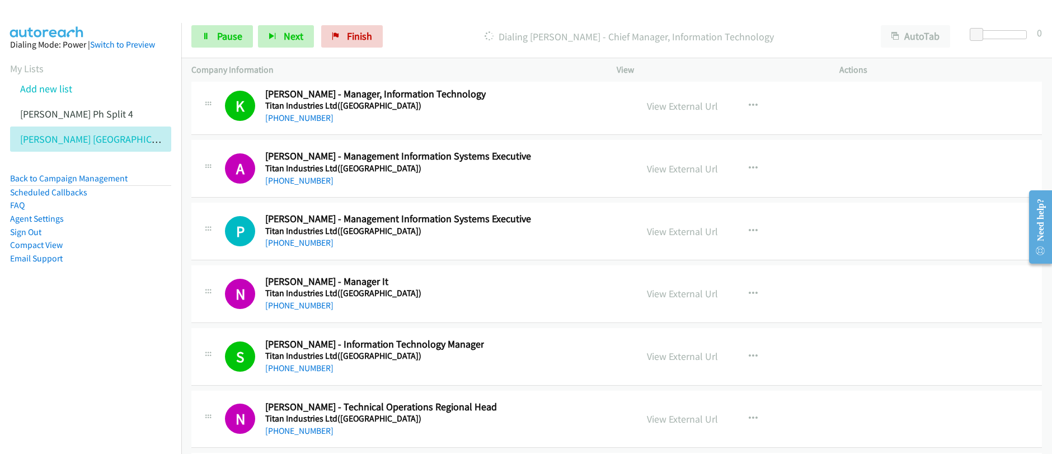
scroll to position [16421, 0]
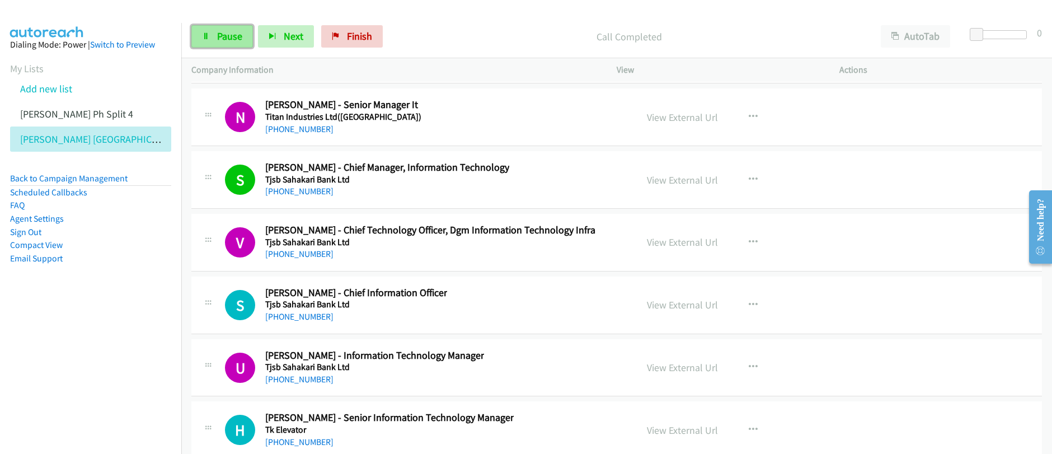
click at [219, 39] on span "Pause" at bounding box center [229, 36] width 25 height 13
click at [219, 39] on span "Start Calls" at bounding box center [239, 36] width 44 height 13
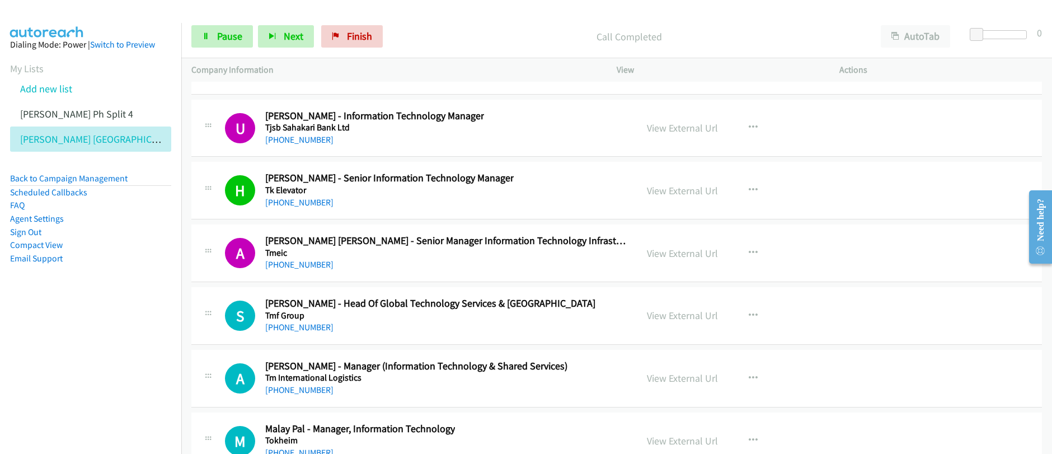
scroll to position [16644, 0]
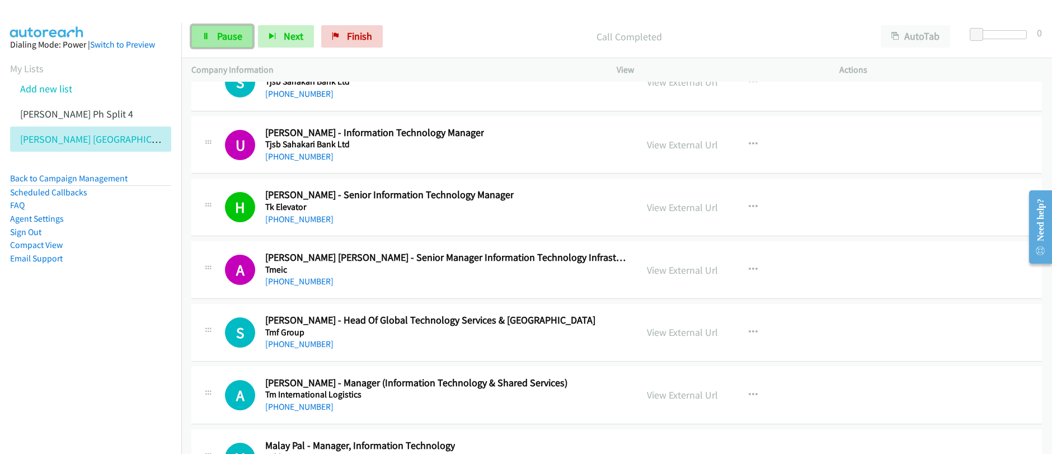
click at [212, 37] on link "Pause" at bounding box center [222, 36] width 62 height 22
click at [212, 41] on link "Start Calls" at bounding box center [231, 36] width 80 height 22
click at [228, 41] on span "Pause" at bounding box center [229, 36] width 25 height 13
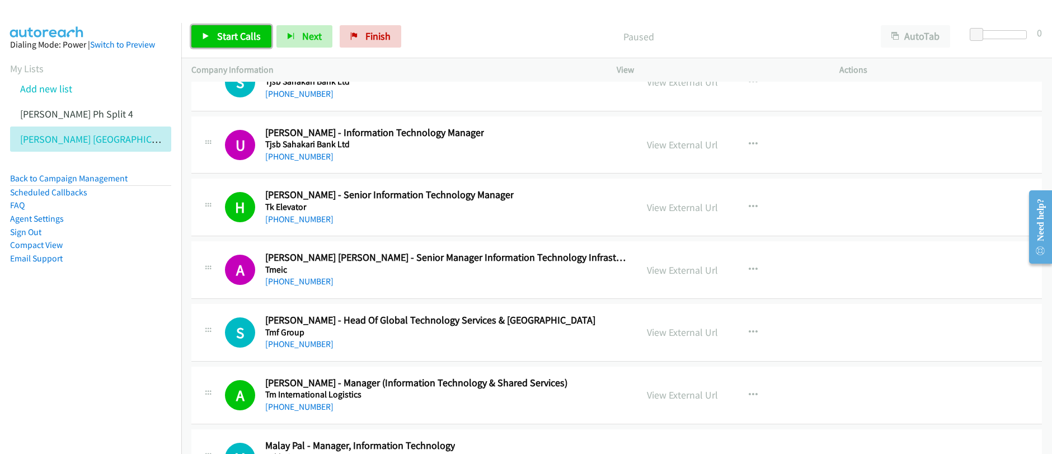
click at [228, 41] on span "Start Calls" at bounding box center [239, 36] width 44 height 13
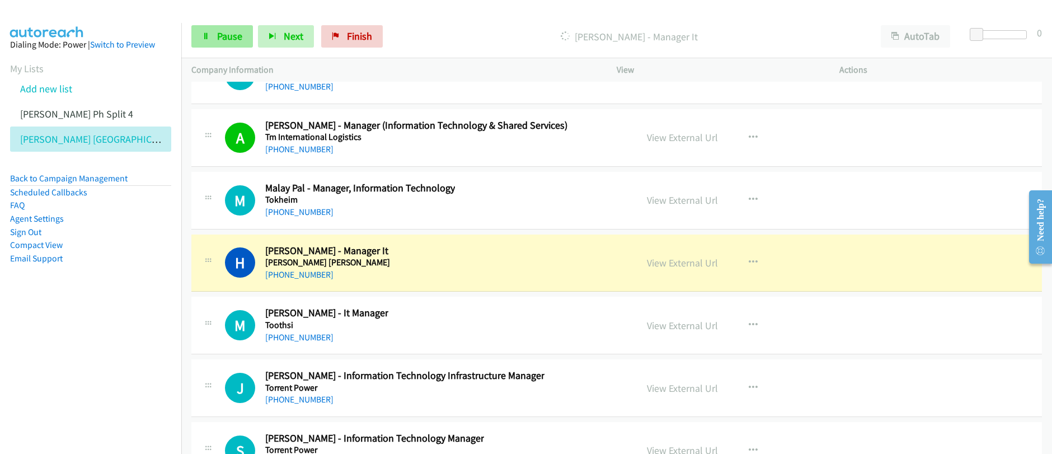
scroll to position [16979, 0]
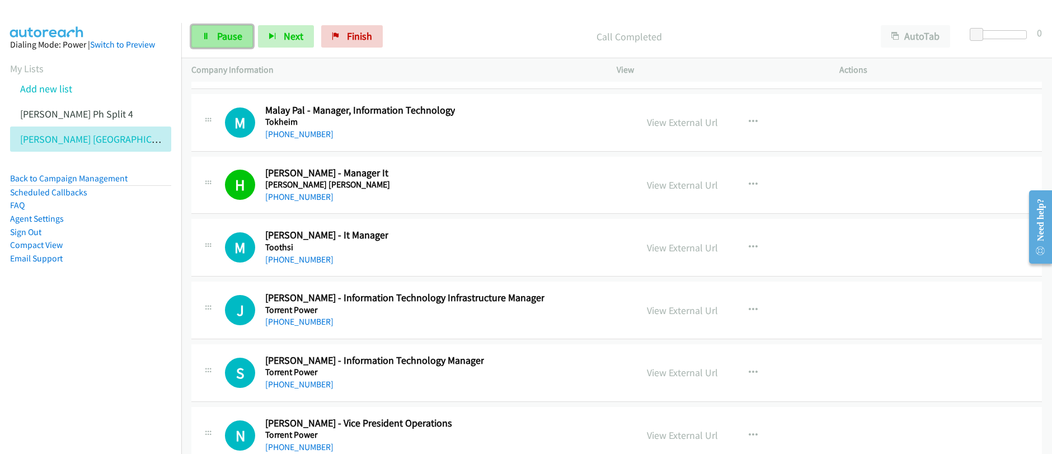
click at [231, 36] on span "Pause" at bounding box center [229, 36] width 25 height 13
click at [231, 38] on span "Start Calls" at bounding box center [239, 36] width 44 height 13
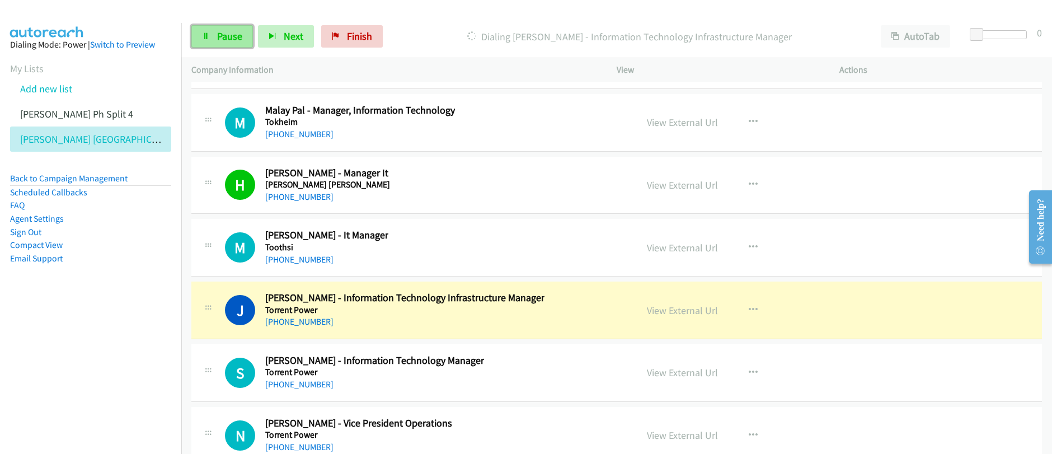
click at [229, 40] on span "Pause" at bounding box center [229, 36] width 25 height 13
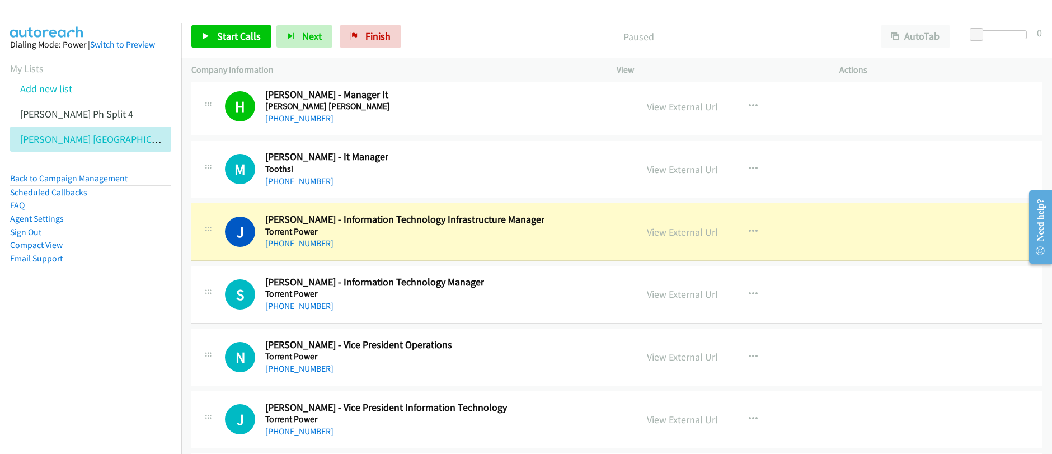
scroll to position [17060, 0]
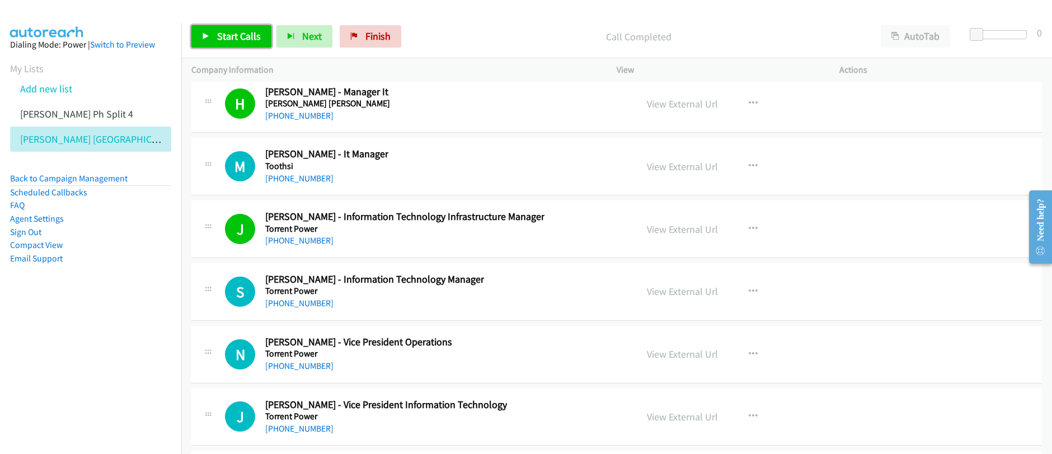
click at [233, 37] on span "Start Calls" at bounding box center [239, 36] width 44 height 13
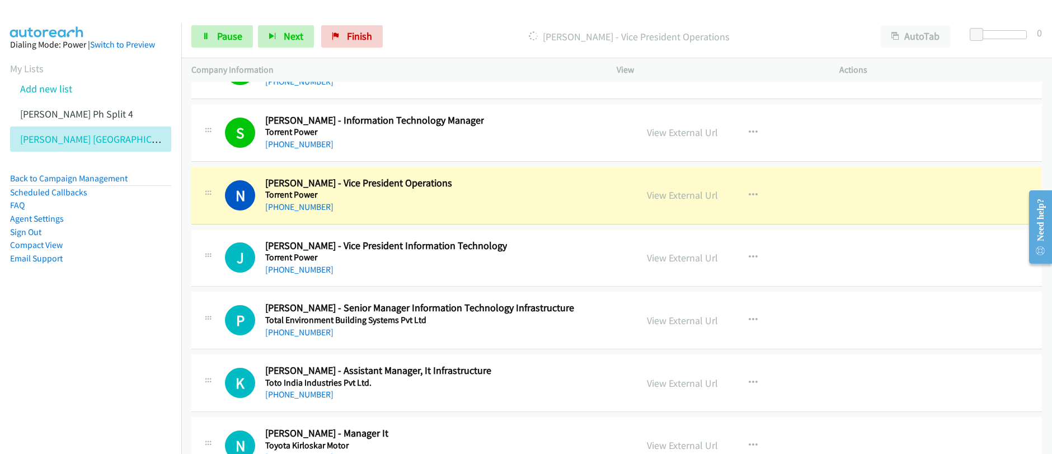
scroll to position [17218, 0]
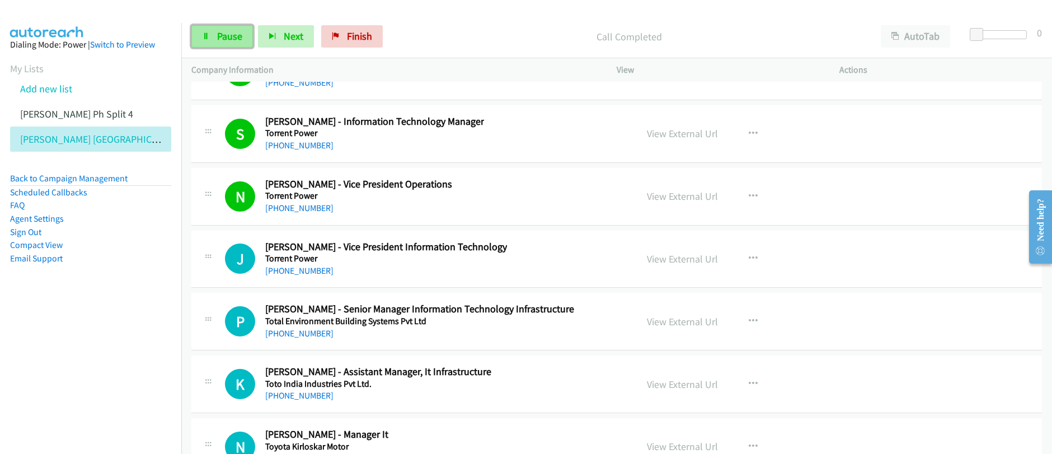
click at [218, 37] on span "Pause" at bounding box center [229, 36] width 25 height 13
click at [218, 37] on span "Start Calls" at bounding box center [239, 36] width 44 height 13
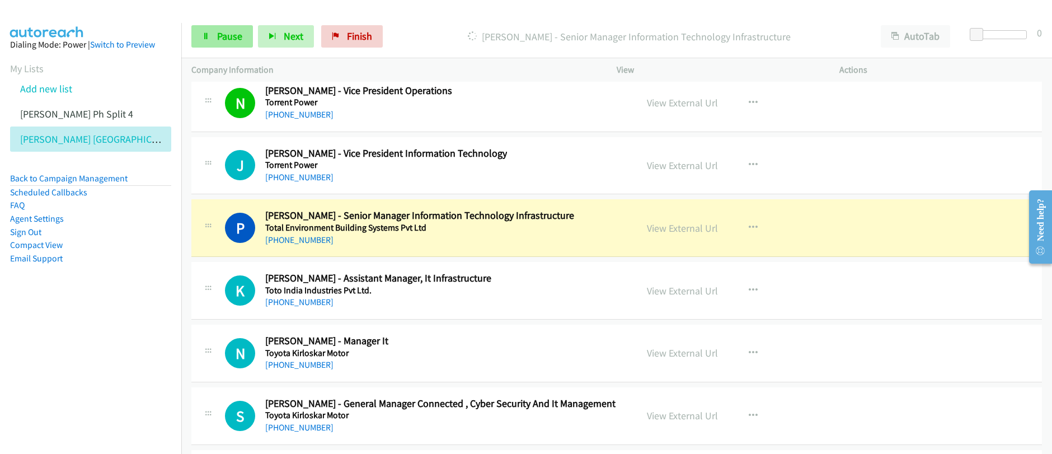
scroll to position [17348, 0]
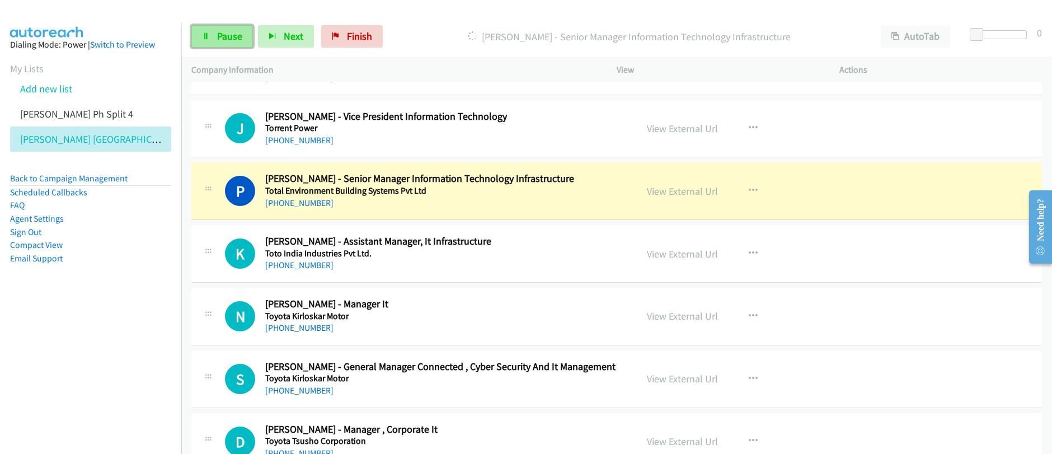
click at [234, 42] on link "Pause" at bounding box center [222, 36] width 62 height 22
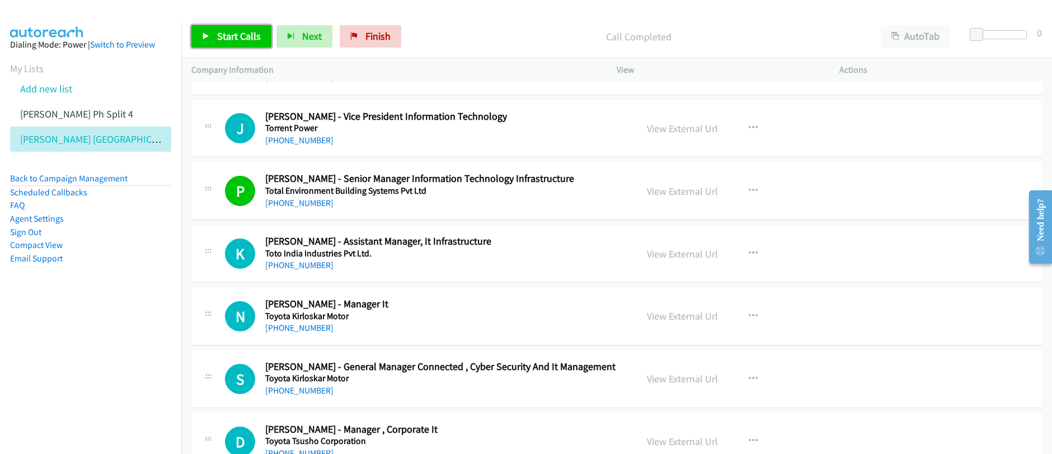
click at [224, 38] on span "Start Calls" at bounding box center [239, 36] width 44 height 13
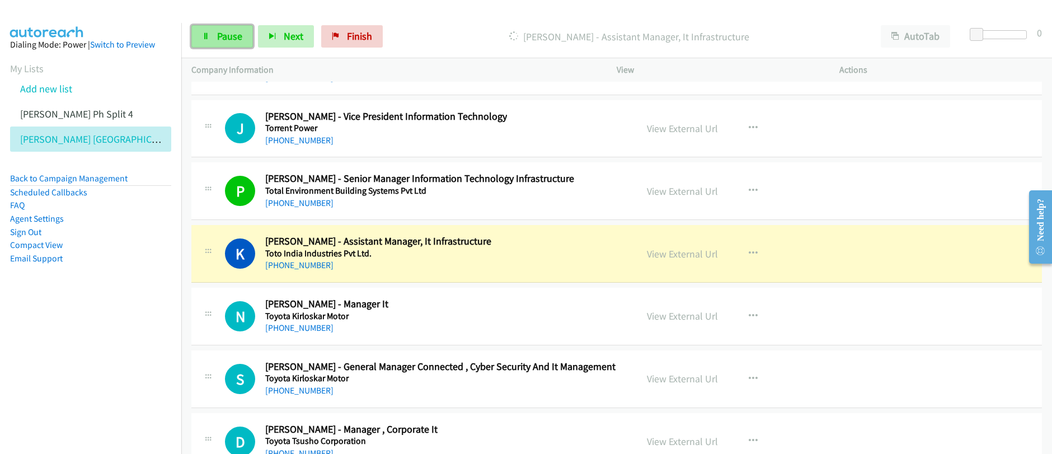
click at [224, 36] on span "Pause" at bounding box center [229, 36] width 25 height 13
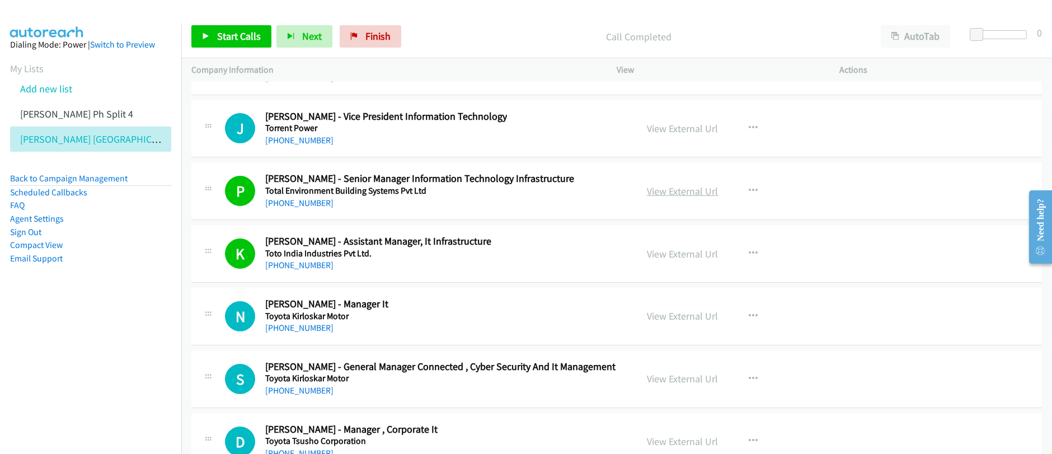
click at [681, 193] on link "View External Url" at bounding box center [682, 191] width 71 height 13
click at [0, 0] on div "Start Calls Pause Next Finish Call Completed AutoTab AutoTab 0 Company Informat…" at bounding box center [526, 0] width 1052 height 0
click at [221, 40] on span "Start Calls" at bounding box center [239, 36] width 44 height 13
click at [228, 39] on span "Pause" at bounding box center [229, 36] width 25 height 13
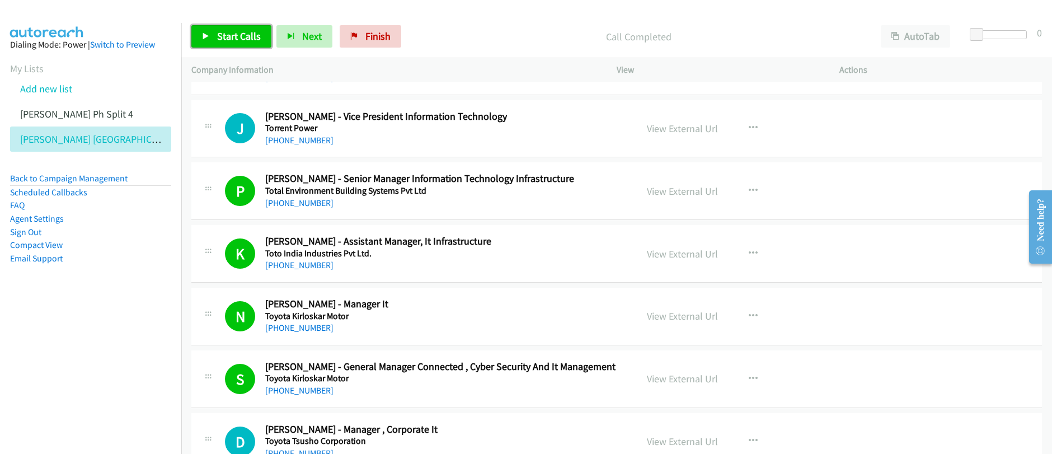
click at [232, 39] on span "Start Calls" at bounding box center [239, 36] width 44 height 13
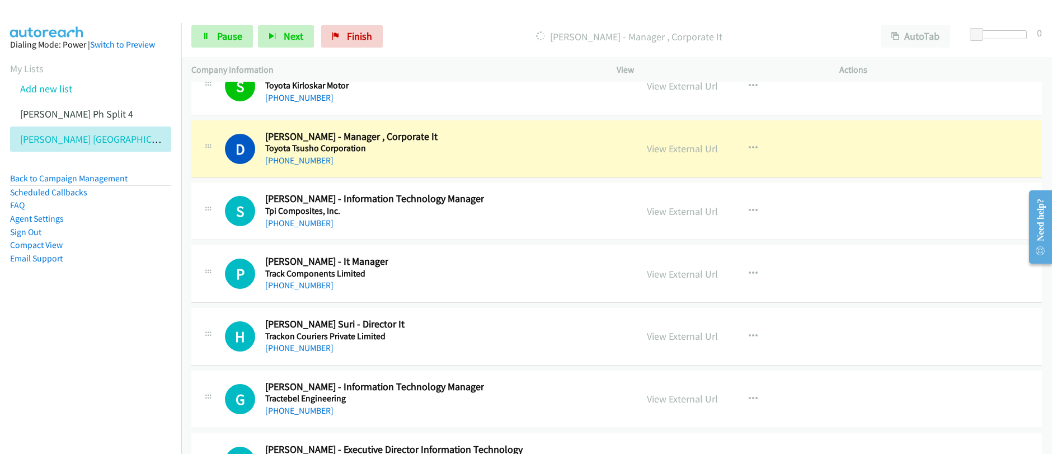
scroll to position [17641, 0]
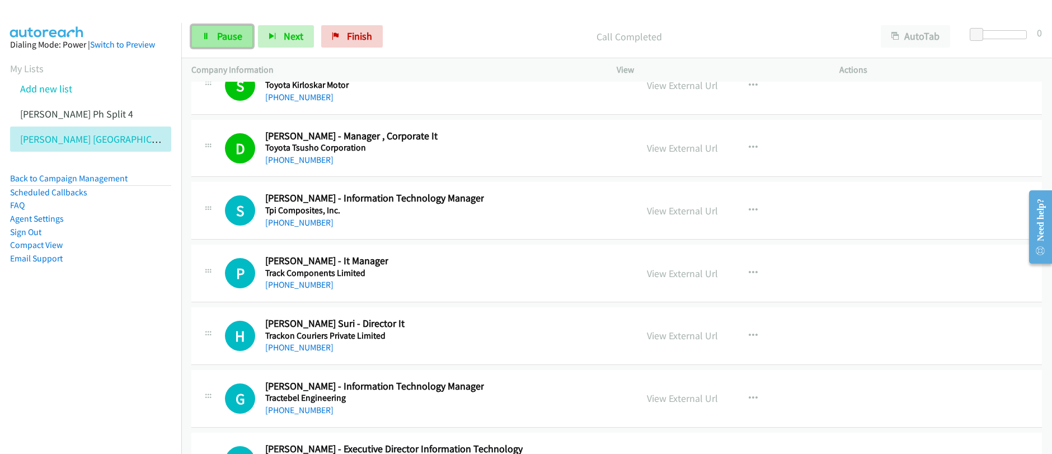
click at [219, 43] on link "Pause" at bounding box center [222, 36] width 62 height 22
click at [219, 43] on link "Start Calls" at bounding box center [231, 36] width 80 height 22
click at [224, 42] on span "Pause" at bounding box center [229, 36] width 25 height 13
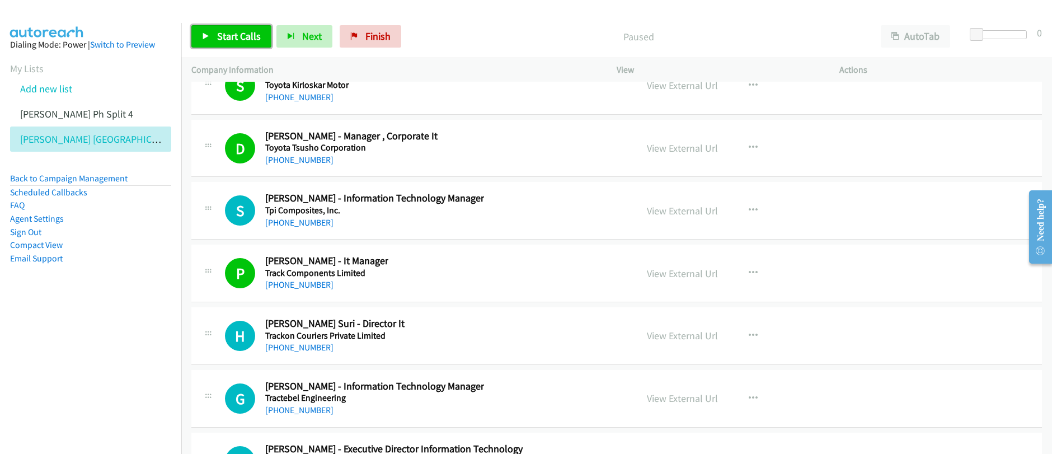
click at [224, 42] on span "Start Calls" at bounding box center [239, 36] width 44 height 13
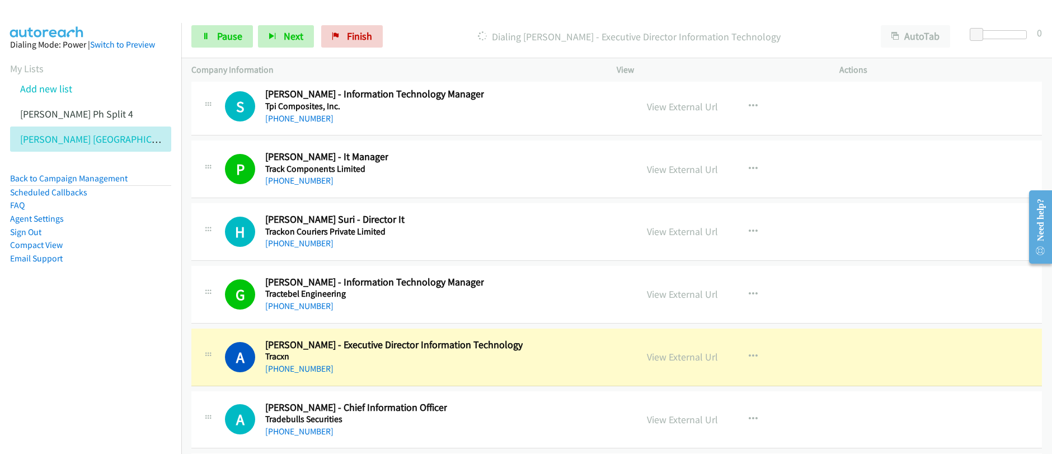
scroll to position [17765, 0]
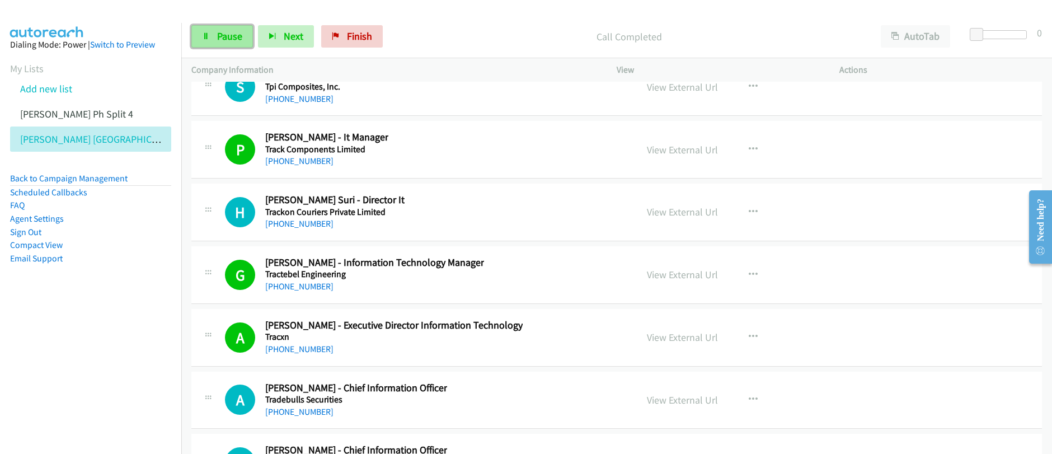
click at [227, 39] on span "Pause" at bounding box center [229, 36] width 25 height 13
drag, startPoint x: 211, startPoint y: 40, endPoint x: 204, endPoint y: 45, distance: 8.1
click at [211, 40] on link "Start Calls" at bounding box center [231, 36] width 80 height 22
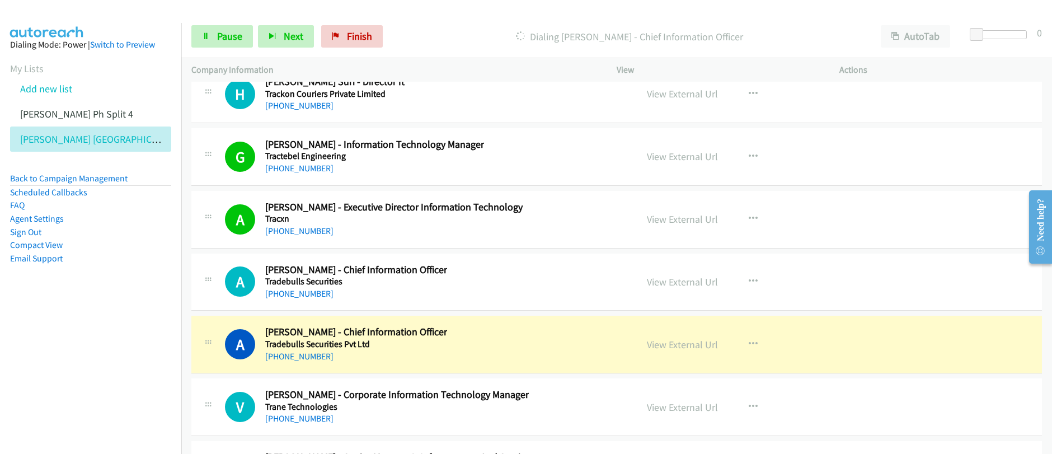
scroll to position [18010, 0]
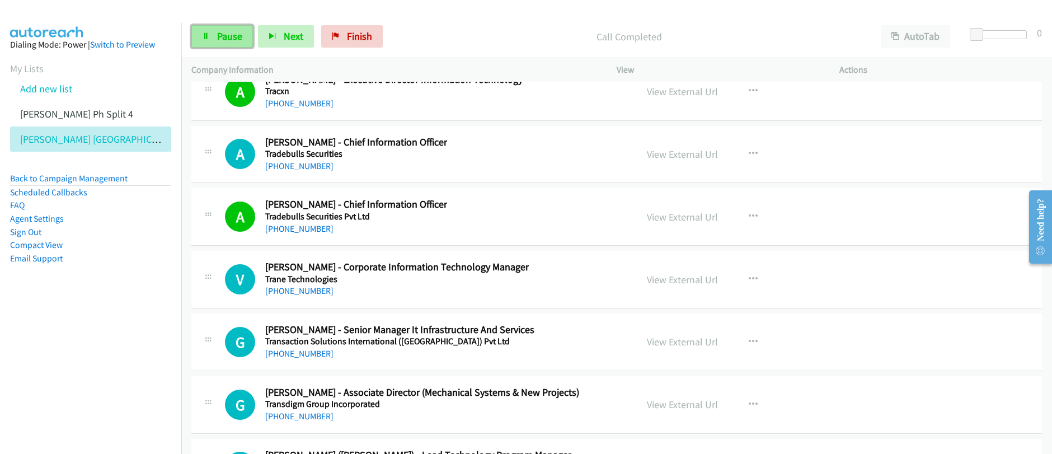
click at [222, 42] on span "Pause" at bounding box center [229, 36] width 25 height 13
click at [222, 42] on span "Start Calls" at bounding box center [239, 36] width 44 height 13
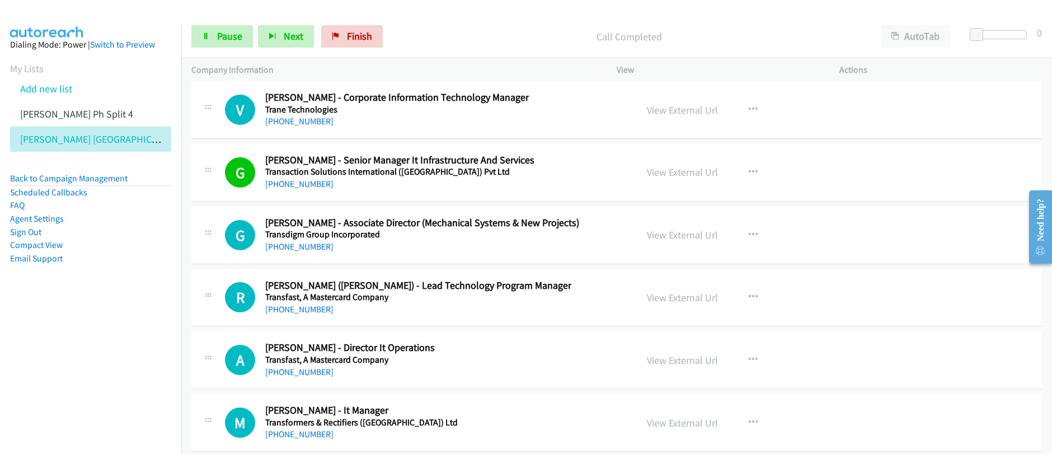
scroll to position [18197, 0]
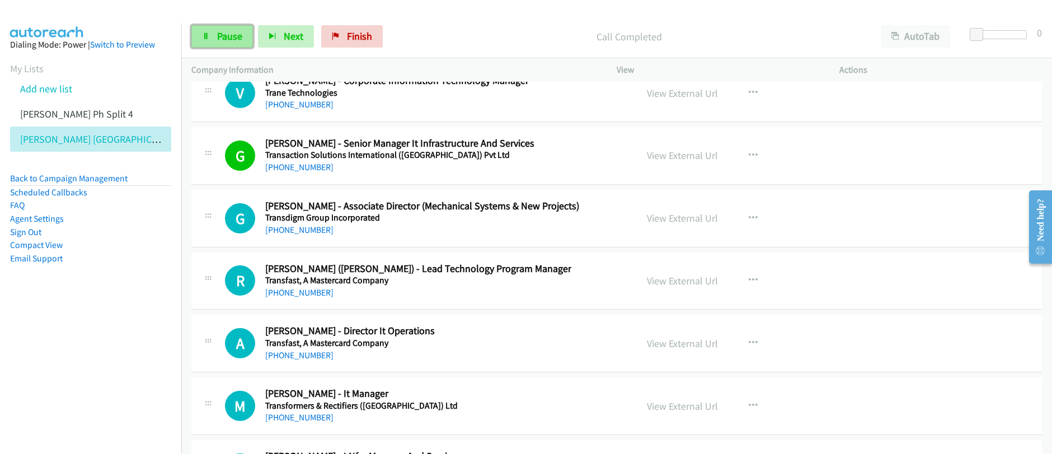
click at [231, 41] on span "Pause" at bounding box center [229, 36] width 25 height 13
click at [231, 41] on span "Start Calls" at bounding box center [239, 36] width 44 height 13
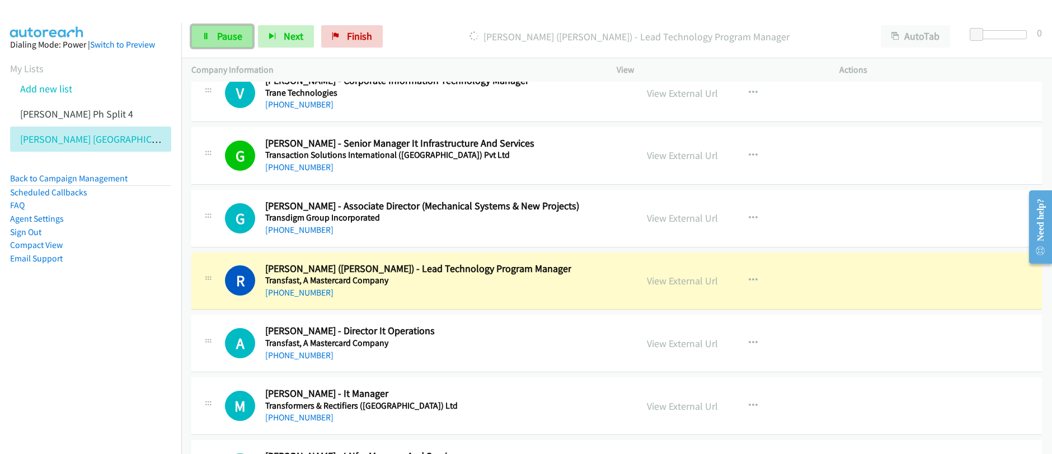
click at [217, 41] on span "Pause" at bounding box center [229, 36] width 25 height 13
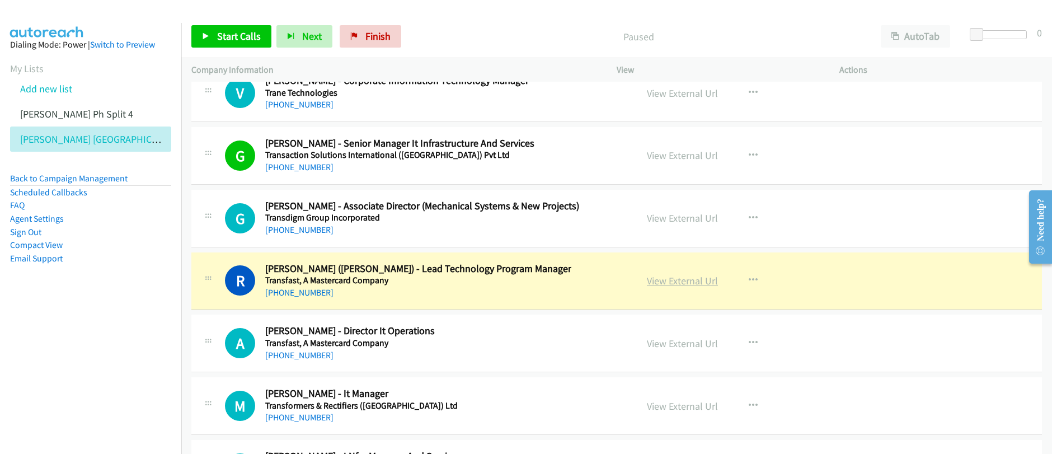
click at [680, 285] on link "View External Url" at bounding box center [682, 280] width 71 height 13
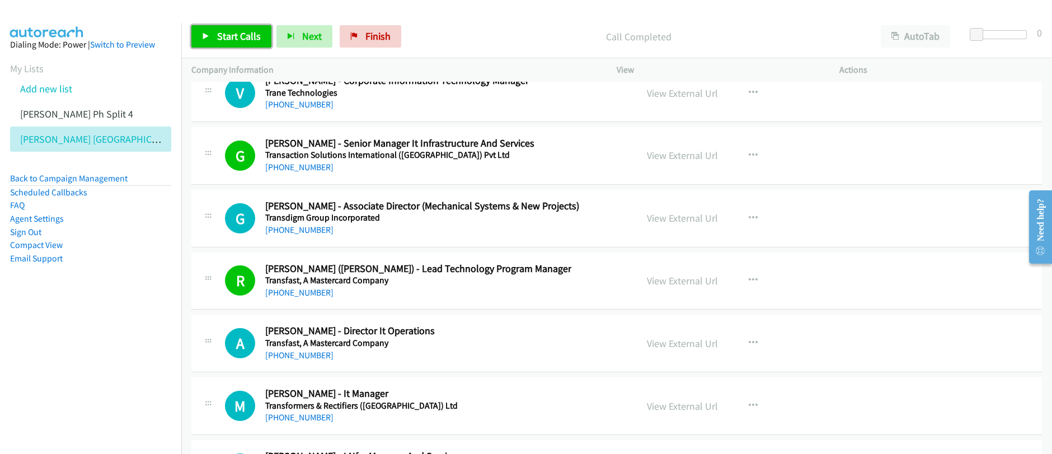
click at [233, 37] on span "Start Calls" at bounding box center [239, 36] width 44 height 13
